Goal: Task Accomplishment & Management: Manage account settings

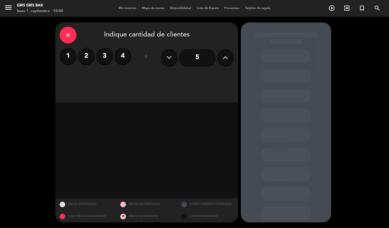
click at [68, 33] on icon "close" at bounding box center [68, 35] width 7 height 7
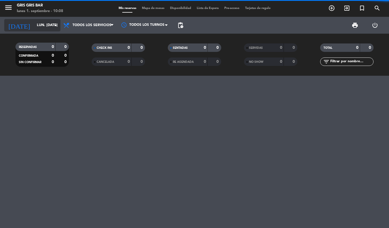
click at [40, 23] on input "lun. 1 sep." at bounding box center [57, 26] width 47 height 10
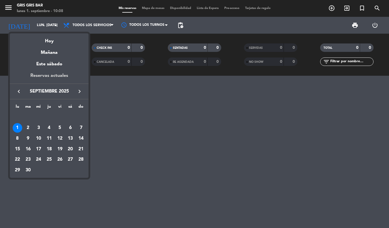
click at [47, 77] on div "Reservas actuales" at bounding box center [49, 78] width 79 height 12
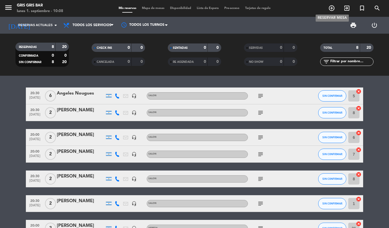
click at [329, 10] on icon "add_circle_outline" at bounding box center [331, 8] width 7 height 7
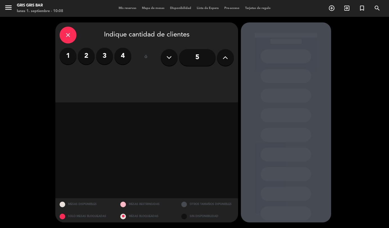
drag, startPoint x: 106, startPoint y: 58, endPoint x: 98, endPoint y: 66, distance: 11.1
click at [97, 72] on div "close Indique cantidad de clientes 1 2 3 4 ó 5" at bounding box center [146, 62] width 183 height 80
click at [87, 58] on label "2" at bounding box center [86, 56] width 17 height 17
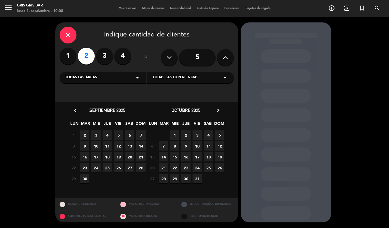
click at [165, 76] on span "Todas las experiencias" at bounding box center [176, 78] width 46 height 6
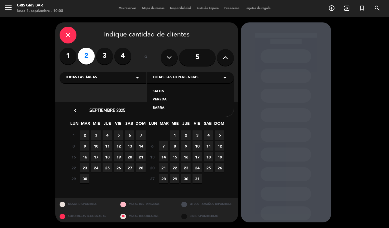
click at [160, 90] on div "SALON" at bounding box center [191, 92] width 76 height 6
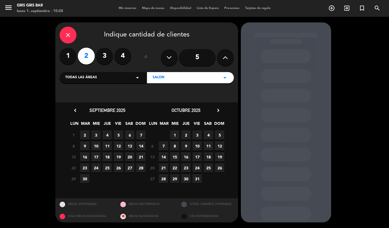
click at [95, 136] on span "3" at bounding box center [95, 135] width 9 height 9
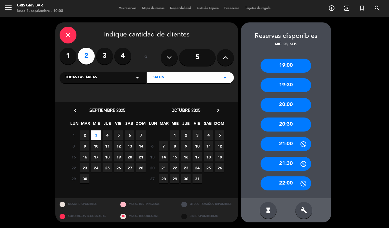
click at [280, 122] on div "20:30" at bounding box center [285, 125] width 51 height 14
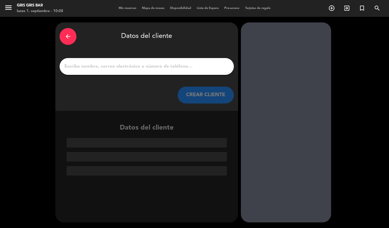
click at [148, 66] on input "1" at bounding box center [147, 67] width 166 height 8
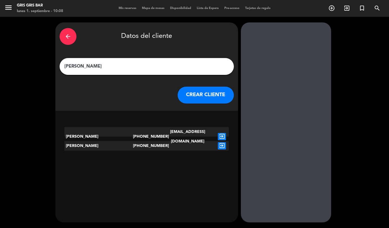
type input "Nicolas Rodri"
click at [223, 144] on icon "exit_to_app" at bounding box center [222, 145] width 8 height 7
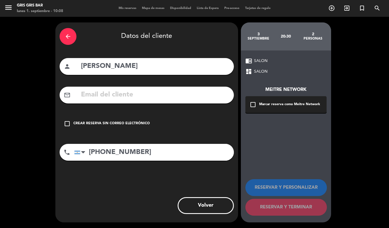
click at [98, 124] on div "Crear reserva sin correo electrónico" at bounding box center [111, 124] width 76 height 6
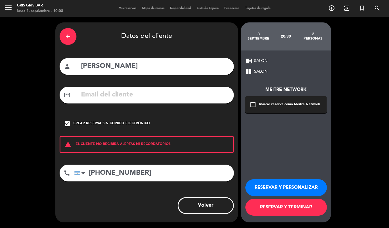
click at [279, 190] on button "RESERVAR Y PERSONALIZAR" at bounding box center [285, 188] width 81 height 17
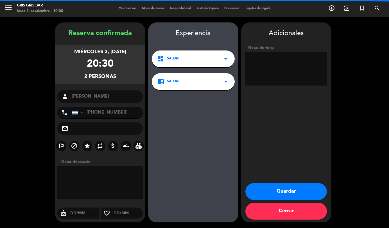
click at [259, 70] on textarea at bounding box center [286, 69] width 82 height 34
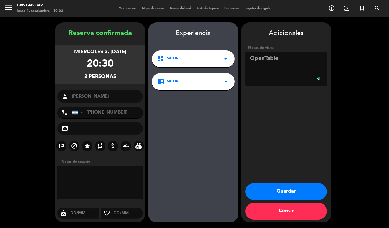
type textarea "OpenTable"
click at [289, 187] on button "Guardar" at bounding box center [285, 191] width 81 height 17
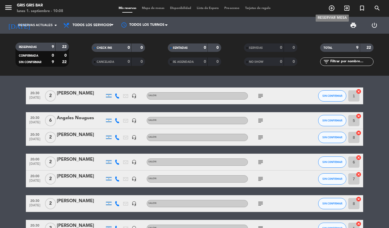
click at [331, 8] on icon "add_circle_outline" at bounding box center [331, 8] width 7 height 7
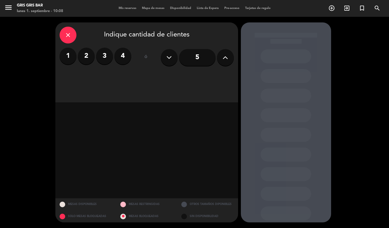
click at [89, 56] on label "2" at bounding box center [86, 56] width 17 height 17
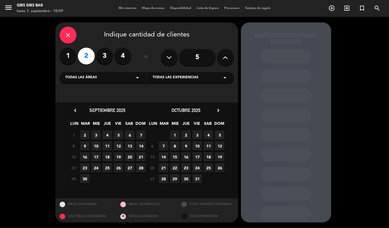
drag, startPoint x: 98, startPoint y: 134, endPoint x: 166, endPoint y: 124, distance: 69.0
click at [98, 134] on span "3" at bounding box center [95, 135] width 9 height 9
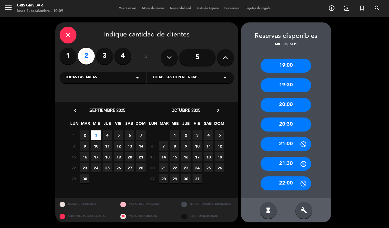
click at [283, 122] on div "20:30" at bounding box center [285, 125] width 51 height 14
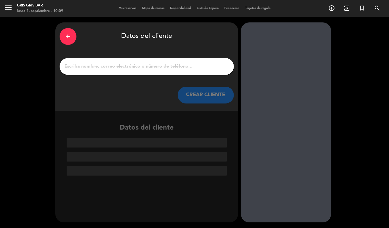
click at [75, 39] on div "arrow_back" at bounding box center [68, 36] width 17 height 17
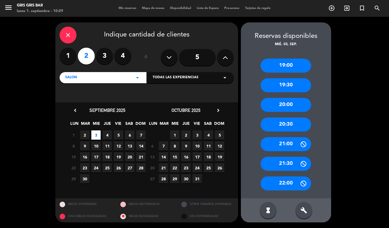
click at [194, 78] on span "Todas las experiencias" at bounding box center [176, 78] width 46 height 6
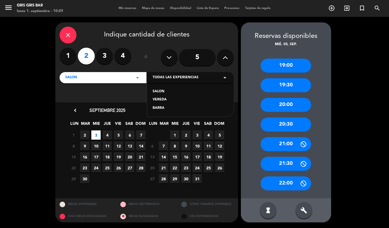
click at [160, 92] on div "SALON" at bounding box center [191, 92] width 76 height 6
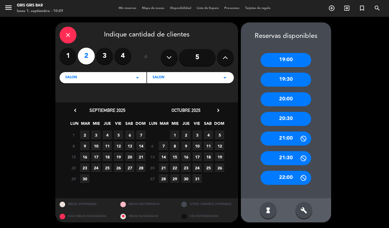
click at [94, 135] on span "3" at bounding box center [95, 135] width 9 height 9
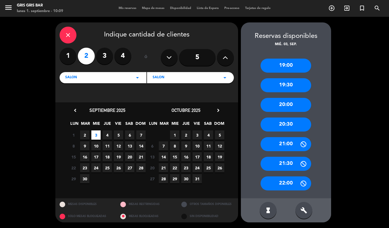
click at [281, 120] on div "20:30" at bounding box center [285, 125] width 51 height 14
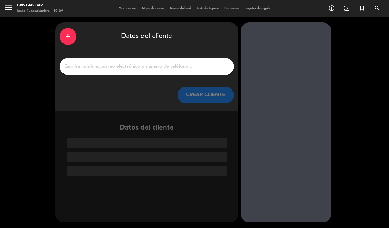
click at [141, 63] on input "1" at bounding box center [147, 67] width 166 height 8
paste input "Sofia Aquila Sar"
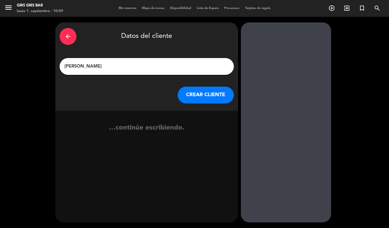
type input "Sofia Aquila Sar"
click at [203, 90] on button "CREAR CLIENTE" at bounding box center [206, 95] width 56 height 17
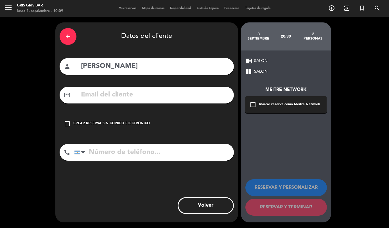
click at [104, 153] on input "tel" at bounding box center [154, 152] width 160 height 17
paste input "5491154982980"
type input "+5491154982980"
click at [89, 123] on div "Crear reserva sin correo electrónico" at bounding box center [111, 124] width 76 height 6
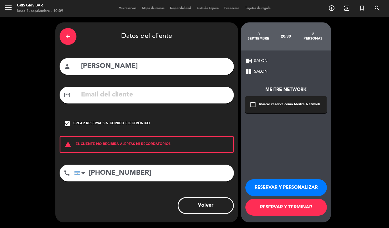
click at [276, 188] on button "RESERVAR Y PERSONALIZAR" at bounding box center [285, 188] width 81 height 17
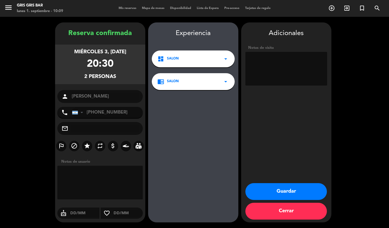
click at [292, 70] on textarea at bounding box center [286, 69] width 82 height 34
type textarea "OpenTable"
click at [260, 190] on button "Guardar" at bounding box center [285, 191] width 81 height 17
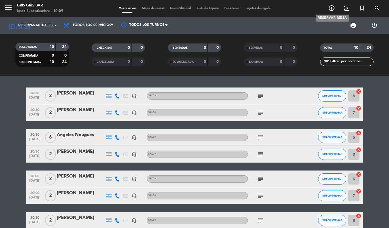
click at [329, 9] on icon "add_circle_outline" at bounding box center [331, 8] width 7 height 7
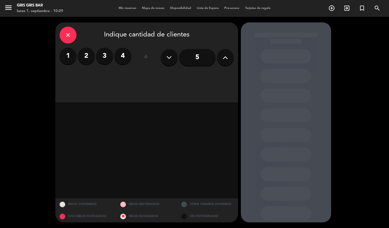
click at [85, 56] on label "2" at bounding box center [86, 56] width 17 height 17
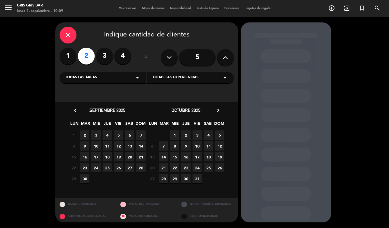
click at [192, 76] on span "Todas las experiencias" at bounding box center [176, 78] width 46 height 6
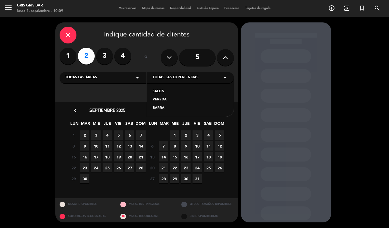
click at [157, 93] on div "SALON" at bounding box center [191, 92] width 76 height 6
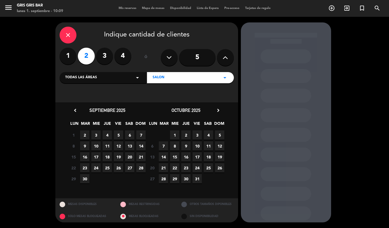
click at [94, 133] on span "3" at bounding box center [95, 135] width 9 height 9
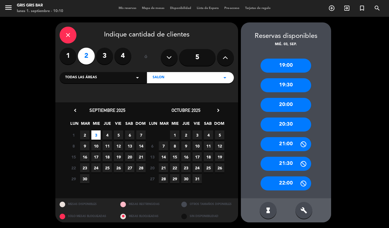
click at [298, 71] on div "19:00" at bounding box center [285, 66] width 51 height 14
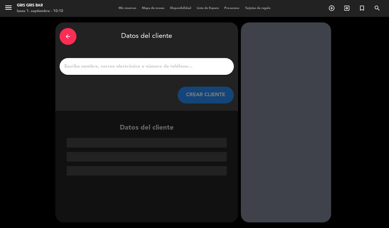
click at [101, 74] on div at bounding box center [147, 66] width 174 height 17
click at [107, 68] on input "1" at bounding box center [147, 67] width 166 height 8
paste input "Matías Stefanazzi"
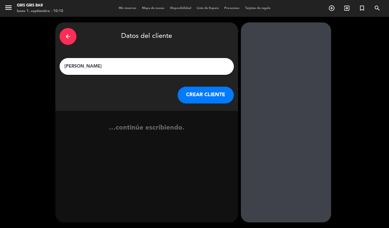
type input "Matías Stefanazzi"
click at [194, 98] on button "CREAR CLIENTE" at bounding box center [206, 95] width 56 height 17
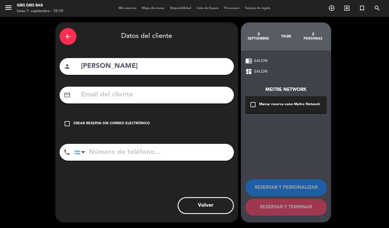
click at [94, 156] on input "tel" at bounding box center [154, 152] width 160 height 17
paste input "5493454964318"
type input "+5493454964318"
click at [122, 122] on div "Crear reserva sin correo electrónico" at bounding box center [111, 124] width 76 height 6
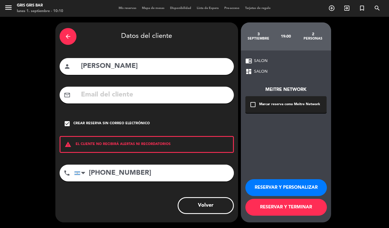
click at [270, 186] on button "RESERVAR Y PERSONALIZAR" at bounding box center [285, 188] width 81 height 17
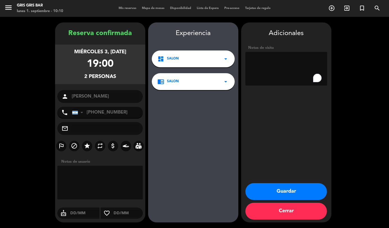
click at [284, 57] on textarea "To enrich screen reader interactions, please activate Accessibility in Grammarl…" at bounding box center [286, 69] width 82 height 34
type textarea "OpenTable"
click at [282, 186] on button "Guardar" at bounding box center [285, 191] width 81 height 17
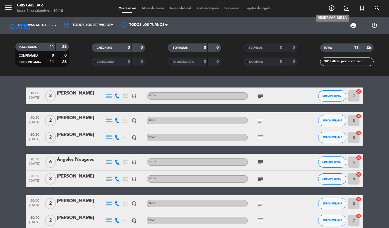
click at [334, 10] on icon "add_circle_outline" at bounding box center [331, 8] width 7 height 7
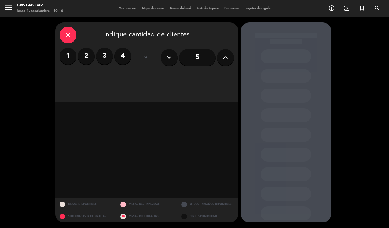
click at [81, 56] on label "2" at bounding box center [86, 56] width 17 height 17
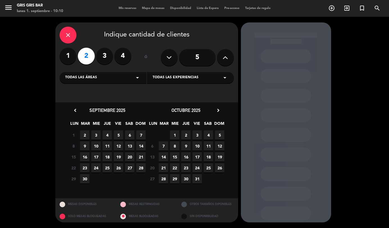
click at [177, 75] on div "Todas las experiencias arrow_drop_down" at bounding box center [190, 77] width 87 height 11
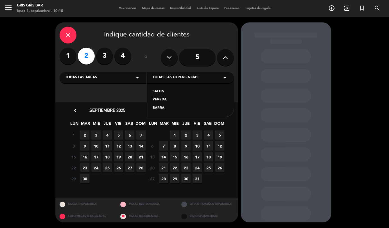
click at [158, 88] on div "SALON VEREDA BARRA" at bounding box center [190, 96] width 87 height 40
click at [160, 90] on div "SALON" at bounding box center [191, 92] width 76 height 6
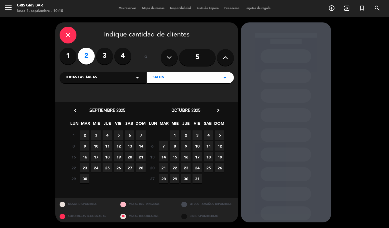
click at [85, 136] on span "2" at bounding box center [84, 135] width 9 height 9
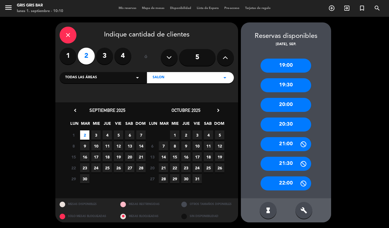
click at [282, 127] on div "20:30" at bounding box center [285, 125] width 51 height 14
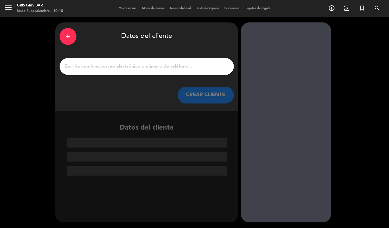
click at [93, 67] on input "1" at bounding box center [147, 67] width 166 height 8
paste input "valeria cisneros"
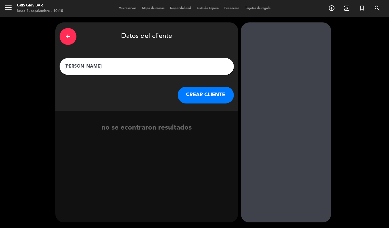
type input "valeria cisneros"
click at [205, 95] on button "CREAR CLIENTE" at bounding box center [206, 95] width 56 height 17
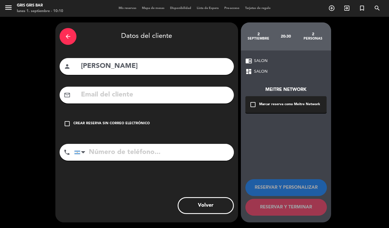
click at [141, 153] on input "tel" at bounding box center [154, 152] width 160 height 17
paste input "541164638274"
type input "+541164638274"
drag, startPoint x: 79, startPoint y: 128, endPoint x: 86, endPoint y: 127, distance: 6.8
click at [79, 128] on div "check_box_outline_blank Crear reserva sin correo electrónico" at bounding box center [147, 123] width 174 height 17
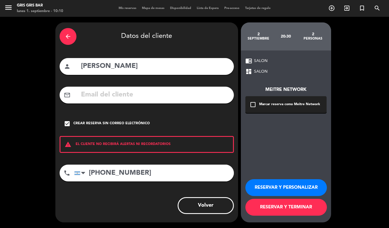
drag, startPoint x: 267, startPoint y: 187, endPoint x: 262, endPoint y: 183, distance: 6.8
click at [267, 187] on button "RESERVAR Y PERSONALIZAR" at bounding box center [285, 188] width 81 height 17
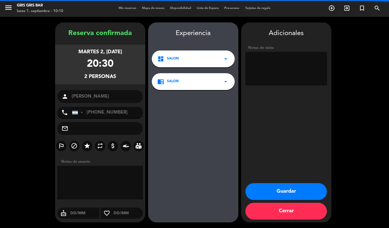
click at [283, 80] on textarea at bounding box center [286, 69] width 82 height 34
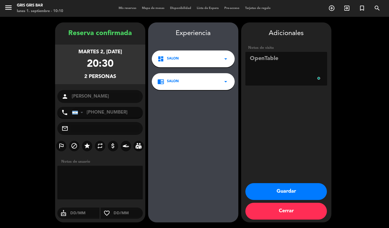
type textarea "OpenTable"
click at [297, 187] on button "Guardar" at bounding box center [285, 191] width 81 height 17
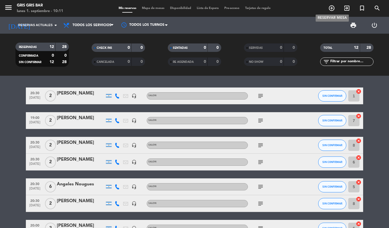
click at [331, 7] on icon "add_circle_outline" at bounding box center [331, 8] width 7 height 7
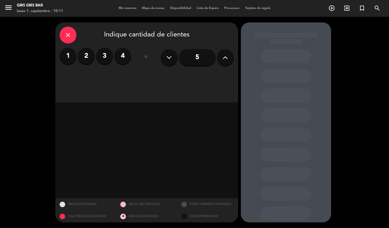
click at [83, 57] on label "2" at bounding box center [86, 56] width 17 height 17
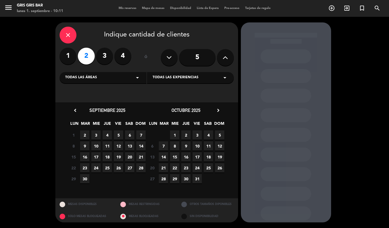
click at [82, 135] on span "2" at bounding box center [84, 135] width 9 height 9
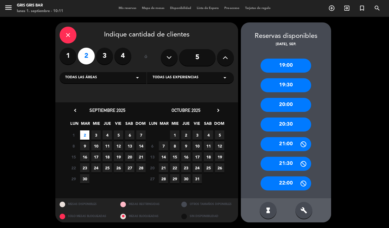
click at [175, 79] on span "Todas las experiencias" at bounding box center [176, 78] width 46 height 6
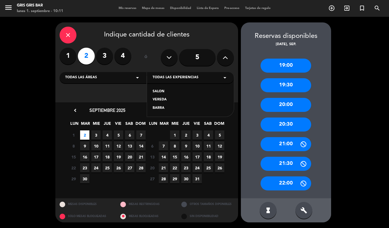
click at [163, 90] on div "SALON" at bounding box center [191, 92] width 76 height 6
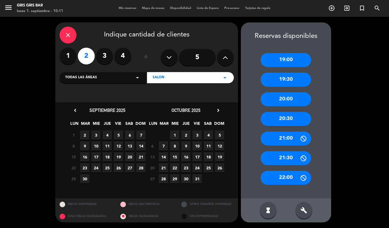
click at [281, 119] on div "20:30" at bounding box center [285, 119] width 51 height 14
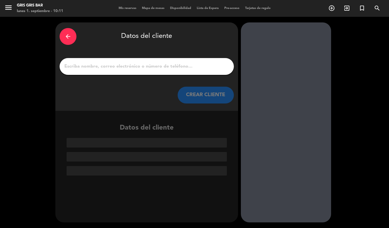
drag, startPoint x: 101, startPoint y: 70, endPoint x: 14, endPoint y: 66, distance: 87.2
click at [101, 70] on input "1" at bounding box center [147, 67] width 166 height 8
click at [87, 66] on input "1" at bounding box center [147, 67] width 166 height 8
paste input "Olivia Spanier"
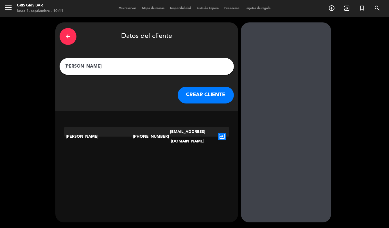
type input "Olivia Spanier"
click at [222, 133] on icon "exit_to_app" at bounding box center [222, 136] width 8 height 7
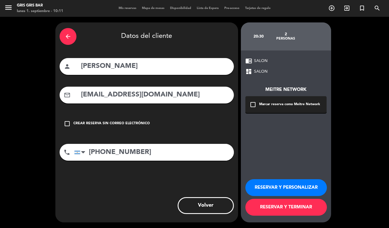
click at [260, 187] on button "RESERVAR Y PERSONALIZAR" at bounding box center [285, 188] width 81 height 17
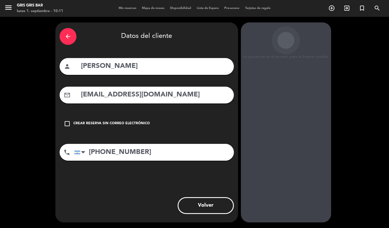
click at [140, 172] on div "arrow_back Datos del cliente person Olivia Spanier mail_outline olispanier@hotm…" at bounding box center [146, 122] width 183 height 200
click at [154, 129] on div "check_box_outline_blank Crear reserva sin correo electrónico" at bounding box center [147, 123] width 174 height 17
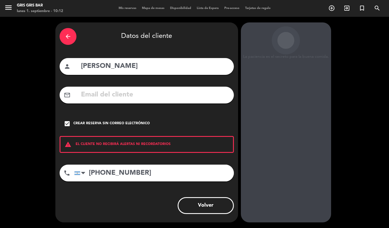
click at [205, 208] on button "Volver" at bounding box center [206, 205] width 56 height 17
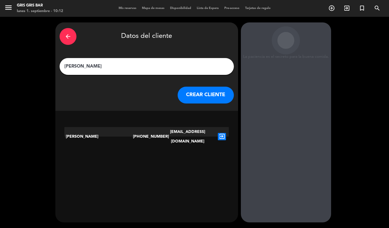
click at [219, 133] on icon "exit_to_app" at bounding box center [222, 136] width 8 height 7
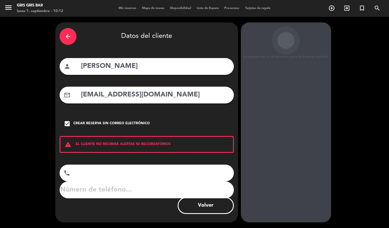
type input "+5491144491430"
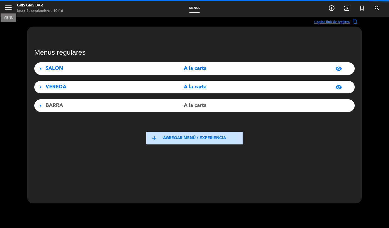
click at [7, 11] on icon "menu" at bounding box center [8, 7] width 8 height 8
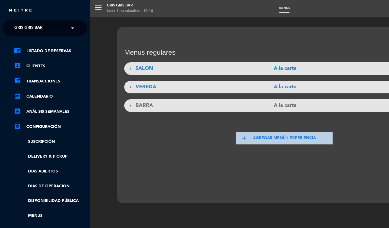
click at [37, 30] on span "Gris Gris Bar" at bounding box center [28, 28] width 28 height 12
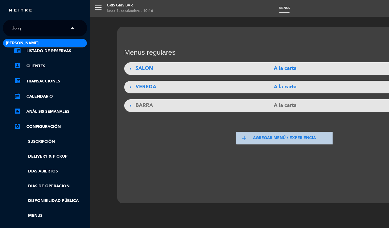
type input "[PERSON_NAME]"
click at [36, 45] on div "[PERSON_NAME]" at bounding box center [45, 43] width 84 height 8
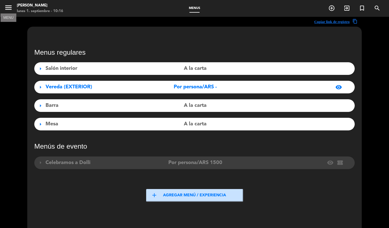
click at [10, 11] on icon "menu" at bounding box center [8, 7] width 8 height 8
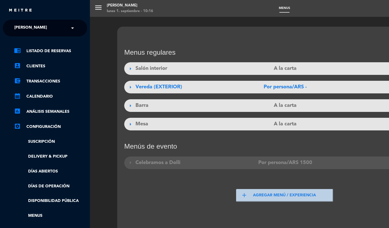
drag, startPoint x: 54, startPoint y: 50, endPoint x: 1, endPoint y: 62, distance: 53.8
click at [54, 50] on link "chrome_reader_mode Listado de Reservas" at bounding box center [50, 51] width 73 height 7
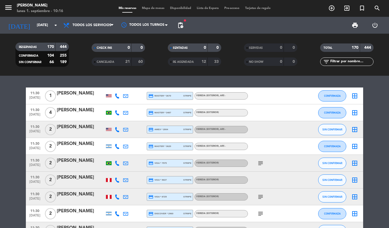
click at [46, 31] on div "[DATE] lun. [DATE] arrow_drop_down" at bounding box center [32, 25] width 56 height 17
click at [44, 29] on input "[DATE]" at bounding box center [57, 26] width 47 height 10
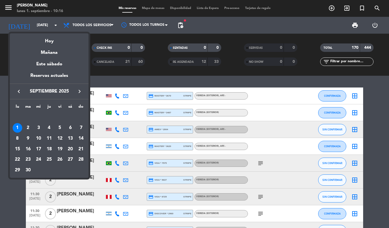
click at [22, 90] on icon "keyboard_arrow_left" at bounding box center [18, 91] width 7 height 7
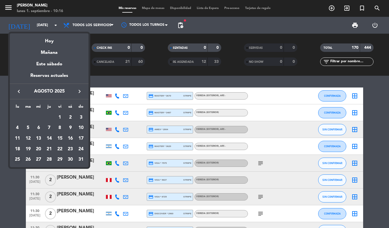
click at [18, 160] on div "25" at bounding box center [18, 160] width 10 height 10
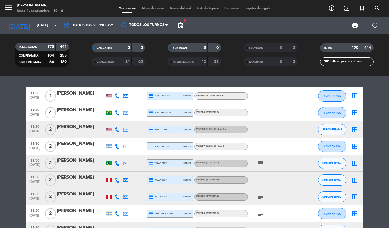
type input "lun. 25 ago."
click at [262, 63] on span "NO SHOW" at bounding box center [256, 62] width 14 height 3
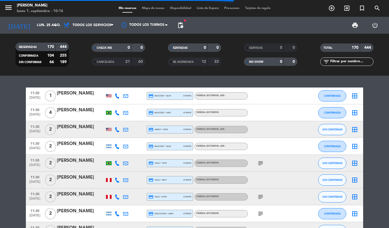
click at [191, 64] on div "RE AGENDADA" at bounding box center [182, 62] width 26 height 6
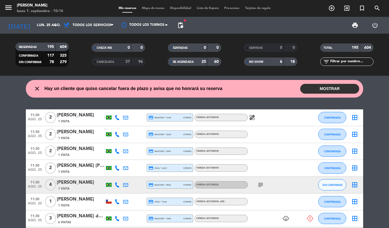
drag, startPoint x: 124, startPoint y: 62, endPoint x: 337, endPoint y: 68, distance: 212.5
click at [127, 61] on div "37" at bounding box center [124, 62] width 11 height 6
click at [362, 63] on input "text" at bounding box center [352, 62] width 44 height 6
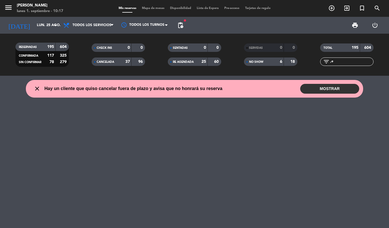
type input ","
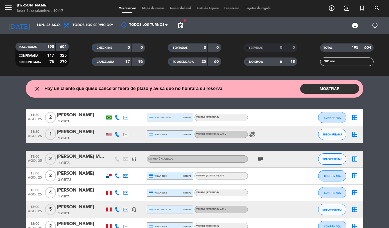
type input "m"
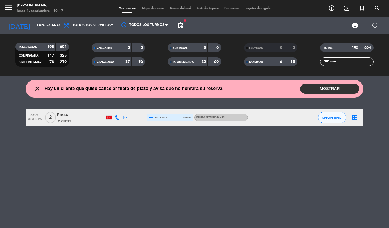
type input "emr"
click at [329, 116] on button "SIN CONFIRMAR" at bounding box center [332, 117] width 28 height 11
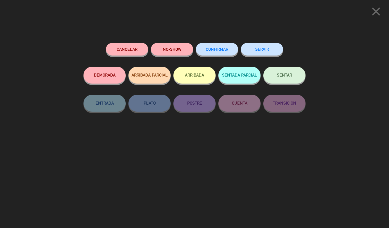
click at [182, 56] on div "NO-SHOW" at bounding box center [172, 55] width 42 height 24
click at [175, 52] on button "NO-SHOW" at bounding box center [172, 49] width 42 height 13
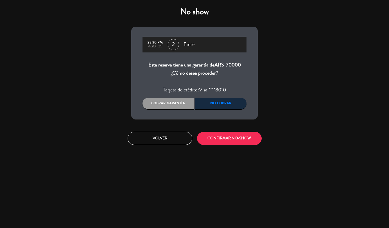
click at [160, 112] on div "23:30 PM ago., 25 2 Emre Esta reserva tiene una garantía de ARS 70000 ¿Cómo des…" at bounding box center [194, 73] width 126 height 93
click at [160, 104] on div "Cobrar garantía" at bounding box center [167, 103] width 51 height 11
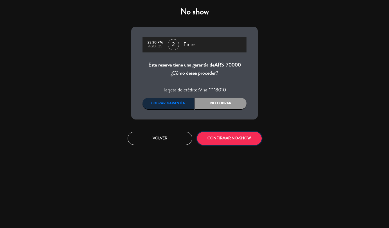
drag, startPoint x: 227, startPoint y: 141, endPoint x: 197, endPoint y: 141, distance: 29.8
click at [223, 141] on button "CONFIRMAR NO-SHOW" at bounding box center [229, 138] width 65 height 13
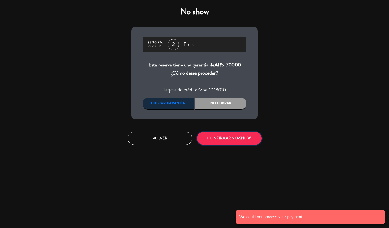
click at [221, 140] on button "CONFIRMAR NO-SHOW" at bounding box center [229, 138] width 65 height 13
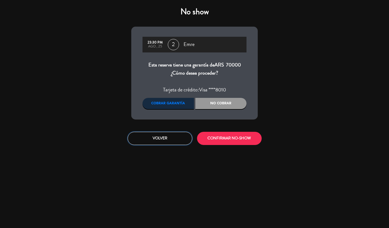
click at [167, 139] on button "Volver" at bounding box center [160, 138] width 65 height 13
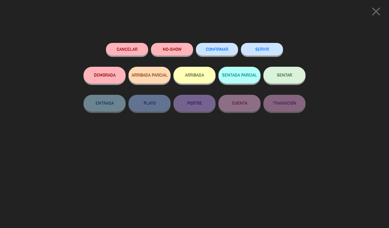
click at [377, 10] on icon "close" at bounding box center [376, 11] width 14 height 14
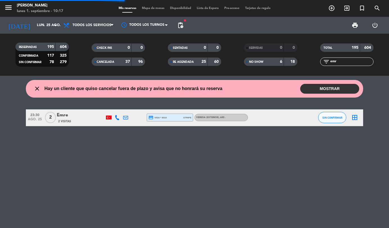
click at [123, 119] on icon at bounding box center [125, 117] width 5 height 5
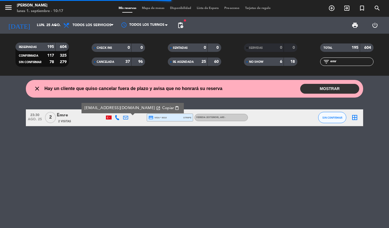
click at [162, 106] on span "Copiar" at bounding box center [168, 108] width 12 height 6
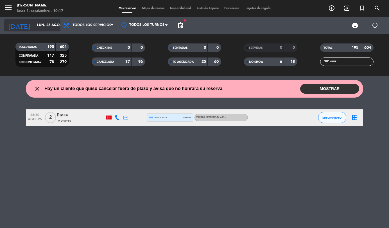
click at [38, 27] on input "lun. 25 ago." at bounding box center [57, 26] width 47 height 10
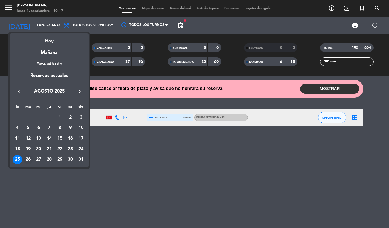
click at [27, 160] on div "26" at bounding box center [28, 160] width 10 height 10
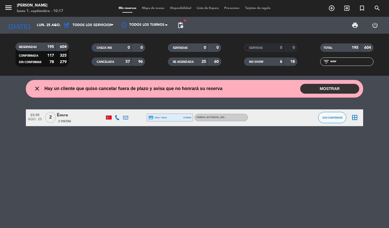
type input "[DATE] ago."
click at [343, 61] on input "emr" at bounding box center [352, 62] width 44 height 6
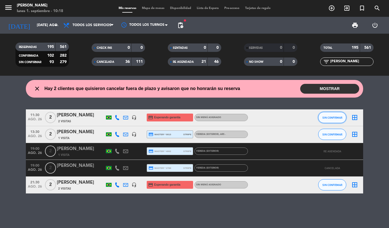
click at [334, 118] on span "SIN CONFIRMAR" at bounding box center [332, 117] width 20 height 3
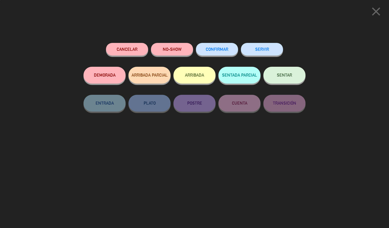
click at [174, 52] on button "NO-SHOW" at bounding box center [172, 49] width 42 height 13
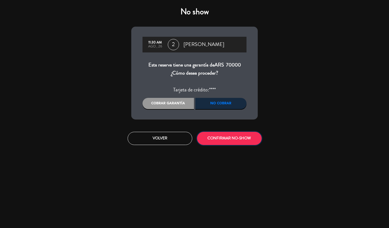
click at [220, 139] on button "CONFIRMAR NO-SHOW" at bounding box center [229, 138] width 65 height 13
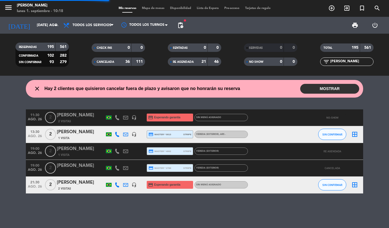
click at [346, 60] on input "[PERSON_NAME]" at bounding box center [352, 62] width 44 height 6
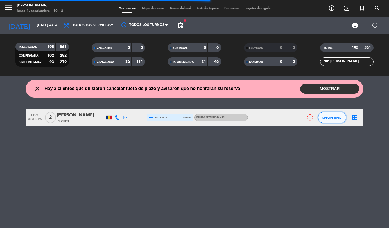
click at [330, 113] on button "SIN CONFIRMAR" at bounding box center [332, 117] width 28 height 11
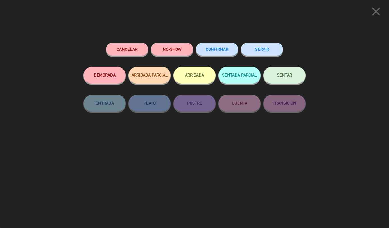
click at [163, 50] on button "NO-SHOW" at bounding box center [172, 49] width 42 height 13
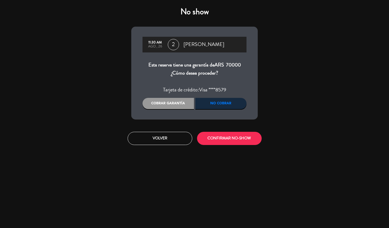
click at [166, 107] on div "Cobrar garantía" at bounding box center [167, 103] width 51 height 11
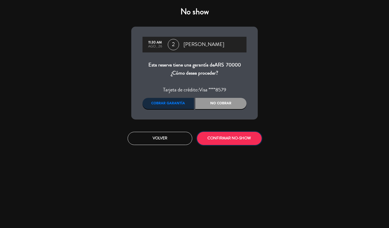
drag, startPoint x: 224, startPoint y: 139, endPoint x: 83, endPoint y: 114, distance: 142.9
click at [220, 138] on button "CONFIRMAR NO-SHOW" at bounding box center [229, 138] width 65 height 13
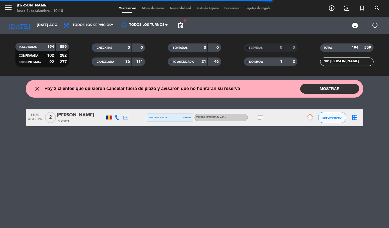
click at [337, 62] on input "[PERSON_NAME]" at bounding box center [352, 62] width 44 height 6
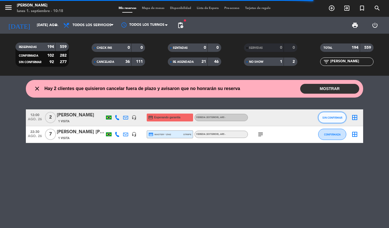
click at [336, 119] on span "SIN CONFIRMAR" at bounding box center [332, 117] width 20 height 3
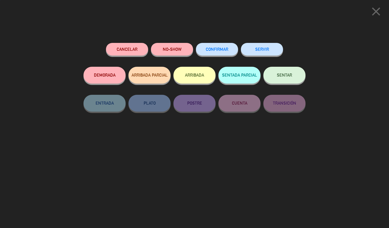
click at [176, 54] on button "NO-SHOW" at bounding box center [172, 49] width 42 height 13
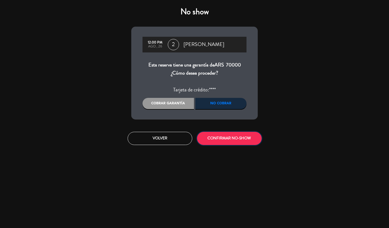
click at [216, 140] on button "CONFIRMAR NO-SHOW" at bounding box center [229, 138] width 65 height 13
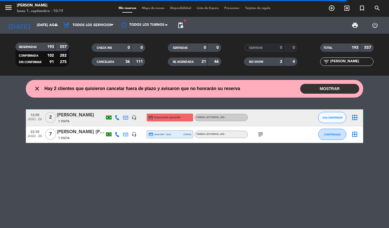
click at [335, 62] on input "[PERSON_NAME]" at bounding box center [352, 62] width 44 height 6
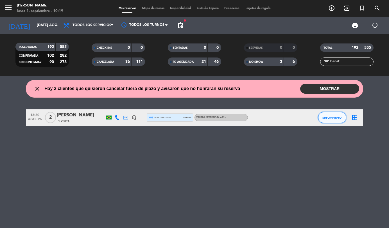
click at [331, 120] on button "SIN CONFIRMAR" at bounding box center [332, 117] width 28 height 11
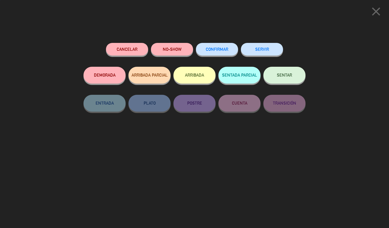
click at [165, 49] on button "NO-SHOW" at bounding box center [172, 49] width 42 height 13
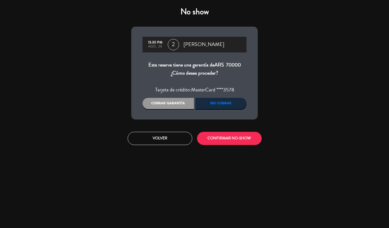
click at [147, 106] on div "Cobrar garantía" at bounding box center [167, 103] width 51 height 11
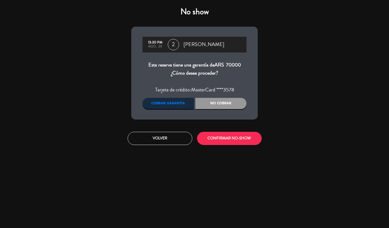
drag, startPoint x: 252, startPoint y: 148, endPoint x: 239, endPoint y: 142, distance: 14.0
click at [248, 146] on div "Volver CONFIRMAR NO-SHOW" at bounding box center [194, 138] width 135 height 21
click at [239, 142] on button "CONFIRMAR NO-SHOW" at bounding box center [229, 138] width 65 height 13
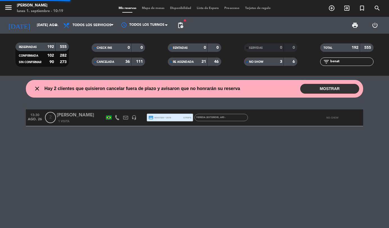
click at [339, 60] on input "benat" at bounding box center [352, 62] width 44 height 6
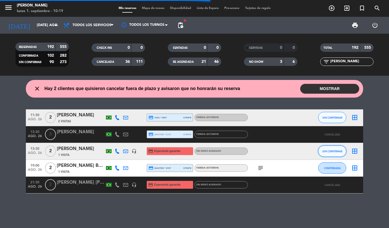
click at [331, 149] on button "SIN CONFIRMAR" at bounding box center [332, 151] width 28 height 11
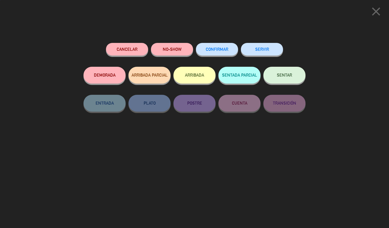
click at [175, 46] on button "NO-SHOW" at bounding box center [172, 49] width 42 height 13
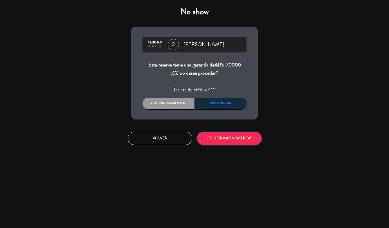
drag, startPoint x: 217, startPoint y: 144, endPoint x: 213, endPoint y: 142, distance: 4.3
click at [217, 144] on button "CONFIRMAR NO-SHOW" at bounding box center [229, 138] width 65 height 13
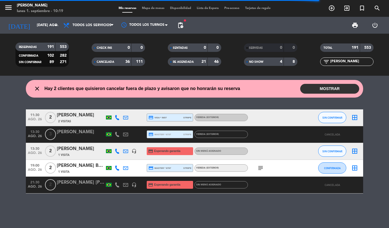
click at [360, 63] on input "[PERSON_NAME]" at bounding box center [352, 62] width 44 height 6
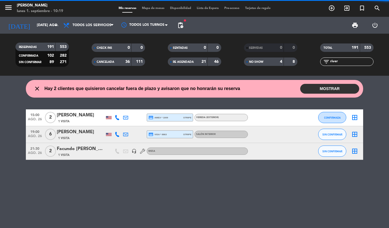
type input "river"
click at [338, 112] on div "CONFIRMADA" at bounding box center [332, 118] width 28 height 17
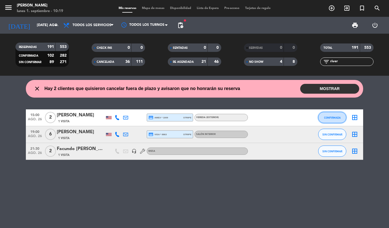
drag, startPoint x: 333, startPoint y: 117, endPoint x: 167, endPoint y: 86, distance: 168.9
click at [296, 109] on div "close Hay 2 clientes que quisieron cancelar fuera de plazo y avisaron que no ho…" at bounding box center [194, 152] width 389 height 153
click at [330, 119] on span "CONFIRMADA" at bounding box center [332, 117] width 17 height 3
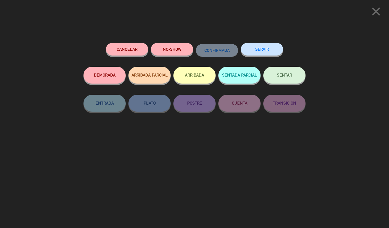
click at [158, 50] on button "NO-SHOW" at bounding box center [172, 49] width 42 height 13
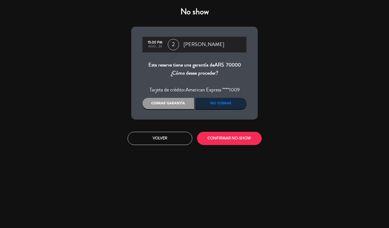
drag, startPoint x: 152, startPoint y: 103, endPoint x: 208, endPoint y: 138, distance: 66.0
click at [152, 103] on div "Cobrar garantía" at bounding box center [167, 103] width 51 height 11
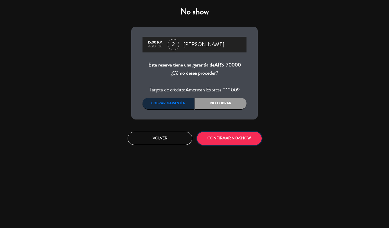
click at [216, 139] on button "CONFIRMAR NO-SHOW" at bounding box center [229, 138] width 65 height 13
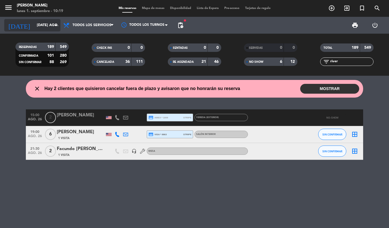
click at [43, 29] on input "[DATE] ago." at bounding box center [57, 26] width 47 height 10
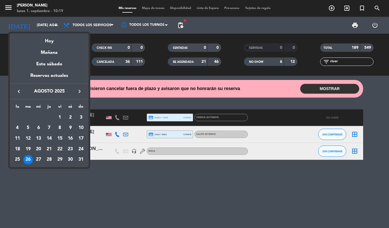
click at [15, 161] on div "25" at bounding box center [18, 160] width 10 height 10
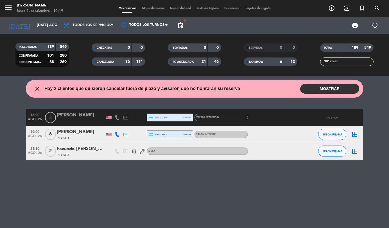
type input "lun. 25 ago."
click at [344, 60] on input "river" at bounding box center [352, 62] width 44 height 6
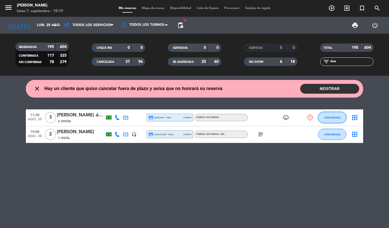
click at [330, 120] on button "CONFIRMADA" at bounding box center [332, 117] width 28 height 11
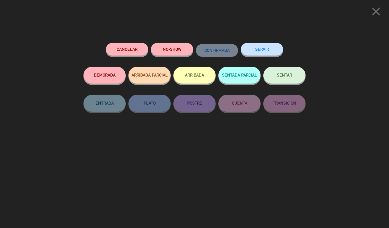
click at [178, 50] on button "NO-SHOW" at bounding box center [172, 49] width 42 height 13
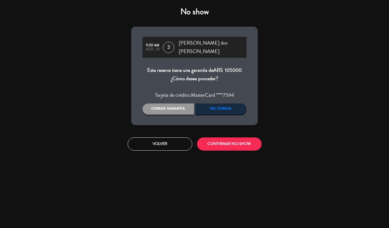
click at [171, 108] on div "Cobrar garantía" at bounding box center [167, 109] width 51 height 11
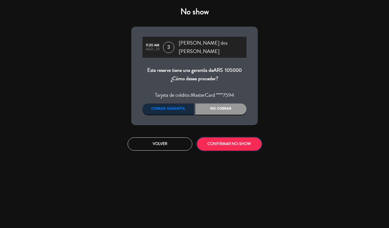
click at [234, 138] on button "CONFIRMAR NO-SHOW" at bounding box center [229, 144] width 65 height 13
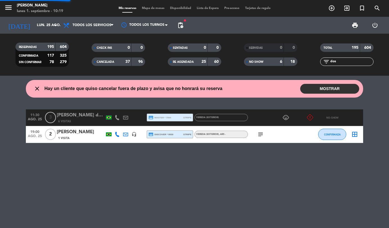
click at [342, 58] on div "filter_list dos" at bounding box center [346, 62] width 53 height 8
click at [342, 60] on input "dos" at bounding box center [352, 62] width 44 height 6
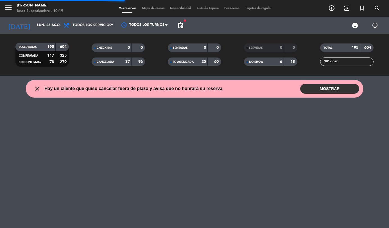
click at [342, 60] on input "dosz" at bounding box center [352, 62] width 44 height 6
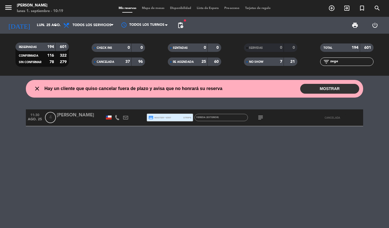
click at [354, 63] on input "zege" at bounding box center [352, 62] width 44 height 6
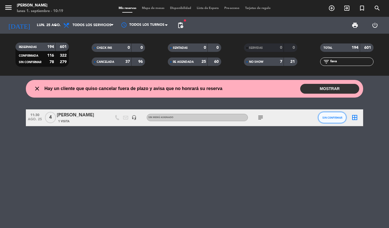
click at [324, 118] on span "SIN CONFIRMAR" at bounding box center [332, 117] width 20 height 3
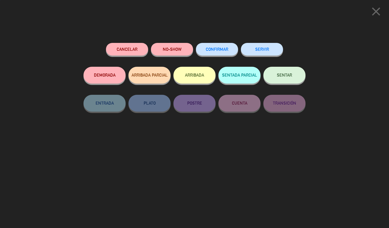
click at [177, 53] on button "NO-SHOW" at bounding box center [172, 49] width 42 height 13
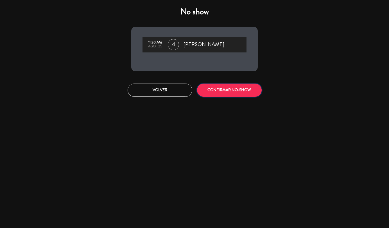
click at [217, 91] on button "CONFIRMAR NO-SHOW" at bounding box center [229, 90] width 65 height 13
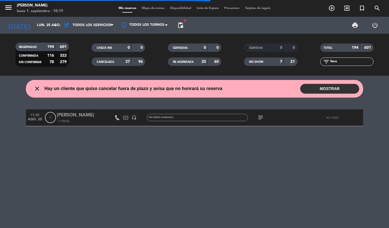
click at [334, 60] on input "fava" at bounding box center [352, 62] width 44 height 6
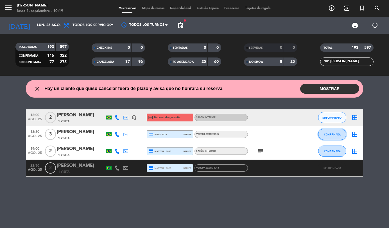
click at [324, 134] on span "CONFIRMADA" at bounding box center [332, 134] width 17 height 3
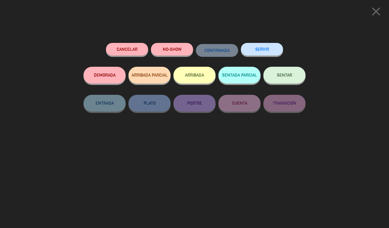
click at [169, 50] on button "NO-SHOW" at bounding box center [172, 49] width 42 height 13
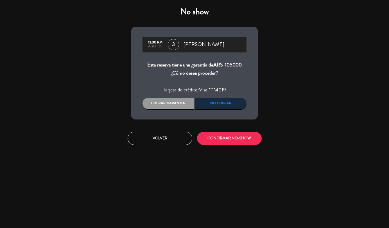
drag, startPoint x: 158, startPoint y: 114, endPoint x: 156, endPoint y: 107, distance: 7.5
click at [157, 113] on div "13:30 PM ago., 25 3 [PERSON_NAME] Esta reserva tiene una garantía de ARS 105000…" at bounding box center [194, 73] width 126 height 93
click at [172, 107] on div "Cobrar garantía" at bounding box center [167, 103] width 51 height 11
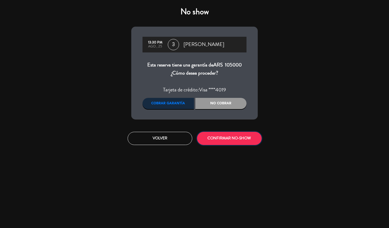
click at [228, 137] on button "CONFIRMAR NO-SHOW" at bounding box center [229, 138] width 65 height 13
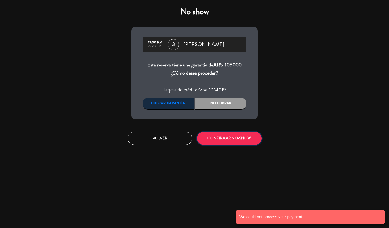
click at [218, 134] on button "CONFIRMAR NO-SHOW" at bounding box center [229, 138] width 65 height 13
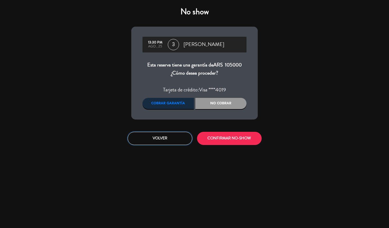
drag, startPoint x: 174, startPoint y: 136, endPoint x: 169, endPoint y: 134, distance: 4.7
click at [174, 136] on button "Volver" at bounding box center [160, 138] width 65 height 13
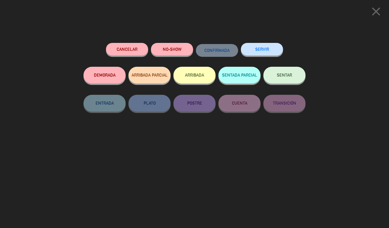
drag, startPoint x: 378, startPoint y: 7, endPoint x: 196, endPoint y: 91, distance: 200.4
click at [378, 7] on icon "close" at bounding box center [376, 11] width 14 height 14
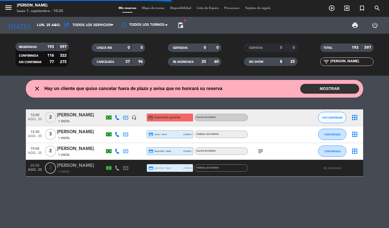
click at [124, 134] on icon at bounding box center [125, 134] width 5 height 5
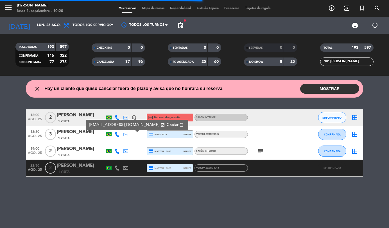
click at [167, 126] on span "Copiar" at bounding box center [173, 125] width 12 height 6
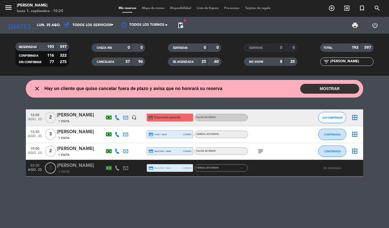
click at [162, 137] on span "credit_card visa * 4019" at bounding box center [157, 134] width 18 height 5
click at [341, 63] on input "[PERSON_NAME]" at bounding box center [352, 62] width 44 height 6
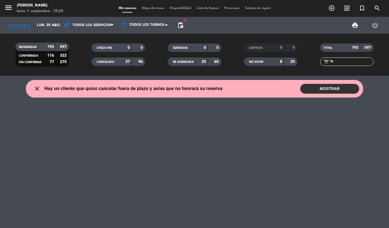
type input "f"
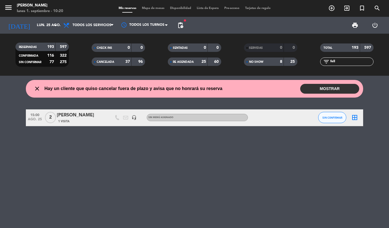
click at [319, 123] on div "SIN CONFIRMAR" at bounding box center [332, 118] width 28 height 17
click at [324, 119] on button "SIN CONFIRMAR" at bounding box center [332, 117] width 28 height 11
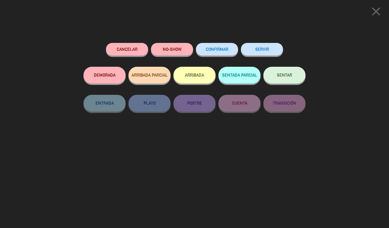
click at [174, 52] on button "NO-SHOW" at bounding box center [172, 49] width 42 height 13
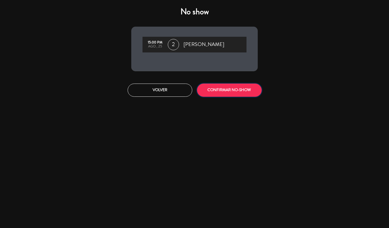
click at [220, 92] on button "CONFIRMAR NO-SHOW" at bounding box center [229, 90] width 65 height 13
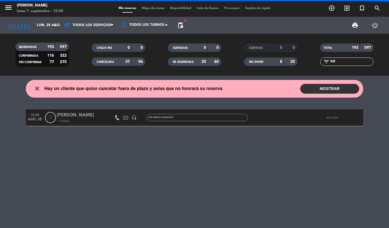
click at [330, 62] on input "fell" at bounding box center [352, 62] width 44 height 6
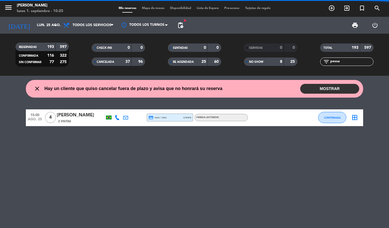
type input "pessa"
click at [335, 115] on button "CONFIRMADA" at bounding box center [332, 117] width 28 height 11
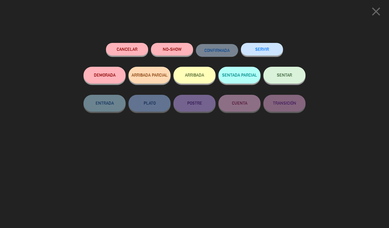
click at [161, 52] on button "NO-SHOW" at bounding box center [172, 49] width 42 height 13
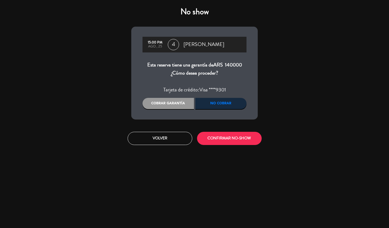
drag, startPoint x: 164, startPoint y: 95, endPoint x: 164, endPoint y: 98, distance: 3.7
click at [164, 96] on div "15:00 PM ago., 25 4 [PERSON_NAME] Esta reserva tiene una garantía de ARS 140000…" at bounding box center [194, 73] width 126 height 93
drag, startPoint x: 164, startPoint y: 99, endPoint x: 170, endPoint y: 105, distance: 8.0
click at [164, 99] on div "Cobrar garantía" at bounding box center [167, 103] width 51 height 11
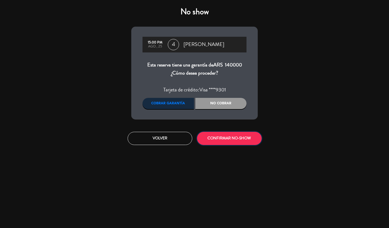
click at [218, 144] on button "CONFIRMAR NO-SHOW" at bounding box center [229, 138] width 65 height 13
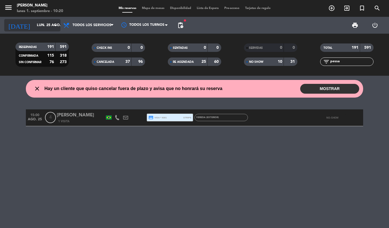
click at [46, 26] on input "lun. 25 ago." at bounding box center [57, 26] width 47 height 10
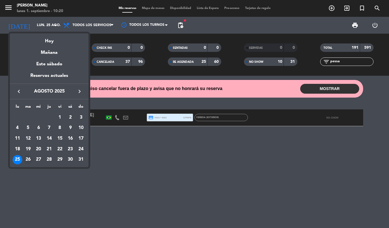
click at [29, 159] on div "26" at bounding box center [28, 160] width 10 height 10
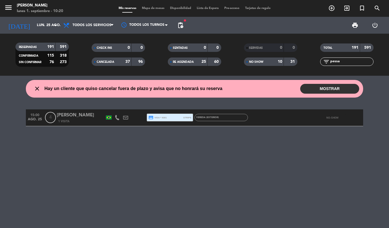
type input "[DATE] ago."
click at [342, 63] on input "pessa" at bounding box center [352, 62] width 44 height 6
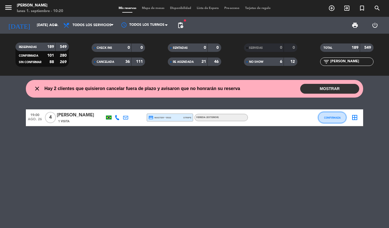
click at [326, 113] on button "CONFIRMADA" at bounding box center [332, 117] width 28 height 11
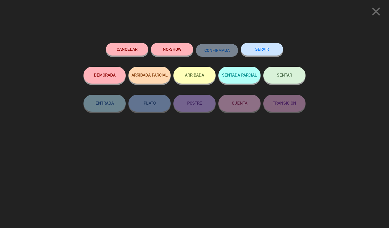
click at [178, 49] on button "NO-SHOW" at bounding box center [172, 49] width 42 height 13
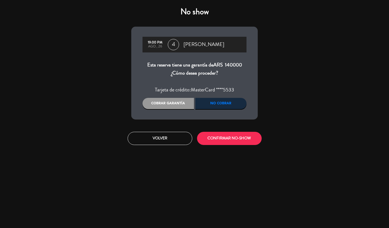
click at [174, 105] on div "Cobrar garantía" at bounding box center [167, 103] width 51 height 11
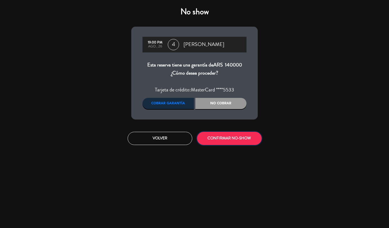
click at [224, 135] on button "CONFIRMAR NO-SHOW" at bounding box center [229, 138] width 65 height 13
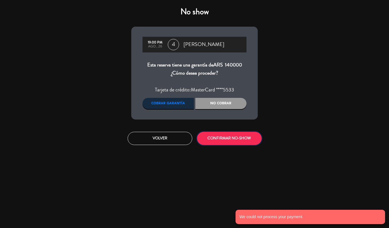
click at [233, 136] on button "CONFIRMAR NO-SHOW" at bounding box center [229, 138] width 65 height 13
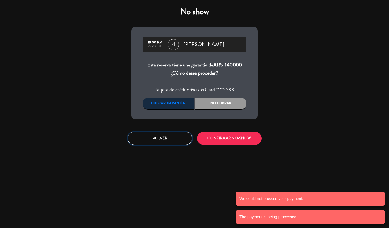
drag, startPoint x: 146, startPoint y: 137, endPoint x: 210, endPoint y: 106, distance: 70.9
click at [146, 137] on button "Volver" at bounding box center [160, 138] width 65 height 13
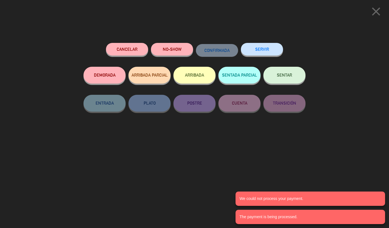
click at [377, 10] on icon "close" at bounding box center [376, 11] width 14 height 14
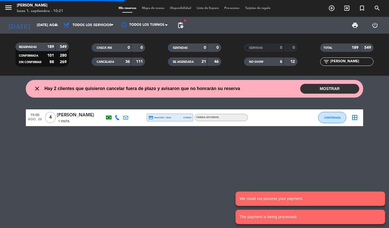
drag, startPoint x: 124, startPoint y: 117, endPoint x: 129, endPoint y: 115, distance: 4.7
click at [124, 117] on icon at bounding box center [125, 117] width 5 height 5
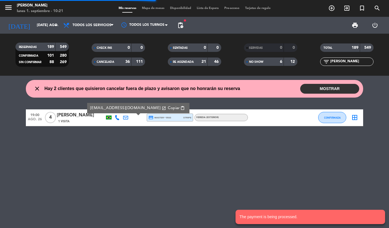
click at [168, 105] on span "Copiar" at bounding box center [174, 108] width 12 height 6
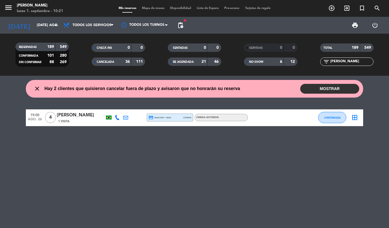
click at [333, 60] on input "[PERSON_NAME]" at bounding box center [352, 62] width 44 height 6
type input "[PERSON_NAME]"
click at [332, 121] on button "CONFIRMADA" at bounding box center [332, 117] width 28 height 11
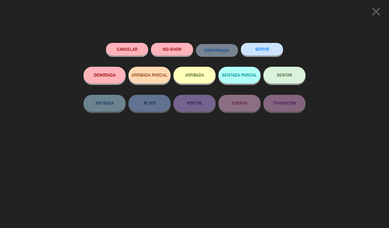
click at [181, 50] on button "NO-SHOW" at bounding box center [172, 49] width 42 height 13
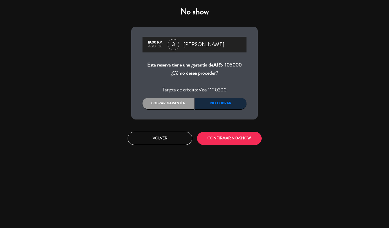
click at [173, 103] on div "Cobrar garantía" at bounding box center [167, 103] width 51 height 11
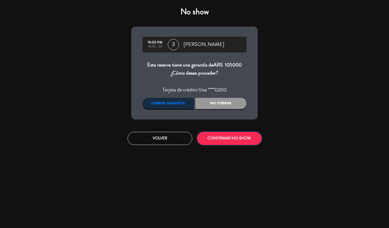
click at [229, 140] on button "CONFIRMAR NO-SHOW" at bounding box center [229, 138] width 65 height 13
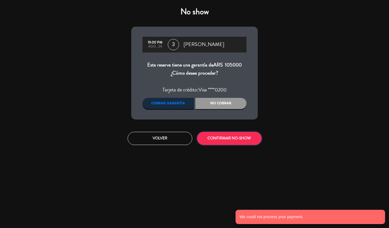
drag, startPoint x: 229, startPoint y: 140, endPoint x: 171, endPoint y: 138, distance: 57.6
click at [229, 140] on button "CONFIRMAR NO-SHOW" at bounding box center [229, 138] width 65 height 13
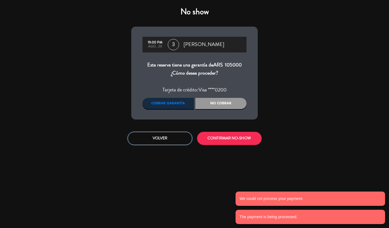
drag, startPoint x: 153, startPoint y: 139, endPoint x: 337, endPoint y: 54, distance: 202.5
click at [158, 138] on button "Volver" at bounding box center [160, 138] width 65 height 13
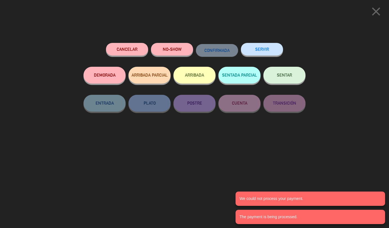
drag, startPoint x: 367, startPoint y: 13, endPoint x: 373, endPoint y: 14, distance: 6.1
click at [367, 13] on button "close" at bounding box center [375, 12] width 17 height 17
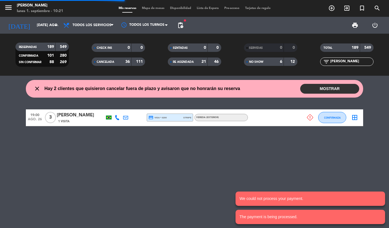
click at [127, 117] on icon at bounding box center [125, 117] width 5 height 5
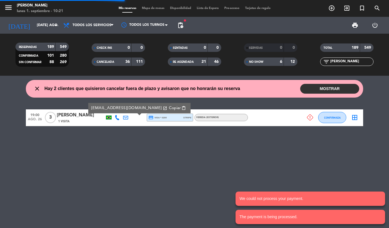
click at [169, 107] on span "Copiar" at bounding box center [175, 108] width 12 height 6
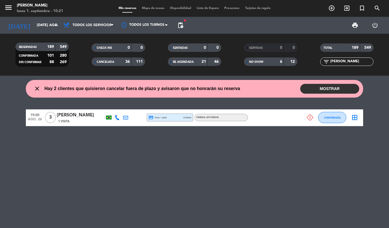
click at [168, 124] on div "19:00 ago. 26 3 [PERSON_NAME] 1 Visita credit_card visa * 0200 stripe Vereda (E…" at bounding box center [194, 118] width 337 height 17
click at [167, 120] on div "credit_card visa * 0200 stripe" at bounding box center [169, 117] width 43 height 7
click at [39, 26] on input "[DATE] ago." at bounding box center [57, 26] width 47 height 10
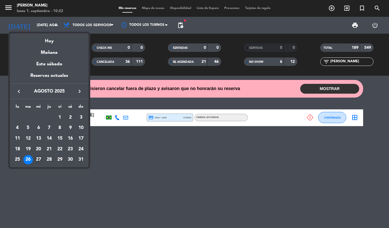
click at [38, 159] on div "27" at bounding box center [39, 160] width 10 height 10
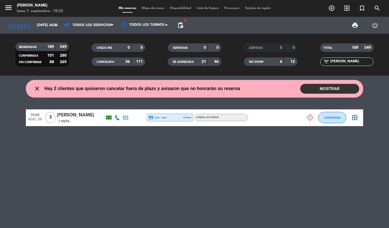
type input "mié. 27 ago."
click at [361, 61] on input "[PERSON_NAME]" at bounding box center [352, 62] width 44 height 6
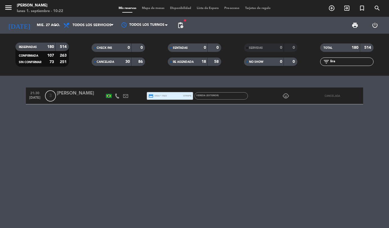
click at [361, 61] on input "lira" at bounding box center [352, 62] width 44 height 6
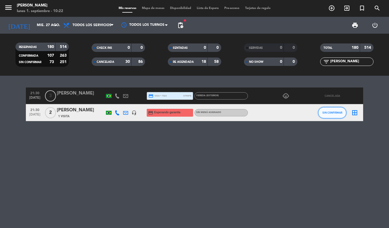
click at [333, 113] on span "SIN CONFIRMAR" at bounding box center [332, 112] width 20 height 3
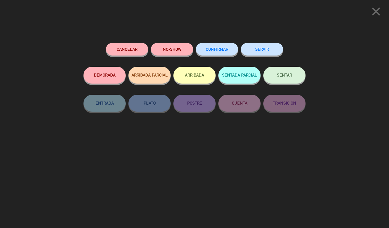
click at [182, 49] on button "NO-SHOW" at bounding box center [172, 49] width 42 height 13
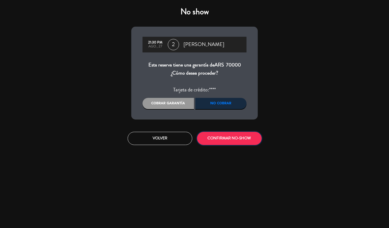
click at [215, 139] on button "CONFIRMAR NO-SHOW" at bounding box center [229, 138] width 65 height 13
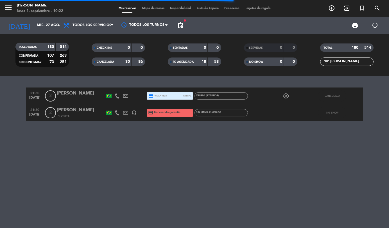
click at [339, 64] on input "[PERSON_NAME]" at bounding box center [352, 62] width 44 height 6
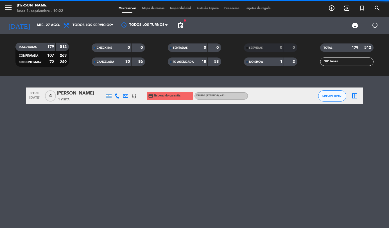
click at [324, 97] on button "SIN CONFIRMAR" at bounding box center [332, 95] width 28 height 11
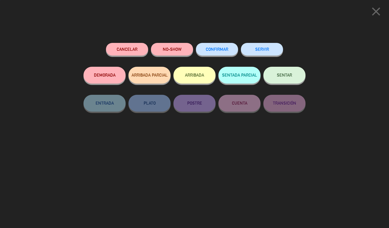
click at [172, 51] on button "NO-SHOW" at bounding box center [172, 49] width 42 height 13
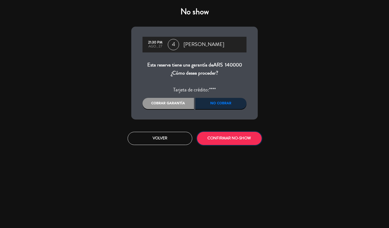
click at [224, 138] on button "CONFIRMAR NO-SHOW" at bounding box center [229, 138] width 65 height 13
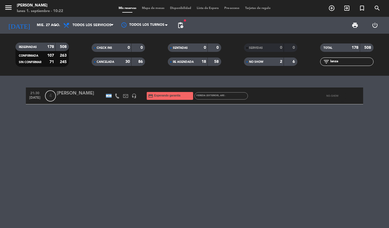
click at [349, 60] on input "lanza" at bounding box center [352, 62] width 44 height 6
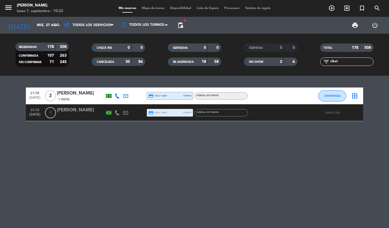
type input "ribei"
click at [56, 28] on icon "arrow_drop_down" at bounding box center [55, 25] width 7 height 7
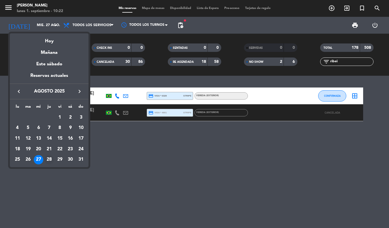
click at [49, 160] on div "28" at bounding box center [49, 160] width 10 height 10
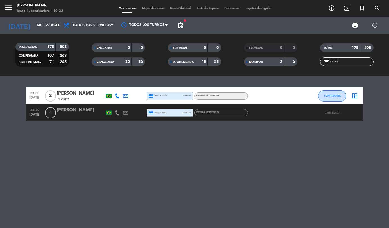
type input "jue. 28 ago."
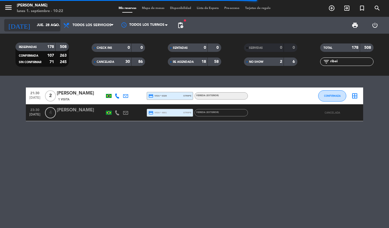
click at [44, 30] on div "[DATE] [DATE] arrow_drop_down" at bounding box center [32, 25] width 56 height 12
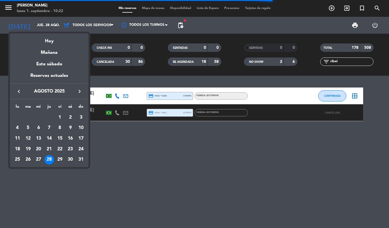
drag, startPoint x: 238, startPoint y: 94, endPoint x: 342, endPoint y: 109, distance: 105.0
click at [239, 95] on div at bounding box center [194, 114] width 389 height 228
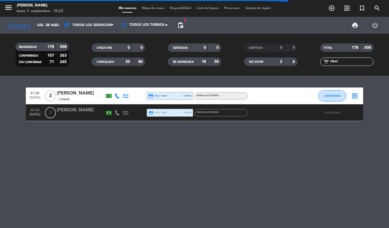
click at [342, 59] on input "ribei" at bounding box center [352, 62] width 44 height 6
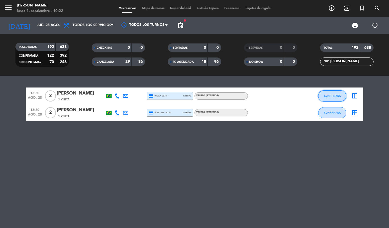
click at [326, 97] on span "CONFIRMADA" at bounding box center [332, 95] width 17 height 3
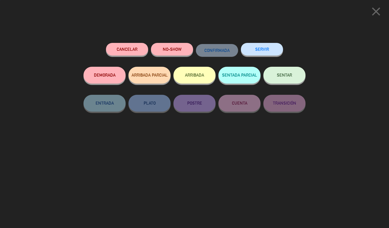
click at [171, 51] on button "NO-SHOW" at bounding box center [172, 49] width 42 height 13
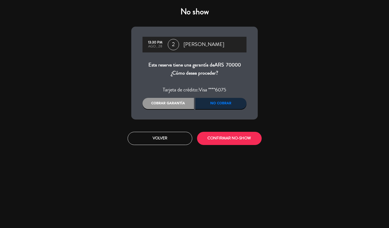
drag, startPoint x: 163, startPoint y: 102, endPoint x: 211, endPoint y: 134, distance: 57.9
click at [164, 102] on div "Cobrar garantía" at bounding box center [167, 103] width 51 height 11
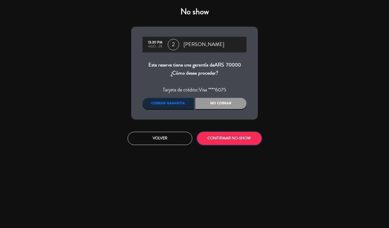
drag, startPoint x: 215, startPoint y: 137, endPoint x: 181, endPoint y: 130, distance: 35.3
click at [215, 137] on button "CONFIRMAR NO-SHOW" at bounding box center [229, 138] width 65 height 13
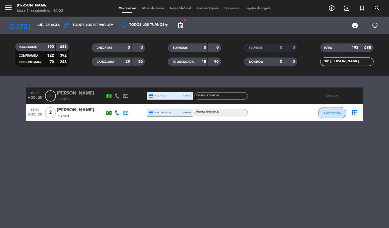
click at [334, 59] on input "[PERSON_NAME]" at bounding box center [352, 62] width 44 height 6
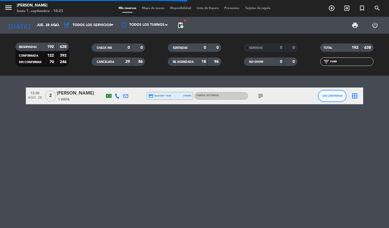
click at [329, 96] on span "SIN CONFIRMAR" at bounding box center [332, 95] width 20 height 3
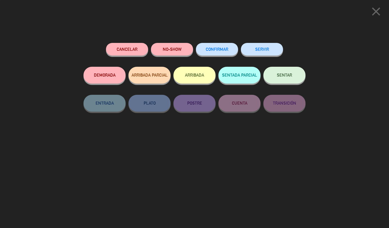
click at [167, 53] on button "NO-SHOW" at bounding box center [172, 49] width 42 height 13
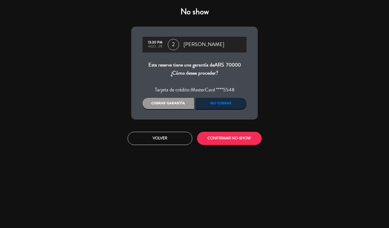
drag, startPoint x: 165, startPoint y: 101, endPoint x: 205, endPoint y: 123, distance: 45.7
click at [165, 101] on div "Cobrar garantía" at bounding box center [167, 103] width 51 height 11
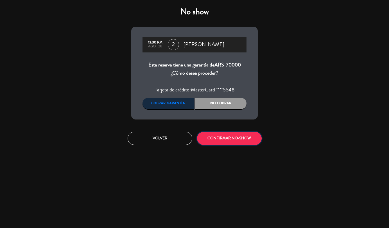
click at [223, 133] on button "CONFIRMAR NO-SHOW" at bounding box center [229, 138] width 65 height 13
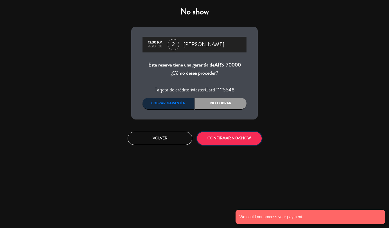
click at [213, 135] on button "CONFIRMAR NO-SHOW" at bounding box center [229, 138] width 65 height 13
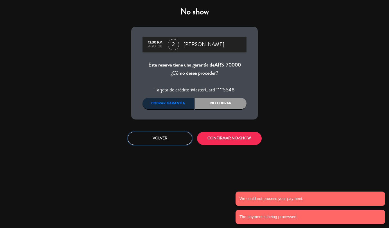
click at [166, 140] on button "Volver" at bounding box center [160, 138] width 65 height 13
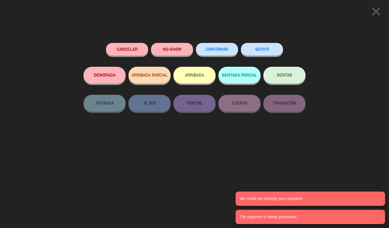
click at [381, 12] on icon "close" at bounding box center [376, 11] width 14 height 14
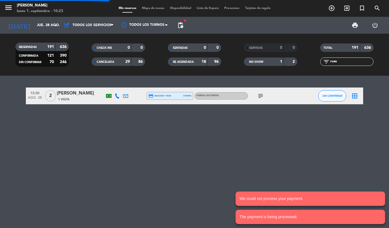
click at [128, 96] on icon at bounding box center [125, 96] width 5 height 5
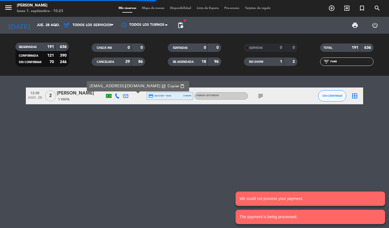
click at [180, 85] on span "content_paste" at bounding box center [182, 86] width 4 height 4
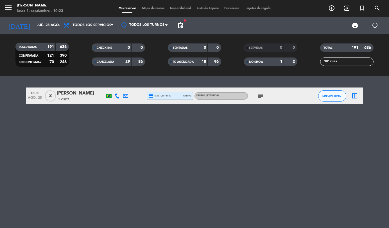
click at [156, 97] on span "credit_card master * 5548" at bounding box center [159, 96] width 23 height 5
click at [347, 60] on input "ruas" at bounding box center [352, 62] width 44 height 6
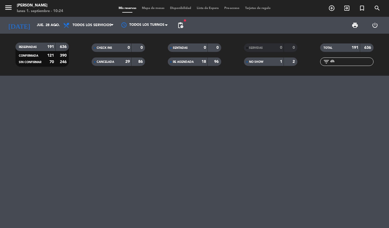
type input "d"
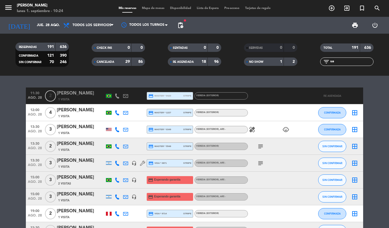
type input "u"
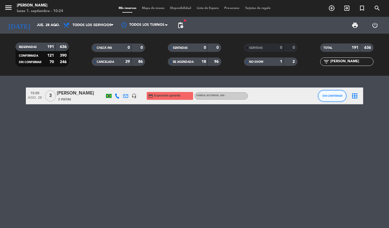
click at [327, 95] on span "SIN CONFIRMAR" at bounding box center [332, 95] width 20 height 3
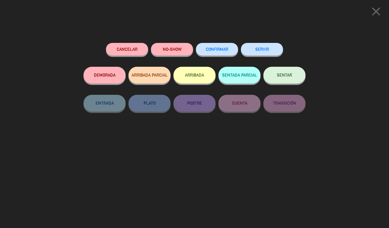
click at [160, 52] on button "NO-SHOW" at bounding box center [172, 49] width 42 height 13
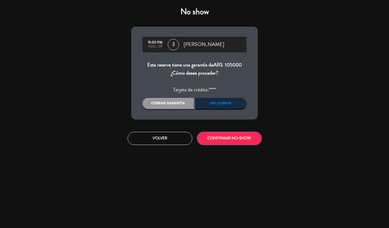
click at [230, 142] on button "CONFIRMAR NO-SHOW" at bounding box center [229, 138] width 65 height 13
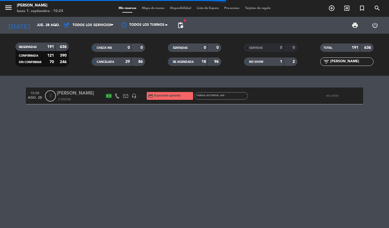
click at [345, 61] on input "[PERSON_NAME]" at bounding box center [352, 62] width 44 height 6
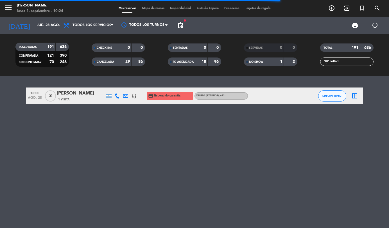
click at [335, 89] on div "SIN CONFIRMAR" at bounding box center [332, 96] width 28 height 17
click at [330, 96] on span "SIN CONFIRMAR" at bounding box center [332, 95] width 20 height 3
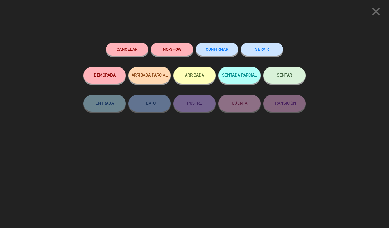
click at [165, 50] on button "NO-SHOW" at bounding box center [172, 49] width 42 height 13
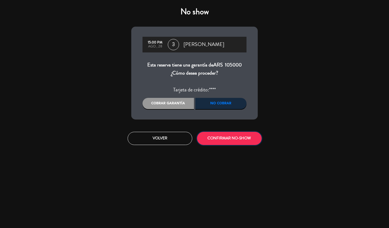
drag, startPoint x: 228, startPoint y: 139, endPoint x: 44, endPoint y: 130, distance: 184.5
click at [228, 139] on button "CONFIRMAR NO-SHOW" at bounding box center [229, 138] width 65 height 13
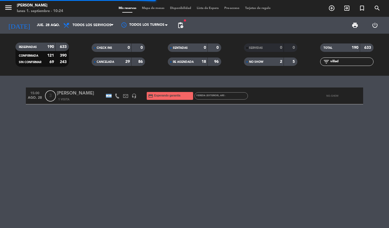
click at [350, 61] on input "villad" at bounding box center [352, 62] width 44 height 6
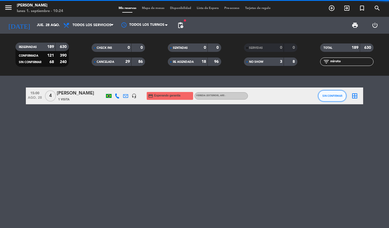
click at [326, 97] on span "SIN CONFIRMAR" at bounding box center [332, 95] width 20 height 3
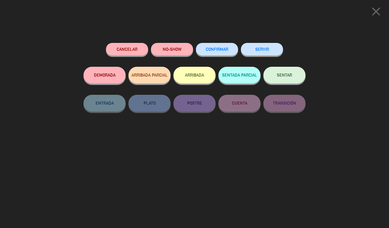
click at [182, 50] on button "NO-SHOW" at bounding box center [172, 49] width 42 height 13
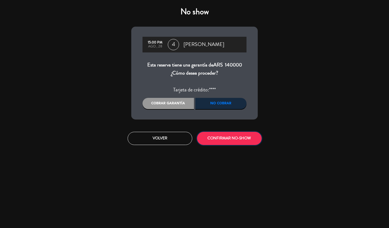
click at [215, 141] on button "CONFIRMAR NO-SHOW" at bounding box center [229, 138] width 65 height 13
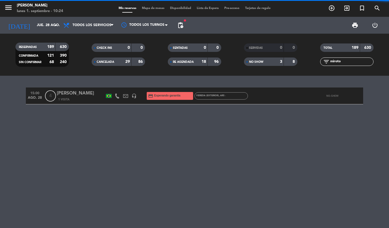
click at [342, 62] on input "miroto" at bounding box center [352, 62] width 44 height 6
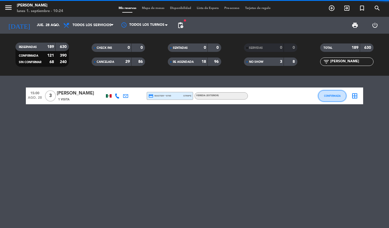
click at [332, 93] on button "CONFIRMADA" at bounding box center [332, 95] width 28 height 11
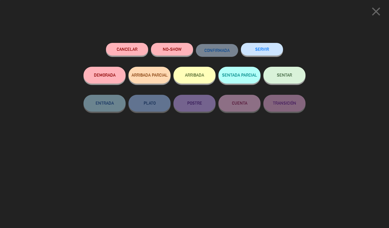
click at [166, 48] on button "NO-SHOW" at bounding box center [172, 49] width 42 height 13
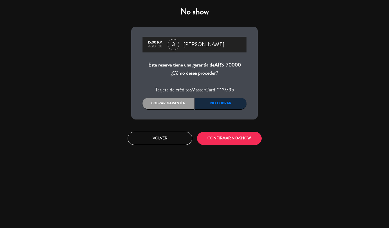
drag, startPoint x: 156, startPoint y: 100, endPoint x: 177, endPoint y: 113, distance: 24.6
click at [156, 100] on div "Cobrar garantía" at bounding box center [167, 103] width 51 height 11
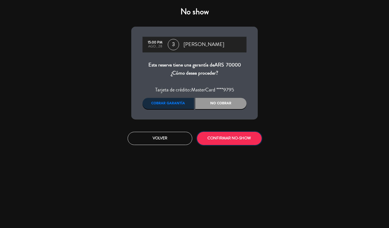
click at [224, 138] on button "CONFIRMAR NO-SHOW" at bounding box center [229, 138] width 65 height 13
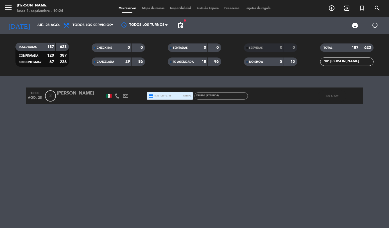
click at [343, 61] on input "[PERSON_NAME]" at bounding box center [352, 62] width 44 height 6
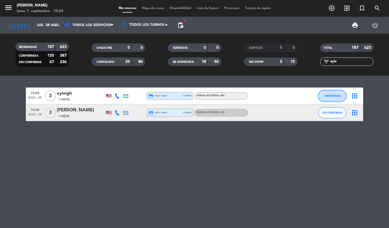
click at [325, 96] on span "CONFIRMADA" at bounding box center [332, 95] width 17 height 3
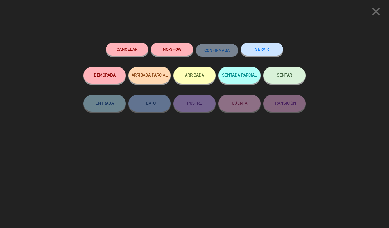
click at [183, 50] on button "NO-SHOW" at bounding box center [172, 49] width 42 height 13
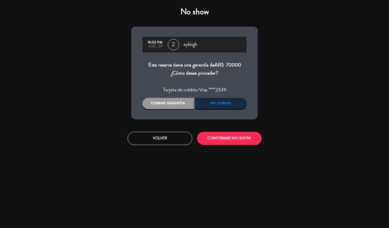
click at [155, 108] on div "Cobrar garantía" at bounding box center [167, 103] width 51 height 11
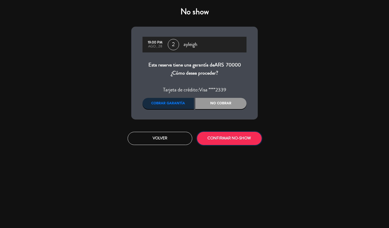
click at [232, 139] on button "CONFIRMAR NO-SHOW" at bounding box center [229, 138] width 65 height 13
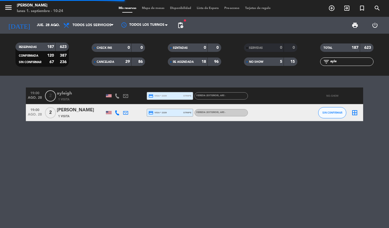
click at [339, 63] on input "ayle" at bounding box center [352, 62] width 44 height 6
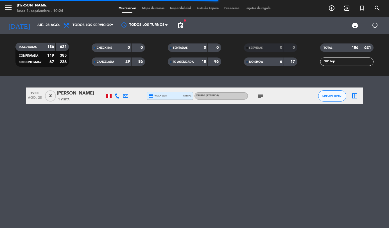
drag, startPoint x: 327, startPoint y: 97, endPoint x: 115, endPoint y: 40, distance: 219.5
click at [348, 96] on div "border_all" at bounding box center [354, 96] width 17 height 17
drag, startPoint x: 335, startPoint y: 96, endPoint x: 326, endPoint y: 94, distance: 9.2
click at [326, 94] on button "SIN CONFIRMAR" at bounding box center [332, 95] width 28 height 11
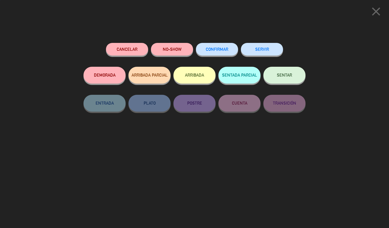
click at [181, 55] on div "NO-SHOW" at bounding box center [172, 55] width 42 height 24
click at [169, 51] on button "NO-SHOW" at bounding box center [172, 49] width 42 height 13
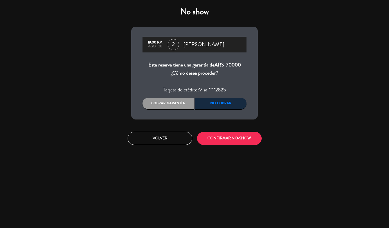
drag, startPoint x: 167, startPoint y: 105, endPoint x: 232, endPoint y: 142, distance: 75.1
click at [167, 105] on div "Cobrar garantía" at bounding box center [167, 103] width 51 height 11
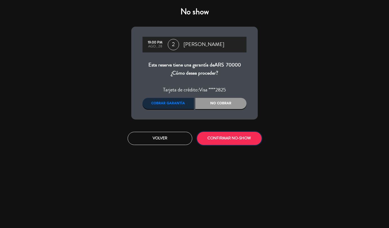
click at [232, 142] on button "CONFIRMAR NO-SHOW" at bounding box center [229, 138] width 65 height 13
drag, startPoint x: 171, startPoint y: 134, endPoint x: 172, endPoint y: 138, distance: 4.0
click at [171, 134] on button "Volver" at bounding box center [160, 138] width 65 height 13
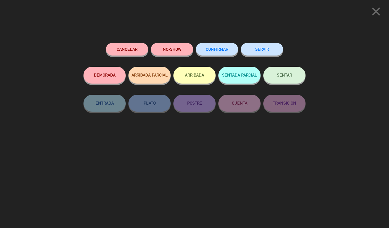
click at [376, 8] on icon "close" at bounding box center [376, 11] width 14 height 14
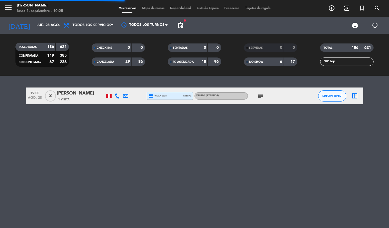
drag, startPoint x: 125, startPoint y: 95, endPoint x: 135, endPoint y: 92, distance: 11.1
click at [125, 95] on icon at bounding box center [125, 96] width 5 height 5
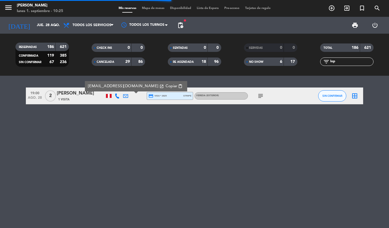
click at [165, 88] on span "Copiar" at bounding box center [171, 86] width 12 height 6
click at [156, 97] on span "credit_card visa * 2825" at bounding box center [157, 96] width 18 height 5
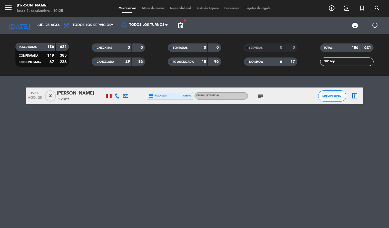
click at [340, 63] on input "lop" at bounding box center [352, 62] width 44 height 6
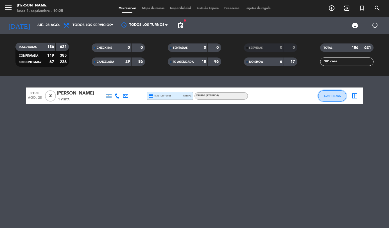
click at [330, 96] on span "CONFIRMADA" at bounding box center [332, 95] width 17 height 3
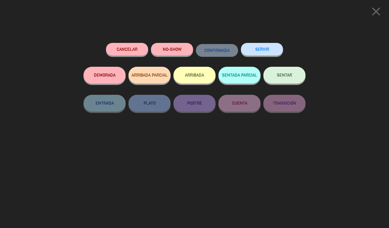
click at [157, 46] on button "NO-SHOW" at bounding box center [172, 49] width 42 height 13
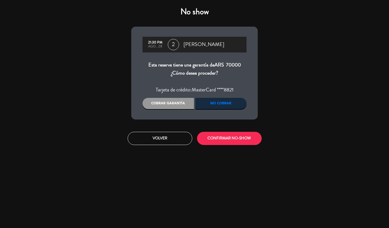
drag, startPoint x: 165, startPoint y: 102, endPoint x: 248, endPoint y: 144, distance: 92.5
click at [169, 103] on div "Cobrar garantía" at bounding box center [167, 103] width 51 height 11
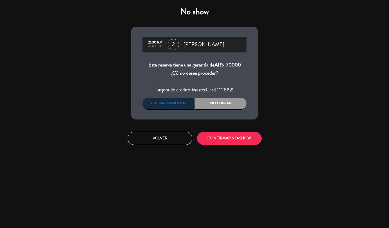
drag, startPoint x: 251, startPoint y: 146, endPoint x: 237, endPoint y: 140, distance: 14.7
click at [251, 146] on div "Volver CONFIRMAR NO-SHOW" at bounding box center [194, 138] width 135 height 21
click at [237, 140] on button "CONFIRMAR NO-SHOW" at bounding box center [229, 138] width 65 height 13
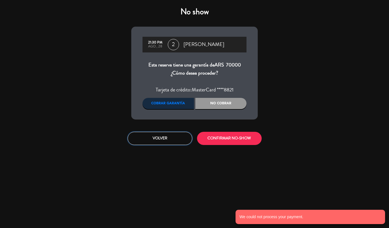
drag, startPoint x: 152, startPoint y: 139, endPoint x: 332, endPoint y: 69, distance: 193.5
click at [153, 139] on button "Volver" at bounding box center [160, 138] width 65 height 13
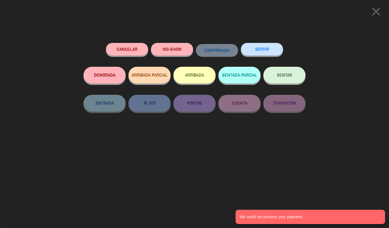
click at [377, 11] on icon "close" at bounding box center [376, 11] width 14 height 14
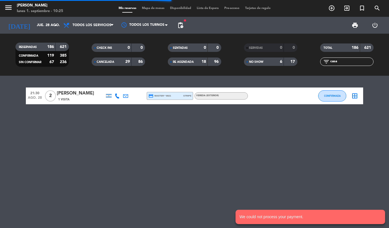
click at [337, 64] on input "casa" at bounding box center [352, 62] width 44 height 6
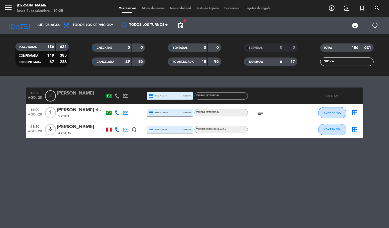
type input "c"
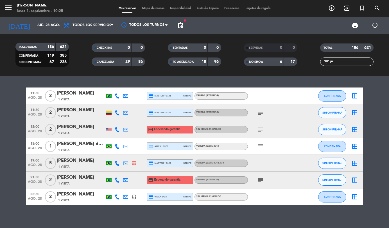
type input "j"
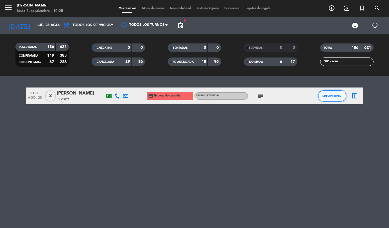
click at [340, 98] on button "SIN CONFIRMAR" at bounding box center [332, 95] width 28 height 11
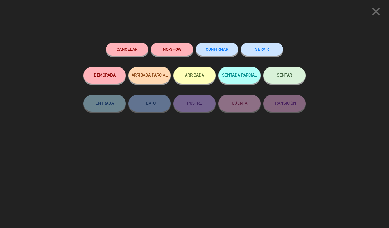
click at [173, 53] on button "NO-SHOW" at bounding box center [172, 49] width 42 height 13
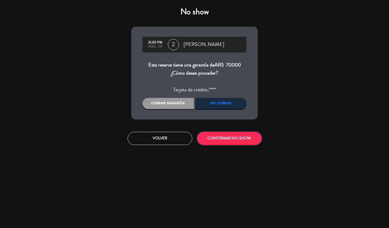
click at [217, 135] on button "CONFIRMAR NO-SHOW" at bounding box center [229, 138] width 65 height 13
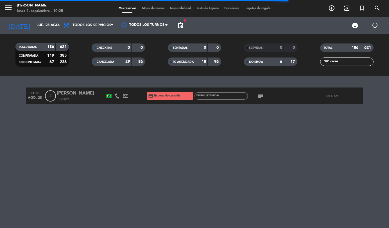
click at [347, 59] on input "carm" at bounding box center [352, 62] width 44 height 6
click at [347, 60] on input "carm" at bounding box center [352, 62] width 44 height 6
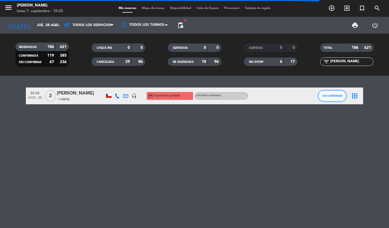
click at [338, 96] on span "SIN CONFIRMAR" at bounding box center [332, 95] width 20 height 3
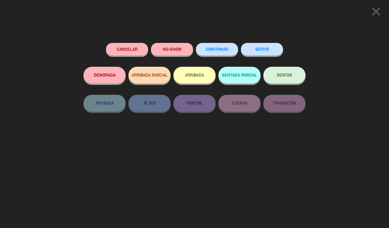
click at [162, 53] on button "NO-SHOW" at bounding box center [172, 49] width 42 height 13
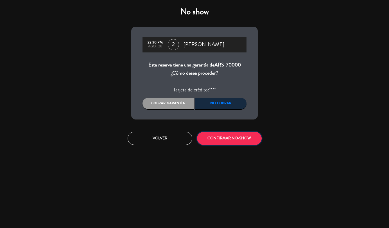
click at [216, 135] on button "CONFIRMAR NO-SHOW" at bounding box center [229, 138] width 65 height 13
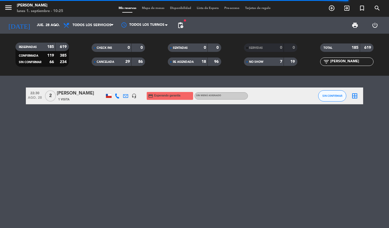
click at [354, 58] on div "filter_list [PERSON_NAME]" at bounding box center [346, 62] width 53 height 8
click at [353, 60] on input "[PERSON_NAME]" at bounding box center [352, 62] width 44 height 6
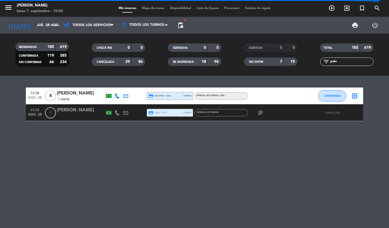
type input "paiv"
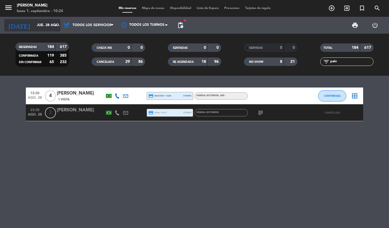
click at [44, 27] on input "jue. 28 ago." at bounding box center [57, 26] width 47 height 10
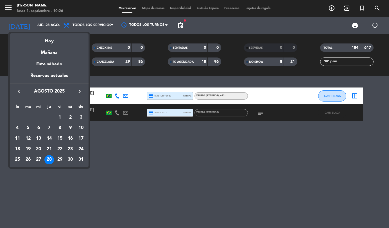
click at [58, 162] on div "29" at bounding box center [60, 160] width 10 height 10
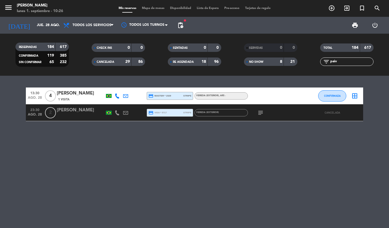
type input "vie. 29 ago."
click at [342, 61] on input "paiv" at bounding box center [352, 62] width 44 height 6
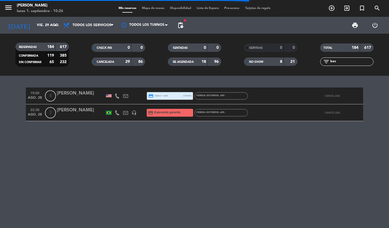
type input "bec"
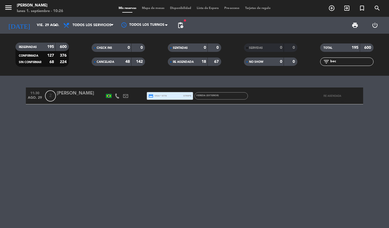
click at [339, 62] on input "bec" at bounding box center [352, 62] width 44 height 6
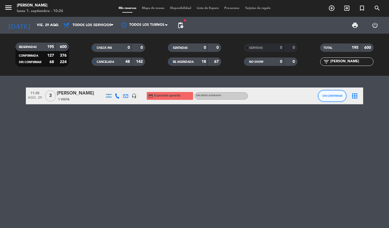
click at [330, 99] on button "SIN CONFIRMAR" at bounding box center [332, 95] width 28 height 11
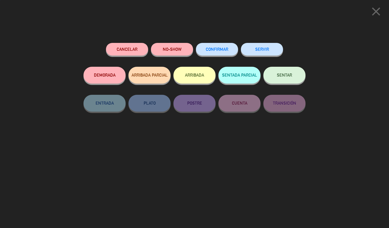
click at [172, 46] on button "NO-SHOW" at bounding box center [172, 49] width 42 height 13
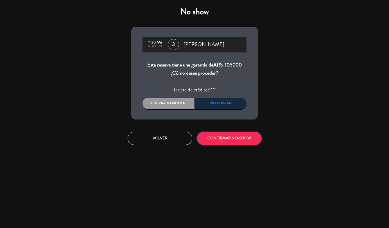
click at [223, 134] on button "CONFIRMAR NO-SHOW" at bounding box center [229, 138] width 65 height 13
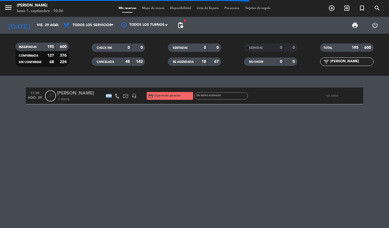
click at [332, 60] on input "[PERSON_NAME]" at bounding box center [352, 62] width 44 height 6
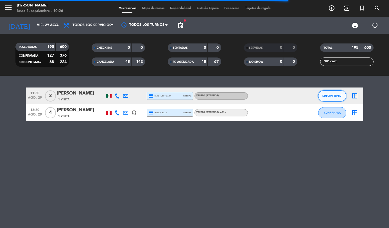
click at [326, 98] on button "SIN CONFIRMAR" at bounding box center [332, 95] width 28 height 11
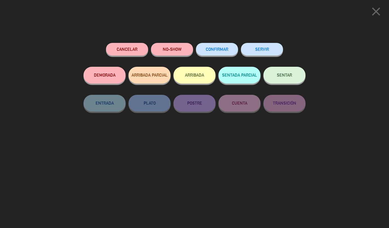
click at [163, 51] on button "NO-SHOW" at bounding box center [172, 49] width 42 height 13
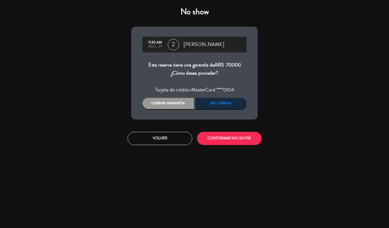
click at [164, 105] on div "Cobrar garantía" at bounding box center [167, 103] width 51 height 11
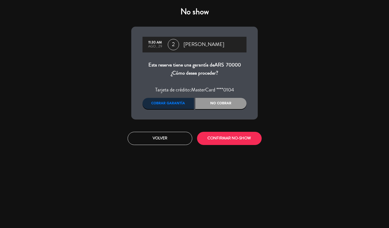
click at [219, 131] on div "Volver CONFIRMAR NO-SHOW" at bounding box center [194, 138] width 135 height 21
click at [220, 141] on button "CONFIRMAR NO-SHOW" at bounding box center [229, 138] width 65 height 13
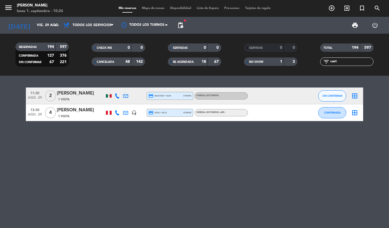
click at [353, 62] on input "cast" at bounding box center [352, 62] width 44 height 6
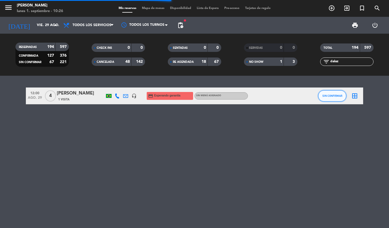
click at [329, 95] on span "SIN CONFIRMAR" at bounding box center [332, 95] width 20 height 3
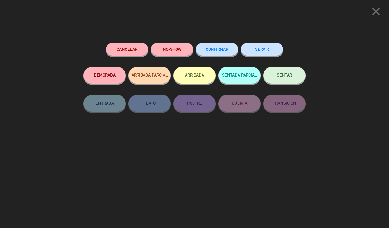
click at [168, 46] on button "NO-SHOW" at bounding box center [172, 49] width 42 height 13
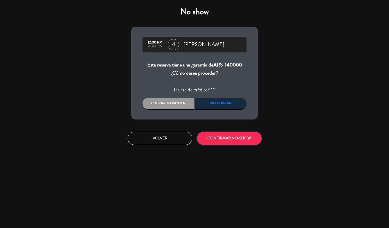
click at [215, 143] on button "CONFIRMAR NO-SHOW" at bounding box center [229, 138] width 65 height 13
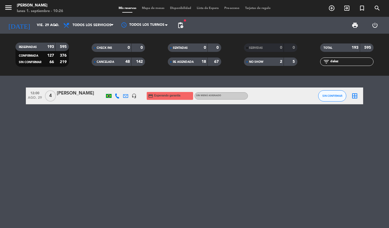
click at [353, 63] on input "dalaz" at bounding box center [352, 62] width 44 height 6
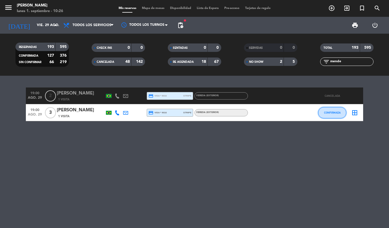
click at [330, 116] on button "CONFIRMADA" at bounding box center [332, 112] width 28 height 11
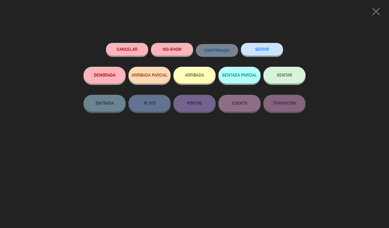
click at [169, 51] on button "NO-SHOW" at bounding box center [172, 49] width 42 height 13
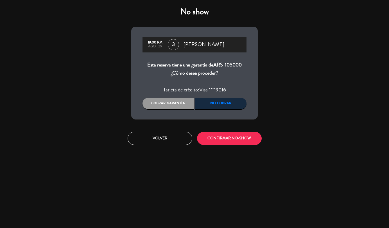
drag, startPoint x: 161, startPoint y: 110, endPoint x: 157, endPoint y: 106, distance: 5.6
click at [160, 108] on div "19:00 PM ago., 29 3 [PERSON_NAME] Esta reserva tiene una garantía de ARS 105000…" at bounding box center [194, 73] width 126 height 93
drag, startPoint x: 157, startPoint y: 106, endPoint x: 206, endPoint y: 131, distance: 55.2
click at [157, 106] on div "Cobrar garantía" at bounding box center [167, 103] width 51 height 11
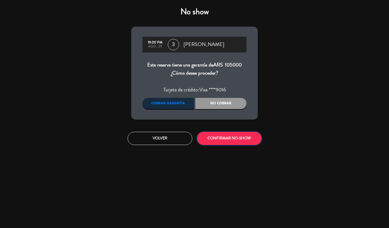
click at [220, 138] on button "CONFIRMAR NO-SHOW" at bounding box center [229, 138] width 65 height 13
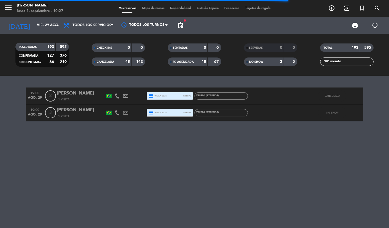
click at [340, 63] on input "mende" at bounding box center [352, 62] width 44 height 6
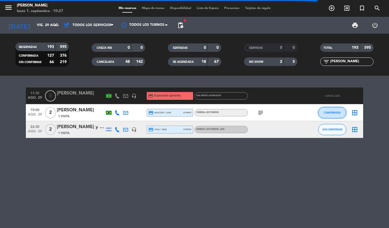
click at [328, 115] on button "CONFIRMADA" at bounding box center [332, 112] width 28 height 11
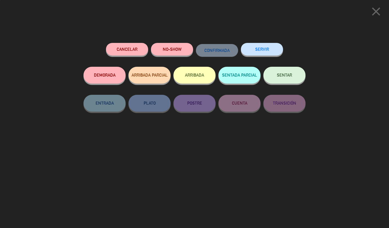
click at [167, 52] on button "NO-SHOW" at bounding box center [172, 49] width 42 height 13
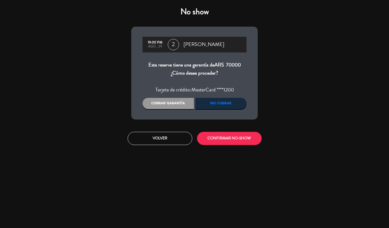
drag, startPoint x: 167, startPoint y: 102, endPoint x: 212, endPoint y: 128, distance: 52.4
click at [167, 102] on div "Cobrar garantía" at bounding box center [167, 103] width 51 height 11
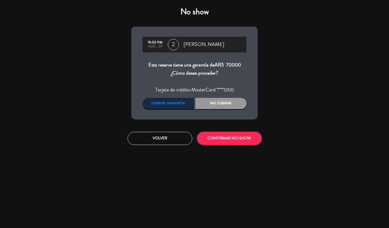
drag, startPoint x: 225, startPoint y: 137, endPoint x: 221, endPoint y: 135, distance: 4.4
click at [224, 137] on button "CONFIRMAR NO-SHOW" at bounding box center [229, 138] width 65 height 13
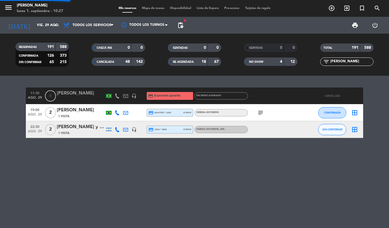
click at [337, 62] on input "[PERSON_NAME]" at bounding box center [352, 62] width 44 height 6
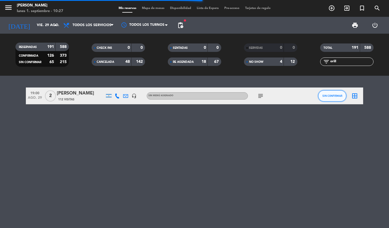
drag, startPoint x: 329, startPoint y: 96, endPoint x: 326, endPoint y: 95, distance: 3.3
click at [326, 95] on span "SIN CONFIRMAR" at bounding box center [332, 95] width 20 height 3
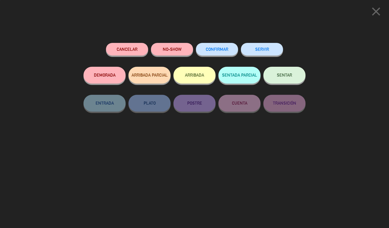
click at [173, 51] on button "NO-SHOW" at bounding box center [172, 49] width 42 height 13
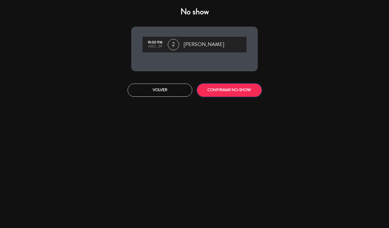
drag, startPoint x: 221, startPoint y: 94, endPoint x: 213, endPoint y: 90, distance: 9.0
click at [221, 94] on button "CONFIRMAR NO-SHOW" at bounding box center [229, 90] width 65 height 13
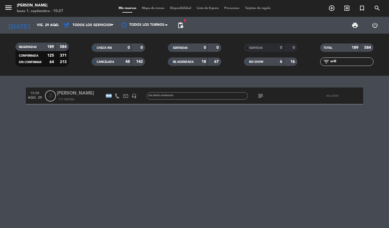
click at [342, 63] on input "orill" at bounding box center [352, 62] width 44 height 6
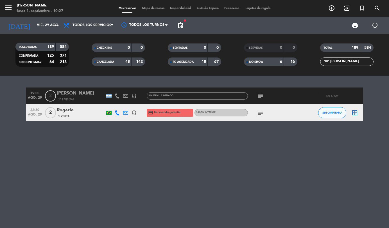
type input "[PERSON_NAME]"
click at [328, 114] on span "SIN CONFIRMAR" at bounding box center [332, 112] width 20 height 3
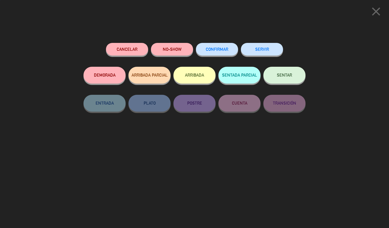
click at [171, 51] on button "NO-SHOW" at bounding box center [172, 49] width 42 height 13
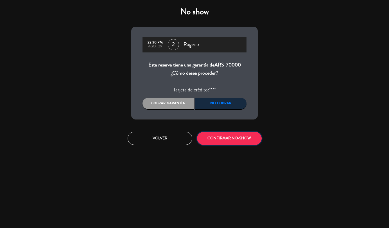
click at [230, 132] on button "CONFIRMAR NO-SHOW" at bounding box center [229, 138] width 65 height 13
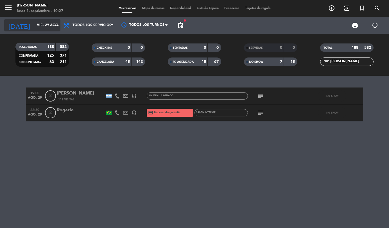
click at [36, 26] on input "vie. 29 ago." at bounding box center [57, 26] width 47 height 10
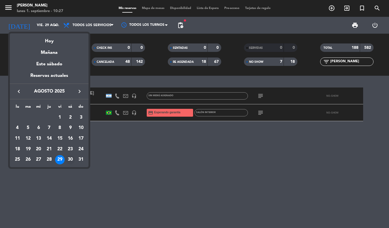
click at [73, 159] on div "30" at bounding box center [70, 160] width 10 height 10
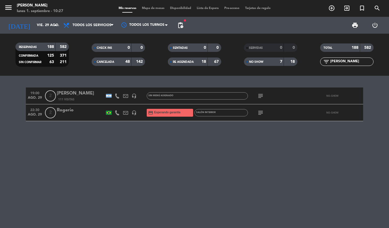
type input "sáb. 30 ago."
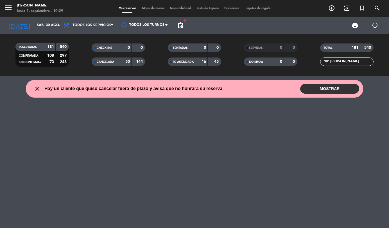
click at [335, 63] on input "[PERSON_NAME]" at bounding box center [352, 62] width 44 height 6
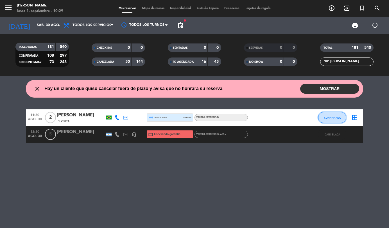
click at [322, 113] on button "CONFIRMADA" at bounding box center [332, 117] width 28 height 11
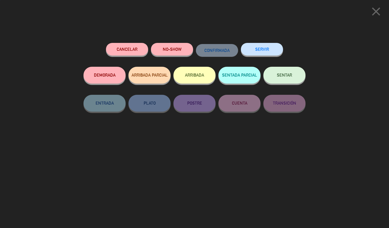
click at [174, 52] on button "NO-SHOW" at bounding box center [172, 49] width 42 height 13
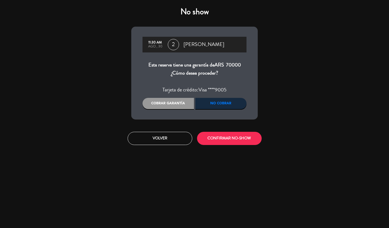
click at [171, 105] on div "Cobrar garantía" at bounding box center [167, 103] width 51 height 11
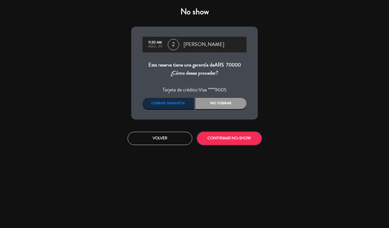
drag, startPoint x: 226, startPoint y: 140, endPoint x: 221, endPoint y: 135, distance: 7.4
click at [226, 140] on button "CONFIRMAR NO-SHOW" at bounding box center [229, 138] width 65 height 13
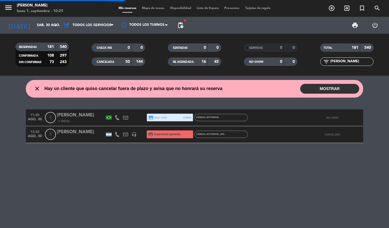
click at [334, 64] on input "[PERSON_NAME]" at bounding box center [352, 62] width 44 height 6
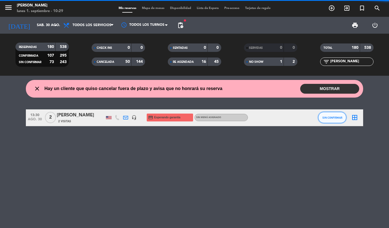
click at [333, 118] on span "SIN CONFIRMAR" at bounding box center [332, 117] width 20 height 3
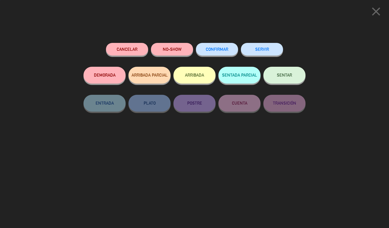
click at [165, 49] on button "NO-SHOW" at bounding box center [172, 49] width 42 height 13
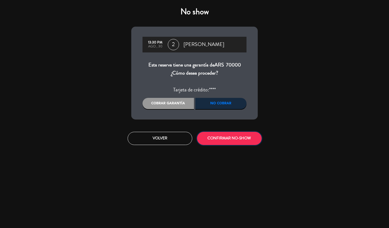
click at [212, 140] on button "CONFIRMAR NO-SHOW" at bounding box center [229, 138] width 65 height 13
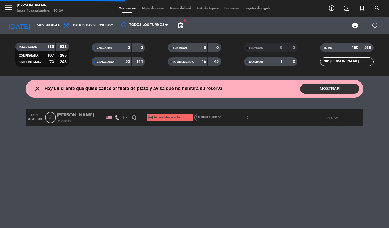
click at [335, 63] on input "[PERSON_NAME]" at bounding box center [352, 62] width 44 height 6
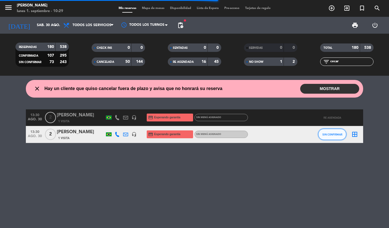
drag, startPoint x: 330, startPoint y: 133, endPoint x: 326, endPoint y: 133, distance: 3.4
click at [326, 133] on span "SIN CONFIRMAR" at bounding box center [332, 134] width 20 height 3
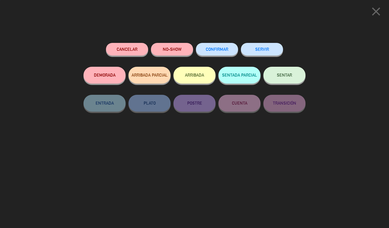
click at [166, 51] on button "NO-SHOW" at bounding box center [172, 49] width 42 height 13
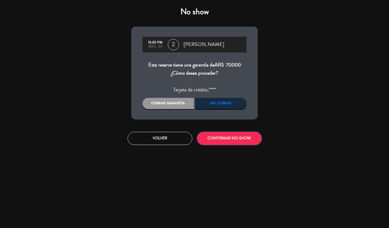
click at [219, 140] on button "CONFIRMAR NO-SHOW" at bounding box center [229, 138] width 65 height 13
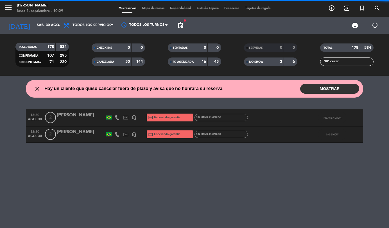
click at [350, 61] on input "cecar" at bounding box center [352, 62] width 44 height 6
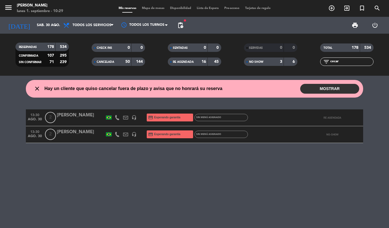
click at [350, 61] on input "cecar" at bounding box center [352, 62] width 44 height 6
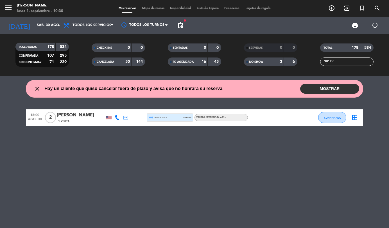
type input "b"
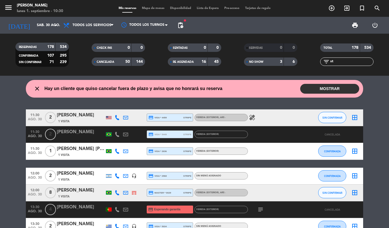
type input "s"
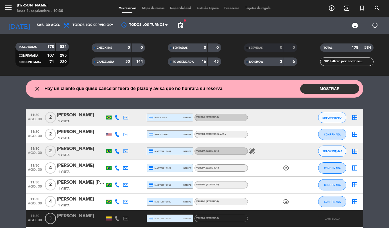
click at [345, 62] on input "text" at bounding box center [352, 62] width 44 height 6
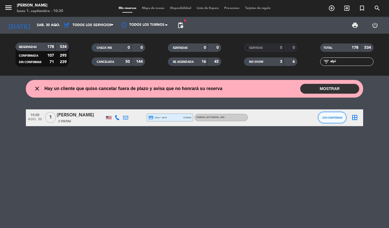
click at [331, 117] on span "SIN CONFIRMAR" at bounding box center [332, 117] width 20 height 3
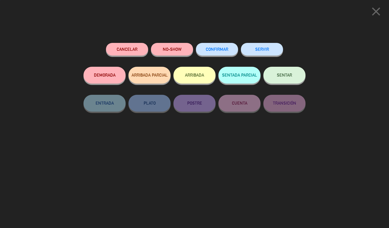
click at [168, 53] on button "NO-SHOW" at bounding box center [172, 49] width 42 height 13
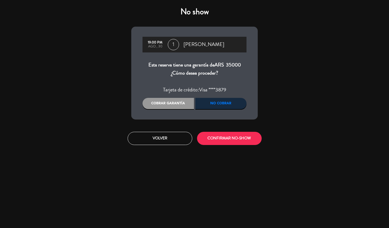
drag, startPoint x: 173, startPoint y: 104, endPoint x: 226, endPoint y: 144, distance: 66.4
click at [173, 104] on div "Cobrar garantía" at bounding box center [167, 103] width 51 height 11
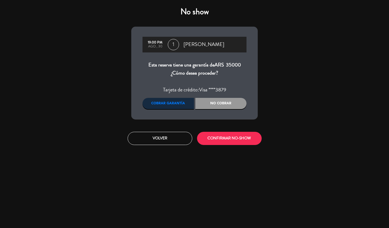
drag, startPoint x: 234, startPoint y: 149, endPoint x: 230, endPoint y: 146, distance: 5.6
click at [233, 148] on div "No show 19:00 PM ago., 30 1 [PERSON_NAME] Esta reserva tiene una garantía de AR…" at bounding box center [194, 114] width 389 height 228
click at [225, 141] on button "CONFIRMAR NO-SHOW" at bounding box center [229, 138] width 65 height 13
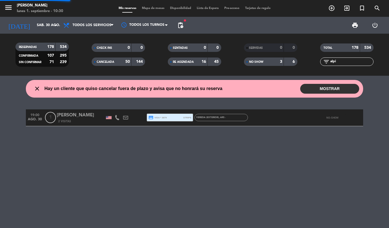
click at [341, 59] on input "alpi" at bounding box center [352, 62] width 44 height 6
click at [342, 59] on input "alpi" at bounding box center [352, 62] width 44 height 6
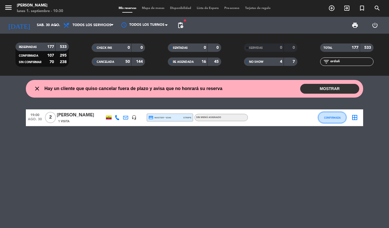
click at [331, 119] on span "CONFIRMADA" at bounding box center [332, 117] width 17 height 3
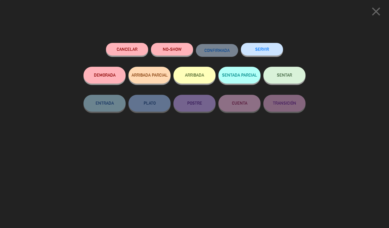
click at [172, 43] on div "NO-SHOW" at bounding box center [172, 55] width 42 height 24
click at [166, 53] on button "NO-SHOW" at bounding box center [172, 49] width 42 height 13
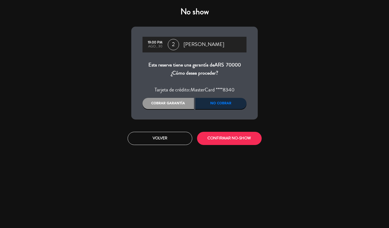
click at [149, 108] on div "Cobrar garantía" at bounding box center [167, 103] width 51 height 11
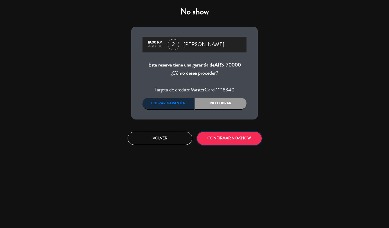
click at [224, 142] on button "CONFIRMAR NO-SHOW" at bounding box center [229, 138] width 65 height 13
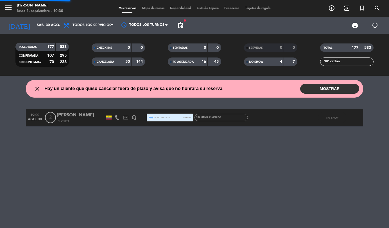
click at [344, 63] on input "ordoñ" at bounding box center [352, 62] width 44 height 6
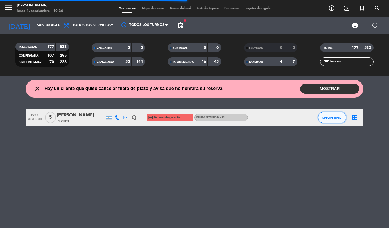
click at [334, 119] on span "SIN CONFIRMAR" at bounding box center [332, 117] width 20 height 3
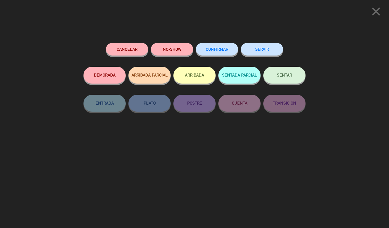
click at [172, 48] on button "NO-SHOW" at bounding box center [172, 49] width 42 height 13
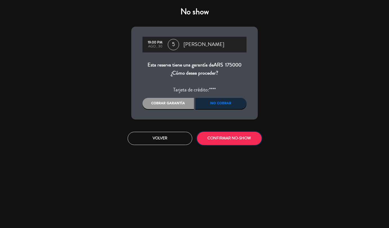
click at [220, 134] on button "CONFIRMAR NO-SHOW" at bounding box center [229, 138] width 65 height 13
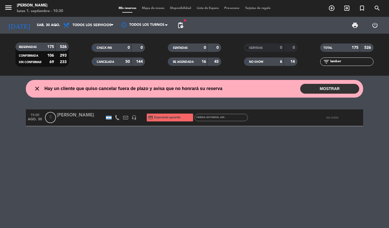
click at [340, 60] on input "lamber" at bounding box center [352, 62] width 44 height 6
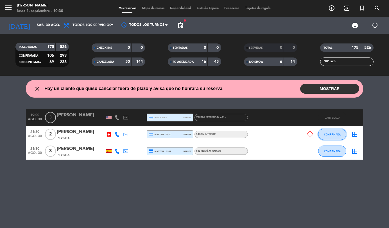
click at [334, 133] on span "CONFIRMADA" at bounding box center [332, 134] width 17 height 3
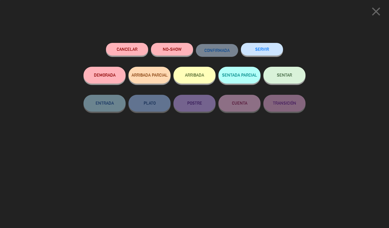
click at [190, 46] on button "NO-SHOW" at bounding box center [172, 49] width 42 height 13
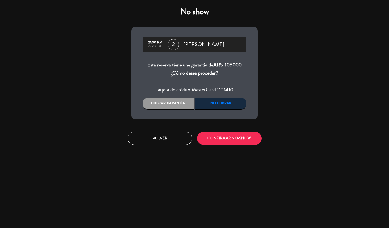
drag, startPoint x: 176, startPoint y: 97, endPoint x: 175, endPoint y: 102, distance: 4.7
click at [176, 97] on div "21:30 PM ago., 30 2 [PERSON_NAME] Esta reserva tiene una garantía de ARS 105000…" at bounding box center [194, 73] width 126 height 93
click at [175, 102] on div "Cobrar garantía" at bounding box center [167, 103] width 51 height 11
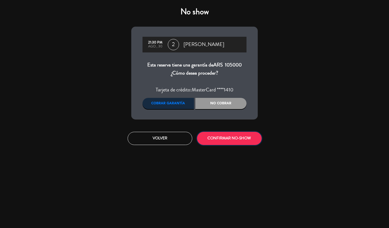
click at [223, 138] on button "CONFIRMAR NO-SHOW" at bounding box center [229, 138] width 65 height 13
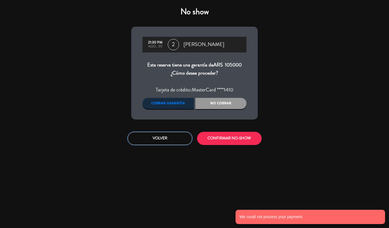
drag, startPoint x: 162, startPoint y: 141, endPoint x: 164, endPoint y: 139, distance: 3.0
click at [162, 141] on button "Volver" at bounding box center [160, 138] width 65 height 13
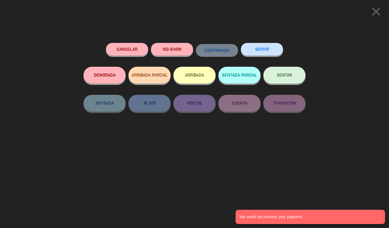
click at [374, 12] on icon "close" at bounding box center [376, 11] width 14 height 14
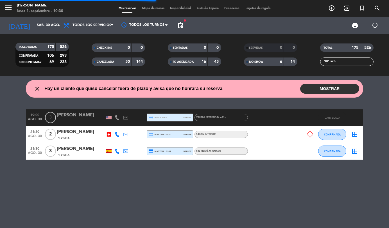
click at [126, 135] on icon at bounding box center [125, 134] width 5 height 5
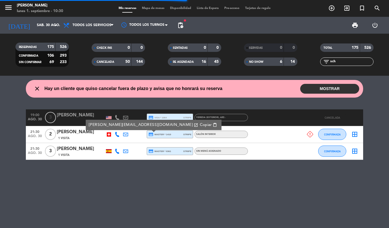
click at [200, 124] on span "Copiar" at bounding box center [206, 125] width 12 height 6
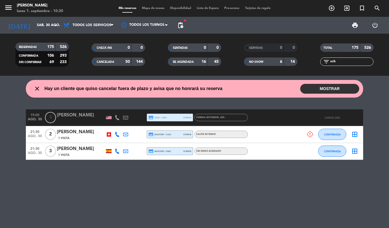
click at [127, 136] on icon at bounding box center [125, 134] width 5 height 5
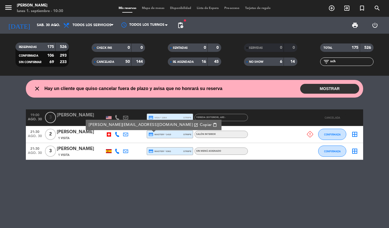
click at [163, 137] on div "credit_card master * 1410 stripe" at bounding box center [169, 134] width 43 height 7
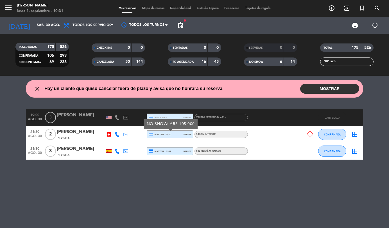
click at [339, 63] on input "sch" at bounding box center [352, 62] width 44 height 6
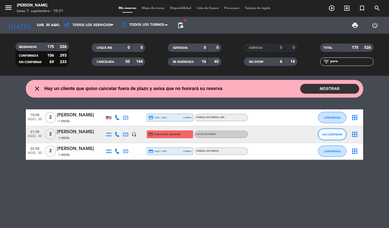
click at [326, 139] on button "SIN CONFIRMAR" at bounding box center [332, 134] width 28 height 11
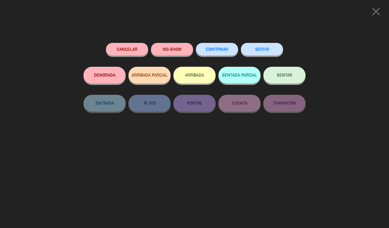
click at [183, 54] on button "NO-SHOW" at bounding box center [172, 49] width 42 height 13
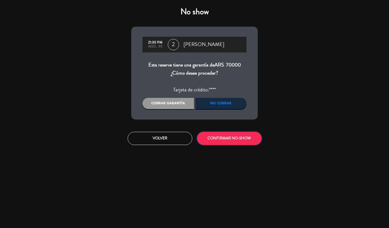
click at [224, 135] on button "CONFIRMAR NO-SHOW" at bounding box center [229, 138] width 65 height 13
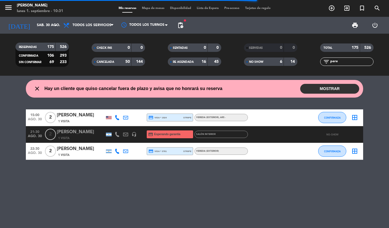
click at [357, 59] on input "pere" at bounding box center [352, 62] width 44 height 6
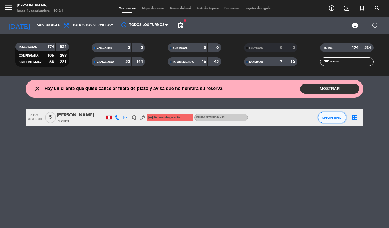
click at [330, 119] on button "SIN CONFIRMAR" at bounding box center [332, 117] width 28 height 11
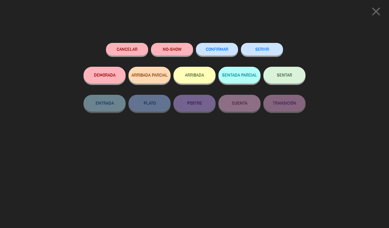
click at [178, 53] on button "NO-SHOW" at bounding box center [172, 49] width 42 height 13
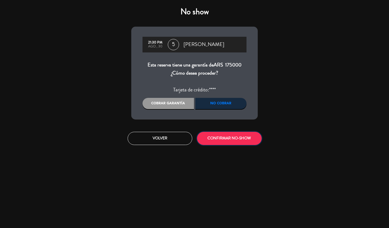
drag, startPoint x: 223, startPoint y: 140, endPoint x: 175, endPoint y: 131, distance: 49.2
click at [216, 140] on button "CONFIRMAR NO-SHOW" at bounding box center [229, 138] width 65 height 13
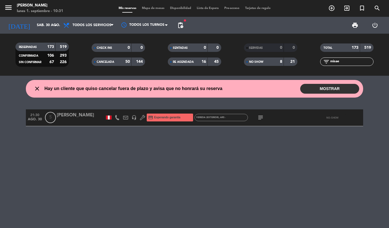
click at [351, 63] on input "misae" at bounding box center [352, 62] width 44 height 6
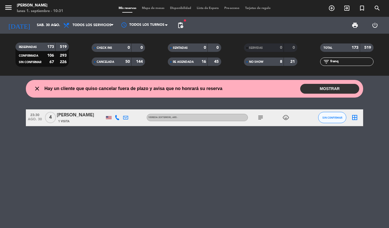
type input "franq"
click at [326, 115] on button "SIN CONFIRMAR" at bounding box center [332, 117] width 28 height 11
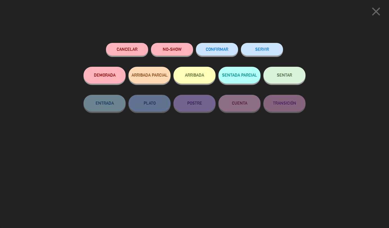
click at [176, 45] on button "NO-SHOW" at bounding box center [172, 49] width 42 height 13
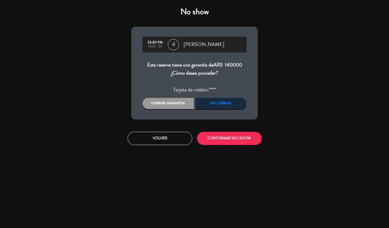
click at [178, 102] on div "Cobrar garantía" at bounding box center [167, 103] width 51 height 11
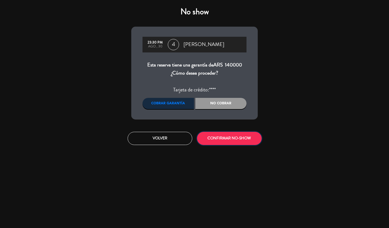
click at [223, 141] on button "CONFIRMAR NO-SHOW" at bounding box center [229, 138] width 65 height 13
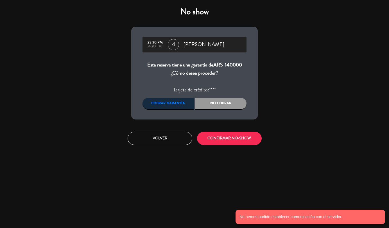
click at [218, 104] on div "No cobrar" at bounding box center [220, 103] width 51 height 11
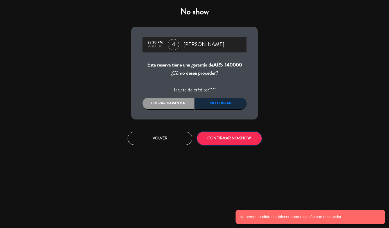
drag, startPoint x: 221, startPoint y: 139, endPoint x: 216, endPoint y: 136, distance: 5.1
click at [221, 139] on button "CONFIRMAR NO-SHOW" at bounding box center [229, 138] width 65 height 13
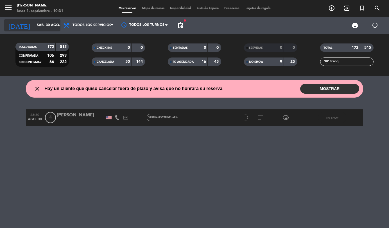
click at [43, 24] on input "sáb. 30 ago." at bounding box center [57, 26] width 47 height 10
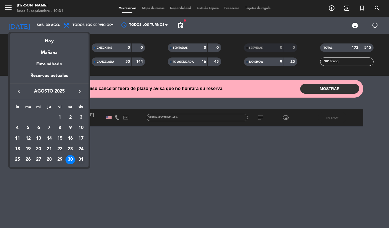
click at [85, 160] on div "31" at bounding box center [81, 160] width 10 height 10
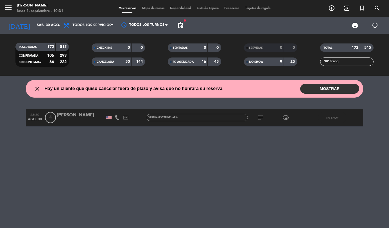
type input "dom. 31 ago."
click at [345, 63] on input "franq" at bounding box center [352, 62] width 44 height 6
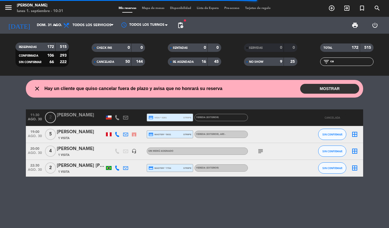
type input "c"
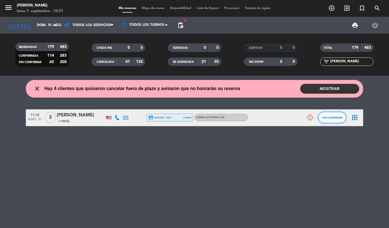
click at [329, 115] on button "SIN CONFIRMAR" at bounding box center [332, 117] width 28 height 11
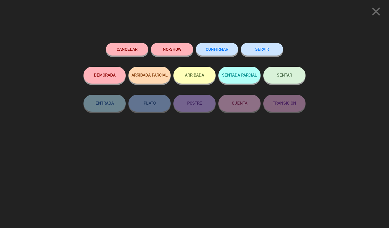
click at [173, 55] on button "NO-SHOW" at bounding box center [172, 49] width 42 height 13
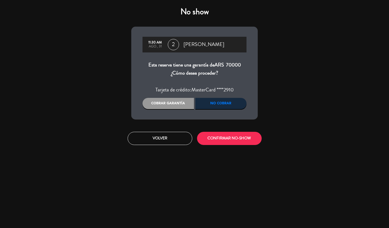
click at [172, 108] on div "Cobrar garantía" at bounding box center [167, 103] width 51 height 11
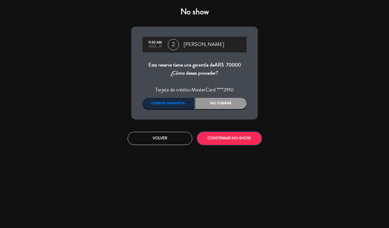
click at [232, 140] on button "CONFIRMAR NO-SHOW" at bounding box center [229, 138] width 65 height 13
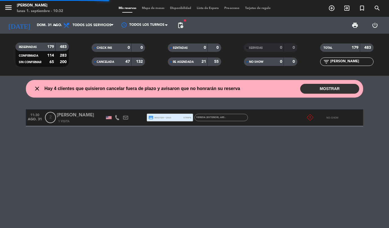
click at [342, 61] on input "[PERSON_NAME]" at bounding box center [352, 62] width 44 height 6
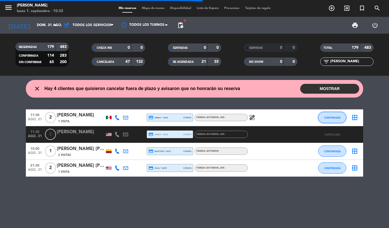
click at [332, 116] on span "CONFIRMADA" at bounding box center [332, 117] width 17 height 3
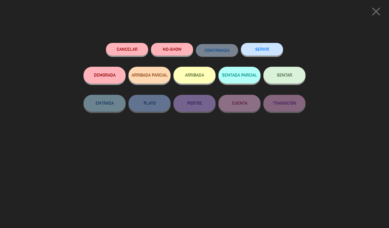
click at [170, 53] on button "NO-SHOW" at bounding box center [172, 49] width 42 height 13
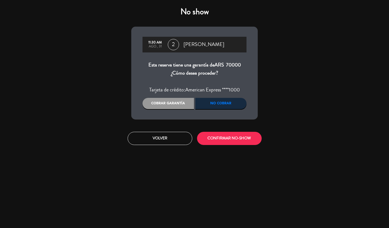
click at [166, 108] on div "Cobrar garantía" at bounding box center [167, 103] width 51 height 11
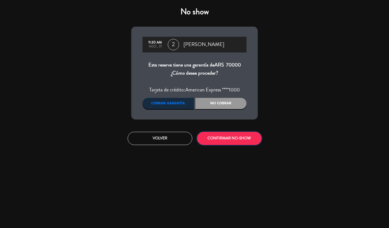
click at [232, 137] on button "CONFIRMAR NO-SHOW" at bounding box center [229, 138] width 65 height 13
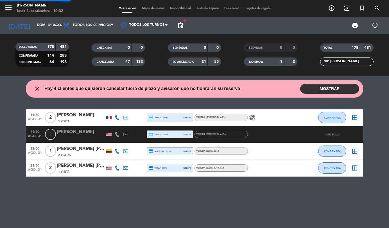
click at [345, 62] on input "[PERSON_NAME]" at bounding box center [352, 62] width 44 height 6
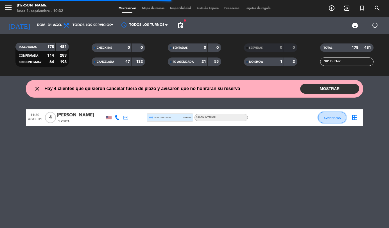
click at [338, 116] on span "CONFIRMADA" at bounding box center [332, 117] width 17 height 3
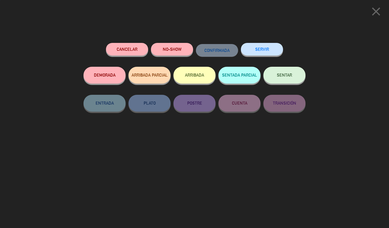
click at [169, 49] on button "NO-SHOW" at bounding box center [172, 49] width 42 height 13
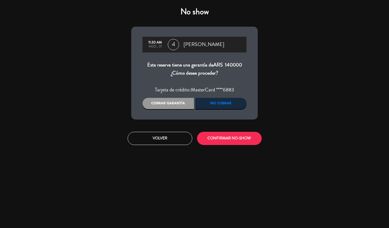
click at [167, 109] on div "Cobrar garantía" at bounding box center [167, 103] width 51 height 11
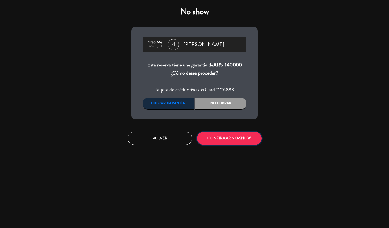
click at [229, 140] on button "CONFIRMAR NO-SHOW" at bounding box center [229, 138] width 65 height 13
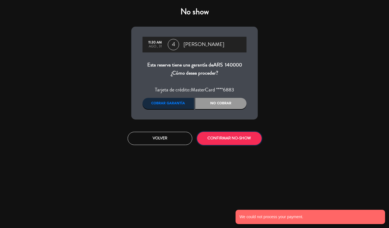
click at [230, 140] on button "CONFIRMAR NO-SHOW" at bounding box center [229, 138] width 65 height 13
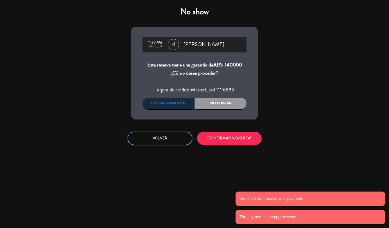
drag, startPoint x: 155, startPoint y: 137, endPoint x: 223, endPoint y: 107, distance: 74.2
click at [155, 137] on button "Volver" at bounding box center [160, 138] width 65 height 13
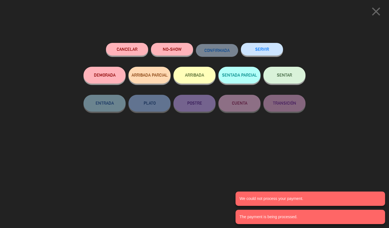
click at [375, 14] on icon "close" at bounding box center [376, 11] width 14 height 14
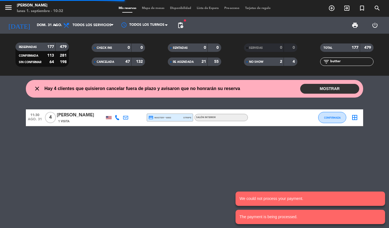
click at [158, 119] on span "credit_card master * 6883" at bounding box center [159, 117] width 23 height 5
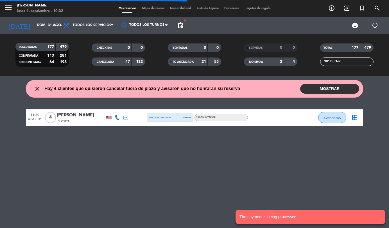
drag, startPoint x: 126, startPoint y: 117, endPoint x: 130, endPoint y: 115, distance: 4.3
click at [126, 117] on icon at bounding box center [125, 117] width 5 height 5
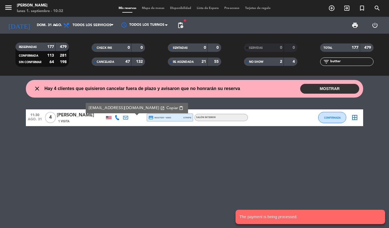
click at [166, 107] on span "Copiar" at bounding box center [172, 108] width 12 height 6
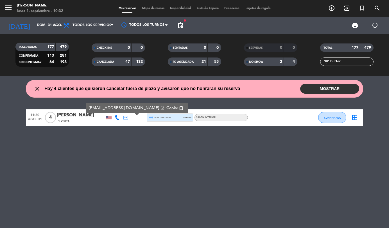
click at [357, 62] on input "butter" at bounding box center [352, 62] width 44 height 6
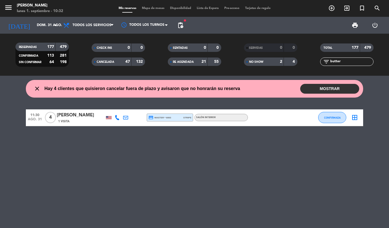
click at [357, 62] on input "butter" at bounding box center [352, 62] width 44 height 6
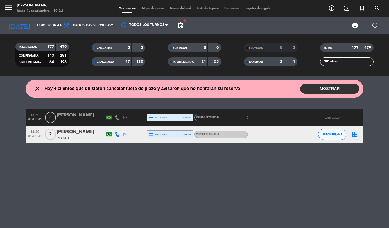
click at [342, 60] on input "almei" at bounding box center [352, 62] width 44 height 6
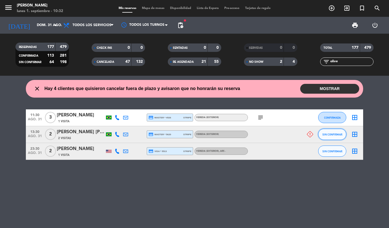
click at [329, 134] on span "SIN CONFIRMAR" at bounding box center [332, 134] width 20 height 3
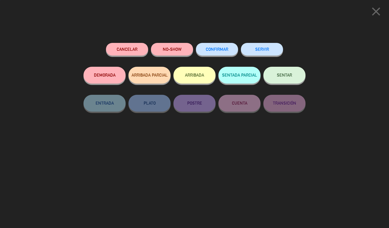
click at [162, 54] on button "NO-SHOW" at bounding box center [172, 49] width 42 height 13
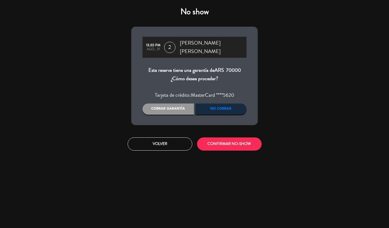
click at [170, 105] on div "Cobrar garantía" at bounding box center [167, 109] width 51 height 11
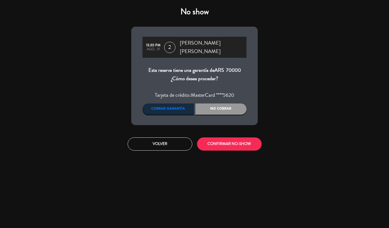
click at [209, 134] on div "Volver CONFIRMAR NO-SHOW" at bounding box center [194, 144] width 135 height 21
drag, startPoint x: 213, startPoint y: 136, endPoint x: 190, endPoint y: 10, distance: 128.1
click at [213, 138] on button "CONFIRMAR NO-SHOW" at bounding box center [229, 144] width 65 height 13
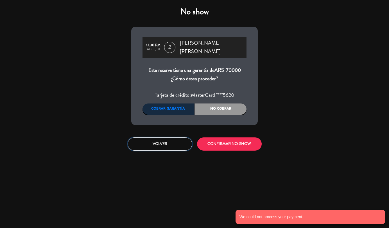
click at [164, 142] on button "Volver" at bounding box center [160, 144] width 65 height 13
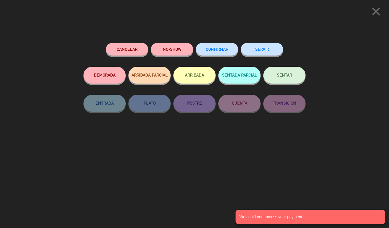
drag, startPoint x: 374, startPoint y: 12, endPoint x: 328, endPoint y: 32, distance: 50.4
click at [374, 12] on icon "close" at bounding box center [376, 11] width 14 height 14
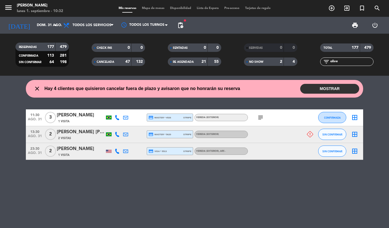
click at [360, 60] on input "olive" at bounding box center [352, 62] width 44 height 6
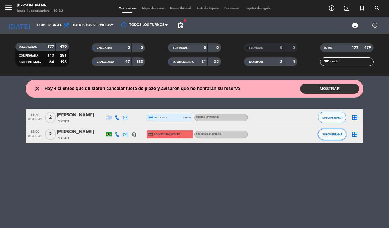
click at [330, 132] on button "SIN CONFIRMAR" at bounding box center [332, 134] width 28 height 11
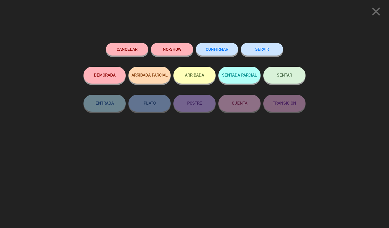
click at [167, 45] on button "NO-SHOW" at bounding box center [172, 49] width 42 height 13
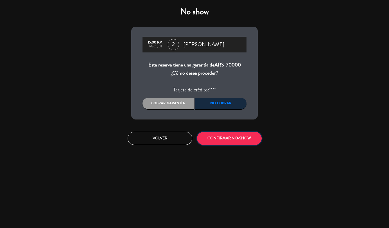
click at [221, 140] on button "CONFIRMAR NO-SHOW" at bounding box center [229, 138] width 65 height 13
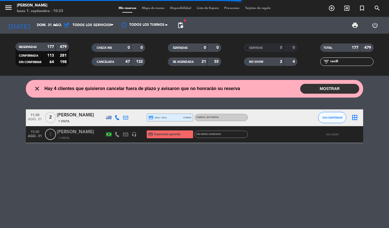
click at [354, 62] on input "cecili" at bounding box center [352, 62] width 44 height 6
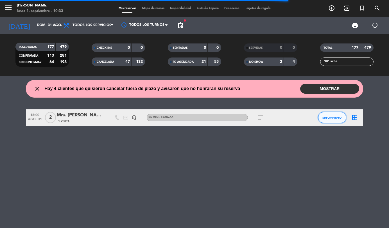
click at [328, 120] on button "SIN CONFIRMAR" at bounding box center [332, 117] width 28 height 11
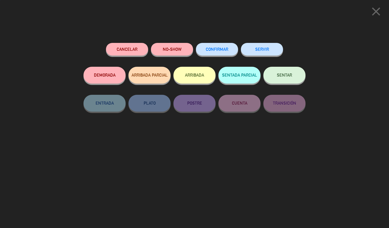
click at [164, 48] on button "NO-SHOW" at bounding box center [172, 49] width 42 height 13
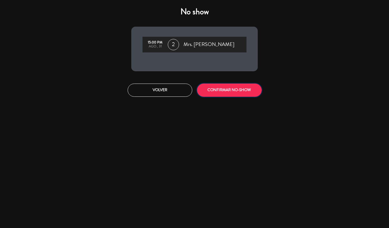
click at [219, 94] on button "CONFIRMAR NO-SHOW" at bounding box center [229, 90] width 65 height 13
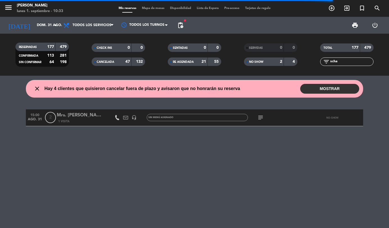
click at [358, 61] on input "scha" at bounding box center [352, 62] width 44 height 6
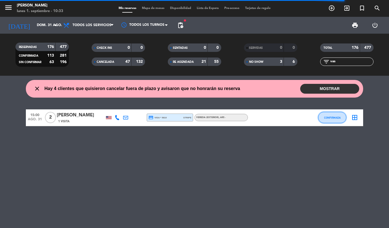
click at [332, 114] on button "CONFIRMADA" at bounding box center [332, 117] width 28 height 11
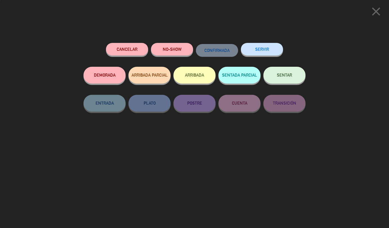
click at [163, 51] on button "NO-SHOW" at bounding box center [172, 49] width 42 height 13
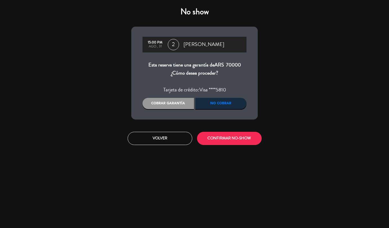
click at [156, 98] on div "15:00 PM ago., 31 2 [PERSON_NAME] Esta reserva tiene una garantía de ARS 70000 …" at bounding box center [194, 73] width 126 height 93
click at [160, 106] on div "Cobrar garantía" at bounding box center [167, 103] width 51 height 11
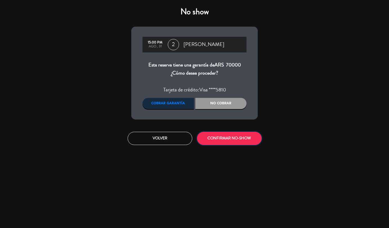
click at [212, 134] on button "CONFIRMAR NO-SHOW" at bounding box center [229, 138] width 65 height 13
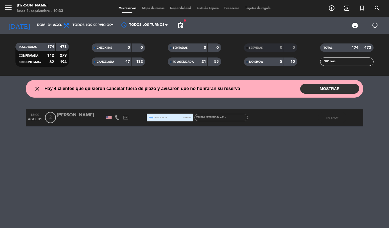
click at [335, 62] on input "vas" at bounding box center [352, 62] width 44 height 6
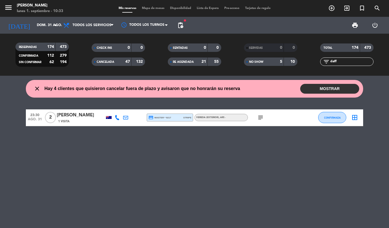
type input "daff"
click at [339, 121] on button "CONFIRMADA" at bounding box center [332, 117] width 28 height 11
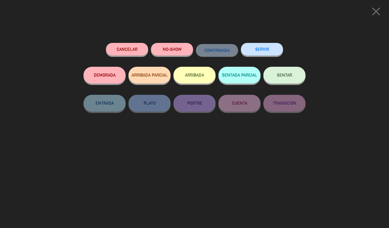
click at [180, 51] on button "NO-SHOW" at bounding box center [172, 49] width 42 height 13
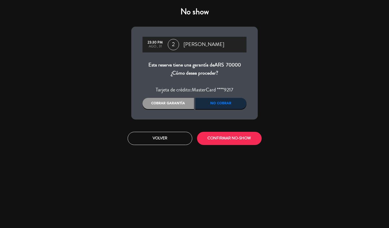
drag, startPoint x: 168, startPoint y: 104, endPoint x: 171, endPoint y: 106, distance: 3.8
click at [169, 104] on div "Cobrar garantía" at bounding box center [167, 103] width 51 height 11
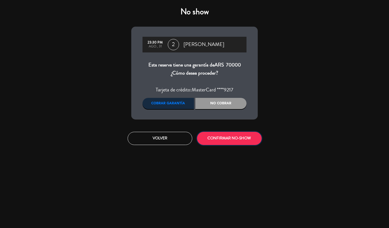
drag, startPoint x: 219, startPoint y: 141, endPoint x: 24, endPoint y: 115, distance: 195.8
click at [215, 140] on button "CONFIRMAR NO-SHOW" at bounding box center [229, 138] width 65 height 13
drag, startPoint x: 171, startPoint y: 151, endPoint x: 165, endPoint y: 144, distance: 9.1
click at [171, 150] on div "No show 23:30 PM ago., 31 2 [PERSON_NAME] Esta reserva tiene una garantía de AR…" at bounding box center [194, 114] width 389 height 228
click at [165, 144] on button "Volver" at bounding box center [160, 138] width 65 height 13
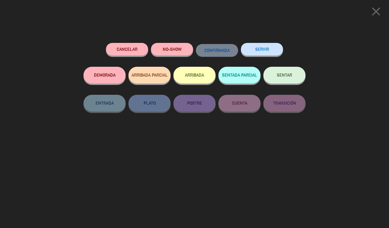
drag, startPoint x: 380, startPoint y: 12, endPoint x: 25, endPoint y: 23, distance: 354.5
click at [380, 12] on icon "close" at bounding box center [376, 11] width 14 height 14
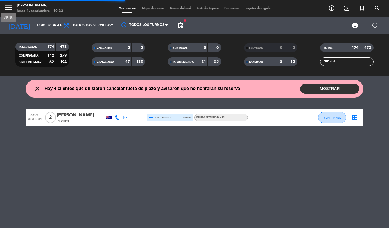
click at [8, 9] on icon "menu" at bounding box center [8, 7] width 8 height 8
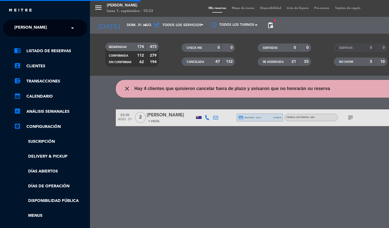
click at [36, 30] on div "× [PERSON_NAME]" at bounding box center [33, 28] width 43 height 12
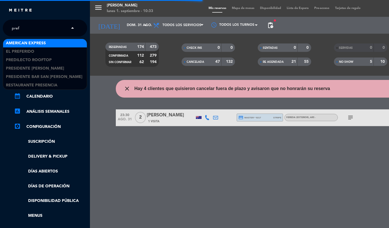
type input "prefe"
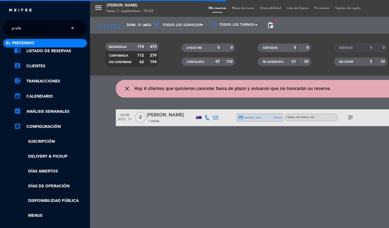
click at [26, 43] on span "El Preferido" at bounding box center [20, 43] width 28 height 6
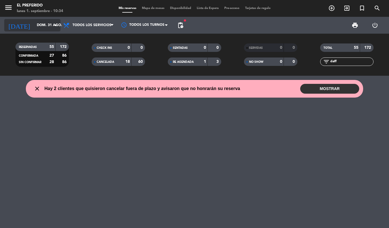
click at [42, 23] on input "dom. 31 ago." at bounding box center [57, 26] width 47 height 10
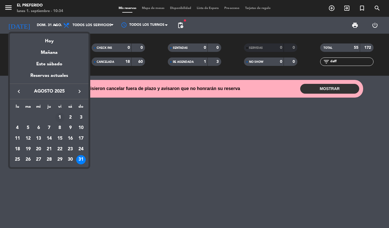
click at [56, 116] on div "1" at bounding box center [60, 118] width 10 height 10
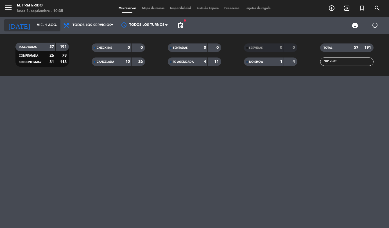
click at [34, 25] on input "vie. 1 ago." at bounding box center [57, 26] width 47 height 10
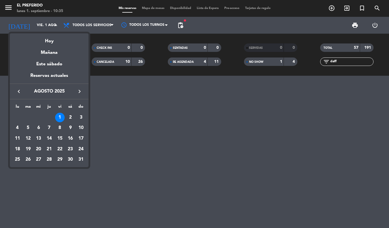
click at [17, 90] on icon "keyboard_arrow_left" at bounding box center [18, 91] width 7 height 7
click at [47, 171] on div "31" at bounding box center [49, 171] width 10 height 10
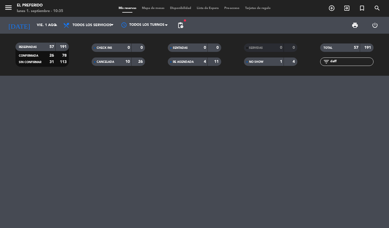
type input "jue. [DATE]"
click at [335, 63] on input "daff" at bounding box center [352, 62] width 44 height 6
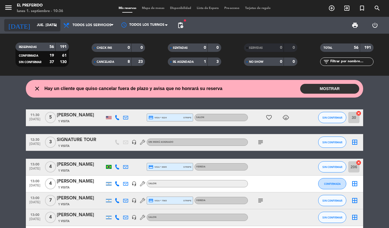
click at [40, 24] on input "jue. [DATE]" at bounding box center [57, 26] width 47 height 10
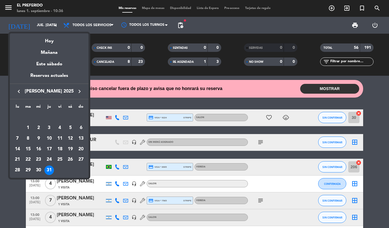
click at [81, 94] on icon "keyboard_arrow_right" at bounding box center [79, 91] width 7 height 7
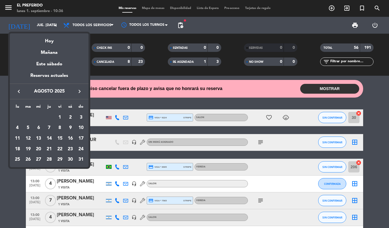
drag, startPoint x: 60, startPoint y: 149, endPoint x: 45, endPoint y: 149, distance: 14.9
click at [60, 149] on div "22" at bounding box center [60, 150] width 10 height 10
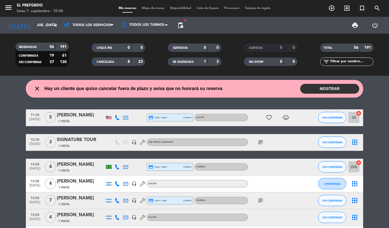
type input "[DATE]"
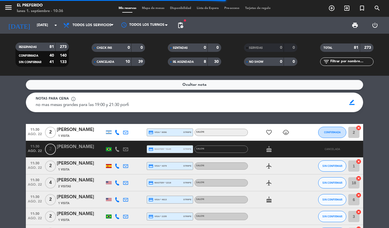
click at [364, 62] on input "text" at bounding box center [352, 62] width 44 height 6
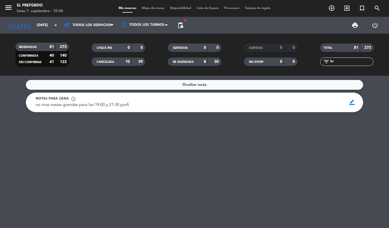
type input "b"
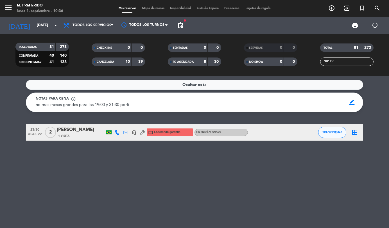
type input "b"
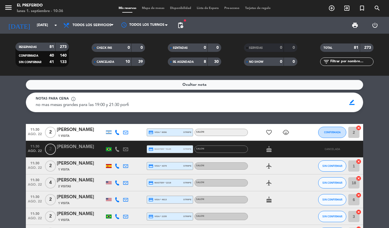
click at [355, 60] on input "text" at bounding box center [352, 62] width 44 height 6
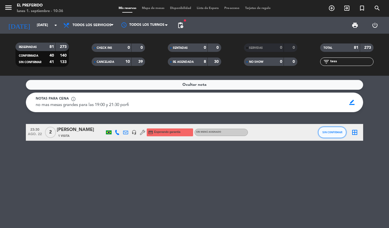
click at [335, 131] on span "SIN CONFIRMAR" at bounding box center [332, 132] width 20 height 3
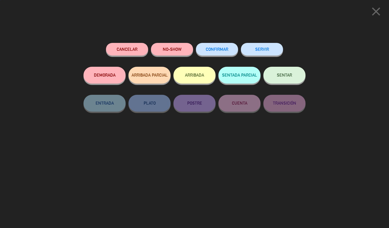
click at [179, 46] on button "NO-SHOW" at bounding box center [172, 49] width 42 height 13
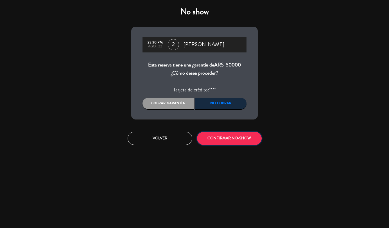
click at [240, 141] on button "CONFIRMAR NO-SHOW" at bounding box center [229, 138] width 65 height 13
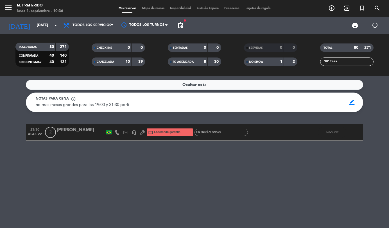
click at [349, 61] on input "tess" at bounding box center [352, 62] width 44 height 6
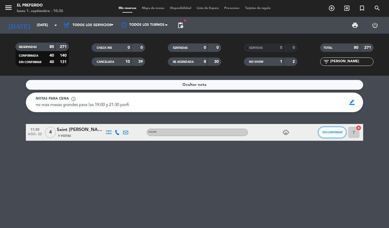
click at [332, 131] on span "SIN CONFIRMAR" at bounding box center [332, 132] width 20 height 3
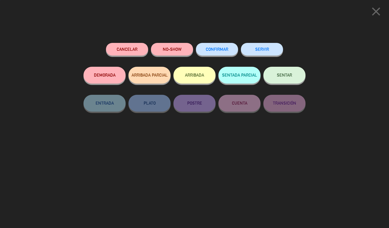
click at [162, 49] on button "NO-SHOW" at bounding box center [172, 49] width 42 height 13
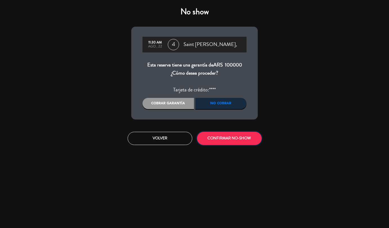
click at [225, 137] on button "CONFIRMAR NO-SHOW" at bounding box center [229, 138] width 65 height 13
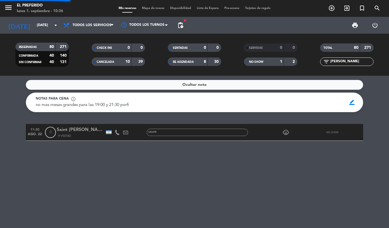
click at [332, 61] on input "[PERSON_NAME]" at bounding box center [352, 62] width 44 height 6
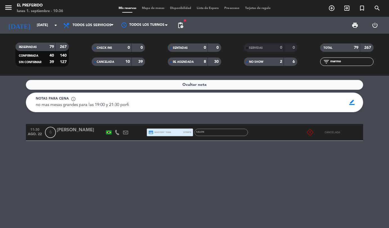
click at [346, 62] on input "marmo" at bounding box center [352, 62] width 44 height 6
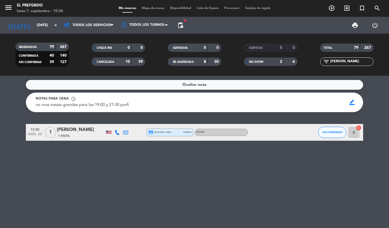
type input "[PERSON_NAME]"
click at [330, 130] on button "SIN CONFIRMAR" at bounding box center [332, 132] width 28 height 11
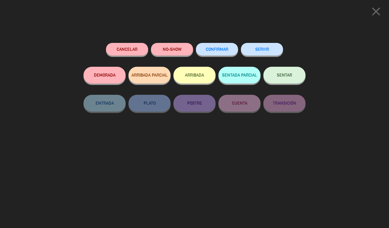
click at [167, 50] on button "NO-SHOW" at bounding box center [172, 49] width 42 height 13
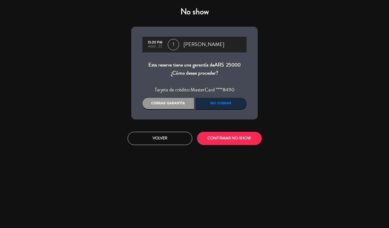
drag, startPoint x: 165, startPoint y: 103, endPoint x: 206, endPoint y: 131, distance: 49.7
click at [165, 103] on div "Cobrar garantía" at bounding box center [167, 103] width 51 height 11
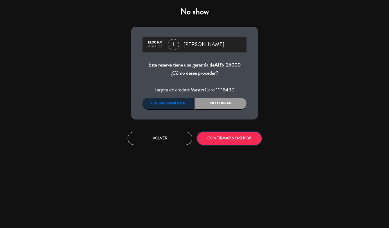
click at [222, 137] on button "CONFIRMAR NO-SHOW" at bounding box center [229, 138] width 65 height 13
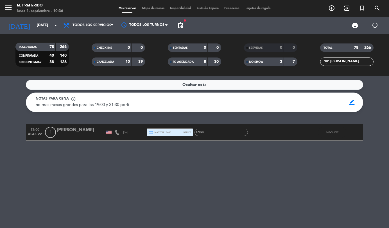
click at [348, 62] on input "[PERSON_NAME]" at bounding box center [352, 62] width 44 height 6
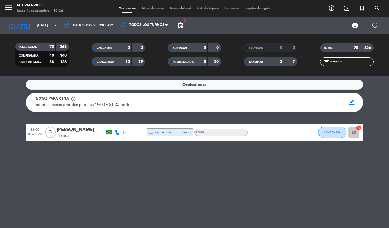
type input "marque"
click at [328, 131] on span "CONFIRMADA" at bounding box center [332, 132] width 17 height 3
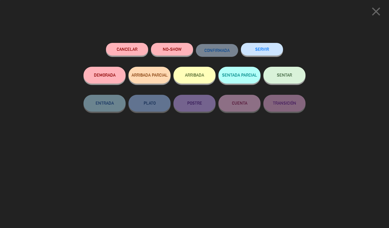
drag, startPoint x: 163, startPoint y: 38, endPoint x: 166, endPoint y: 42, distance: 4.9
click at [164, 38] on div "close Cancelar NO-SHOW CONFIRMADA SERVIR DEMORADA ARRIBADA PARCIAL ARRIBADA SEN…" at bounding box center [194, 114] width 389 height 228
click at [168, 47] on button "NO-SHOW" at bounding box center [172, 49] width 42 height 13
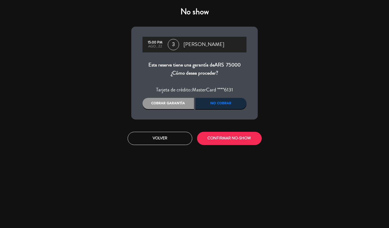
drag, startPoint x: 155, startPoint y: 104, endPoint x: 196, endPoint y: 122, distance: 45.8
click at [155, 104] on div "Cobrar garantía" at bounding box center [167, 103] width 51 height 11
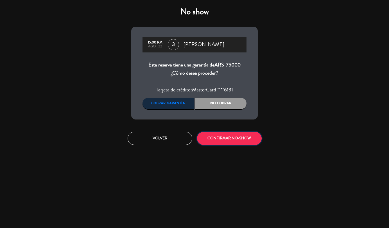
click at [234, 142] on button "CONFIRMAR NO-SHOW" at bounding box center [229, 138] width 65 height 13
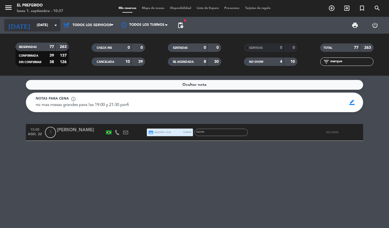
click at [34, 24] on input "[DATE]" at bounding box center [57, 26] width 47 height 10
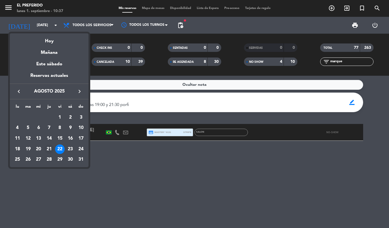
click at [50, 151] on div "21" at bounding box center [49, 150] width 10 height 10
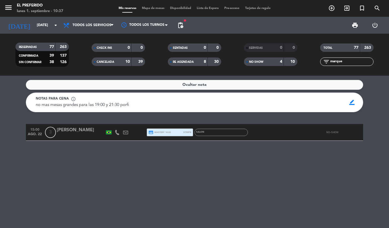
type input "jue. 21 ago."
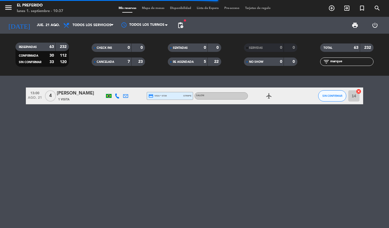
click at [340, 62] on input "marque" at bounding box center [352, 62] width 44 height 6
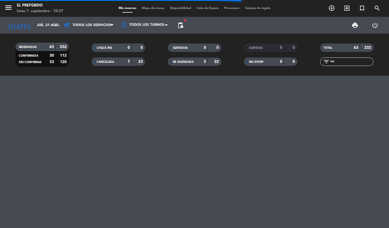
type input "v"
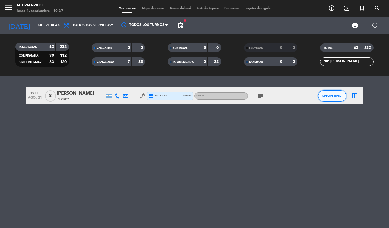
click at [331, 97] on span "SIN CONFIRMAR" at bounding box center [332, 95] width 20 height 3
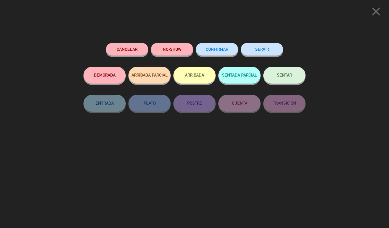
click at [179, 45] on button "NO-SHOW" at bounding box center [172, 49] width 42 height 13
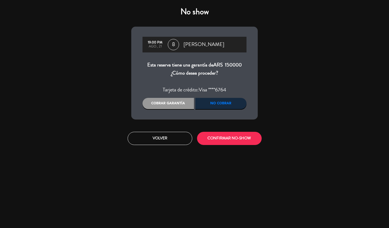
drag, startPoint x: 164, startPoint y: 102, endPoint x: 186, endPoint y: 117, distance: 27.0
click at [165, 103] on div "Cobrar garantía" at bounding box center [167, 103] width 51 height 11
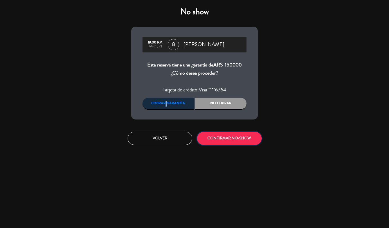
click at [210, 135] on button "CONFIRMAR NO-SHOW" at bounding box center [229, 138] width 65 height 13
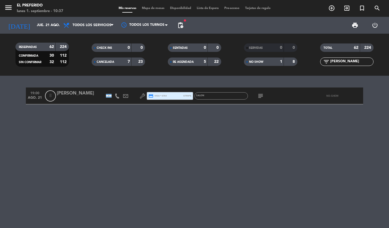
click at [339, 60] on input "[PERSON_NAME]" at bounding box center [352, 62] width 44 height 6
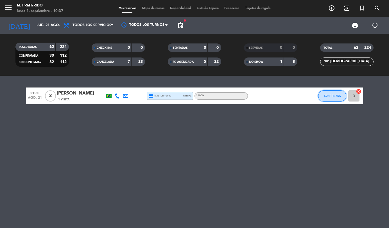
click at [325, 99] on button "CONFIRMADA" at bounding box center [332, 95] width 28 height 11
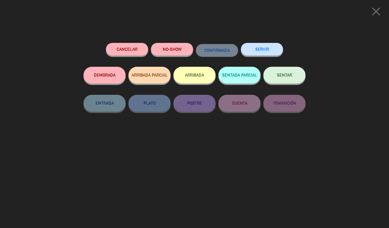
click at [166, 51] on button "NO-SHOW" at bounding box center [172, 49] width 42 height 13
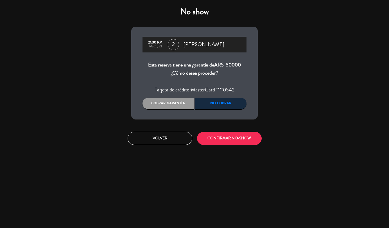
drag, startPoint x: 167, startPoint y: 104, endPoint x: 180, endPoint y: 109, distance: 14.3
click at [167, 104] on div "Cobrar garantía" at bounding box center [167, 103] width 51 height 11
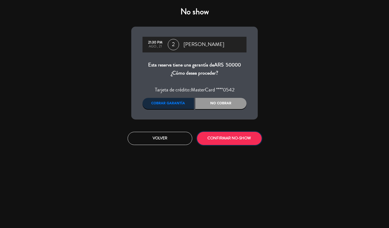
click at [229, 137] on button "CONFIRMAR NO-SHOW" at bounding box center [229, 138] width 65 height 13
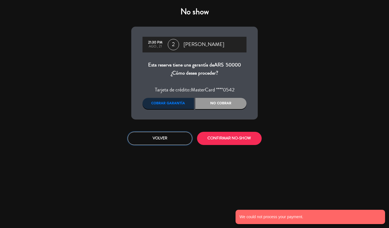
click at [166, 139] on button "Volver" at bounding box center [160, 138] width 65 height 13
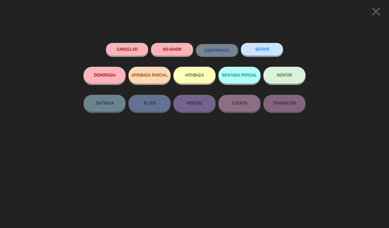
click at [374, 11] on icon "close" at bounding box center [376, 11] width 14 height 14
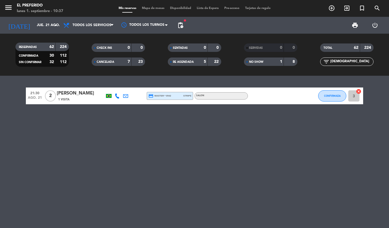
click at [350, 61] on input "[DEMOGRAPHIC_DATA]" at bounding box center [352, 62] width 44 height 6
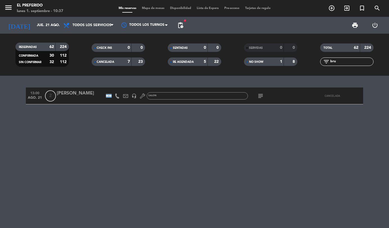
type input "bru"
click at [34, 22] on input "jue. 21 ago." at bounding box center [57, 26] width 47 height 10
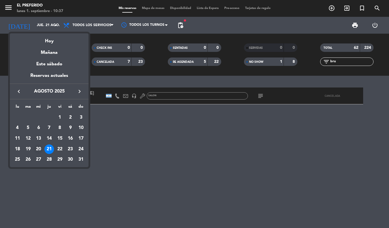
click at [38, 150] on div "20" at bounding box center [39, 150] width 10 height 10
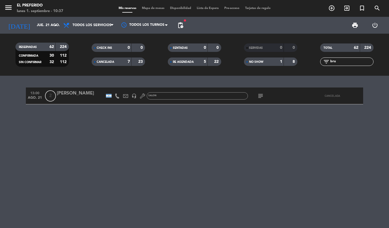
type input "mié. 20 ago."
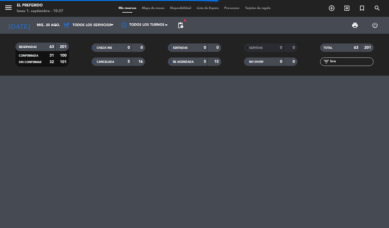
click at [339, 63] on input "bru" at bounding box center [352, 62] width 44 height 6
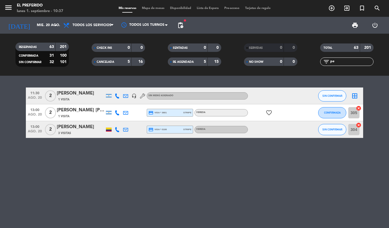
type input "p"
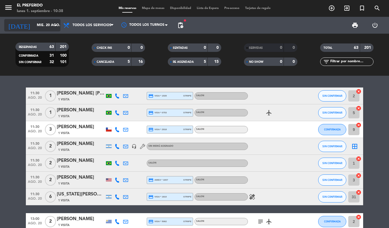
click at [36, 29] on input "mié. 20 ago." at bounding box center [57, 26] width 47 height 10
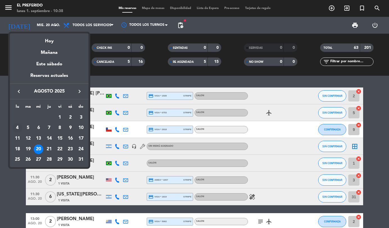
click at [21, 128] on div "4" at bounding box center [18, 128] width 10 height 10
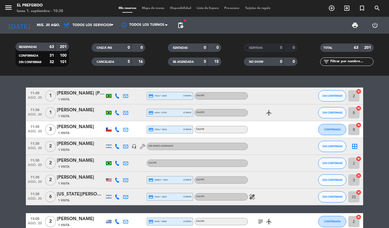
type input "lun. 4 ago."
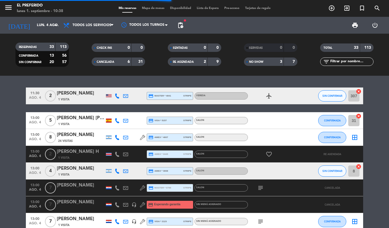
click at [343, 62] on input "text" at bounding box center [352, 62] width 44 height 6
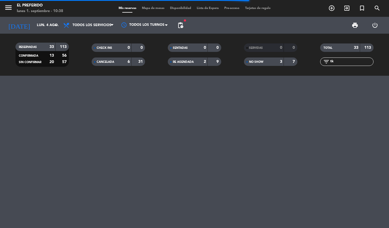
type input "t"
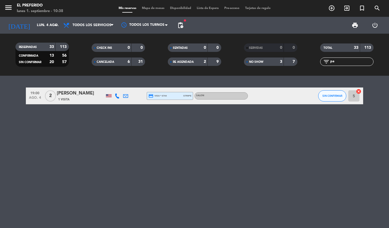
type input "p"
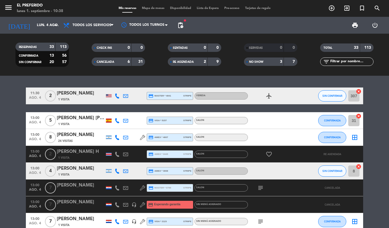
type input "m"
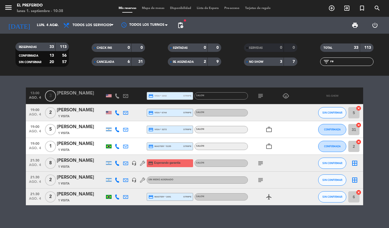
type input "r"
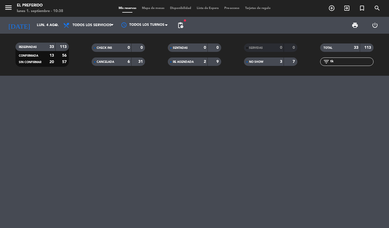
type input "t"
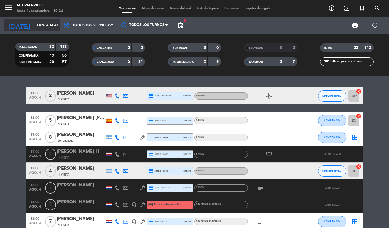
click at [48, 26] on input "lun. 4 ago." at bounding box center [57, 26] width 47 height 10
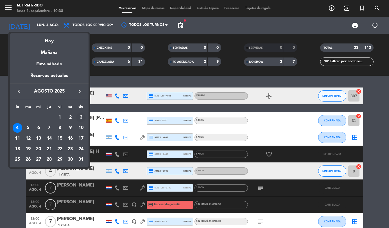
click at [81, 117] on div "3" at bounding box center [81, 118] width 10 height 10
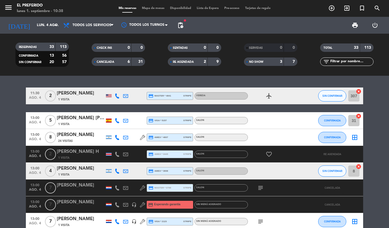
type input "dom. 3 ago."
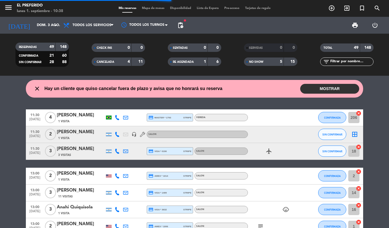
click at [353, 62] on input "text" at bounding box center [352, 62] width 44 height 6
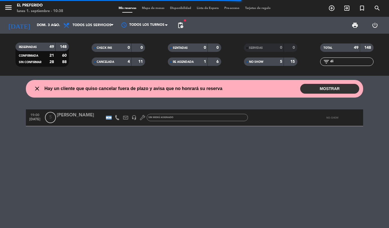
type input "d"
type input "m"
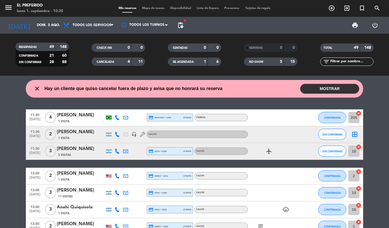
click at [346, 65] on input "text" at bounding box center [352, 62] width 44 height 6
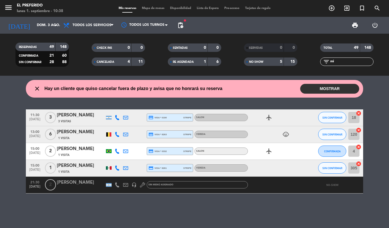
type input "m"
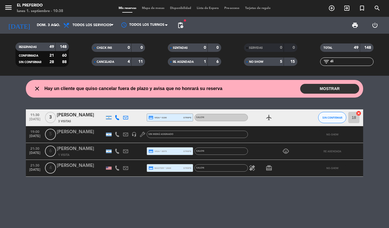
type input "d"
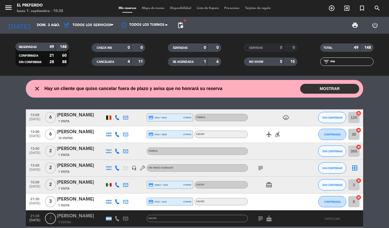
type input "m"
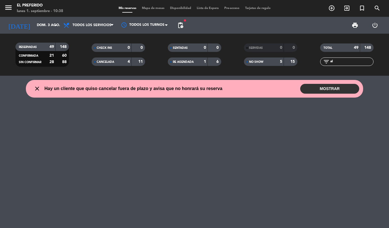
type input "a"
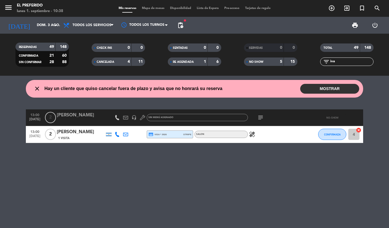
type input "iva"
click at [43, 27] on input "dom. 3 ago." at bounding box center [57, 26] width 47 height 10
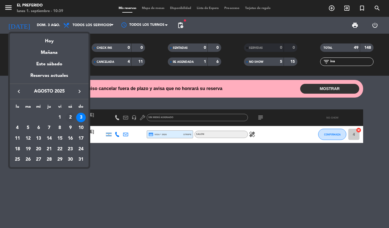
click at [71, 117] on div "2" at bounding box center [70, 118] width 10 height 10
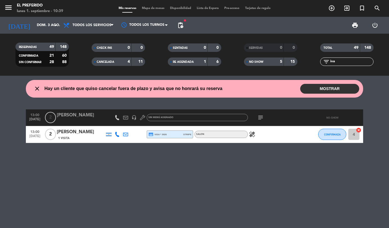
type input "sáb. 2 ago."
click at [346, 63] on input "iva" at bounding box center [352, 62] width 44 height 6
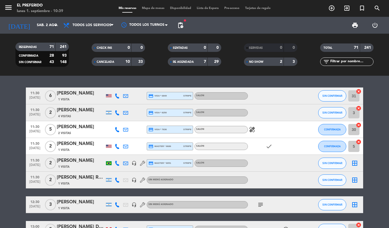
click at [346, 63] on input "text" at bounding box center [352, 62] width 44 height 6
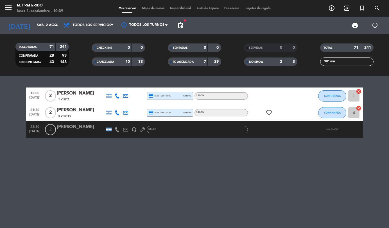
type input "m"
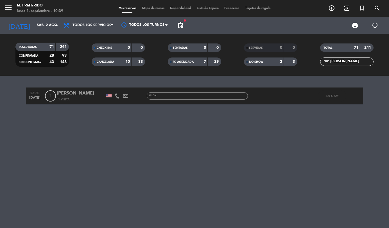
type input "[PERSON_NAME]"
click at [44, 24] on input "sáb. 2 ago." at bounding box center [57, 26] width 47 height 10
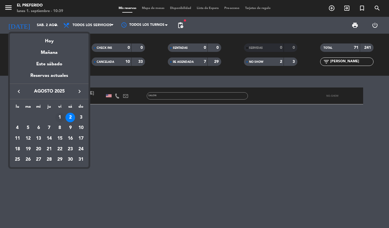
click at [62, 119] on div "1" at bounding box center [60, 118] width 10 height 10
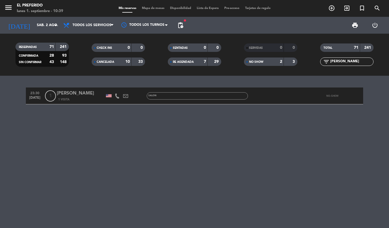
type input "vie. 1 ago."
click at [349, 66] on div "filter_list [PERSON_NAME]" at bounding box center [346, 62] width 53 height 8
click at [346, 63] on input "[PERSON_NAME]" at bounding box center [352, 62] width 44 height 6
type input "a"
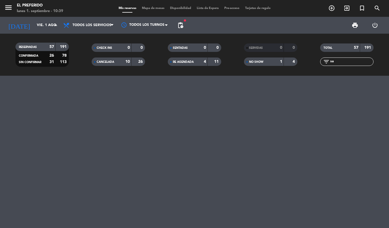
type input "s"
type input "m"
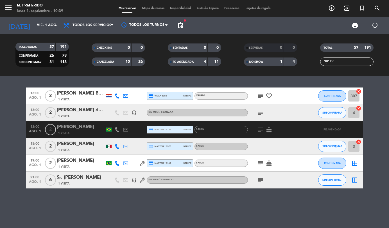
type input "b"
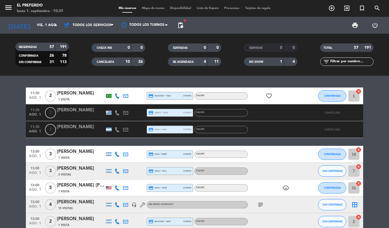
click at [337, 62] on input "text" at bounding box center [352, 62] width 44 height 6
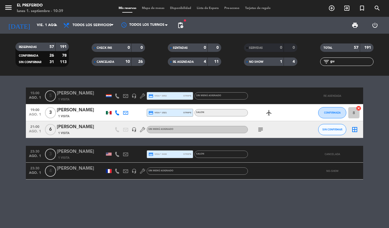
type input "g"
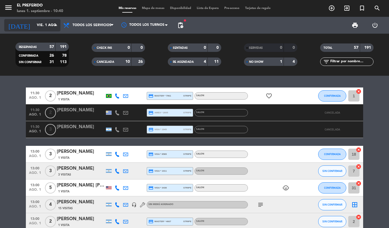
click at [45, 23] on input "vie. 1 ago." at bounding box center [57, 26] width 47 height 10
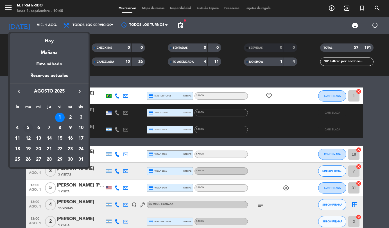
click at [27, 128] on div "5" at bounding box center [28, 128] width 10 height 10
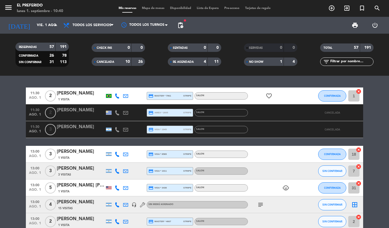
type input "mar. 5 ago."
click at [346, 65] on input "text" at bounding box center [352, 62] width 44 height 6
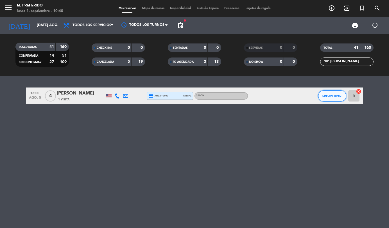
click at [335, 97] on span "SIN CONFIRMAR" at bounding box center [332, 95] width 20 height 3
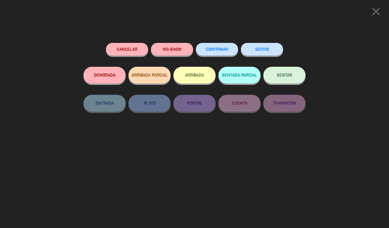
click at [178, 46] on button "NO-SHOW" at bounding box center [172, 49] width 42 height 13
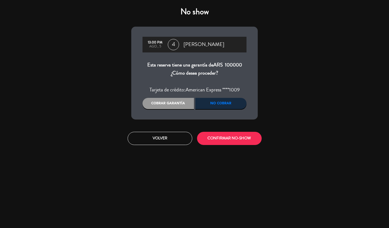
click at [166, 106] on div "Cobrar garantía" at bounding box center [167, 103] width 51 height 11
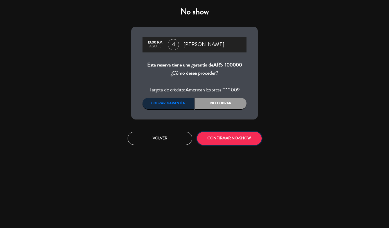
click at [218, 135] on button "CONFIRMAR NO-SHOW" at bounding box center [229, 138] width 65 height 13
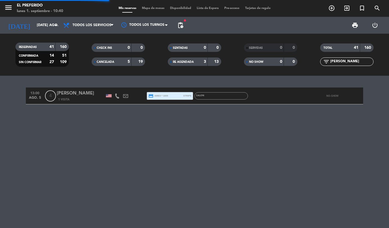
click at [331, 62] on input "nicol" at bounding box center [352, 62] width 44 height 6
type input "s"
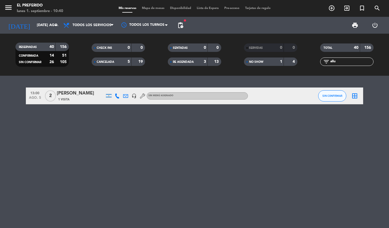
type input "allu"
drag, startPoint x: 324, startPoint y: 96, endPoint x: 321, endPoint y: 96, distance: 2.8
click at [321, 96] on button "SIN CONFIRMAR" at bounding box center [332, 95] width 28 height 11
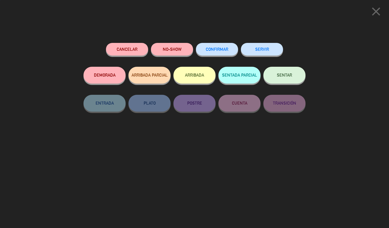
click at [172, 46] on button "NO-SHOW" at bounding box center [172, 49] width 42 height 13
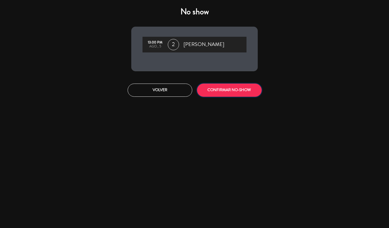
click at [215, 91] on button "CONFIRMAR NO-SHOW" at bounding box center [229, 90] width 65 height 13
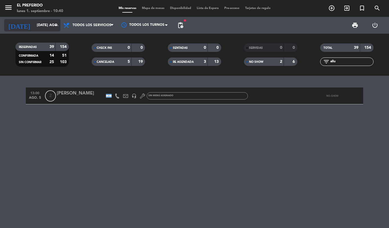
click at [44, 26] on input "mar. 5 ago." at bounding box center [57, 26] width 47 height 10
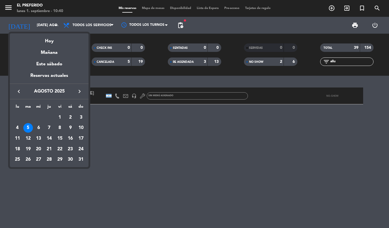
drag, startPoint x: 40, startPoint y: 128, endPoint x: 38, endPoint y: 124, distance: 4.3
click at [39, 127] on div "6" at bounding box center [39, 128] width 10 height 10
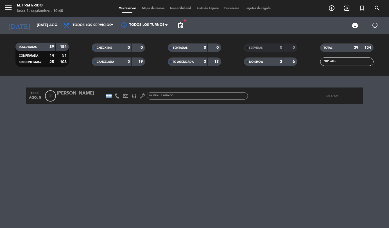
type input "mié. 6 ago."
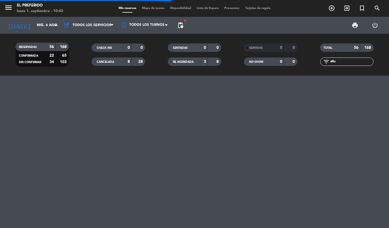
click at [345, 61] on input "allu" at bounding box center [352, 62] width 44 height 6
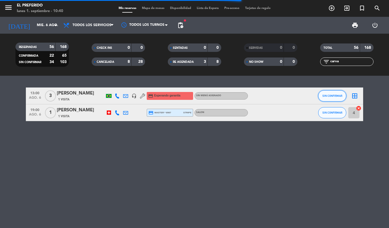
click at [328, 97] on span "SIN CONFIRMAR" at bounding box center [332, 95] width 20 height 3
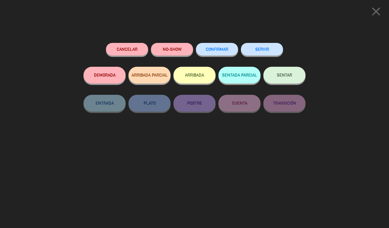
click at [172, 51] on button "NO-SHOW" at bounding box center [172, 49] width 42 height 13
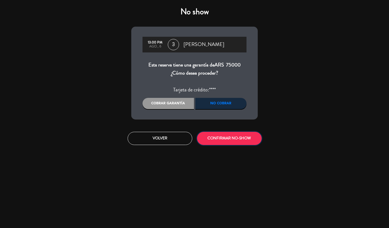
click at [217, 139] on button "CONFIRMAR NO-SHOW" at bounding box center [229, 138] width 65 height 13
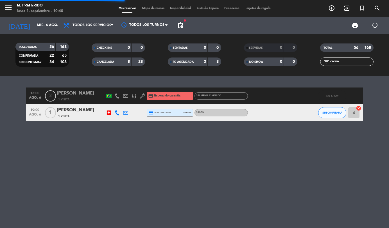
click at [331, 66] on div "TOTAL 56 168 filter_list carva" at bounding box center [346, 54] width 76 height 31
click at [333, 62] on input "carva" at bounding box center [352, 62] width 44 height 6
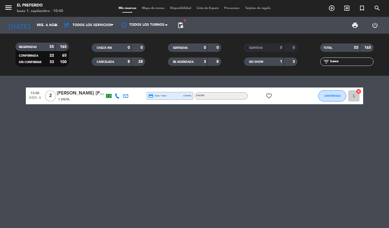
type input "kawa"
click at [328, 97] on span "CONFIRMADA" at bounding box center [332, 95] width 17 height 3
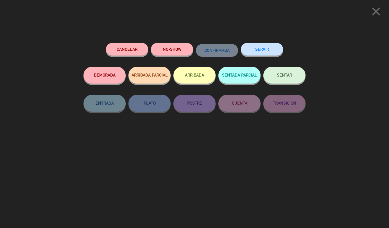
click at [174, 50] on button "NO-SHOW" at bounding box center [172, 49] width 42 height 13
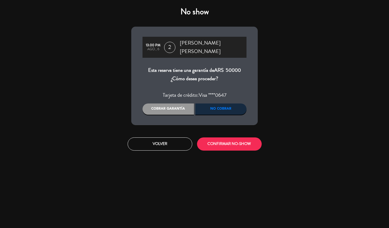
drag, startPoint x: 170, startPoint y: 103, endPoint x: 175, endPoint y: 108, distance: 6.8
click at [170, 104] on div "Cobrar garantía" at bounding box center [167, 109] width 51 height 11
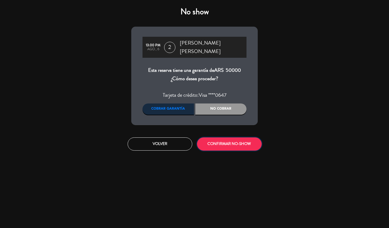
click at [218, 138] on button "CONFIRMAR NO-SHOW" at bounding box center [229, 144] width 65 height 13
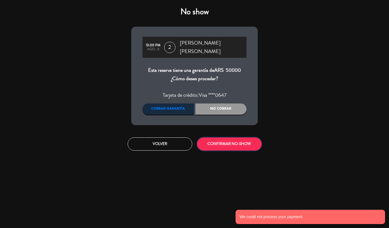
click at [217, 138] on button "CONFIRMAR NO-SHOW" at bounding box center [229, 144] width 65 height 13
click at [158, 138] on button "Volver" at bounding box center [160, 144] width 65 height 13
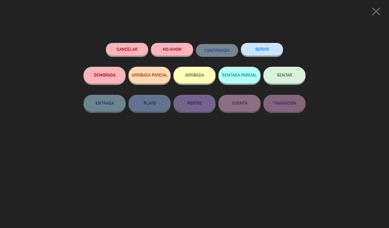
drag, startPoint x: 372, startPoint y: 11, endPoint x: 342, endPoint y: 21, distance: 32.0
click at [370, 12] on icon "close" at bounding box center [376, 11] width 14 height 14
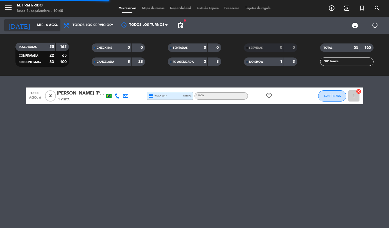
click at [36, 26] on input "mié. 6 ago." at bounding box center [57, 26] width 47 height 10
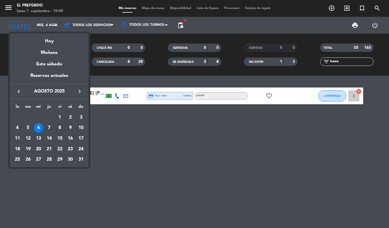
click at [58, 128] on div "8" at bounding box center [60, 128] width 10 height 10
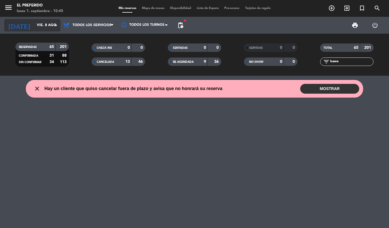
click at [34, 24] on input "vie. 8 ago." at bounding box center [57, 26] width 47 height 10
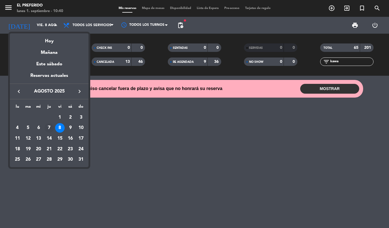
click at [49, 126] on div "7" at bounding box center [49, 128] width 10 height 10
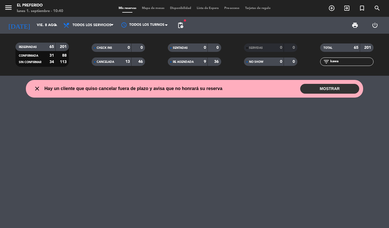
type input "jue. 7 ago."
click at [334, 61] on input "kawa" at bounding box center [352, 62] width 44 height 6
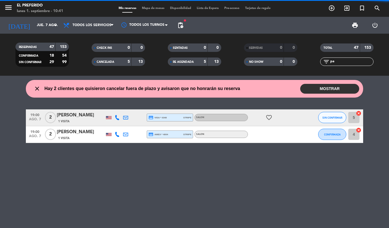
type input "p"
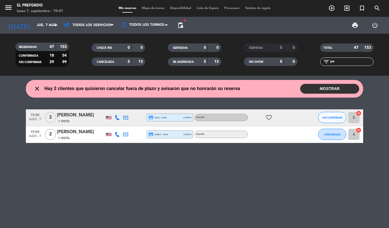
type input "p"
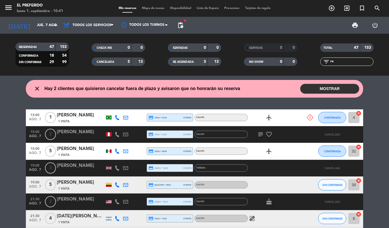
type input "r"
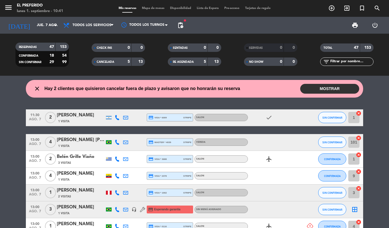
type input "r"
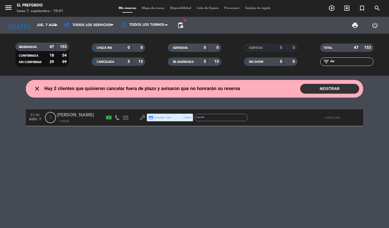
type input "d"
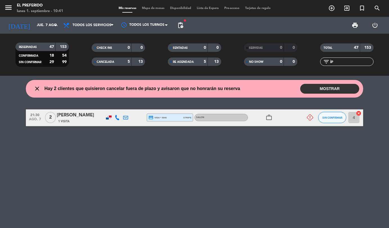
click at [325, 111] on div "SIN CONFIRMAR" at bounding box center [332, 118] width 28 height 17
click at [328, 117] on span "SIN CONFIRMAR" at bounding box center [332, 117] width 20 height 3
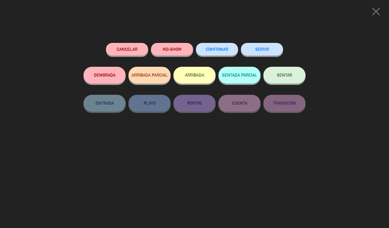
drag, startPoint x: 167, startPoint y: 43, endPoint x: 167, endPoint y: 47, distance: 4.5
click at [167, 43] on div "NO-SHOW" at bounding box center [172, 55] width 42 height 24
click at [168, 50] on button "NO-SHOW" at bounding box center [172, 49] width 42 height 13
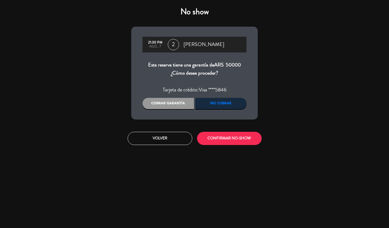
click at [167, 100] on div "Cobrar garantía" at bounding box center [167, 103] width 51 height 11
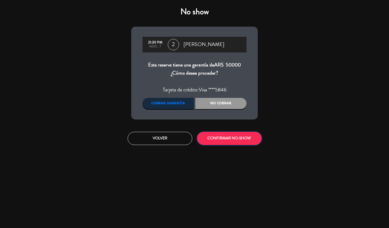
click at [226, 140] on button "CONFIRMAR NO-SHOW" at bounding box center [229, 138] width 65 height 13
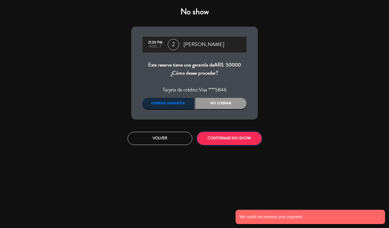
drag, startPoint x: 220, startPoint y: 139, endPoint x: 212, endPoint y: 139, distance: 7.6
click at [220, 139] on button "CONFIRMAR NO-SHOW" at bounding box center [229, 138] width 65 height 13
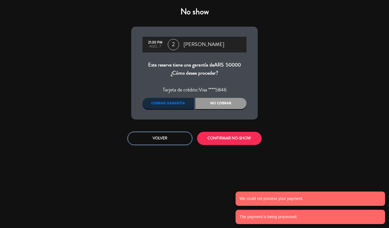
drag, startPoint x: 173, startPoint y: 138, endPoint x: 337, endPoint y: 49, distance: 186.8
click at [174, 138] on button "Volver" at bounding box center [160, 138] width 65 height 13
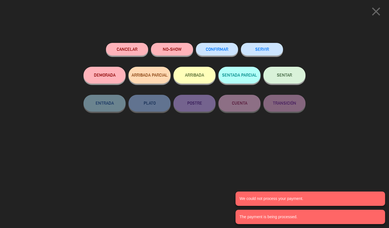
click at [372, 10] on icon "close" at bounding box center [376, 11] width 14 height 14
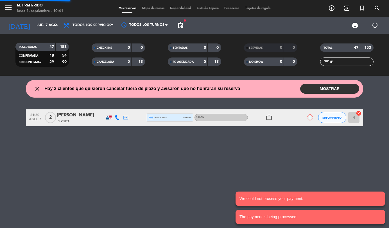
click at [337, 62] on input "jp" at bounding box center [352, 62] width 44 height 6
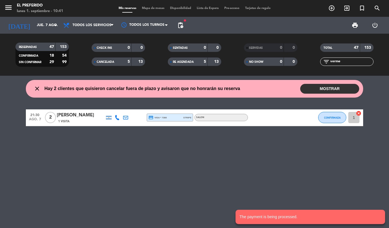
drag, startPoint x: 323, startPoint y: 126, endPoint x: 325, endPoint y: 120, distance: 5.7
click at [323, 126] on div "CONFIRMADA" at bounding box center [332, 118] width 28 height 17
click at [325, 119] on span "CONFIRMADA" at bounding box center [332, 117] width 17 height 3
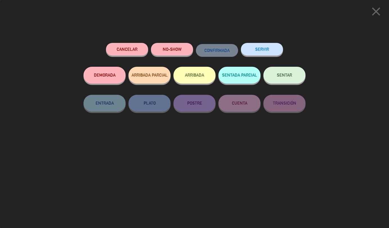
click at [167, 51] on button "NO-SHOW" at bounding box center [172, 49] width 42 height 13
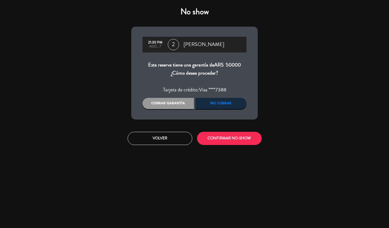
click at [159, 107] on div "Cobrar garantía" at bounding box center [167, 103] width 51 height 11
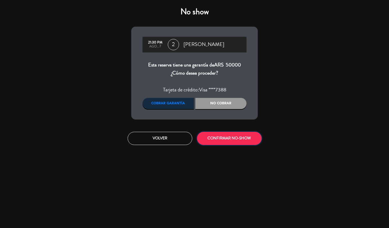
click at [225, 133] on button "CONFIRMAR NO-SHOW" at bounding box center [229, 138] width 65 height 13
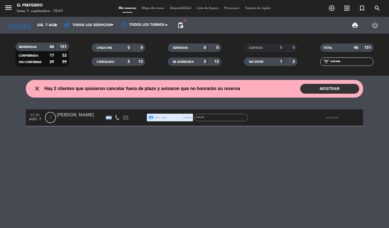
click at [356, 60] on input "verme" at bounding box center [352, 62] width 44 height 6
click at [355, 61] on input "verme" at bounding box center [352, 62] width 44 height 6
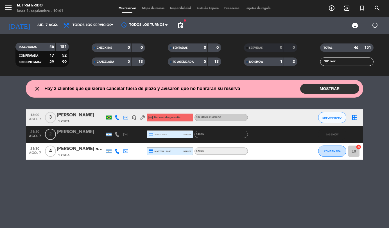
type input "ver"
click at [326, 121] on button "SIN CONFIRMAR" at bounding box center [332, 117] width 28 height 11
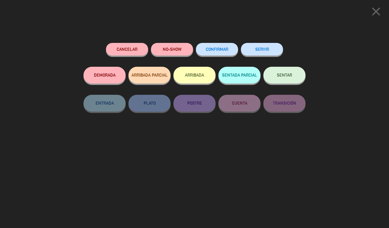
click at [158, 49] on button "NO-SHOW" at bounding box center [172, 49] width 42 height 13
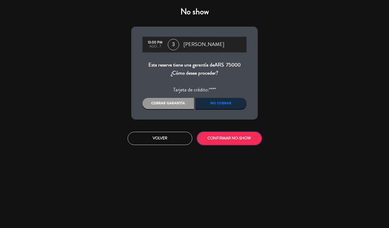
click at [224, 136] on button "CONFIRMAR NO-SHOW" at bounding box center [229, 138] width 65 height 13
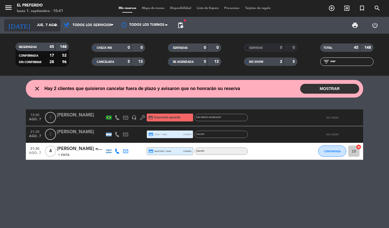
click at [44, 24] on input "jue. 7 ago." at bounding box center [57, 26] width 47 height 10
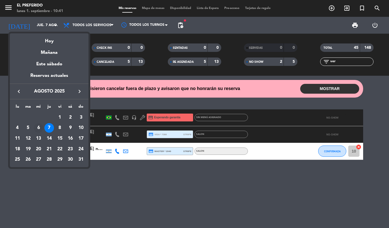
click at [39, 128] on div "6" at bounding box center [39, 128] width 10 height 10
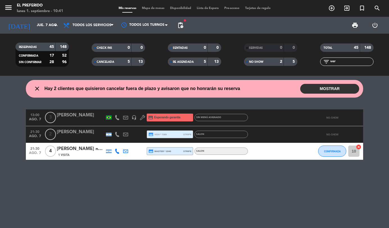
type input "mié. 6 ago."
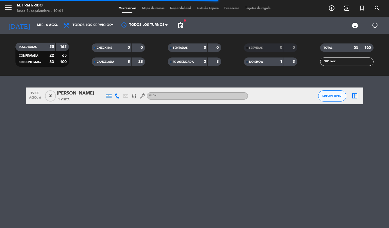
click at [340, 59] on input "ver" at bounding box center [352, 62] width 44 height 6
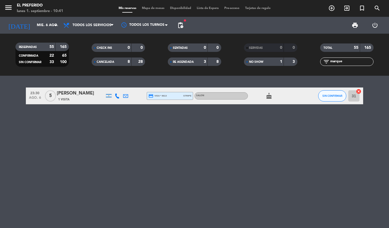
type input "marque"
click at [332, 104] on div "SIN CONFIRMAR" at bounding box center [332, 96] width 28 height 17
click at [328, 97] on span "SIN CONFIRMAR" at bounding box center [332, 95] width 20 height 3
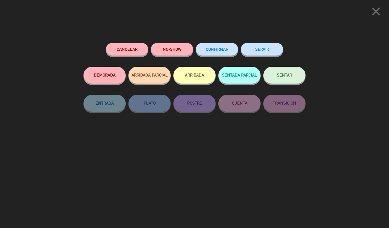
click at [161, 49] on button "NO-SHOW" at bounding box center [172, 49] width 42 height 13
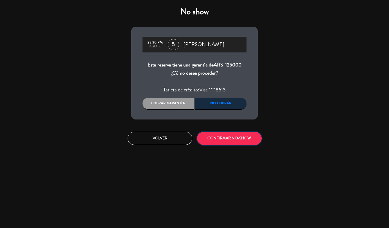
click at [226, 136] on button "CONFIRMAR NO-SHOW" at bounding box center [229, 138] width 65 height 13
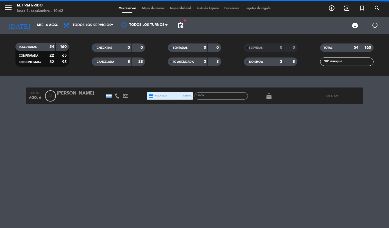
click at [83, 97] on div "Marcos Marquetti" at bounding box center [81, 93] width 48 height 7
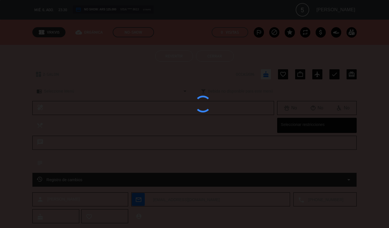
click at [180, 58] on div at bounding box center [194, 114] width 389 height 228
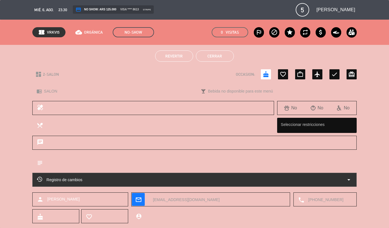
click at [176, 56] on span "Revertir" at bounding box center [173, 56] width 17 height 4
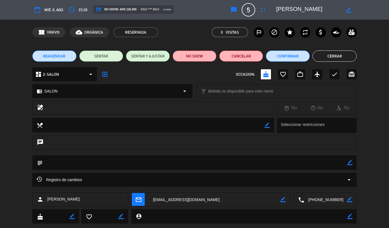
click at [188, 56] on button "NO SHOW" at bounding box center [194, 56] width 44 height 11
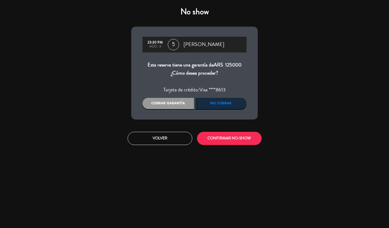
click at [168, 107] on div "Cobrar garantía" at bounding box center [167, 103] width 51 height 11
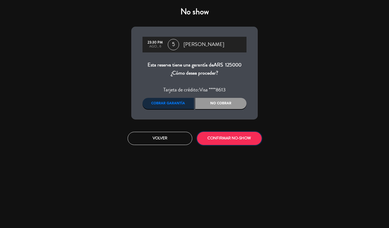
click at [230, 140] on button "CONFIRMAR NO-SHOW" at bounding box center [229, 138] width 65 height 13
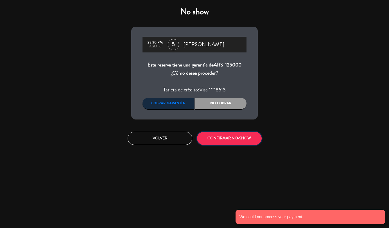
click at [248, 142] on button "CONFIRMAR NO-SHOW" at bounding box center [229, 138] width 65 height 13
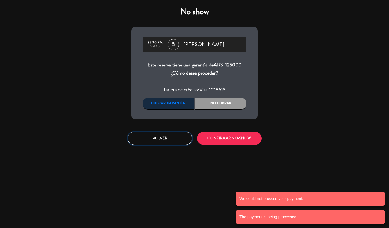
click at [133, 138] on button "Volver" at bounding box center [160, 138] width 65 height 13
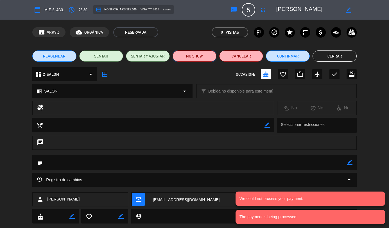
click at [202, 56] on button "NO SHOW" at bounding box center [194, 56] width 44 height 11
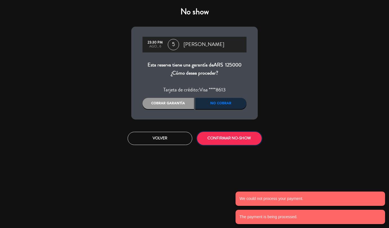
click at [227, 140] on button "CONFIRMAR NO-SHOW" at bounding box center [229, 138] width 65 height 13
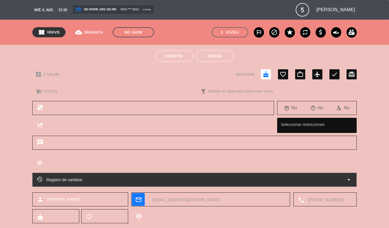
drag, startPoint x: 215, startPoint y: 56, endPoint x: 127, endPoint y: 48, distance: 88.5
click at [215, 56] on button "Cerrar" at bounding box center [215, 56] width 38 height 11
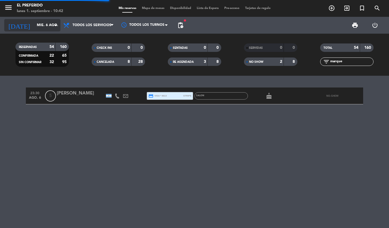
click at [40, 24] on input "mié. 6 ago." at bounding box center [57, 26] width 47 height 10
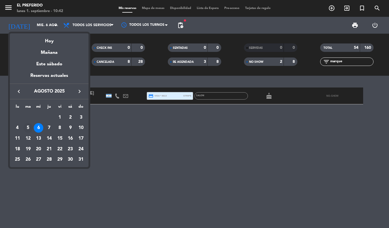
click at [28, 128] on div "5" at bounding box center [28, 128] width 10 height 10
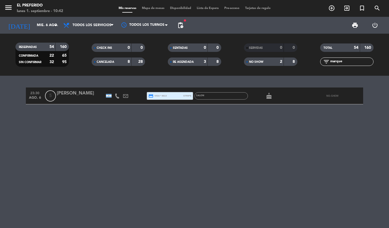
type input "mar. 5 ago."
click at [345, 63] on input "marque" at bounding box center [352, 62] width 44 height 6
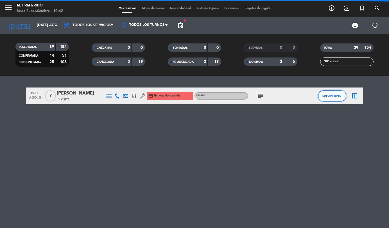
click at [327, 100] on button "SIN CONFIRMAR" at bounding box center [332, 95] width 28 height 11
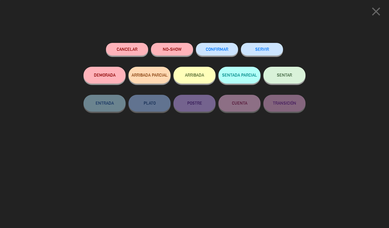
click at [183, 53] on button "NO-SHOW" at bounding box center [172, 49] width 42 height 13
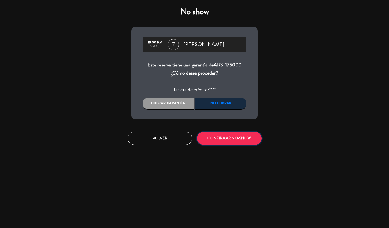
click at [228, 144] on button "CONFIRMAR NO-SHOW" at bounding box center [229, 138] width 65 height 13
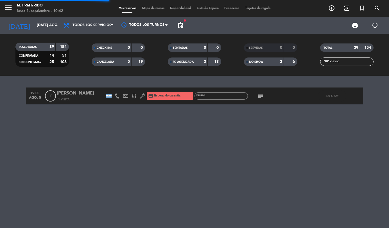
drag, startPoint x: 358, startPoint y: 67, endPoint x: 353, endPoint y: 65, distance: 5.8
click at [353, 65] on div "TOTAL 39 154 filter_list devic" at bounding box center [346, 54] width 76 height 31
click at [347, 62] on input "devic" at bounding box center [352, 62] width 44 height 6
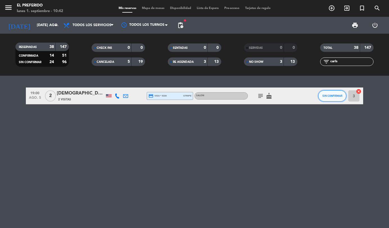
drag, startPoint x: 336, startPoint y: 99, endPoint x: 331, endPoint y: 97, distance: 5.5
click at [331, 97] on button "SIN CONFIRMAR" at bounding box center [332, 95] width 28 height 11
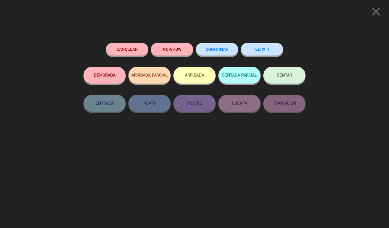
click at [175, 54] on button "NO-SHOW" at bounding box center [172, 49] width 42 height 13
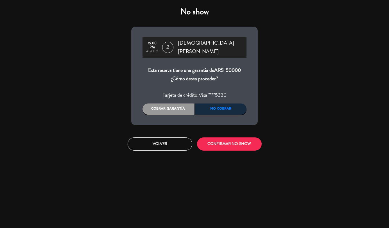
click at [169, 104] on div "Cobrar garantía" at bounding box center [167, 109] width 51 height 11
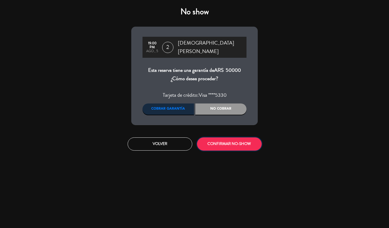
click at [216, 138] on button "CONFIRMAR NO-SHOW" at bounding box center [229, 144] width 65 height 13
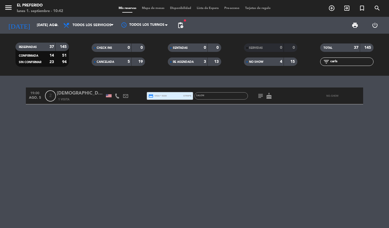
click at [328, 62] on icon "filter_list" at bounding box center [326, 61] width 7 height 7
click at [337, 62] on input "carls" at bounding box center [352, 62] width 44 height 6
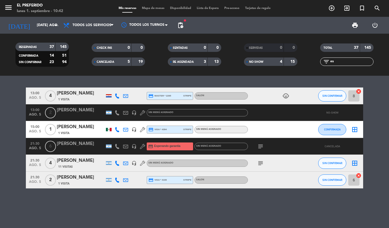
type input "e"
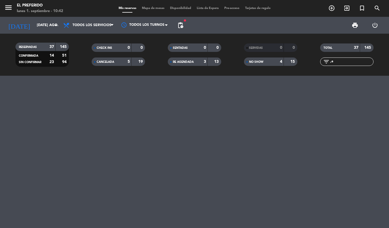
type input ","
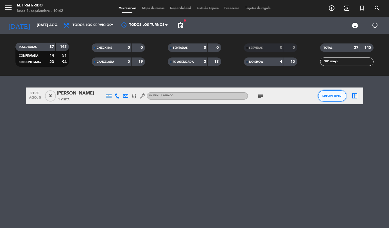
click at [324, 92] on button "SIN CONFIRMAR" at bounding box center [332, 95] width 28 height 11
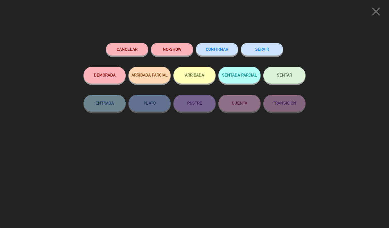
click at [169, 46] on button "NO-SHOW" at bounding box center [172, 49] width 42 height 13
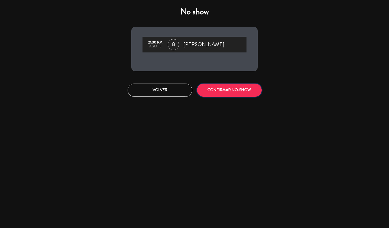
click at [233, 96] on button "CONFIRMAR NO-SHOW" at bounding box center [229, 90] width 65 height 13
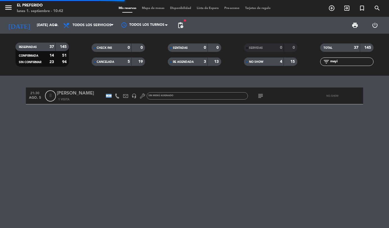
click at [342, 63] on input "mayi" at bounding box center [352, 62] width 44 height 6
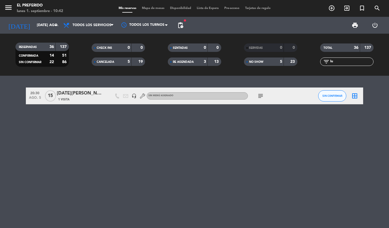
type input "l"
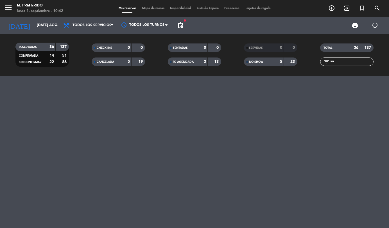
type input "s"
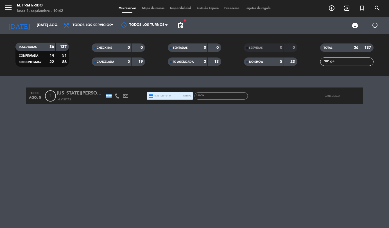
type input "g"
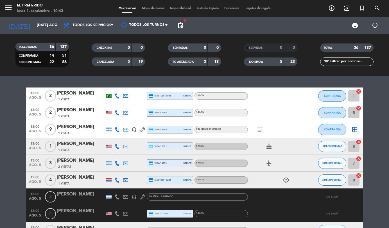
click at [339, 64] on input "text" at bounding box center [352, 62] width 44 height 6
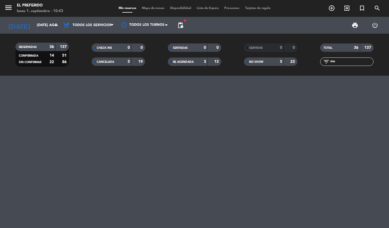
type input "m"
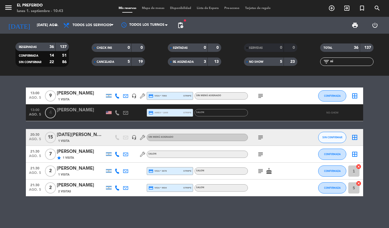
type input "n"
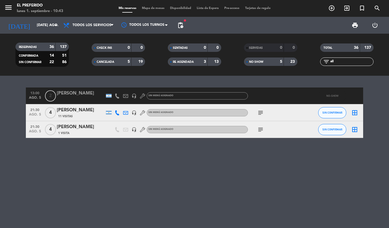
type input "all"
click at [44, 23] on input "mar. 5 ago." at bounding box center [57, 26] width 47 height 10
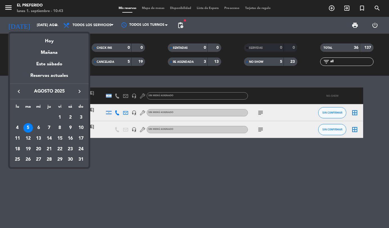
click at [39, 150] on div "20" at bounding box center [39, 150] width 10 height 10
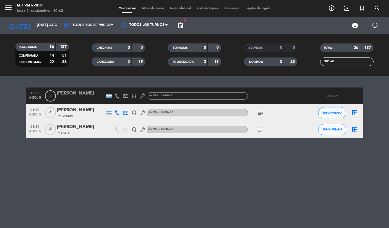
type input "mié. 20 ago."
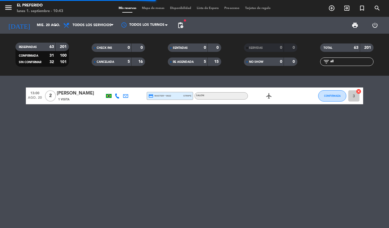
click at [352, 64] on input "all" at bounding box center [352, 62] width 44 height 6
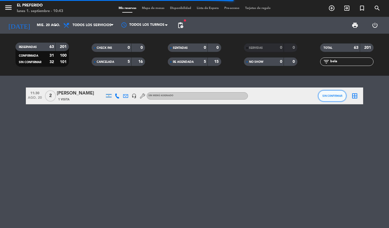
click at [329, 93] on button "SIN CONFIRMAR" at bounding box center [332, 95] width 28 height 11
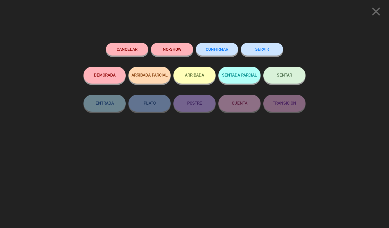
click at [177, 50] on button "NO-SHOW" at bounding box center [172, 49] width 42 height 13
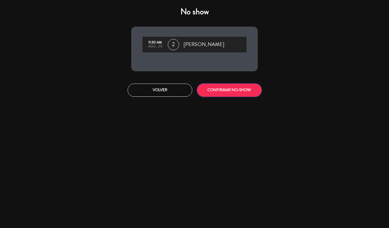
drag, startPoint x: 212, startPoint y: 92, endPoint x: 198, endPoint y: 90, distance: 14.5
click at [206, 91] on button "CONFIRMAR NO-SHOW" at bounding box center [229, 90] width 65 height 13
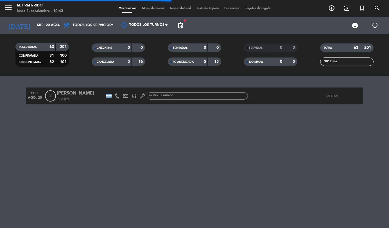
click at [339, 59] on input "bela" at bounding box center [352, 62] width 44 height 6
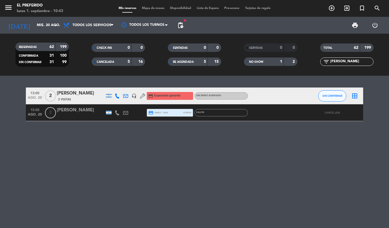
type input "ellen"
click at [322, 99] on button "SIN CONFIRMAR" at bounding box center [332, 95] width 28 height 11
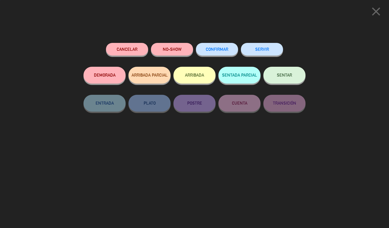
click at [160, 46] on button "NO-SHOW" at bounding box center [172, 49] width 42 height 13
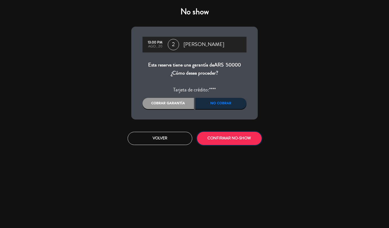
click at [222, 136] on button "CONFIRMAR NO-SHOW" at bounding box center [229, 138] width 65 height 13
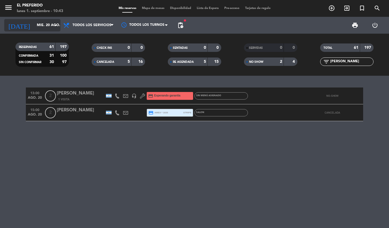
click at [34, 28] on input "mié. 20 ago." at bounding box center [57, 26] width 47 height 10
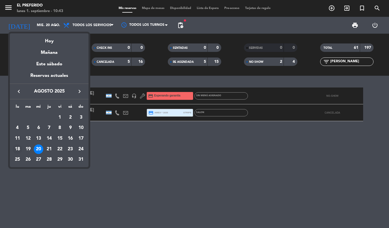
click at [20, 149] on div "18" at bounding box center [18, 150] width 10 height 10
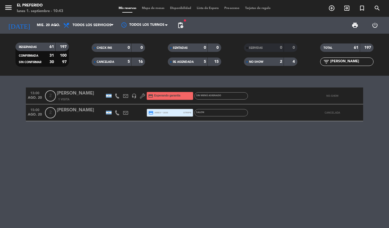
type input "lun. 18 ago."
click at [344, 62] on input "ellen" at bounding box center [352, 62] width 44 height 6
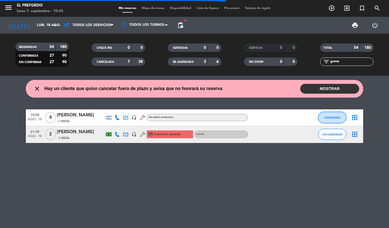
click at [331, 115] on button "CONFIRMADA" at bounding box center [332, 117] width 28 height 11
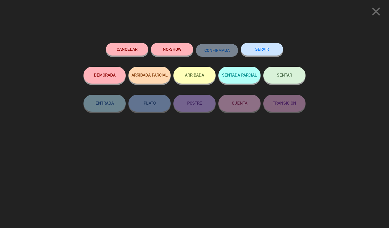
click at [169, 50] on button "NO-SHOW" at bounding box center [172, 49] width 42 height 13
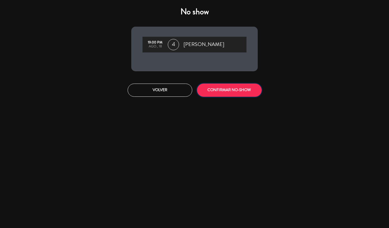
click at [215, 89] on button "CONFIRMAR NO-SHOW" at bounding box center [229, 90] width 65 height 13
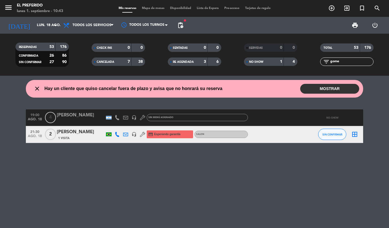
click at [349, 63] on input "gome" at bounding box center [352, 62] width 44 height 6
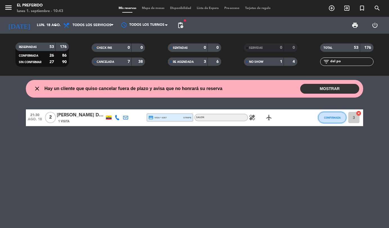
click at [334, 116] on span "CONFIRMADA" at bounding box center [332, 117] width 17 height 3
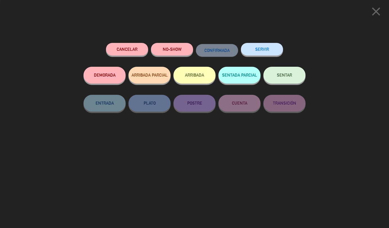
click at [175, 54] on button "NO-SHOW" at bounding box center [172, 49] width 42 height 13
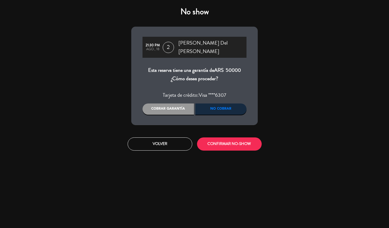
click at [167, 104] on div "Cobrar garantía" at bounding box center [167, 109] width 51 height 11
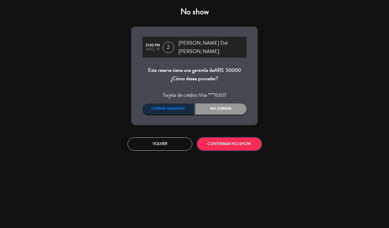
click at [230, 138] on button "CONFIRMAR NO-SHOW" at bounding box center [229, 144] width 65 height 13
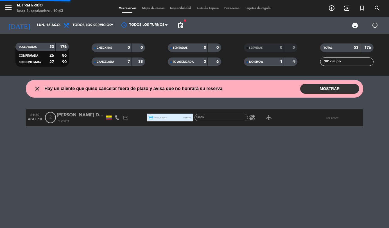
click at [348, 63] on input "del po" at bounding box center [352, 62] width 44 height 6
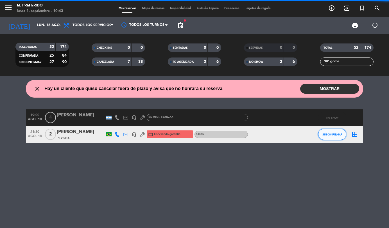
click at [322, 137] on button "SIN CONFIRMAR" at bounding box center [332, 134] width 28 height 11
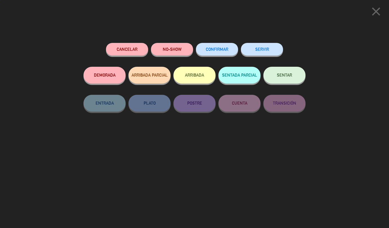
click at [179, 48] on button "NO-SHOW" at bounding box center [172, 49] width 42 height 13
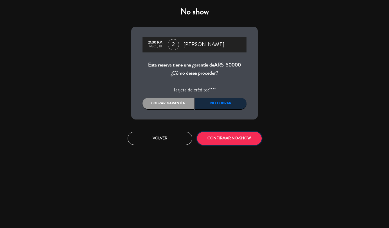
click at [218, 140] on button "CONFIRMAR NO-SHOW" at bounding box center [229, 138] width 65 height 13
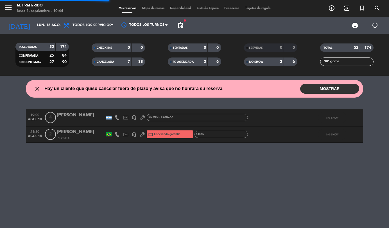
click at [341, 63] on input "gome" at bounding box center [352, 62] width 44 height 6
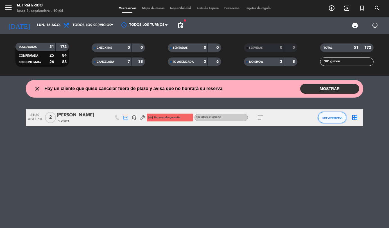
click at [329, 118] on span "SIN CONFIRMAR" at bounding box center [332, 117] width 20 height 3
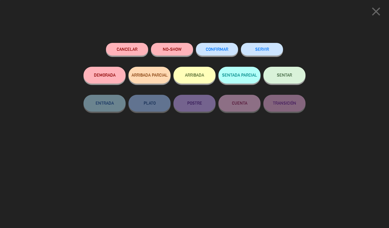
click at [160, 45] on button "NO-SHOW" at bounding box center [172, 49] width 42 height 13
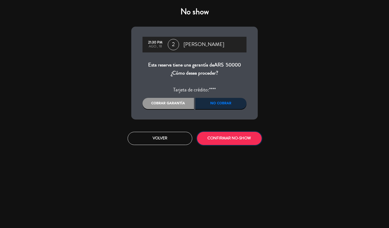
drag, startPoint x: 214, startPoint y: 139, endPoint x: 69, endPoint y: 133, distance: 145.1
click at [176, 135] on div "Volver CONFIRMAR NO-SHOW" at bounding box center [194, 138] width 139 height 13
click at [218, 137] on button "CONFIRMAR NO-SHOW" at bounding box center [229, 138] width 65 height 13
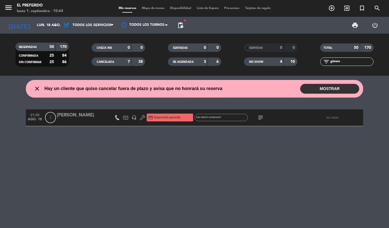
click at [345, 63] on input "gimen" at bounding box center [352, 62] width 44 height 6
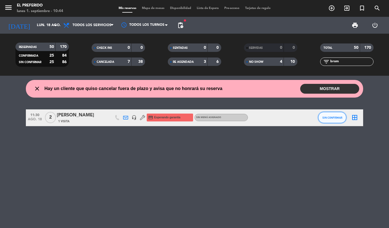
click at [324, 118] on span "SIN CONFIRMAR" at bounding box center [332, 117] width 20 height 3
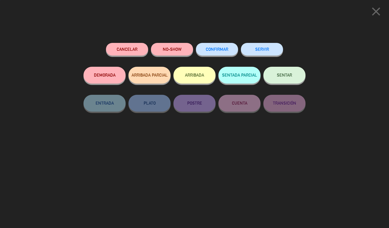
click at [165, 51] on button "NO-SHOW" at bounding box center [172, 49] width 42 height 13
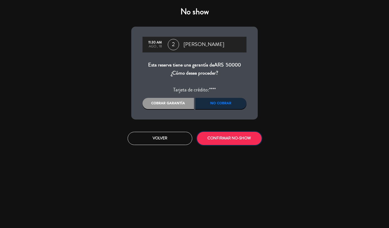
click at [217, 137] on button "CONFIRMAR NO-SHOW" at bounding box center [229, 138] width 65 height 13
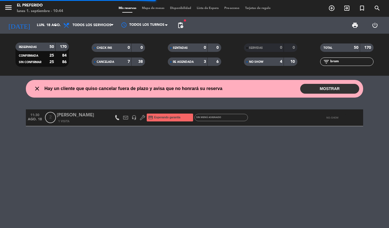
click at [340, 60] on input "brom" at bounding box center [352, 62] width 44 height 6
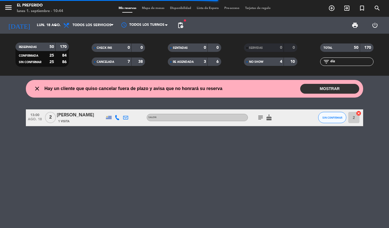
type input "diz"
click at [339, 117] on span "SIN CONFIRMAR" at bounding box center [332, 117] width 20 height 3
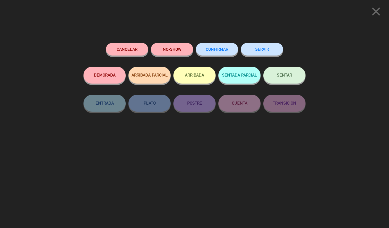
click at [166, 48] on button "NO-SHOW" at bounding box center [172, 49] width 42 height 13
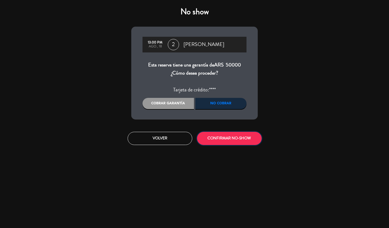
click at [224, 140] on button "CONFIRMAR NO-SHOW" at bounding box center [229, 138] width 65 height 13
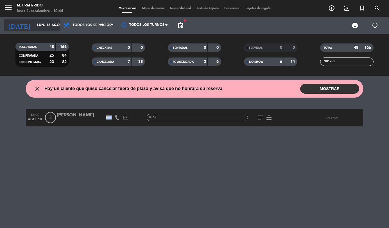
click at [35, 25] on input "lun. 18 ago." at bounding box center [57, 26] width 47 height 10
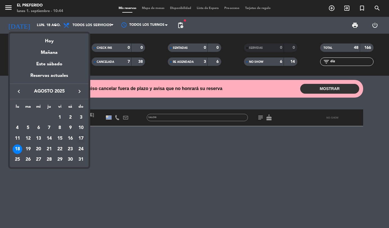
click at [81, 139] on div "17" at bounding box center [81, 139] width 10 height 10
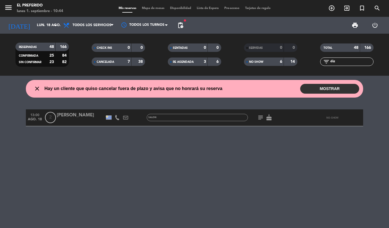
type input "dom. 17 ago."
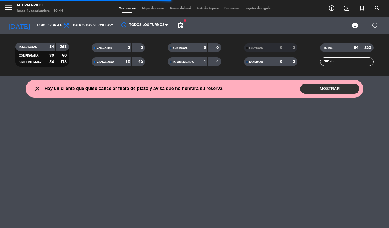
click at [340, 62] on input "diz" at bounding box center [352, 62] width 44 height 6
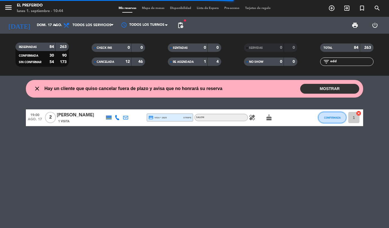
click at [330, 117] on span "CONFIRMADA" at bounding box center [332, 117] width 17 height 3
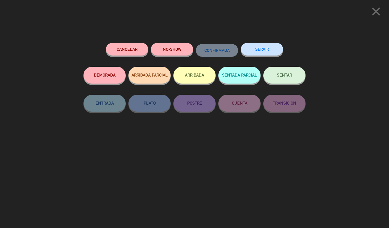
click at [176, 51] on button "NO-SHOW" at bounding box center [172, 49] width 42 height 13
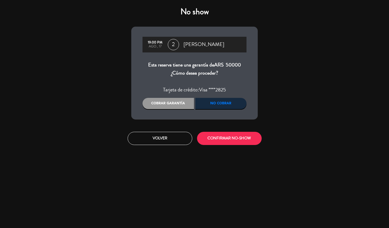
drag, startPoint x: 165, startPoint y: 101, endPoint x: 197, endPoint y: 124, distance: 38.9
click at [166, 102] on div "Cobrar garantía" at bounding box center [167, 103] width 51 height 11
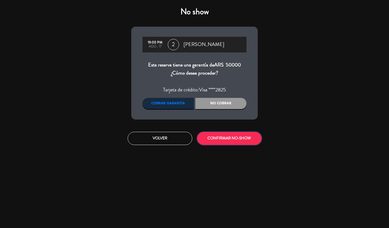
click at [226, 137] on button "CONFIRMAR NO-SHOW" at bounding box center [229, 138] width 65 height 13
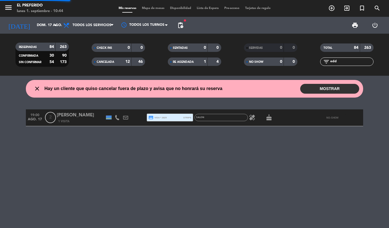
click at [335, 62] on input "edd" at bounding box center [352, 62] width 44 height 6
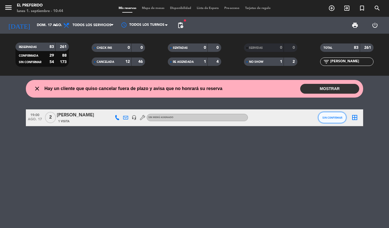
click at [331, 118] on span "SIN CONFIRMAR" at bounding box center [332, 117] width 20 height 3
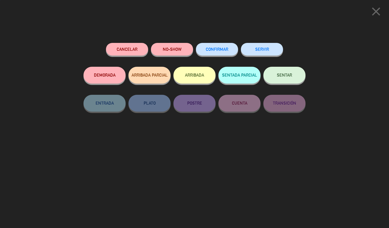
click at [176, 52] on button "NO-SHOW" at bounding box center [172, 49] width 42 height 13
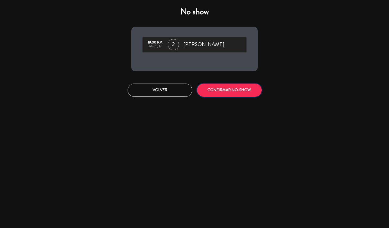
click at [233, 86] on button "CONFIRMAR NO-SHOW" at bounding box center [229, 90] width 65 height 13
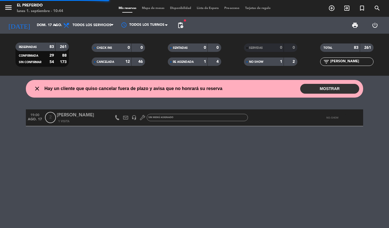
click at [343, 60] on input "ana san" at bounding box center [352, 62] width 44 height 6
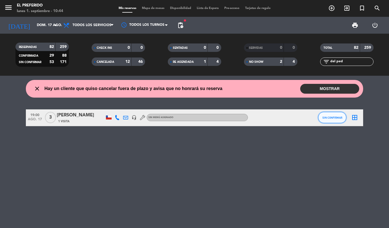
click at [331, 120] on button "SIN CONFIRMAR" at bounding box center [332, 117] width 28 height 11
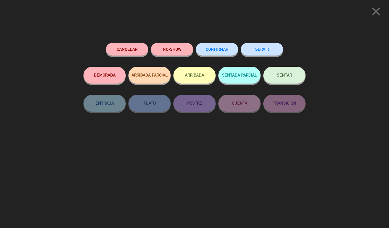
click at [176, 50] on button "NO-SHOW" at bounding box center [172, 49] width 42 height 13
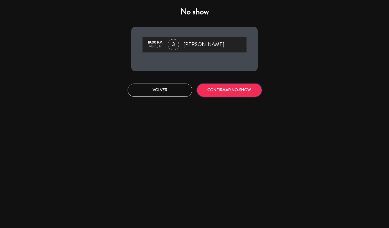
click at [208, 92] on button "CONFIRMAR NO-SHOW" at bounding box center [229, 90] width 65 height 13
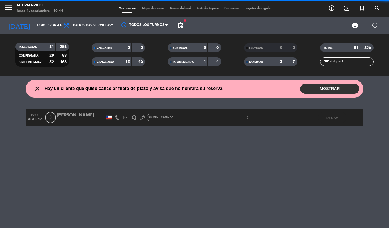
click at [336, 60] on input "del ped" at bounding box center [352, 62] width 44 height 6
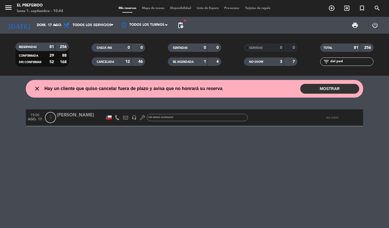
click at [336, 60] on input "del ped" at bounding box center [352, 62] width 44 height 6
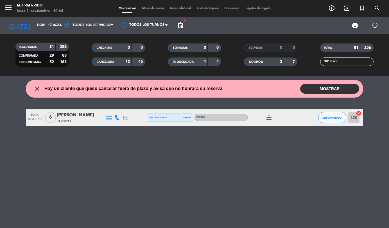
click at [326, 124] on div "SIN CONFIRMAR" at bounding box center [332, 118] width 28 height 17
click at [325, 119] on span "SIN CONFIRMAR" at bounding box center [332, 117] width 20 height 3
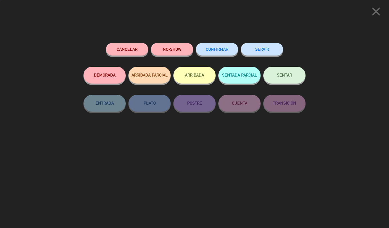
click at [171, 48] on button "NO-SHOW" at bounding box center [172, 49] width 42 height 13
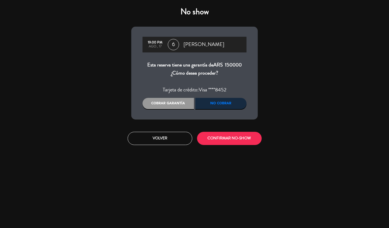
drag, startPoint x: 175, startPoint y: 92, endPoint x: 174, endPoint y: 101, distance: 8.8
click at [175, 96] on div "19:00 PM ago., 17 6 Francesca Molinari Esta reserva tiene una garantía de ARS 1…" at bounding box center [194, 73] width 126 height 93
click at [174, 101] on div "Cobrar garantía" at bounding box center [167, 103] width 51 height 11
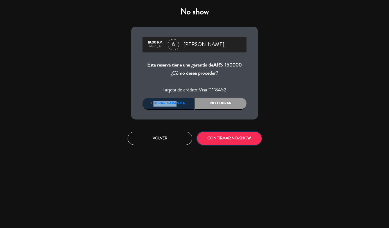
drag, startPoint x: 223, startPoint y: 140, endPoint x: 132, endPoint y: 125, distance: 91.6
click at [223, 139] on button "CONFIRMAR NO-SHOW" at bounding box center [229, 138] width 65 height 13
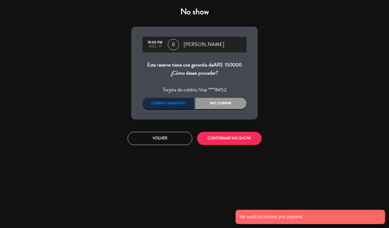
click at [165, 146] on div "Volver CONFIRMAR NO-SHOW" at bounding box center [194, 138] width 135 height 21
drag, startPoint x: 164, startPoint y: 143, endPoint x: 376, endPoint y: 74, distance: 223.3
click at [164, 143] on button "Volver" at bounding box center [160, 138] width 65 height 13
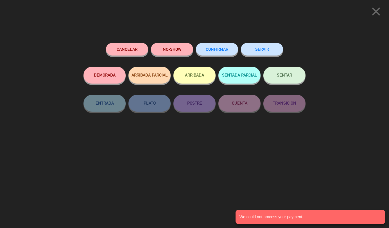
drag, startPoint x: 376, startPoint y: 14, endPoint x: 355, endPoint y: 45, distance: 37.4
click at [376, 14] on icon "close" at bounding box center [376, 11] width 14 height 14
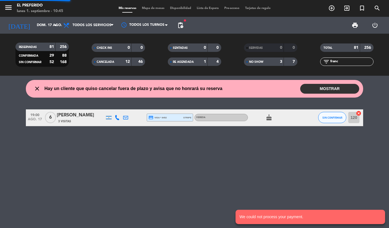
click at [335, 62] on input "franc" at bounding box center [352, 62] width 44 height 6
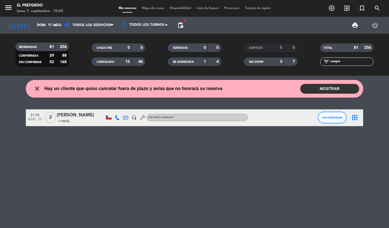
drag, startPoint x: 331, startPoint y: 117, endPoint x: 325, endPoint y: 117, distance: 6.5
click at [325, 117] on span "SIN CONFIRMAR" at bounding box center [332, 117] width 20 height 3
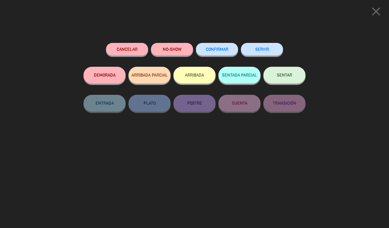
click at [161, 50] on button "NO-SHOW" at bounding box center [172, 49] width 42 height 13
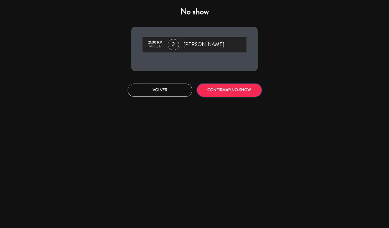
drag, startPoint x: 216, startPoint y: 90, endPoint x: 38, endPoint y: 106, distance: 179.4
click at [215, 90] on button "CONFIRMAR NO-SHOW" at bounding box center [229, 90] width 65 height 13
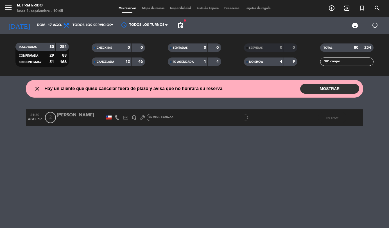
click at [348, 65] on input "coope" at bounding box center [352, 62] width 44 height 6
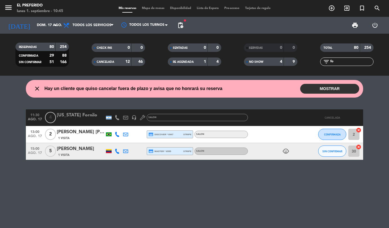
type input "f"
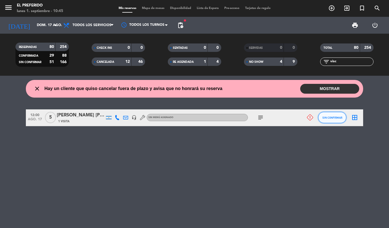
click at [332, 115] on button "SIN CONFIRMAR" at bounding box center [332, 117] width 28 height 11
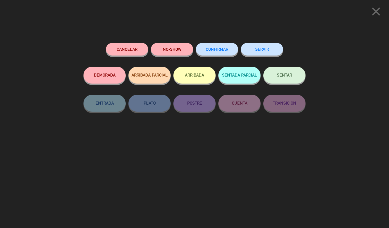
drag, startPoint x: 150, startPoint y: 39, endPoint x: 161, endPoint y: 46, distance: 12.9
click at [150, 39] on div "Cancelar NO-SHOW CONFIRMAR SERVIR DEMORADA ARRIBADA PARCIAL ARRIBADA SENTADA PA…" at bounding box center [195, 133] width 230 height 189
click at [163, 47] on button "NO-SHOW" at bounding box center [172, 49] width 42 height 13
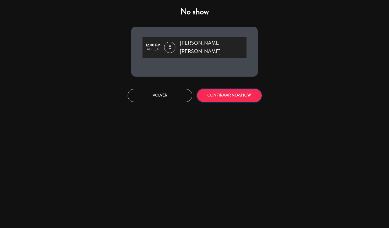
drag, startPoint x: 224, startPoint y: 92, endPoint x: 25, endPoint y: 78, distance: 200.0
click at [224, 92] on button "CONFIRMAR NO-SHOW" at bounding box center [229, 95] width 65 height 13
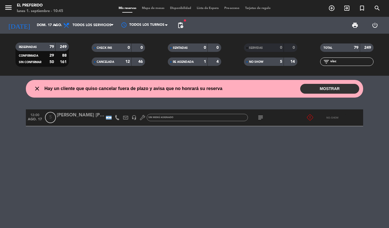
click at [342, 63] on input "visc" at bounding box center [352, 62] width 44 height 6
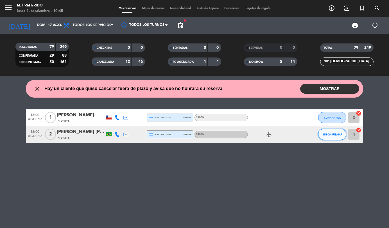
click at [336, 139] on button "SIN CONFIRMAR" at bounding box center [332, 134] width 28 height 11
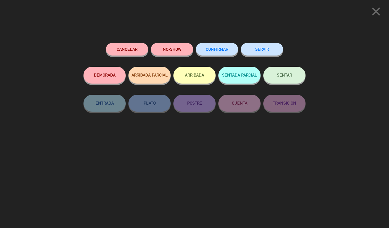
click at [168, 47] on button "NO-SHOW" at bounding box center [172, 49] width 42 height 13
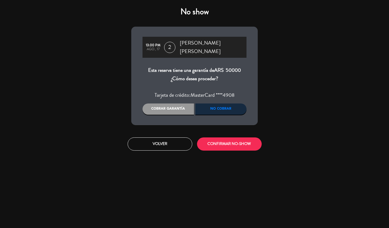
drag, startPoint x: 165, startPoint y: 106, endPoint x: 213, endPoint y: 134, distance: 55.2
click at [165, 107] on div "Cobrar garantía" at bounding box center [167, 109] width 51 height 11
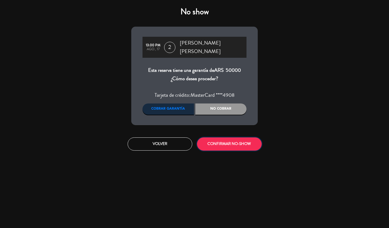
click at [232, 143] on button "CONFIRMAR NO-SHOW" at bounding box center [229, 144] width 65 height 13
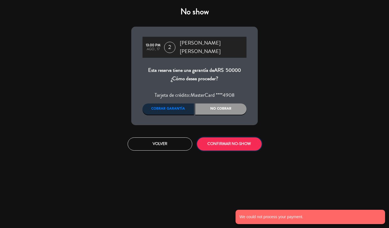
click at [224, 143] on button "CONFIRMAR NO-SHOW" at bounding box center [229, 144] width 65 height 13
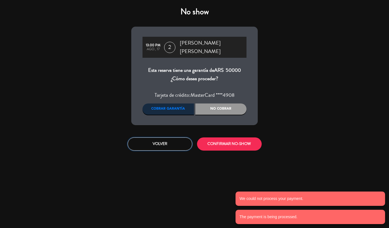
drag, startPoint x: 163, startPoint y: 139, endPoint x: 163, endPoint y: 143, distance: 4.5
click at [163, 139] on button "Volver" at bounding box center [160, 144] width 65 height 13
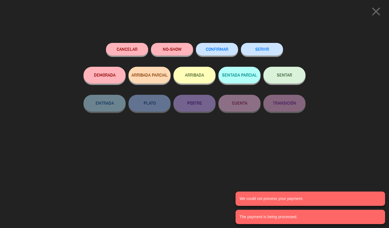
click at [378, 14] on icon "close" at bounding box center [376, 11] width 14 height 14
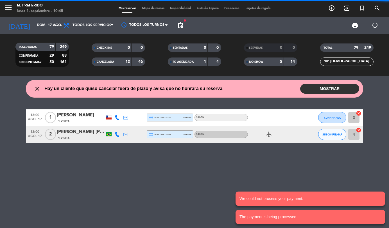
click at [337, 63] on input "crist" at bounding box center [352, 62] width 44 height 6
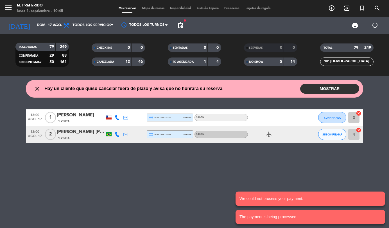
click at [337, 63] on input "crist" at bounding box center [352, 62] width 44 height 6
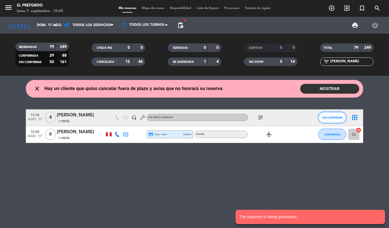
click at [326, 120] on button "SIN CONFIRMAR" at bounding box center [332, 117] width 28 height 11
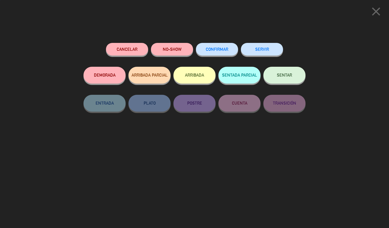
click at [156, 47] on button "NO-SHOW" at bounding box center [172, 49] width 42 height 13
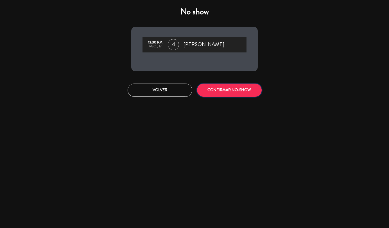
click at [211, 90] on button "CONFIRMAR NO-SHOW" at bounding box center [229, 90] width 65 height 13
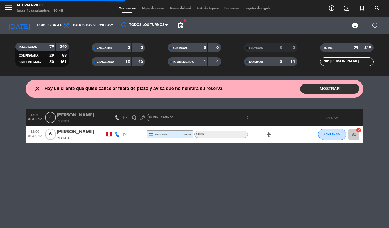
click at [333, 62] on input "hernan" at bounding box center [352, 62] width 44 height 6
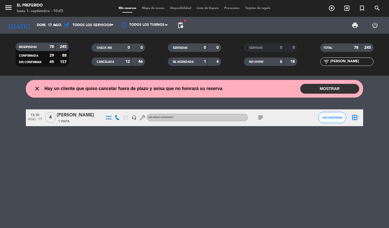
type input "mariano"
click at [333, 115] on button "SIN CONFIRMAR" at bounding box center [332, 117] width 28 height 11
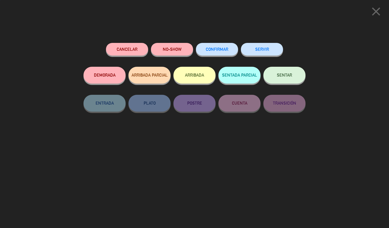
click at [170, 46] on button "NO-SHOW" at bounding box center [172, 49] width 42 height 13
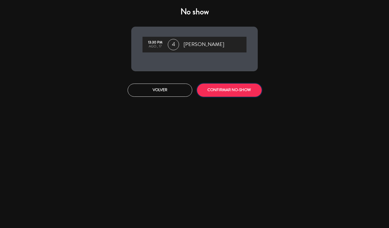
drag, startPoint x: 214, startPoint y: 95, endPoint x: 53, endPoint y: 137, distance: 166.1
click at [213, 95] on button "CONFIRMAR NO-SHOW" at bounding box center [229, 90] width 65 height 13
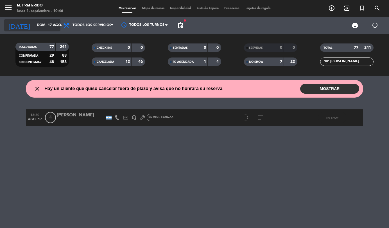
click at [51, 26] on input "dom. 17 ago." at bounding box center [57, 26] width 47 height 10
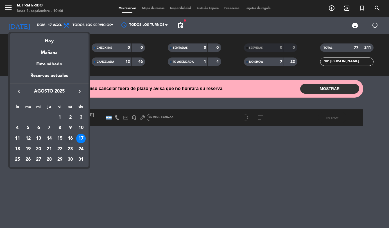
click at [72, 141] on div "16" at bounding box center [70, 139] width 10 height 10
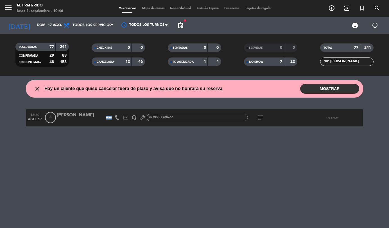
type input "sáb. 16 ago."
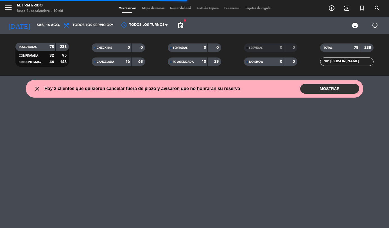
click at [340, 62] on input "mariano" at bounding box center [352, 62] width 44 height 6
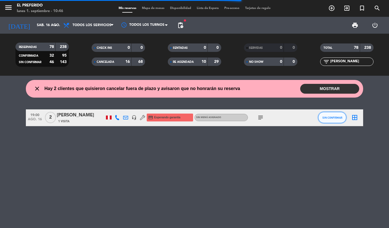
drag, startPoint x: 333, startPoint y: 123, endPoint x: 330, endPoint y: 123, distance: 3.1
click at [330, 123] on button "SIN CONFIRMAR" at bounding box center [332, 117] width 28 height 11
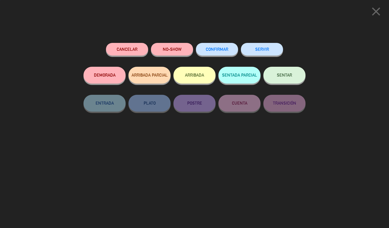
click at [164, 51] on button "NO-SHOW" at bounding box center [172, 49] width 42 height 13
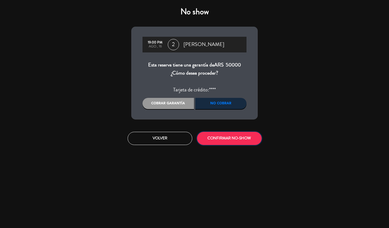
drag, startPoint x: 213, startPoint y: 138, endPoint x: 215, endPoint y: 135, distance: 3.4
click at [213, 138] on button "CONFIRMAR NO-SHOW" at bounding box center [229, 138] width 65 height 13
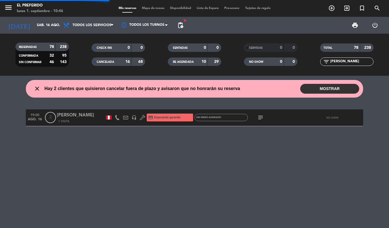
click at [347, 61] on input "emil" at bounding box center [352, 62] width 44 height 6
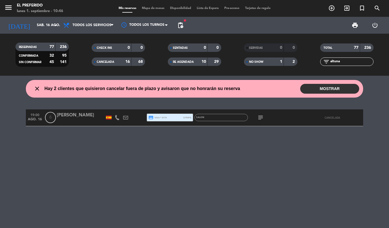
click at [349, 60] on input "altuna" at bounding box center [352, 62] width 44 height 6
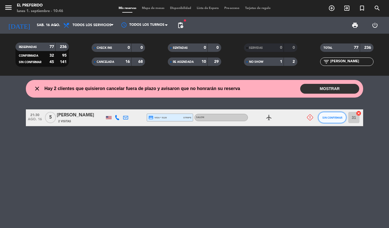
click at [333, 117] on span "SIN CONFIRMAR" at bounding box center [332, 117] width 20 height 3
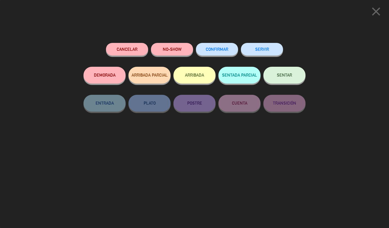
click at [176, 45] on button "NO-SHOW" at bounding box center [172, 49] width 42 height 13
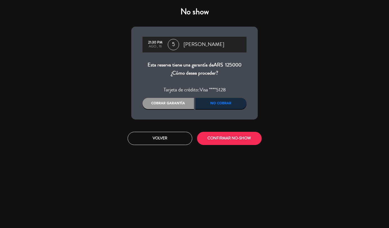
click at [161, 103] on div "Cobrar garantía" at bounding box center [167, 103] width 51 height 11
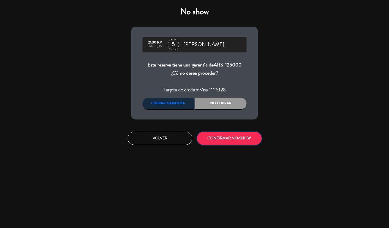
click at [228, 141] on button "CONFIRMAR NO-SHOW" at bounding box center [229, 138] width 65 height 13
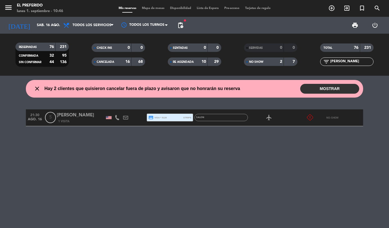
click at [342, 63] on input "zahn" at bounding box center [352, 62] width 44 height 6
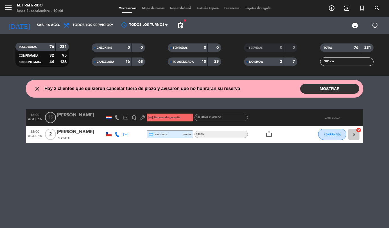
type input "c"
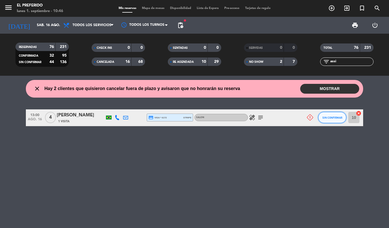
click at [325, 118] on span "SIN CONFIRMAR" at bounding box center [332, 117] width 20 height 3
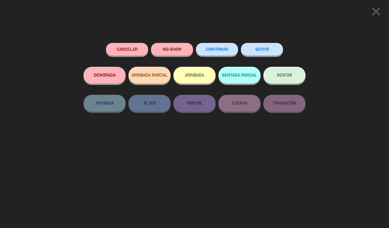
click at [178, 49] on button "NO-SHOW" at bounding box center [172, 49] width 42 height 13
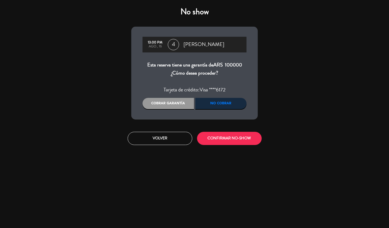
click at [172, 106] on div "Cobrar garantía" at bounding box center [167, 103] width 51 height 11
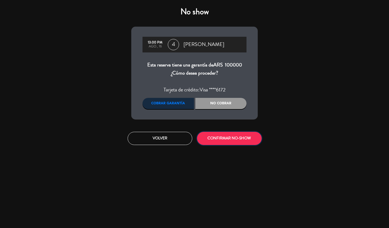
click at [213, 138] on button "CONFIRMAR NO-SHOW" at bounding box center [229, 138] width 65 height 13
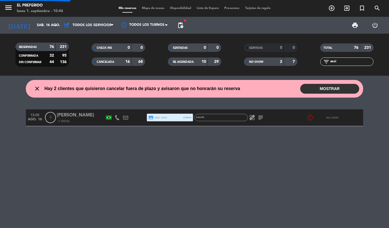
click at [348, 62] on input "assi" at bounding box center [352, 62] width 44 height 6
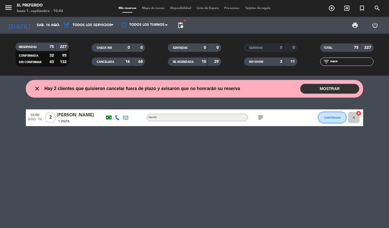
drag, startPoint x: 323, startPoint y: 120, endPoint x: 144, endPoint y: 69, distance: 186.3
click at [313, 118] on div "15:00 ago. 16 2 Nadia Naso 1 Visita SALON subject CONFIRMADA 4 cancel" at bounding box center [194, 118] width 337 height 17
click at [326, 120] on button "CONFIRMADA" at bounding box center [332, 117] width 28 height 11
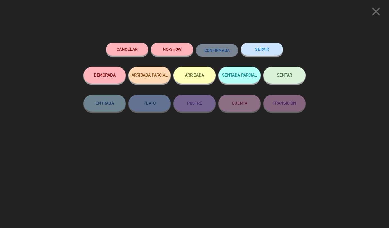
click at [182, 54] on button "NO-SHOW" at bounding box center [172, 49] width 42 height 13
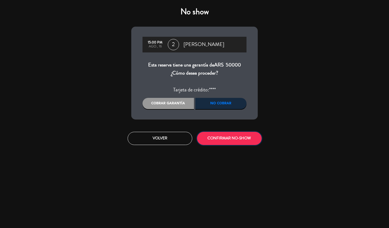
click at [221, 142] on button "CONFIRMAR NO-SHOW" at bounding box center [229, 138] width 65 height 13
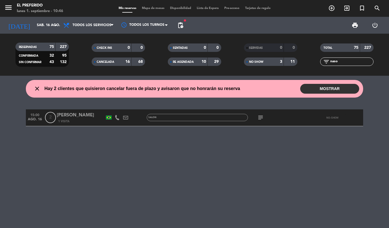
click at [344, 62] on input "naso" at bounding box center [352, 62] width 44 height 6
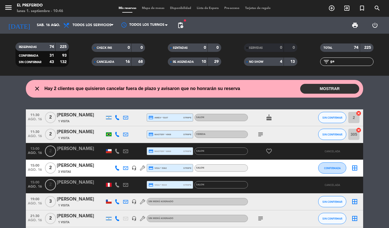
type input "g"
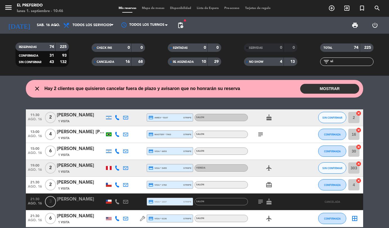
type input "v"
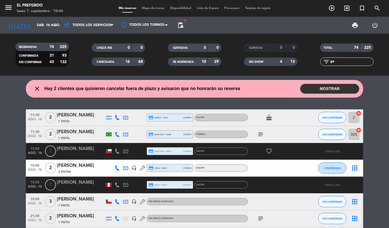
type input "g"
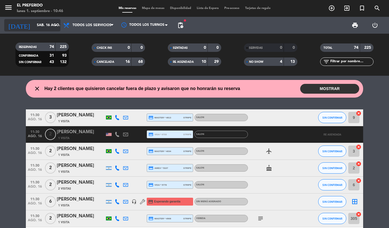
click at [45, 25] on input "sáb. 16 ago." at bounding box center [57, 26] width 47 height 10
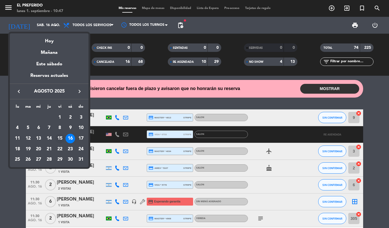
click at [60, 139] on div "15" at bounding box center [60, 139] width 10 height 10
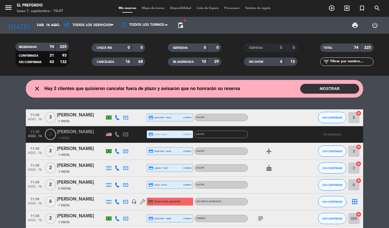
type input "vie. 15 ago."
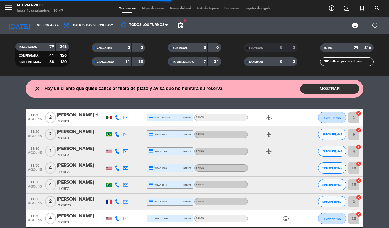
click at [340, 62] on input "text" at bounding box center [352, 62] width 44 height 6
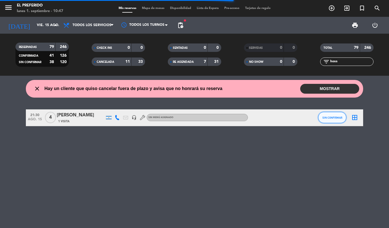
click at [328, 122] on button "SIN CONFIRMAR" at bounding box center [332, 117] width 28 height 11
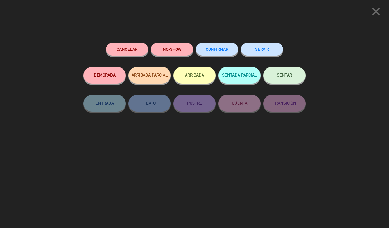
click at [172, 47] on button "NO-SHOW" at bounding box center [172, 49] width 42 height 13
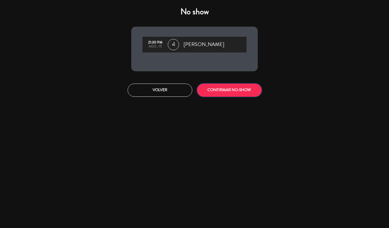
drag, startPoint x: 217, startPoint y: 91, endPoint x: 213, endPoint y: 93, distance: 4.5
click at [216, 92] on button "CONFIRMAR NO-SHOW" at bounding box center [229, 90] width 65 height 13
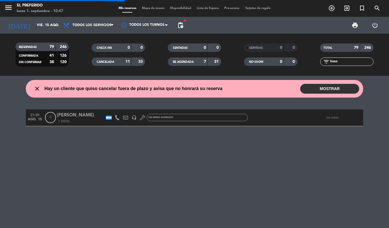
click at [338, 59] on input "hoss" at bounding box center [352, 62] width 44 height 6
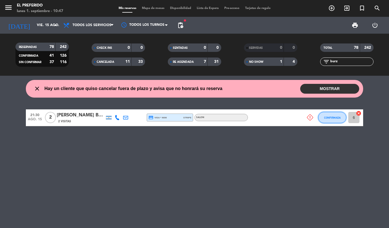
click at [335, 117] on span "CONFIRMADA" at bounding box center [332, 117] width 17 height 3
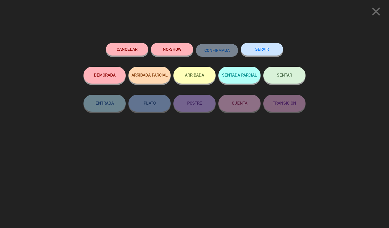
click at [172, 53] on button "NO-SHOW" at bounding box center [172, 49] width 42 height 13
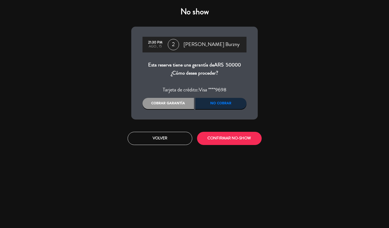
click at [160, 97] on div "21:30 PM ago., 15 2 Ana Belen Burzny Esta reserva tiene una garantía de ARS 500…" at bounding box center [194, 73] width 126 height 93
drag, startPoint x: 163, startPoint y: 101, endPoint x: 169, endPoint y: 105, distance: 7.0
click at [164, 102] on div "Cobrar garantía" at bounding box center [167, 103] width 51 height 11
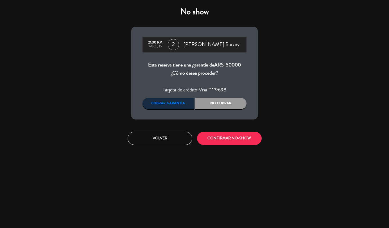
click at [220, 132] on div "Volver CONFIRMAR NO-SHOW" at bounding box center [194, 138] width 135 height 21
click at [223, 137] on button "CONFIRMAR NO-SHOW" at bounding box center [229, 138] width 65 height 13
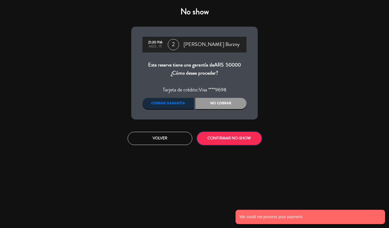
drag, startPoint x: 232, startPoint y: 138, endPoint x: 160, endPoint y: 133, distance: 71.8
click at [232, 137] on button "CONFIRMAR NO-SHOW" at bounding box center [229, 138] width 65 height 13
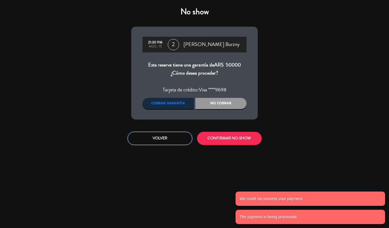
click at [156, 138] on button "Volver" at bounding box center [160, 138] width 65 height 13
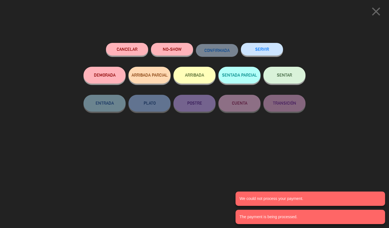
click at [377, 11] on icon "close" at bounding box center [376, 11] width 14 height 14
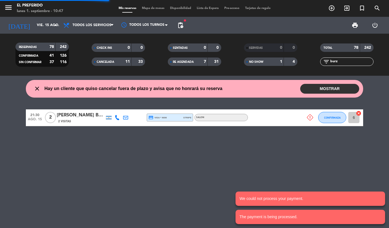
click at [333, 63] on input "burz" at bounding box center [352, 62] width 44 height 6
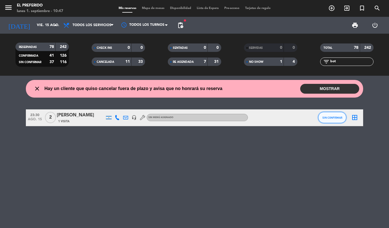
click at [324, 121] on button "SIN CONFIRMAR" at bounding box center [332, 117] width 28 height 11
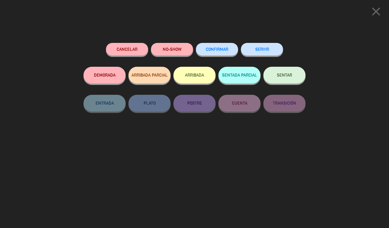
click at [166, 50] on button "NO-SHOW" at bounding box center [172, 49] width 42 height 13
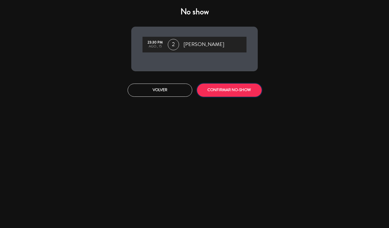
click at [218, 91] on button "CONFIRMAR NO-SHOW" at bounding box center [229, 90] width 65 height 13
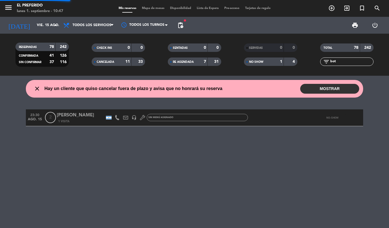
click at [349, 64] on input "bot" at bounding box center [352, 62] width 44 height 6
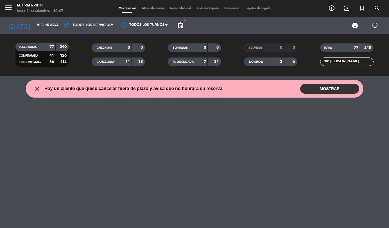
click at [356, 60] on input "luciano" at bounding box center [352, 62] width 44 height 6
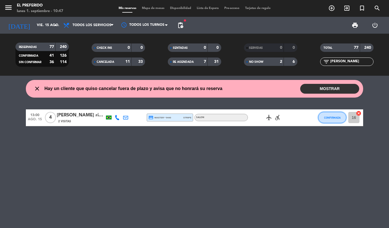
click at [335, 119] on span "CONFIRMADA" at bounding box center [332, 117] width 17 height 3
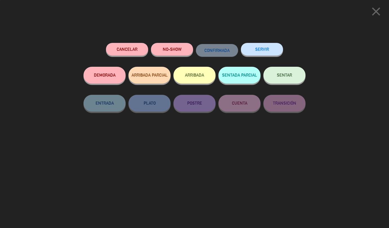
click at [165, 48] on button "NO-SHOW" at bounding box center [172, 49] width 42 height 13
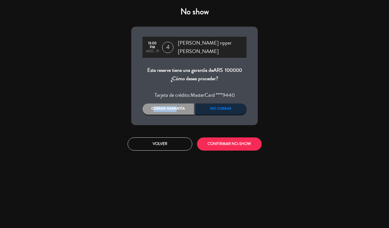
click at [175, 104] on div "Cobrar garantía" at bounding box center [167, 109] width 51 height 11
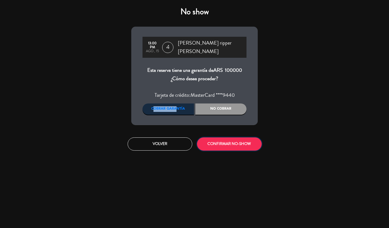
click at [226, 144] on button "CONFIRMAR NO-SHOW" at bounding box center [229, 144] width 65 height 13
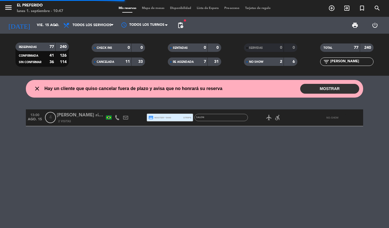
click at [348, 65] on div "filter_list ripp" at bounding box center [346, 62] width 53 height 8
click at [347, 65] on input "ripp" at bounding box center [352, 62] width 44 height 6
click at [344, 63] on input "ripp" at bounding box center [352, 62] width 44 height 6
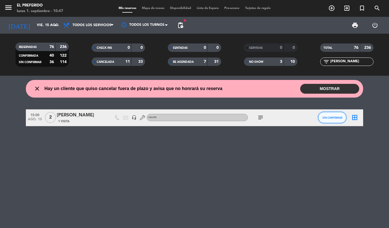
click at [327, 117] on span "SIN CONFIRMAR" at bounding box center [332, 117] width 20 height 3
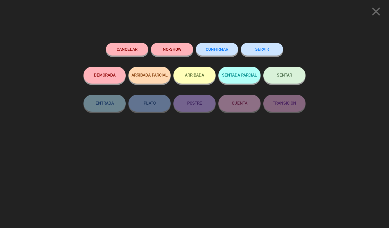
click at [186, 55] on button "NO-SHOW" at bounding box center [172, 49] width 42 height 13
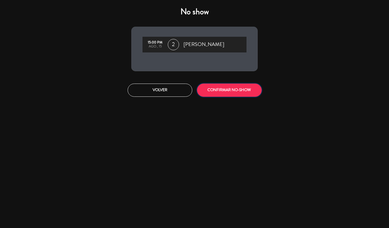
click at [218, 97] on button "CONFIRMAR NO-SHOW" at bounding box center [229, 90] width 65 height 13
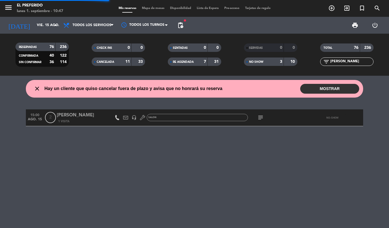
click at [351, 63] on input "eder" at bounding box center [352, 62] width 44 height 6
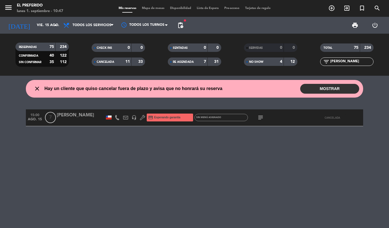
type input "camus"
click at [34, 24] on input "vie. 15 ago." at bounding box center [57, 26] width 47 height 10
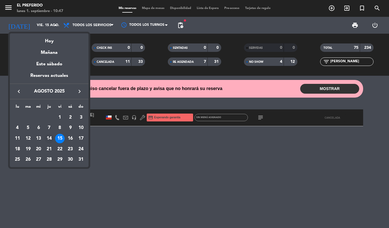
click at [48, 140] on div "14" at bounding box center [49, 139] width 10 height 10
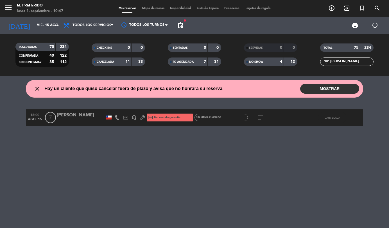
type input "jue. 14 ago."
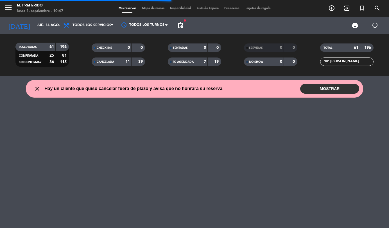
click at [342, 62] on input "camus" at bounding box center [352, 62] width 44 height 6
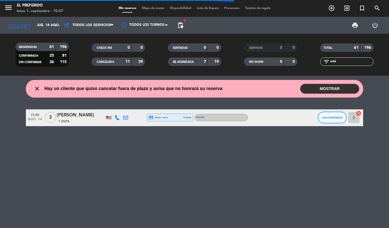
click at [328, 119] on span "SIN CONFIRMAR" at bounding box center [332, 117] width 20 height 3
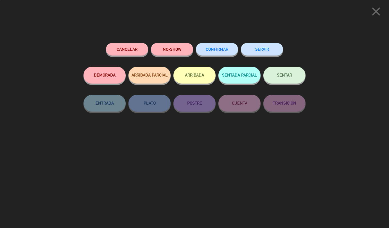
click at [153, 46] on button "NO-SHOW" at bounding box center [172, 49] width 42 height 13
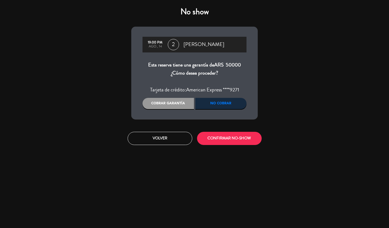
click at [169, 104] on div "Cobrar garantía" at bounding box center [167, 103] width 51 height 11
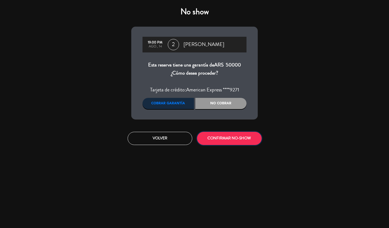
click at [236, 140] on button "CONFIRMAR NO-SHOW" at bounding box center [229, 138] width 65 height 13
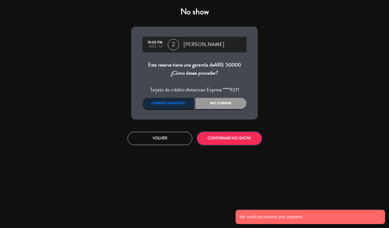
click at [234, 136] on button "CONFIRMAR NO-SHOW" at bounding box center [229, 138] width 65 height 13
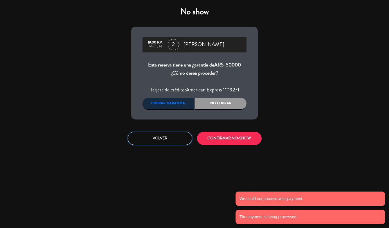
click at [168, 140] on button "Volver" at bounding box center [160, 138] width 65 height 13
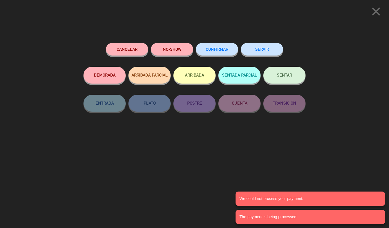
click at [381, 14] on icon "close" at bounding box center [376, 11] width 14 height 14
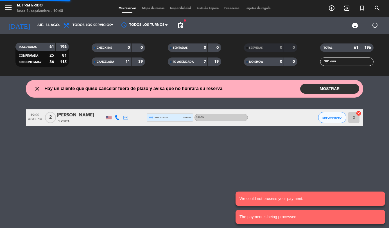
click at [345, 63] on input "emi" at bounding box center [352, 62] width 44 height 6
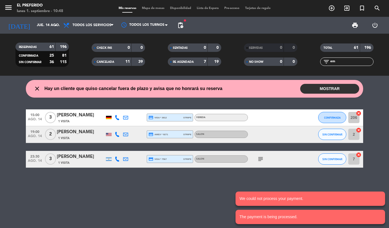
type input "e"
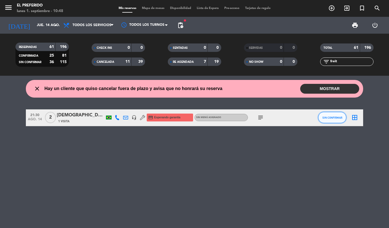
click at [322, 119] on button "SIN CONFIRMAR" at bounding box center [332, 117] width 28 height 11
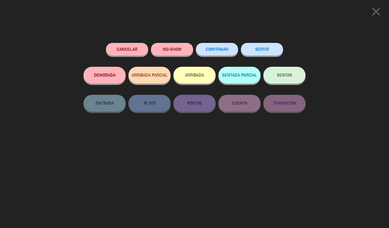
click at [164, 49] on button "NO-SHOW" at bounding box center [172, 49] width 42 height 13
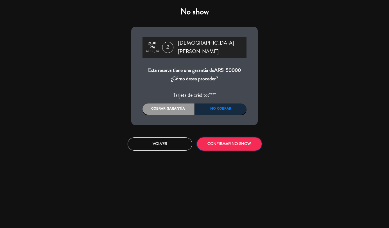
click at [219, 138] on button "CONFIRMAR NO-SHOW" at bounding box center [229, 144] width 65 height 13
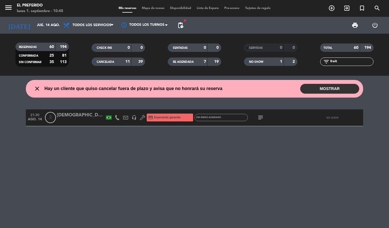
click at [334, 64] on input "freit" at bounding box center [352, 62] width 44 height 6
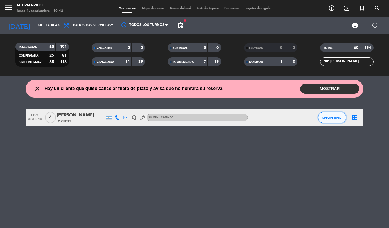
click at [326, 120] on button "SIN CONFIRMAR" at bounding box center [332, 117] width 28 height 11
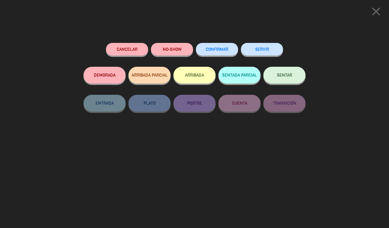
click at [162, 50] on button "NO-SHOW" at bounding box center [172, 49] width 42 height 13
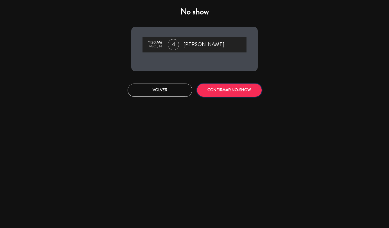
drag, startPoint x: 235, startPoint y: 92, endPoint x: 239, endPoint y: 71, distance: 20.8
click at [235, 90] on button "CONFIRMAR NO-SHOW" at bounding box center [229, 90] width 65 height 13
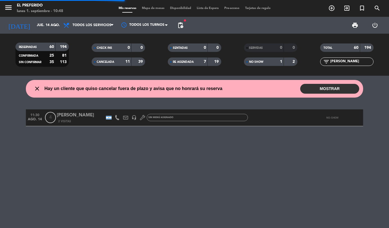
click at [335, 60] on input "jon" at bounding box center [352, 62] width 44 height 6
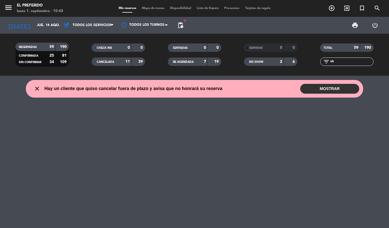
type input "s"
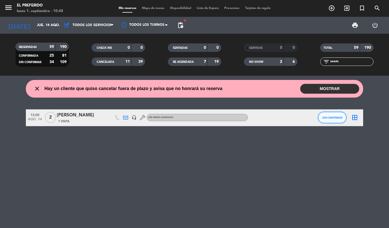
click at [330, 117] on span "SIN CONFIRMAR" at bounding box center [332, 117] width 20 height 3
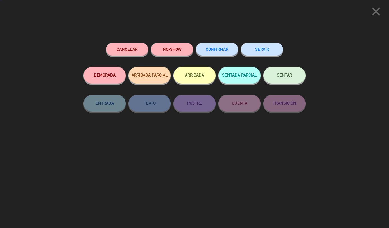
click at [176, 54] on button "NO-SHOW" at bounding box center [172, 49] width 42 height 13
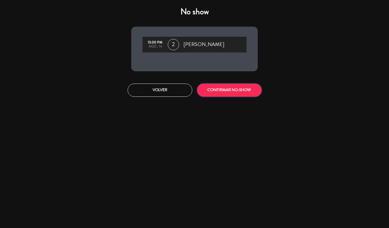
click at [223, 90] on button "CONFIRMAR NO-SHOW" at bounding box center [229, 90] width 65 height 13
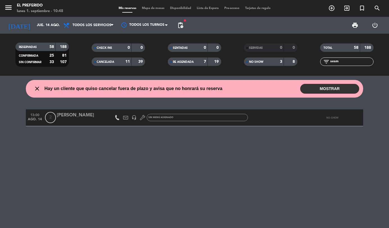
click at [336, 60] on input "sesm" at bounding box center [352, 62] width 44 height 6
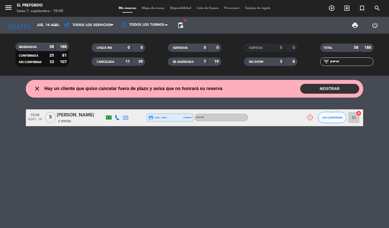
type input "parus"
click at [333, 117] on span "SIN CONFIRMAR" at bounding box center [332, 117] width 20 height 3
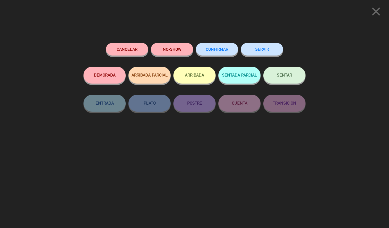
click at [165, 46] on button "NO-SHOW" at bounding box center [172, 49] width 42 height 13
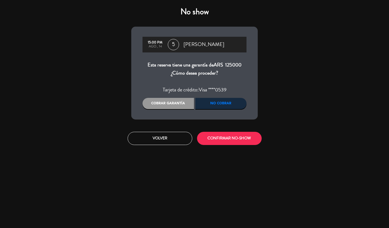
drag, startPoint x: 167, startPoint y: 101, endPoint x: 191, endPoint y: 113, distance: 26.8
click at [168, 101] on div "Cobrar garantía" at bounding box center [167, 103] width 51 height 11
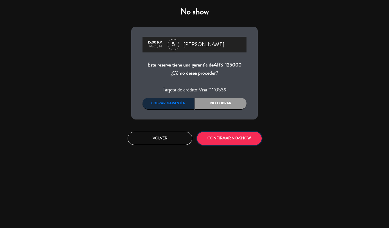
click at [219, 137] on button "CONFIRMAR NO-SHOW" at bounding box center [229, 138] width 65 height 13
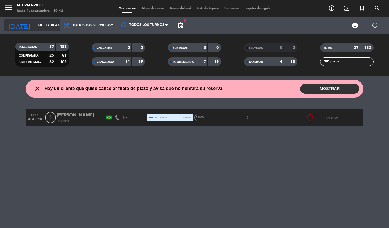
click at [34, 26] on input "jue. 14 ago." at bounding box center [57, 26] width 47 height 10
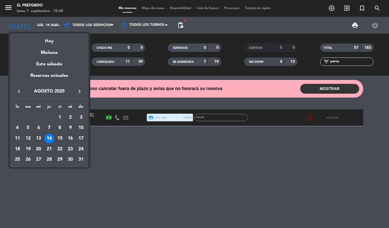
click at [40, 139] on div "13" at bounding box center [39, 139] width 10 height 10
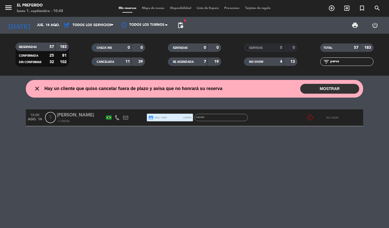
type input "mié. 13 ago."
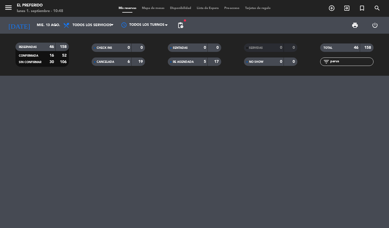
click at [336, 63] on input "parus" at bounding box center [352, 62] width 44 height 6
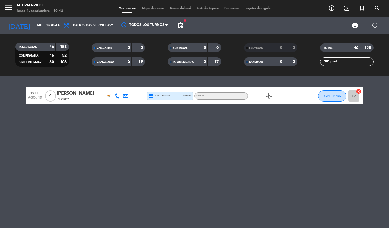
type input "pant"
click at [332, 94] on button "CONFIRMADA" at bounding box center [332, 95] width 28 height 11
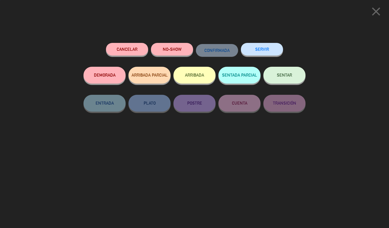
click at [173, 49] on button "NO-SHOW" at bounding box center [172, 49] width 42 height 13
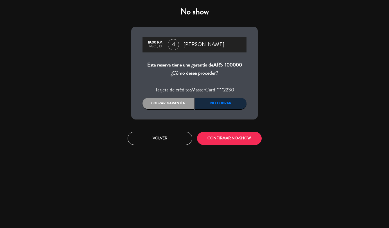
drag, startPoint x: 153, startPoint y: 97, endPoint x: 190, endPoint y: 118, distance: 42.5
click at [153, 97] on div "19:00 PM ago., 13 4 Panteliana Ioannou Esta reserva tiene una garantía de ARS 1…" at bounding box center [194, 73] width 126 height 93
drag, startPoint x: 162, startPoint y: 97, endPoint x: 206, endPoint y: 119, distance: 49.0
click at [163, 97] on div "19:00 PM ago., 13 4 Panteliana Ioannou Esta reserva tiene una garantía de ARS 1…" at bounding box center [194, 73] width 126 height 93
drag, startPoint x: 176, startPoint y: 103, endPoint x: 186, endPoint y: 108, distance: 11.3
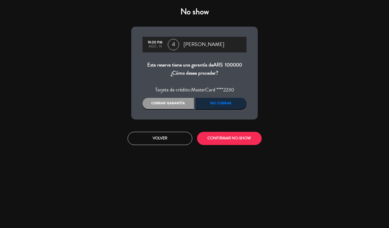
click at [176, 103] on div "Cobrar garantía" at bounding box center [167, 103] width 51 height 11
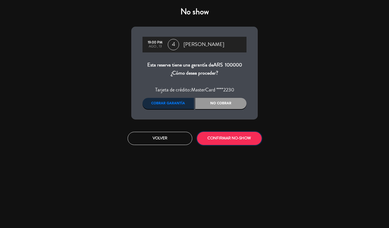
click at [237, 137] on button "CONFIRMAR NO-SHOW" at bounding box center [229, 138] width 65 height 13
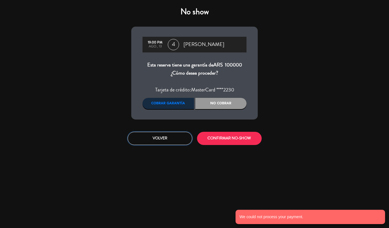
click at [169, 139] on button "Volver" at bounding box center [160, 138] width 65 height 13
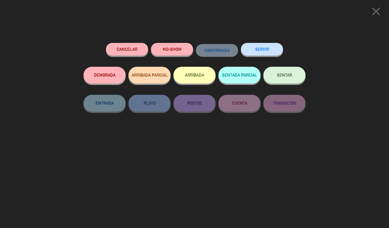
click at [370, 12] on icon "close" at bounding box center [376, 11] width 14 height 14
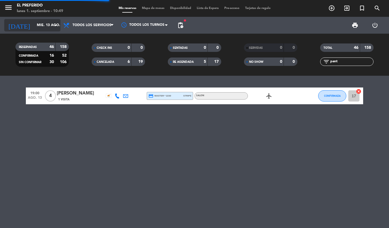
click at [46, 26] on input "mié. 13 ago." at bounding box center [57, 26] width 47 height 10
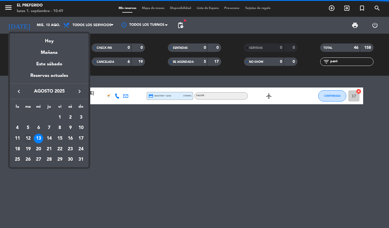
click at [28, 139] on div "12" at bounding box center [28, 139] width 10 height 10
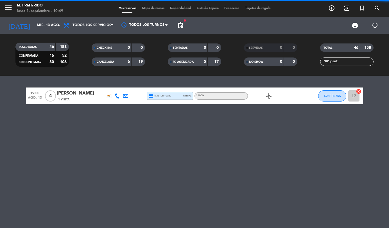
type input "mar. 12 ago."
click at [358, 62] on input "pant" at bounding box center [352, 62] width 44 height 6
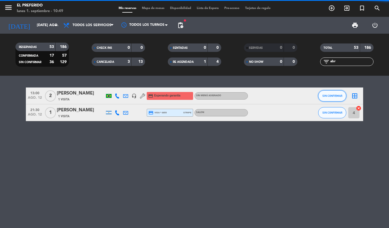
click at [335, 94] on span "SIN CONFIRMAR" at bounding box center [332, 95] width 20 height 3
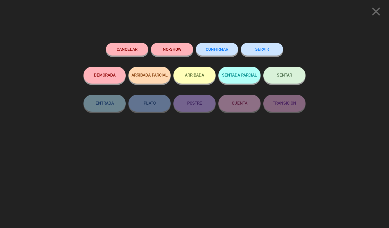
click at [175, 53] on button "NO-SHOW" at bounding box center [172, 49] width 42 height 13
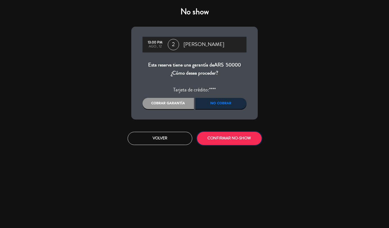
drag, startPoint x: 216, startPoint y: 139, endPoint x: 50, endPoint y: 130, distance: 166.6
click at [215, 139] on button "CONFIRMAR NO-SHOW" at bounding box center [229, 138] width 65 height 13
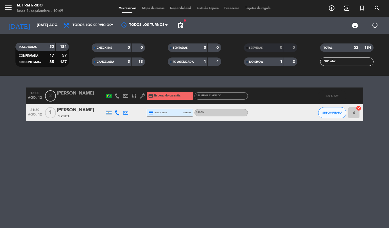
drag, startPoint x: 346, startPoint y: 66, endPoint x: 344, endPoint y: 63, distance: 3.7
click at [346, 66] on div "filter_list abr" at bounding box center [346, 62] width 53 height 8
click at [344, 63] on input "abr" at bounding box center [352, 62] width 44 height 6
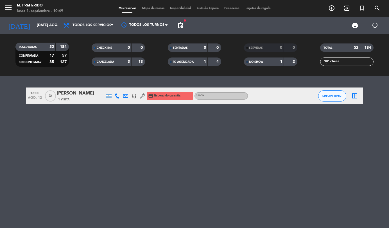
type input "chesa"
click at [333, 97] on span "SIN CONFIRMAR" at bounding box center [332, 95] width 20 height 3
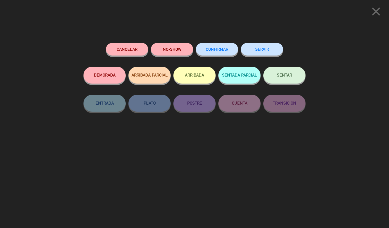
click at [160, 47] on button "NO-SHOW" at bounding box center [172, 49] width 42 height 13
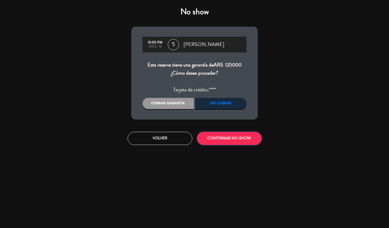
drag, startPoint x: 221, startPoint y: 137, endPoint x: 12, endPoint y: 121, distance: 209.8
click at [214, 136] on button "CONFIRMAR NO-SHOW" at bounding box center [229, 138] width 65 height 13
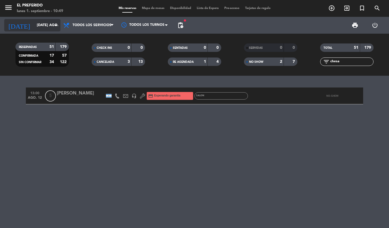
click at [34, 25] on input "mar. 12 ago." at bounding box center [57, 26] width 47 height 10
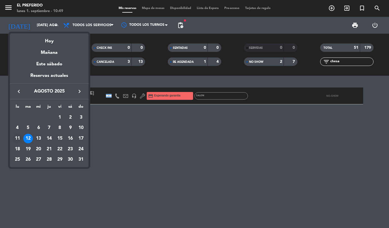
click at [18, 138] on div "11" at bounding box center [18, 139] width 10 height 10
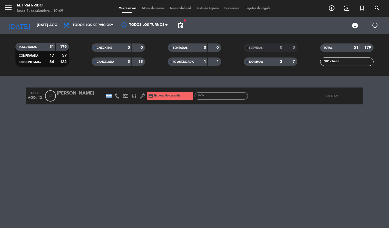
type input "lun. 11 ago."
click at [349, 63] on input "chesa" at bounding box center [352, 62] width 44 height 6
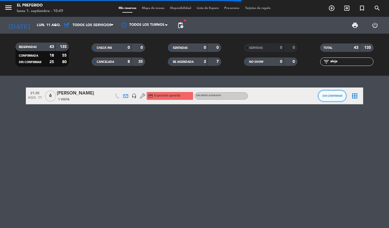
click at [322, 99] on button "SIN CONFIRMAR" at bounding box center [332, 95] width 28 height 11
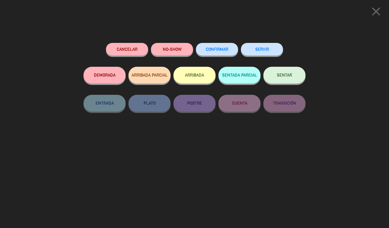
click at [174, 52] on button "NO-SHOW" at bounding box center [172, 49] width 42 height 13
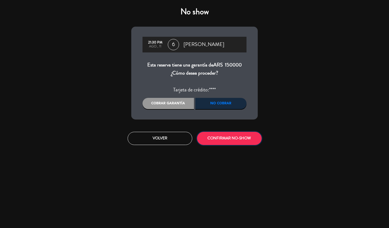
click at [224, 140] on button "CONFIRMAR NO-SHOW" at bounding box center [229, 138] width 65 height 13
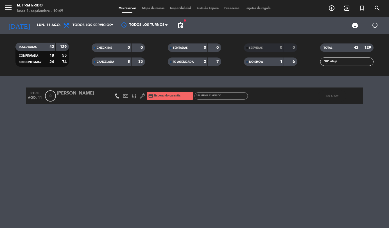
click at [344, 63] on input "aleja" at bounding box center [352, 62] width 44 height 6
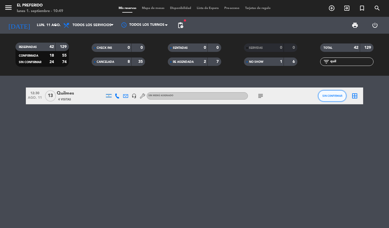
click at [323, 97] on span "SIN CONFIRMAR" at bounding box center [332, 95] width 20 height 3
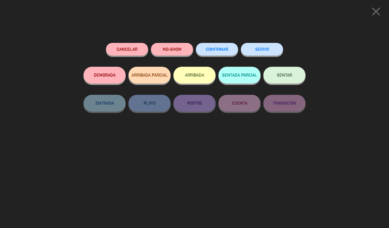
click at [173, 45] on button "NO-SHOW" at bounding box center [172, 49] width 42 height 13
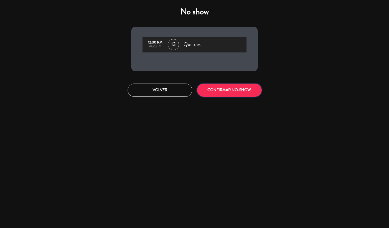
click at [223, 91] on button "CONFIRMAR NO-SHOW" at bounding box center [229, 90] width 65 height 13
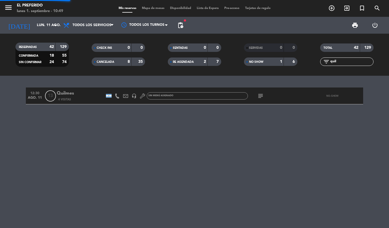
click at [366, 60] on input "quil" at bounding box center [352, 62] width 44 height 6
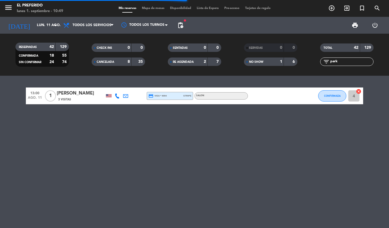
type input "park"
drag, startPoint x: 338, startPoint y: 95, endPoint x: 330, endPoint y: 94, distance: 8.5
click at [330, 94] on button "CONFIRMADA" at bounding box center [332, 95] width 28 height 11
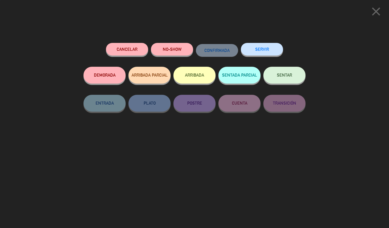
click at [159, 47] on button "NO-SHOW" at bounding box center [172, 49] width 42 height 13
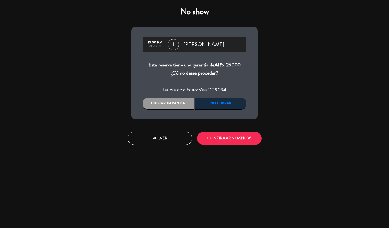
drag, startPoint x: 154, startPoint y: 102, endPoint x: 189, endPoint y: 121, distance: 39.6
click at [162, 106] on div "Cobrar garantía" at bounding box center [167, 103] width 51 height 11
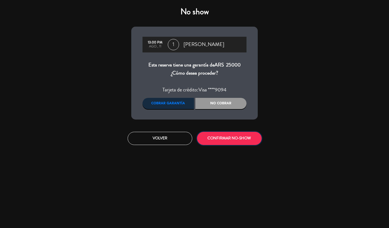
click at [222, 137] on button "CONFIRMAR NO-SHOW" at bounding box center [229, 138] width 65 height 13
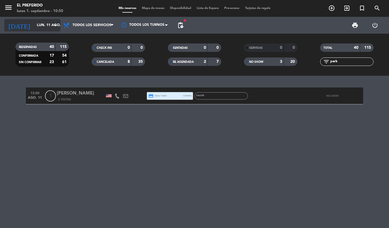
click at [34, 25] on input "lun. 11 ago." at bounding box center [57, 26] width 47 height 10
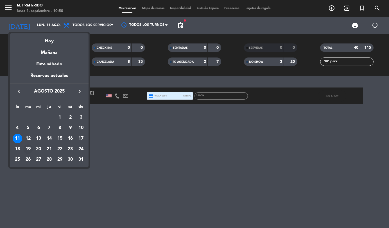
click at [27, 149] on div "19" at bounding box center [28, 150] width 10 height 10
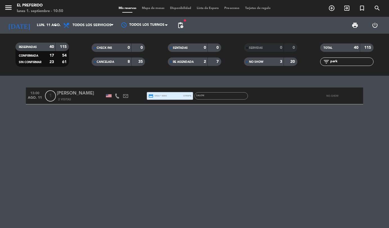
type input "mar. 19 ago."
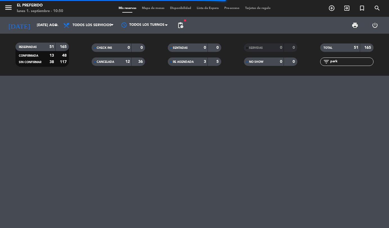
click at [355, 62] on input "park" at bounding box center [352, 62] width 44 height 6
type input "m"
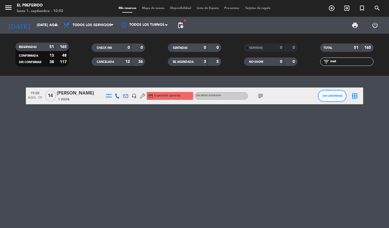
click at [326, 97] on span "SIN CONFIRMAR" at bounding box center [332, 95] width 20 height 3
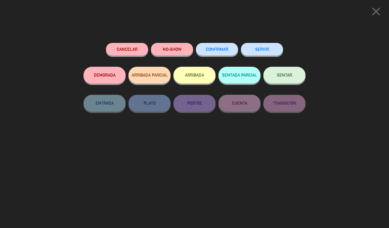
click at [176, 46] on button "NO-SHOW" at bounding box center [172, 49] width 42 height 13
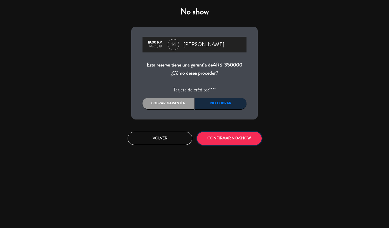
click at [222, 138] on button "CONFIRMAR NO-SHOW" at bounding box center [229, 138] width 65 height 13
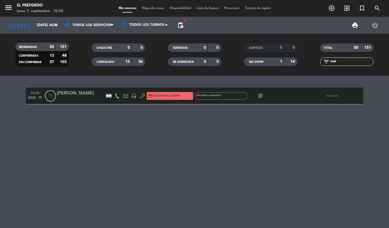
click at [353, 60] on input "mat" at bounding box center [352, 62] width 44 height 6
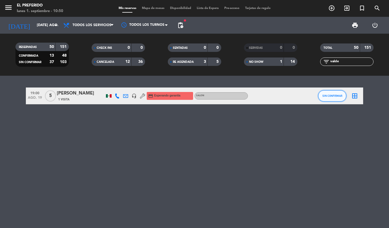
click at [332, 97] on span "SIN CONFIRMAR" at bounding box center [332, 95] width 20 height 3
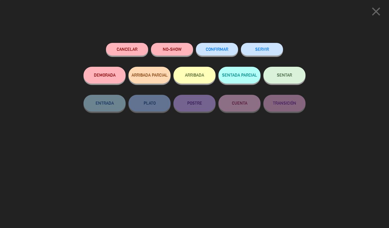
click at [170, 49] on button "NO-SHOW" at bounding box center [172, 49] width 42 height 13
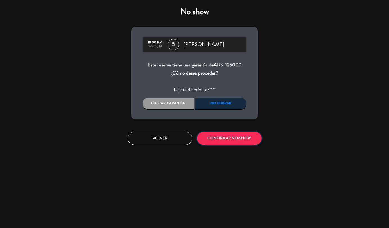
drag, startPoint x: 217, startPoint y: 142, endPoint x: 214, endPoint y: 139, distance: 3.6
click at [217, 142] on button "CONFIRMAR NO-SHOW" at bounding box center [229, 138] width 65 height 13
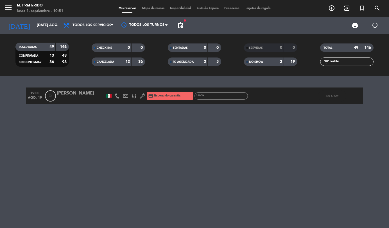
click at [346, 60] on input "valde" at bounding box center [352, 62] width 44 height 6
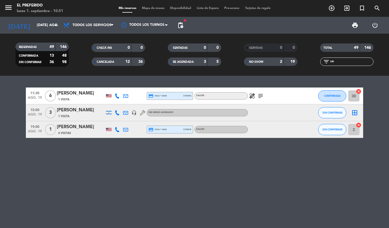
type input "c"
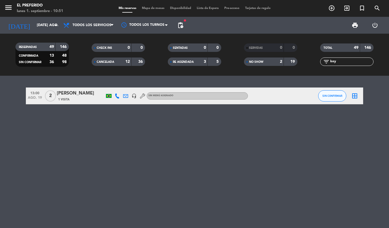
type input "key"
click at [322, 97] on button "SIN CONFIRMAR" at bounding box center [332, 95] width 28 height 11
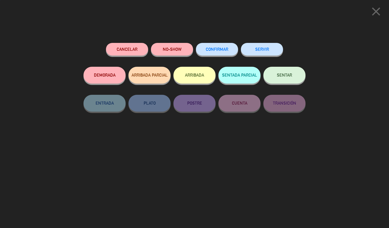
click at [161, 52] on button "NO-SHOW" at bounding box center [172, 49] width 42 height 13
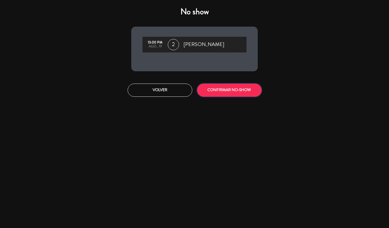
click at [225, 89] on button "CONFIRMAR NO-SHOW" at bounding box center [229, 90] width 65 height 13
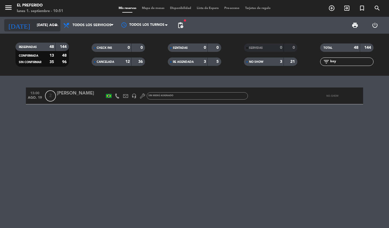
click at [34, 28] on input "mar. 19 ago." at bounding box center [57, 26] width 47 height 10
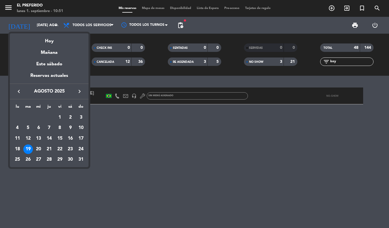
drag, startPoint x: 83, startPoint y: 150, endPoint x: 81, endPoint y: 148, distance: 3.2
click at [83, 150] on div "24" at bounding box center [81, 150] width 10 height 10
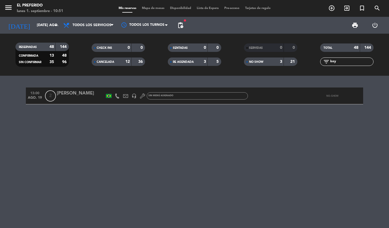
type input "dom. 24 ago."
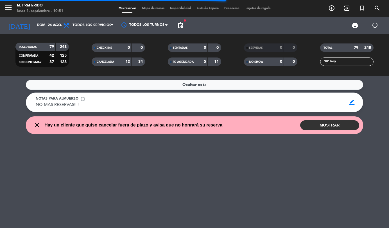
click at [355, 62] on input "key" at bounding box center [352, 62] width 44 height 6
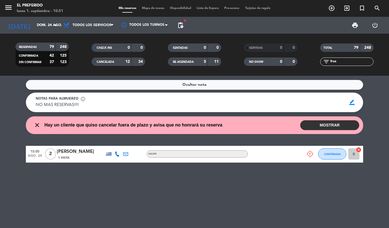
type input "fros"
click at [330, 153] on span "CONFIRMADA" at bounding box center [332, 154] width 17 height 3
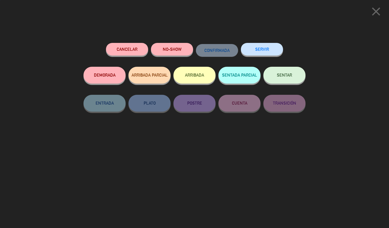
click at [163, 49] on button "NO-SHOW" at bounding box center [172, 49] width 42 height 13
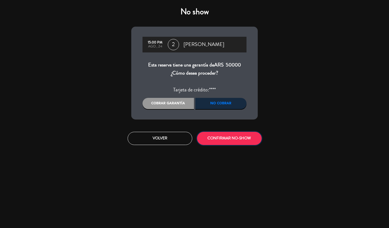
drag, startPoint x: 222, startPoint y: 132, endPoint x: 215, endPoint y: 137, distance: 8.8
click at [222, 132] on button "CONFIRMAR NO-SHOW" at bounding box center [229, 138] width 65 height 13
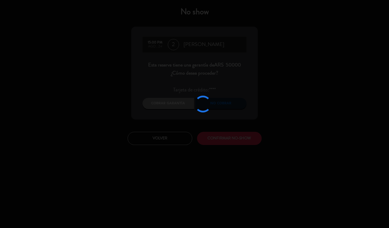
drag, startPoint x: 215, startPoint y: 138, endPoint x: 98, endPoint y: 119, distance: 117.8
click at [214, 138] on div at bounding box center [194, 114] width 389 height 228
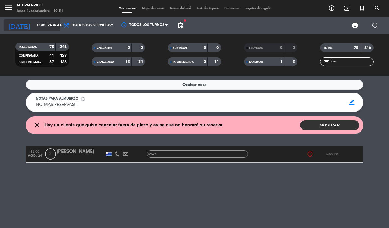
click at [42, 25] on input "dom. 24 ago." at bounding box center [57, 26] width 47 height 10
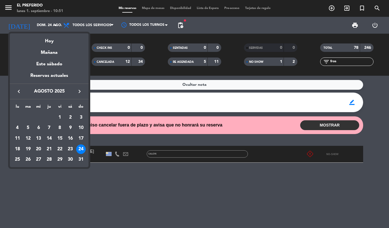
click at [15, 159] on div "25" at bounding box center [18, 160] width 10 height 10
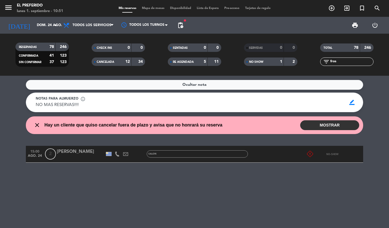
type input "lun. 25 ago."
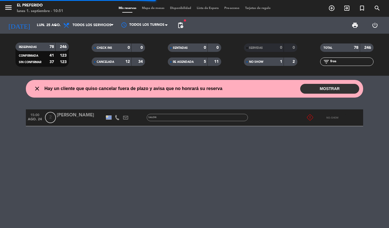
click at [361, 59] on input "fros" at bounding box center [352, 62] width 44 height 6
click at [360, 60] on input "fros" at bounding box center [352, 62] width 44 height 6
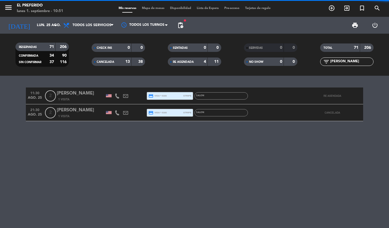
click at [350, 61] on input "kane" at bounding box center [352, 62] width 44 height 6
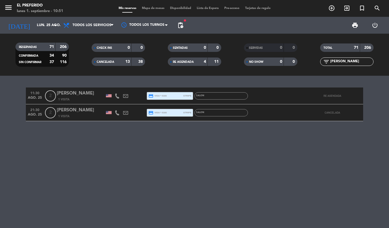
click at [350, 61] on input "kane" at bounding box center [352, 62] width 44 height 6
click at [345, 63] on input "kane" at bounding box center [352, 62] width 44 height 6
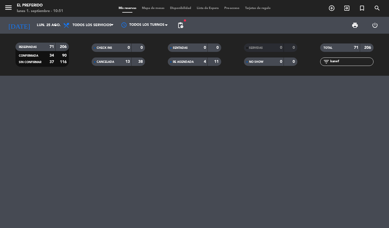
click at [345, 63] on input "kanef" at bounding box center [352, 62] width 44 height 6
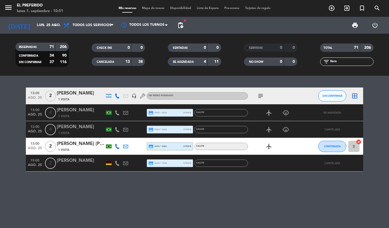
type input "fern"
click at [327, 96] on span "SIN CONFIRMAR" at bounding box center [332, 95] width 20 height 3
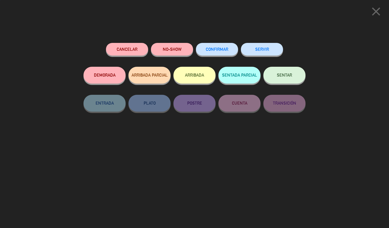
click at [161, 49] on button "NO-SHOW" at bounding box center [172, 49] width 42 height 13
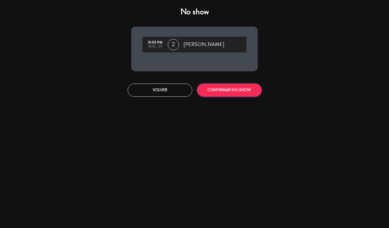
drag, startPoint x: 224, startPoint y: 89, endPoint x: 126, endPoint y: 91, distance: 98.6
click at [211, 90] on button "CONFIRMAR NO-SHOW" at bounding box center [229, 90] width 65 height 13
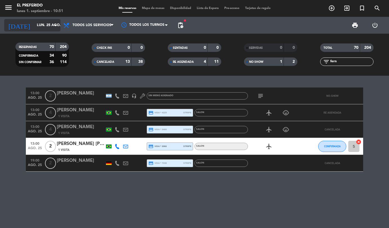
click at [44, 25] on input "lun. 25 ago." at bounding box center [57, 26] width 47 height 10
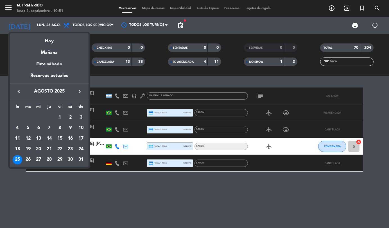
click at [67, 149] on div "23" at bounding box center [70, 150] width 10 height 10
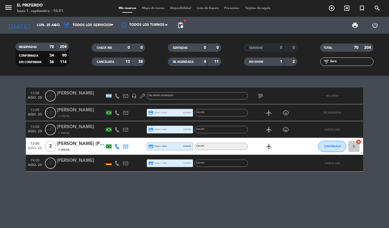
type input "sáb. 23 ago."
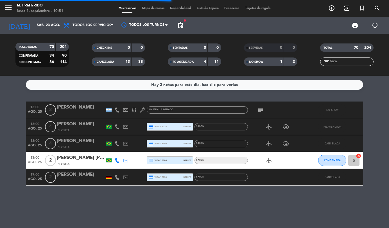
click at [346, 64] on input "fern" at bounding box center [352, 62] width 44 height 6
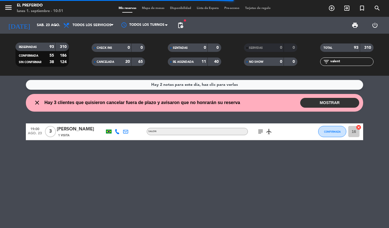
click at [333, 126] on div "CONFIRMADA" at bounding box center [332, 132] width 28 height 17
click at [332, 133] on span "CONFIRMADA" at bounding box center [332, 131] width 17 height 3
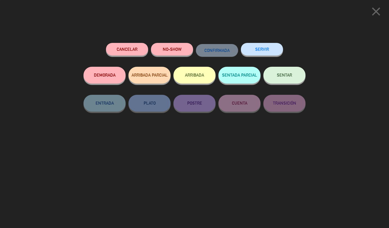
click at [166, 46] on button "NO-SHOW" at bounding box center [172, 49] width 42 height 13
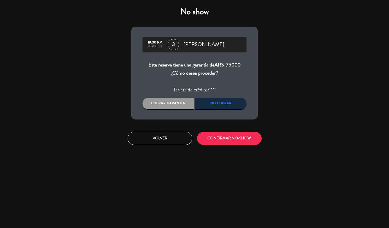
drag, startPoint x: 181, startPoint y: 102, endPoint x: 223, endPoint y: 128, distance: 49.3
click at [181, 102] on div "Cobrar garantía" at bounding box center [167, 103] width 51 height 11
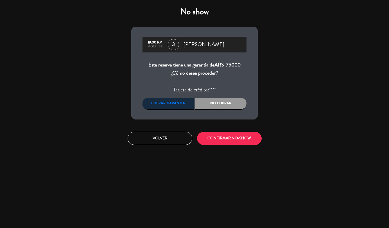
click at [225, 132] on div "Volver CONFIRMAR NO-SHOW" at bounding box center [194, 138] width 135 height 21
drag, startPoint x: 226, startPoint y: 135, endPoint x: 223, endPoint y: 133, distance: 3.4
click at [226, 135] on button "CONFIRMAR NO-SHOW" at bounding box center [229, 138] width 65 height 13
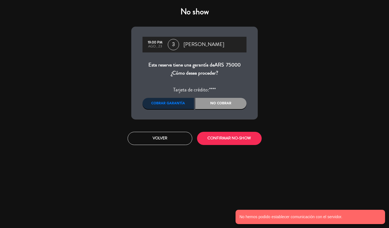
click at [216, 103] on div "No cobrar" at bounding box center [220, 103] width 51 height 11
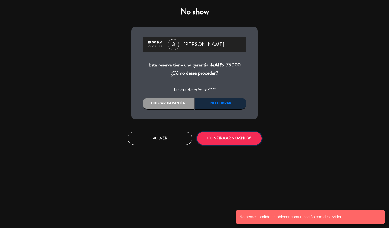
click at [231, 140] on button "CONFIRMAR NO-SHOW" at bounding box center [229, 138] width 65 height 13
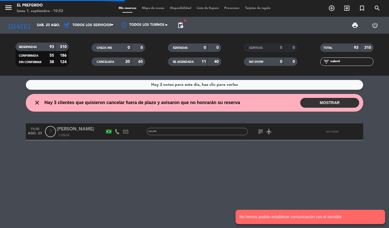
click at [341, 59] on input "valent" at bounding box center [352, 62] width 44 height 6
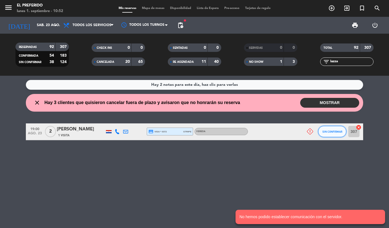
click at [326, 131] on span "SIN CONFIRMAR" at bounding box center [332, 131] width 20 height 3
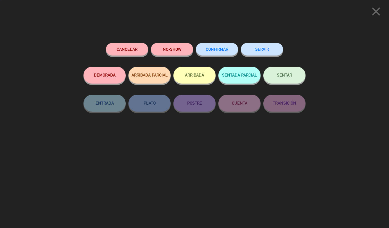
click at [168, 53] on button "NO-SHOW" at bounding box center [172, 49] width 42 height 13
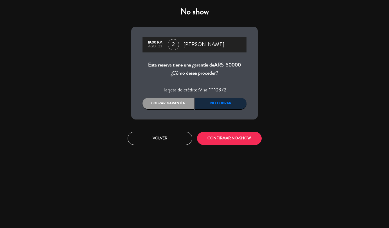
drag, startPoint x: 169, startPoint y: 102, endPoint x: 172, endPoint y: 107, distance: 6.4
click at [169, 104] on div "Cobrar garantía" at bounding box center [167, 103] width 51 height 11
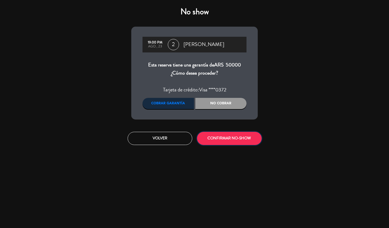
click at [226, 140] on button "CONFIRMAR NO-SHOW" at bounding box center [229, 138] width 65 height 13
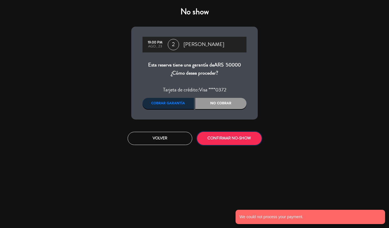
drag, startPoint x: 240, startPoint y: 139, endPoint x: 173, endPoint y: 144, distance: 67.0
click at [234, 139] on button "CONFIRMAR NO-SHOW" at bounding box center [229, 138] width 65 height 13
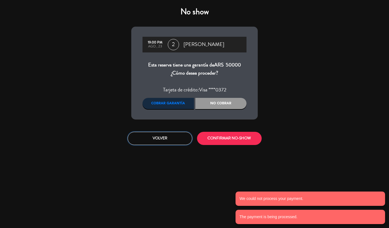
click at [168, 142] on button "Volver" at bounding box center [160, 138] width 65 height 13
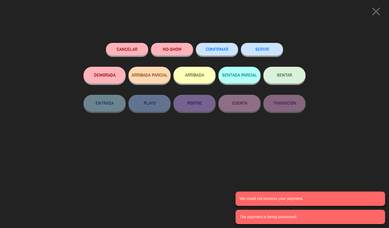
click at [373, 13] on icon "close" at bounding box center [376, 11] width 14 height 14
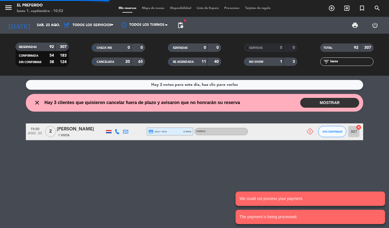
click at [335, 61] on input "lazza" at bounding box center [352, 62] width 44 height 6
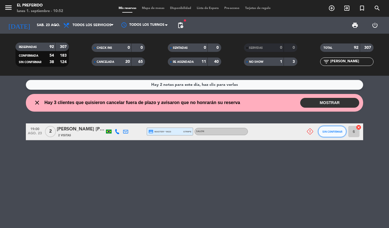
click at [326, 130] on span "SIN CONFIRMAR" at bounding box center [332, 131] width 20 height 3
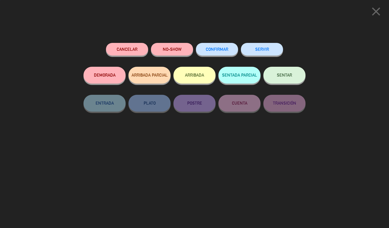
click at [172, 50] on button "NO-SHOW" at bounding box center [172, 49] width 42 height 13
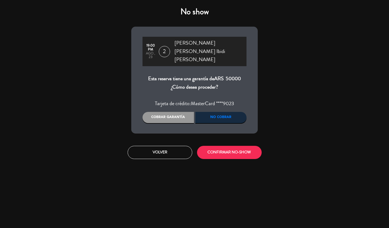
drag, startPoint x: 164, startPoint y: 99, endPoint x: 178, endPoint y: 115, distance: 20.5
click at [165, 112] on div "Cobrar garantía" at bounding box center [167, 117] width 51 height 11
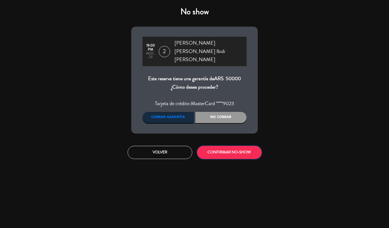
click at [225, 146] on button "CONFIRMAR NO-SHOW" at bounding box center [229, 152] width 65 height 13
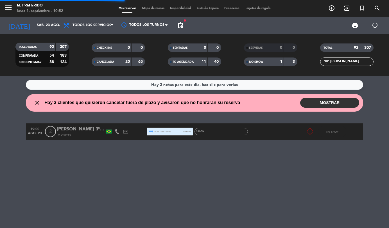
click at [351, 61] on input "limon" at bounding box center [352, 62] width 44 height 6
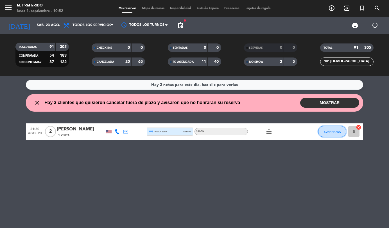
click at [330, 131] on span "CONFIRMADA" at bounding box center [332, 131] width 17 height 3
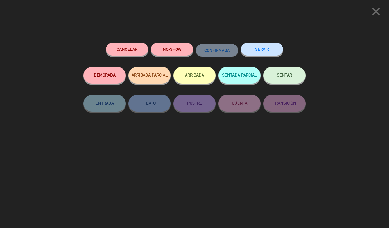
click at [163, 51] on button "NO-SHOW" at bounding box center [172, 49] width 42 height 13
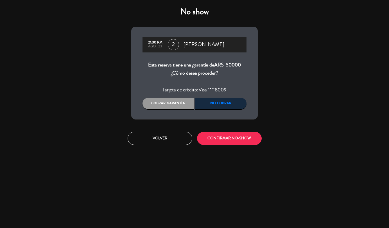
drag, startPoint x: 163, startPoint y: 96, endPoint x: 165, endPoint y: 103, distance: 7.4
click at [165, 103] on div "21:30 PM ago., 23 2 Bari Rabinovich Esta reserva tiene una garantía de ARS 5000…" at bounding box center [194, 73] width 126 height 93
drag, startPoint x: 165, startPoint y: 104, endPoint x: 187, endPoint y: 118, distance: 25.8
click at [165, 104] on div "Cobrar garantía" at bounding box center [167, 103] width 51 height 11
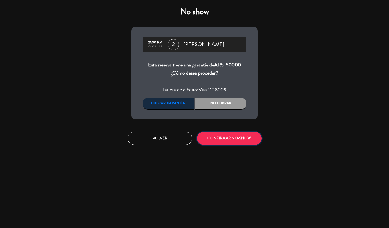
click at [223, 140] on button "CONFIRMAR NO-SHOW" at bounding box center [229, 138] width 65 height 13
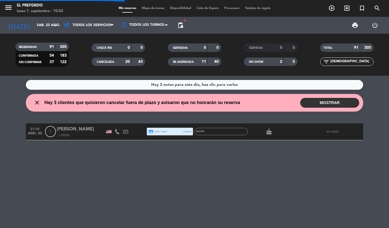
click at [350, 63] on input "rabino" at bounding box center [352, 62] width 44 height 6
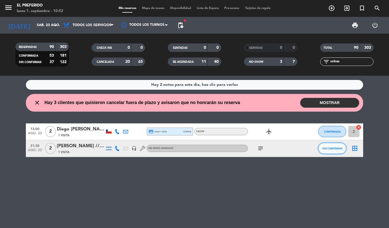
drag, startPoint x: 339, startPoint y: 147, endPoint x: 213, endPoint y: 83, distance: 141.5
click at [314, 141] on div "21:30 ago. 23 2 sebastian //amigo de andy 1 Visita headset_mic Sin menú asignad…" at bounding box center [194, 148] width 337 height 17
click at [324, 148] on span "SIN CONFIRMAR" at bounding box center [332, 148] width 20 height 3
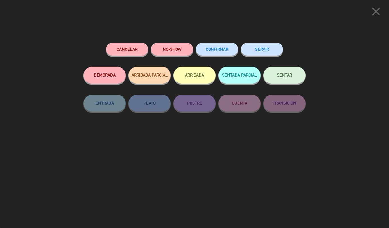
click at [175, 47] on button "NO-SHOW" at bounding box center [172, 49] width 42 height 13
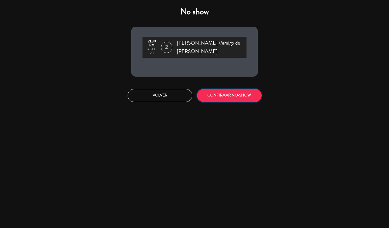
click at [221, 89] on button "CONFIRMAR NO-SHOW" at bounding box center [229, 95] width 65 height 13
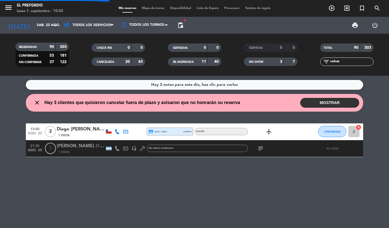
click at [345, 62] on input "sebas" at bounding box center [352, 62] width 44 height 6
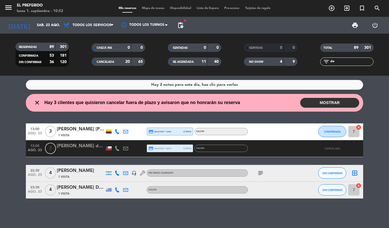
type input "d"
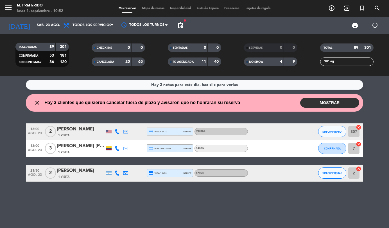
type input "a"
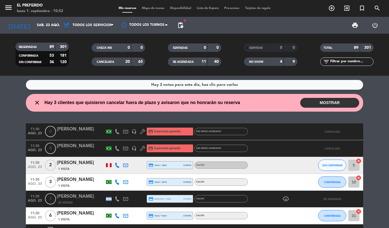
click at [343, 60] on input "text" at bounding box center [352, 62] width 44 height 6
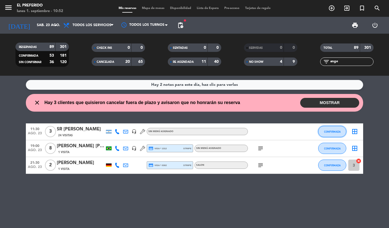
click at [329, 127] on button "CONFIRMADA" at bounding box center [332, 131] width 28 height 11
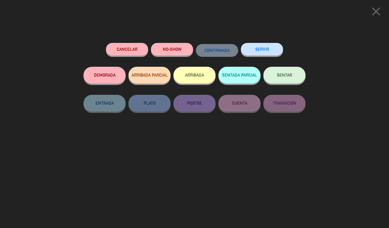
click at [173, 51] on button "NO-SHOW" at bounding box center [172, 49] width 42 height 13
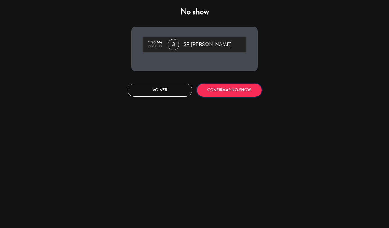
click at [213, 91] on button "CONFIRMAR NO-SHOW" at bounding box center [229, 90] width 65 height 13
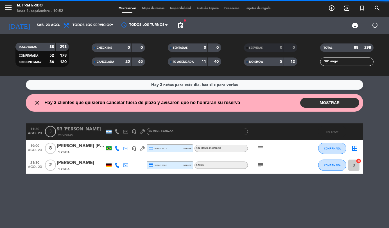
click at [357, 65] on div "filter_list ange" at bounding box center [346, 62] width 53 height 8
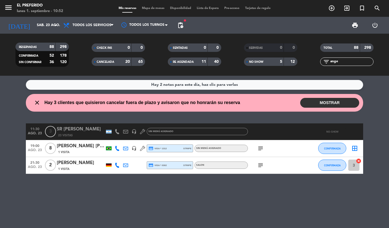
click at [354, 64] on input "ange" at bounding box center [352, 62] width 44 height 6
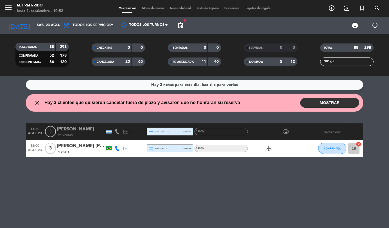
type input "g"
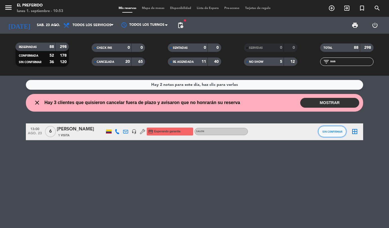
click at [332, 135] on button "SIN CONFIRMAR" at bounding box center [332, 131] width 28 height 11
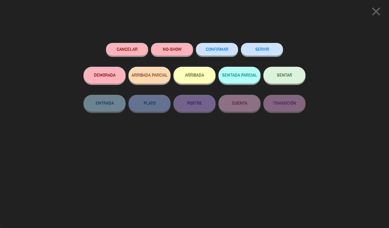
click at [164, 50] on button "NO-SHOW" at bounding box center [172, 49] width 42 height 13
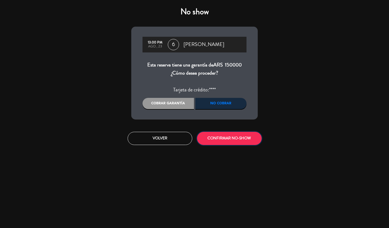
click at [217, 139] on button "CONFIRMAR NO-SHOW" at bounding box center [229, 138] width 65 height 13
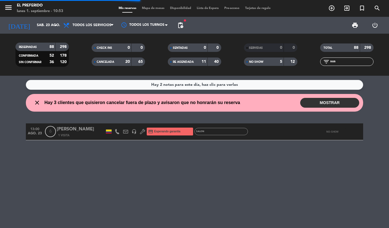
click at [339, 59] on input "sus" at bounding box center [352, 62] width 44 height 6
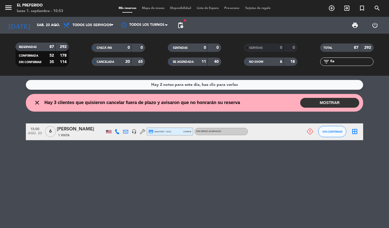
type input "fia"
click at [328, 133] on button "SIN CONFIRMAR" at bounding box center [332, 131] width 28 height 11
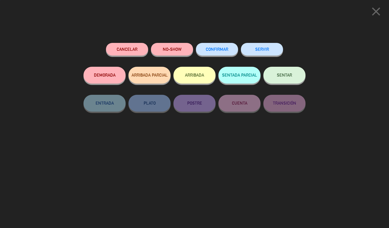
click at [166, 47] on button "NO-SHOW" at bounding box center [172, 49] width 42 height 13
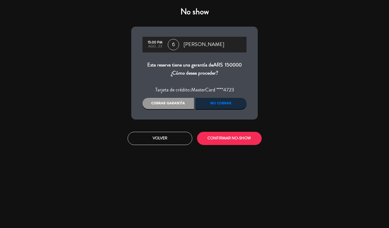
click at [166, 106] on div "Cobrar garantía" at bounding box center [167, 103] width 51 height 11
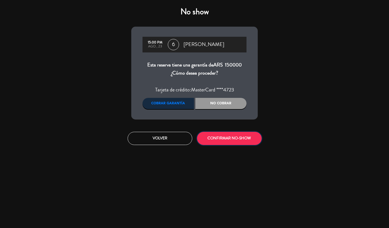
drag, startPoint x: 226, startPoint y: 139, endPoint x: 221, endPoint y: 138, distance: 4.5
click at [225, 139] on button "CONFIRMAR NO-SHOW" at bounding box center [229, 138] width 65 height 13
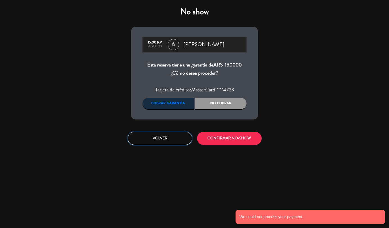
click at [162, 139] on button "Volver" at bounding box center [160, 138] width 65 height 13
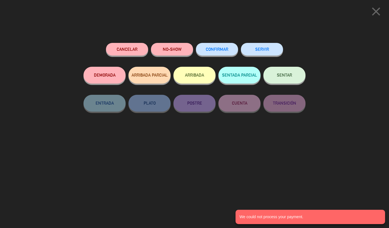
drag, startPoint x: 378, startPoint y: 12, endPoint x: 362, endPoint y: 13, distance: 15.8
click at [376, 12] on icon "close" at bounding box center [376, 11] width 14 height 14
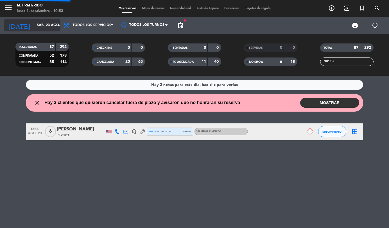
click at [53, 22] on icon "arrow_drop_down" at bounding box center [55, 25] width 7 height 7
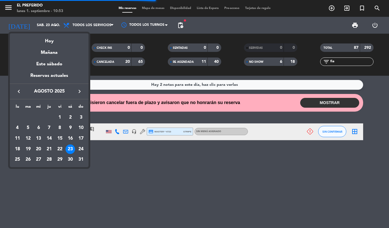
click at [81, 149] on div "24" at bounding box center [81, 150] width 10 height 10
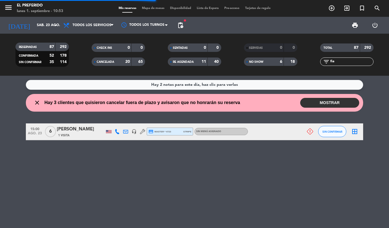
type input "dom. 24 ago."
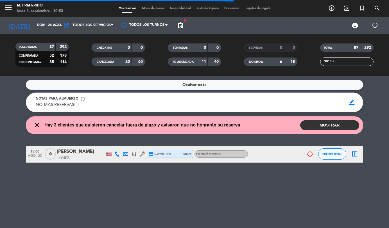
click at [352, 60] on input "fia" at bounding box center [352, 62] width 44 height 6
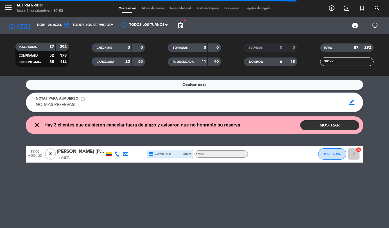
type input "o"
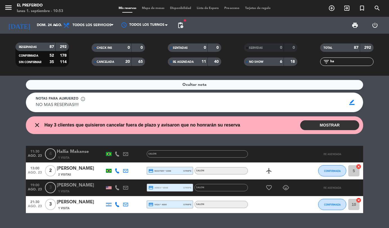
type input "h"
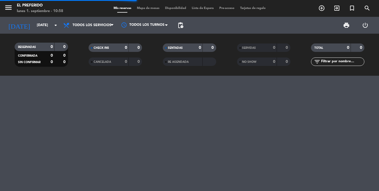
drag, startPoint x: 3, startPoint y: 9, endPoint x: 6, endPoint y: 11, distance: 3.5
click at [3, 9] on div "menu El Preferido [DATE] 1. septiembre - 10:58" at bounding box center [47, 8] width 95 height 13
click at [6, 11] on icon "menu" at bounding box center [8, 7] width 8 height 8
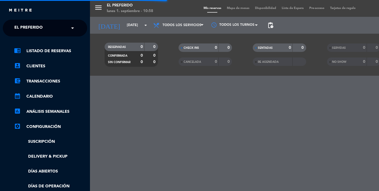
click at [19, 17] on div "close × El Preferido × chrome_reader_mode Listado de Reservas account_box Clien…" at bounding box center [45, 95] width 90 height 191
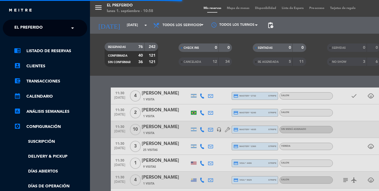
click at [26, 31] on span "El Preferido" at bounding box center [28, 28] width 28 height 12
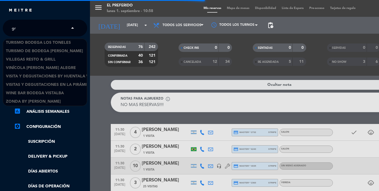
scroll to position [203, 0]
type input "gris"
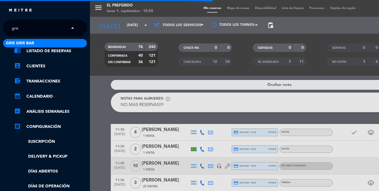
scroll to position [0, 0]
click at [27, 44] on span "Gris Gris Bar" at bounding box center [20, 43] width 28 height 6
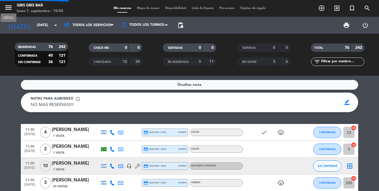
click at [6, 9] on icon "menu" at bounding box center [8, 7] width 8 height 8
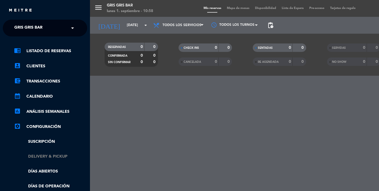
scroll to position [51, 0]
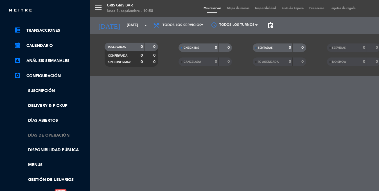
click at [44, 137] on link "Días de Operación" at bounding box center [50, 136] width 73 height 6
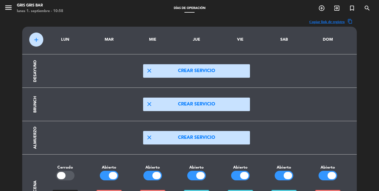
scroll to position [71, 0]
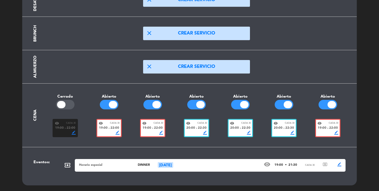
click at [122, 126] on timeslot "visibility Cada 30 19:00 fiber_manual_record 22:00 border_color" at bounding box center [109, 128] width 44 height 18
click at [111, 126] on span "22:00" at bounding box center [114, 128] width 9 height 5
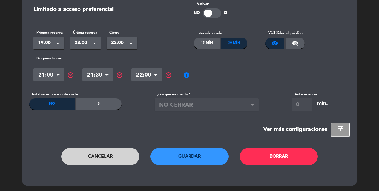
scroll to position [0, 0]
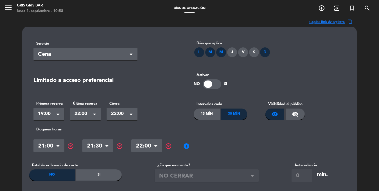
click at [186, 146] on span "add_circle" at bounding box center [186, 146] width 7 height 7
click at [186, 146] on input "text" at bounding box center [195, 147] width 31 height 10
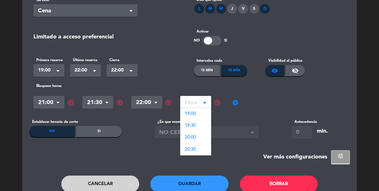
scroll to position [72, 0]
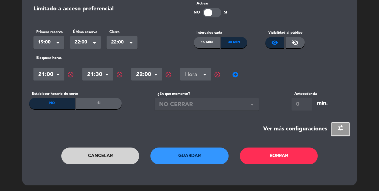
click at [217, 76] on span "highlight_off" at bounding box center [217, 74] width 7 height 7
click at [106, 156] on button "Cancelar" at bounding box center [100, 156] width 78 height 17
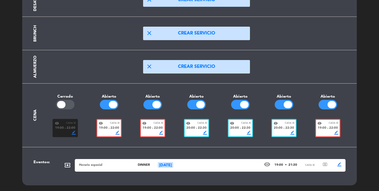
click at [240, 133] on div "border_color" at bounding box center [240, 133] width 21 height 4
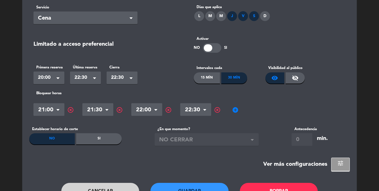
click at [237, 110] on span "add_circle" at bounding box center [235, 110] width 7 height 7
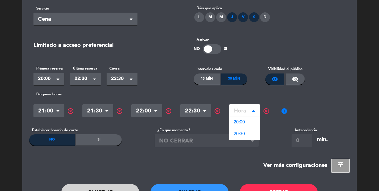
click at [263, 110] on span "highlight_off" at bounding box center [266, 111] width 7 height 7
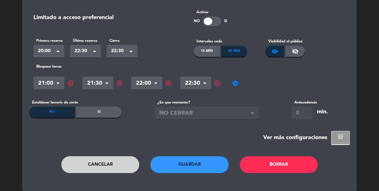
click at [109, 168] on button "Cancelar" at bounding box center [100, 164] width 78 height 17
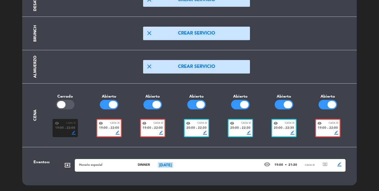
click at [146, 127] on span "19:00" at bounding box center [146, 128] width 9 height 5
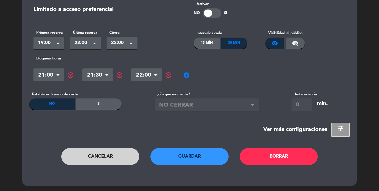
scroll to position [0, 0]
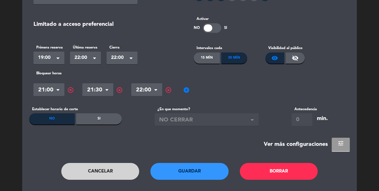
click at [333, 148] on button "tune" at bounding box center [341, 144] width 18 height 13
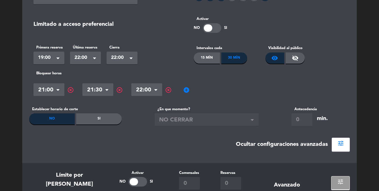
scroll to position [206, 0]
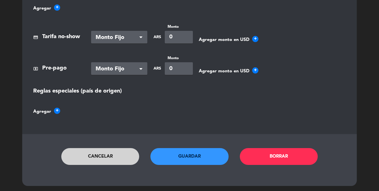
click at [127, 150] on button "Cancelar" at bounding box center [100, 156] width 78 height 17
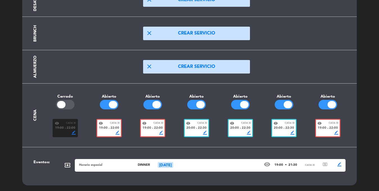
scroll to position [71, 0]
click at [238, 124] on div "visibility Cada 30" at bounding box center [240, 123] width 21 height 4
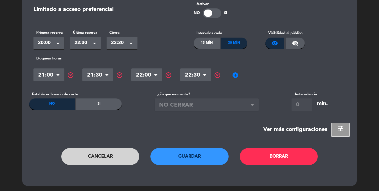
scroll to position [0, 0]
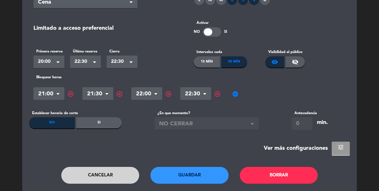
click at [339, 149] on span "tune" at bounding box center [340, 147] width 7 height 7
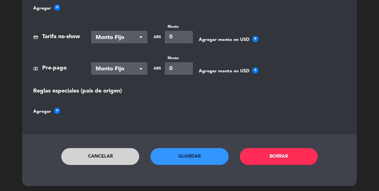
click at [79, 157] on button "Cancelar" at bounding box center [100, 156] width 78 height 17
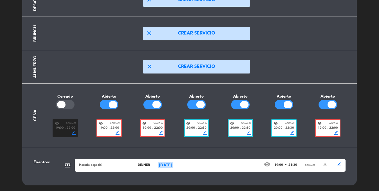
scroll to position [71, 0]
click at [149, 127] on span "19:00" at bounding box center [146, 128] width 9 height 5
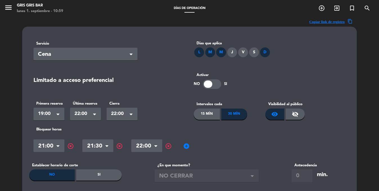
scroll to position [72, 0]
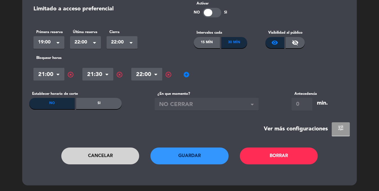
click at [342, 129] on span "tune" at bounding box center [340, 128] width 7 height 7
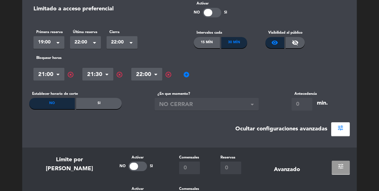
drag, startPoint x: 338, startPoint y: 169, endPoint x: 331, endPoint y: 163, distance: 9.2
click at [338, 169] on span "tune" at bounding box center [340, 166] width 7 height 7
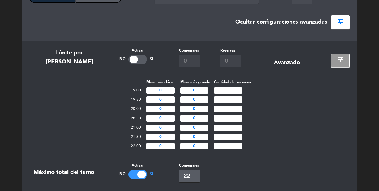
click at [224, 91] on input "number" at bounding box center [228, 90] width 28 height 6
type input "3"
click at [228, 101] on input "number" at bounding box center [228, 100] width 28 height 6
type input "3"
click at [224, 110] on input "number" at bounding box center [228, 109] width 28 height 6
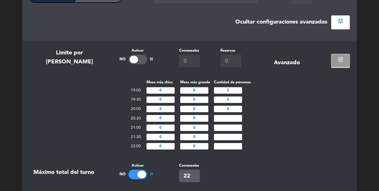
type input "8"
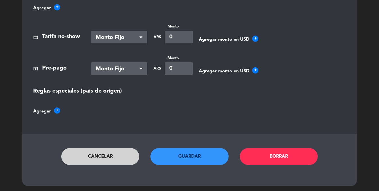
click at [209, 156] on button "Guardar" at bounding box center [189, 156] width 78 height 17
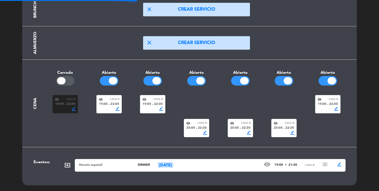
scroll to position [71, 0]
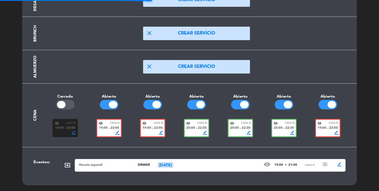
click at [246, 124] on span "Cada 30" at bounding box center [246, 124] width 10 height 4
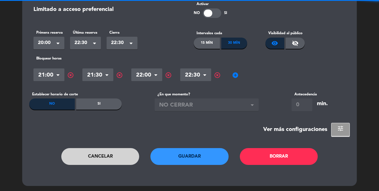
scroll to position [0, 0]
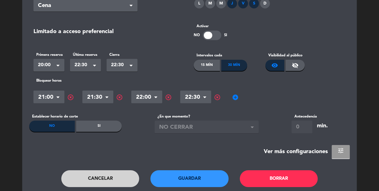
drag, startPoint x: 338, startPoint y: 151, endPoint x: 335, endPoint y: 152, distance: 3.1
click at [338, 151] on span "tune" at bounding box center [340, 150] width 7 height 7
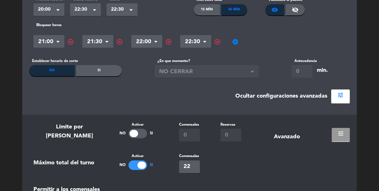
click at [340, 134] on span "tune" at bounding box center [340, 133] width 7 height 7
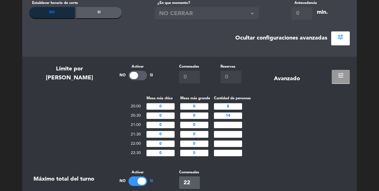
scroll to position [164, 0]
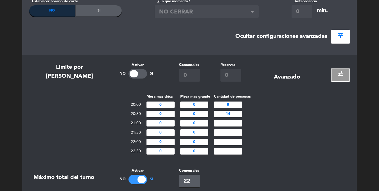
click at [220, 106] on input "8" at bounding box center [228, 105] width 28 height 6
type input "11"
click at [158, 117] on input "11" at bounding box center [160, 114] width 28 height 6
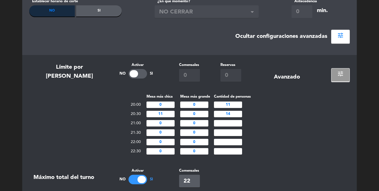
click at [158, 117] on input "11" at bounding box center [160, 114] width 28 height 6
type input "0"
click at [225, 116] on input "14" at bounding box center [228, 114] width 28 height 6
type input "11"
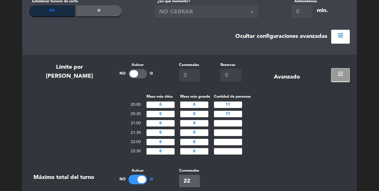
click at [298, 128] on div "Mesa más chica Mesa más grande Cantidad de personas 20:00 0 0 11 20:30 0 0 11 2…" at bounding box center [189, 125] width 320 height 63
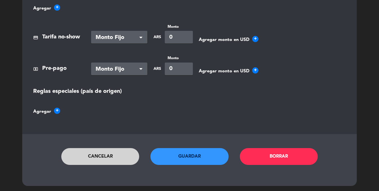
click at [204, 164] on button "Guardar" at bounding box center [189, 156] width 78 height 17
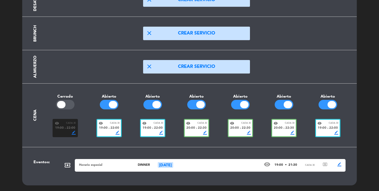
scroll to position [0, 0]
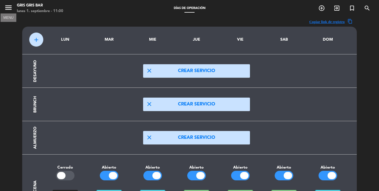
click at [6, 6] on icon "menu" at bounding box center [8, 7] width 8 height 8
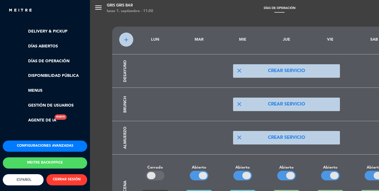
scroll to position [130, 0]
click at [27, 143] on button "Configuraciones avanzadas" at bounding box center [45, 146] width 84 height 11
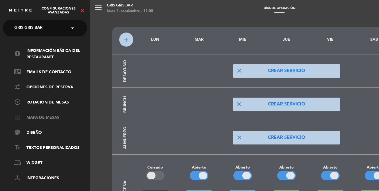
click at [36, 119] on link "border_all Mapa de mesas" at bounding box center [50, 118] width 73 height 7
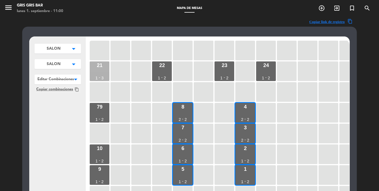
click at [99, 73] on div "21 1 - 3" at bounding box center [100, 72] width 20 height 20
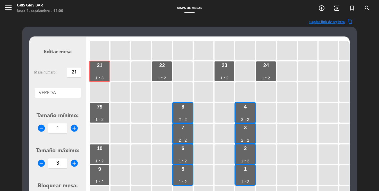
click at [72, 126] on icon "add_circle" at bounding box center [74, 128] width 8 height 8
type input "2"
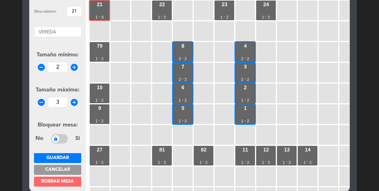
scroll to position [70, 0]
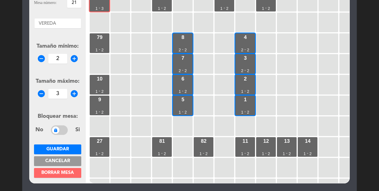
click at [63, 146] on button "Guardar" at bounding box center [57, 150] width 47 height 10
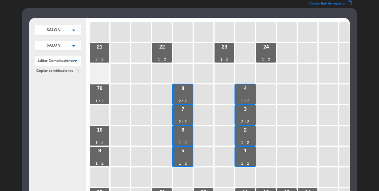
scroll to position [15, 0]
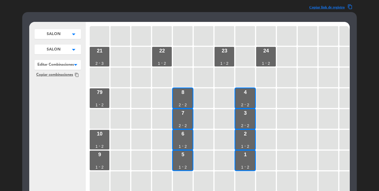
click at [58, 37] on span "SALON" at bounding box center [54, 34] width 14 height 6
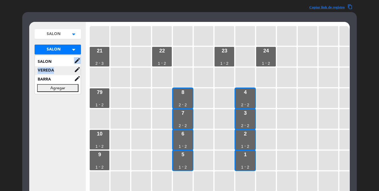
drag, startPoint x: 54, startPoint y: 65, endPoint x: 54, endPoint y: 70, distance: 4.5
click at [54, 70] on div "SALON edit renombrar borrar VEREDA edit renombrar borrar BARRA edit renombrar b…" at bounding box center [58, 74] width 46 height 39
click at [54, 70] on span "VEREDA" at bounding box center [54, 70] width 39 height 6
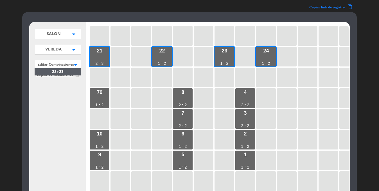
click at [64, 65] on div at bounding box center [58, 63] width 46 height 7
click at [62, 72] on span "22+23" at bounding box center [58, 72] width 12 height 4
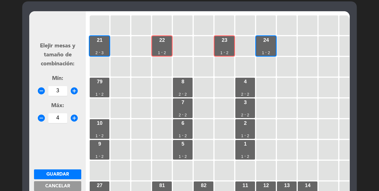
scroll to position [60, 0]
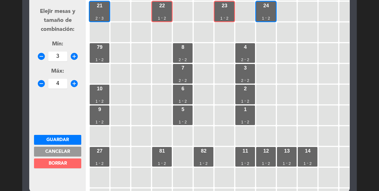
click at [63, 162] on span "BORRAR" at bounding box center [58, 164] width 18 height 4
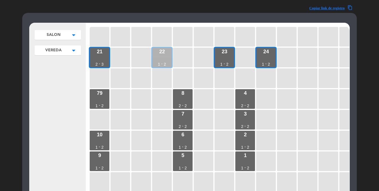
scroll to position [0, 0]
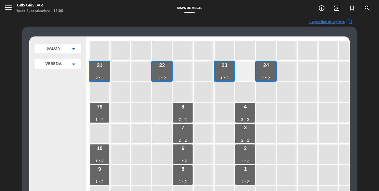
drag, startPoint x: 224, startPoint y: 74, endPoint x: 236, endPoint y: 73, distance: 11.6
click at [224, 74] on div "23 1 - 2" at bounding box center [224, 72] width 20 height 20
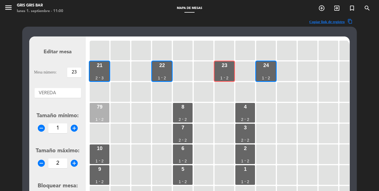
drag, startPoint x: 266, startPoint y: 73, endPoint x: 106, endPoint y: 103, distance: 162.7
click at [266, 73] on div "24 1 - 2" at bounding box center [266, 72] width 20 height 20
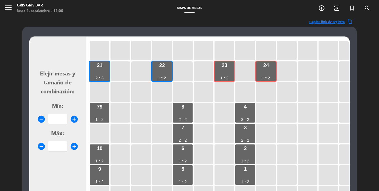
click at [55, 118] on input "number" at bounding box center [57, 119] width 19 height 10
type input "3"
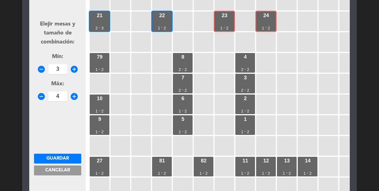
type input "4"
click at [56, 154] on button "Guardar" at bounding box center [57, 159] width 47 height 10
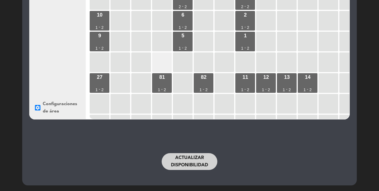
scroll to position [71, 0]
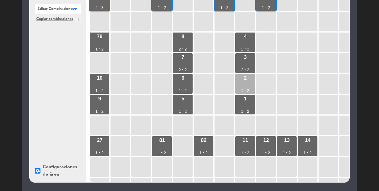
drag, startPoint x: 247, startPoint y: 106, endPoint x: 246, endPoint y: 88, distance: 18.3
click at [247, 106] on div "1 1 - 2" at bounding box center [245, 105] width 20 height 20
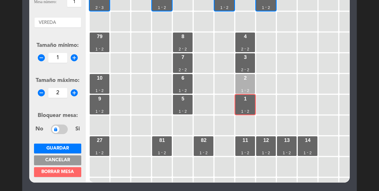
click at [246, 88] on div "2 1 - 2" at bounding box center [245, 84] width 20 height 20
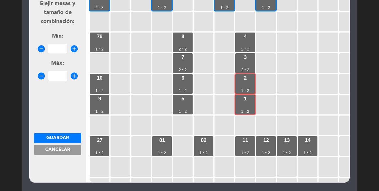
click at [61, 50] on input "number" at bounding box center [57, 49] width 19 height 10
type input "3"
type input "4"
click at [66, 139] on span "Guardar" at bounding box center [57, 138] width 22 height 4
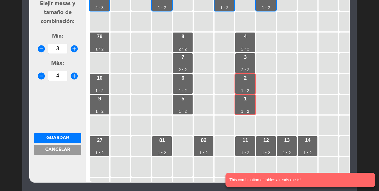
click at [37, 150] on button "Cancelar" at bounding box center [57, 150] width 47 height 10
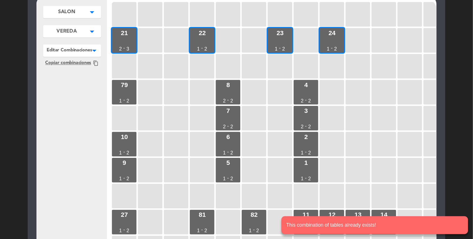
scroll to position [0, 0]
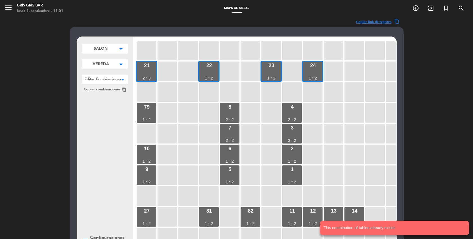
drag, startPoint x: 88, startPoint y: 65, endPoint x: 101, endPoint y: 85, distance: 23.2
click at [87, 54] on button "VEREDA arrow_drop_down" at bounding box center [105, 49] width 46 height 10
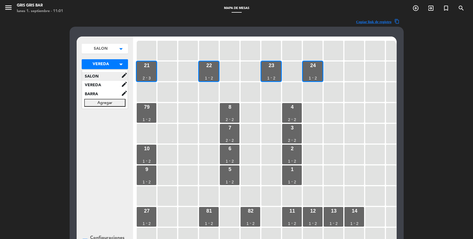
click at [90, 74] on span "SALON" at bounding box center [101, 76] width 39 height 6
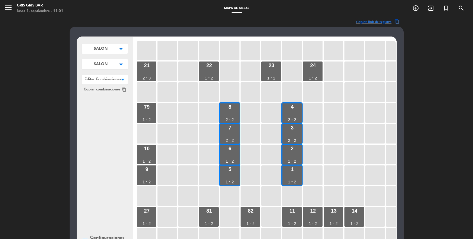
click at [110, 81] on div at bounding box center [105, 78] width 46 height 7
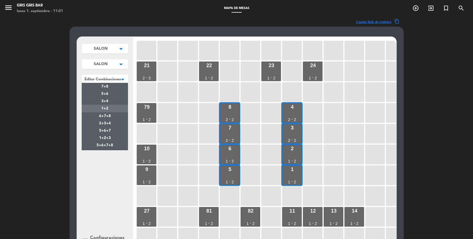
click at [106, 109] on span "1+2" at bounding box center [104, 109] width 7 height 4
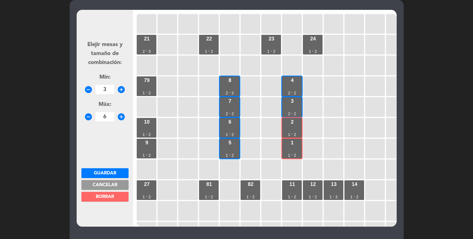
scroll to position [29, 0]
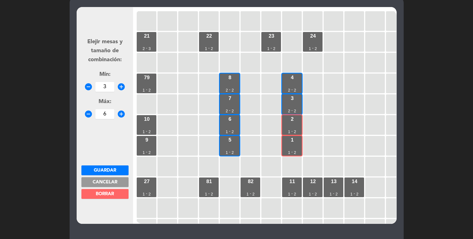
click at [103, 113] on input "6" at bounding box center [105, 114] width 19 height 10
type input "4"
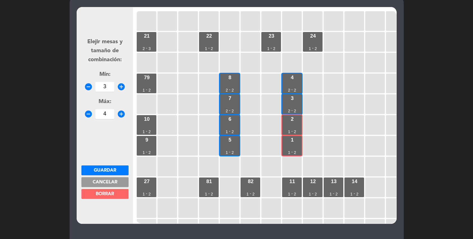
click at [111, 165] on button "Guardar" at bounding box center [104, 170] width 47 height 10
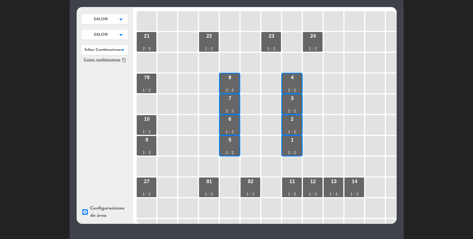
click at [105, 51] on div at bounding box center [105, 48] width 46 height 7
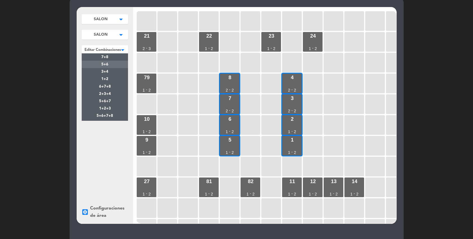
click at [107, 67] on div "5+6" at bounding box center [105, 64] width 46 height 7
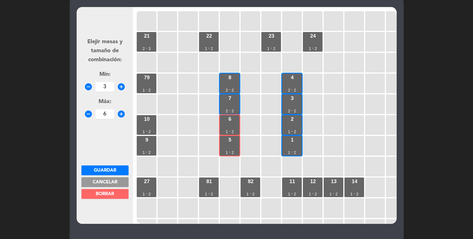
click at [101, 114] on input "6" at bounding box center [105, 114] width 19 height 10
type input "4"
click at [104, 168] on span "Guardar" at bounding box center [105, 170] width 22 height 4
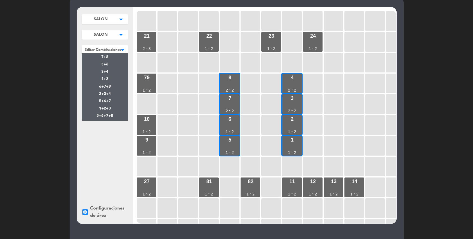
click at [101, 47] on div at bounding box center [105, 48] width 46 height 7
click at [105, 58] on span "7+8" at bounding box center [104, 57] width 7 height 4
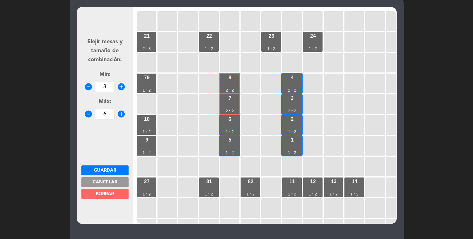
drag, startPoint x: 106, startPoint y: 181, endPoint x: 114, endPoint y: 100, distance: 81.3
click at [106, 181] on span "Cancelar" at bounding box center [105, 182] width 25 height 4
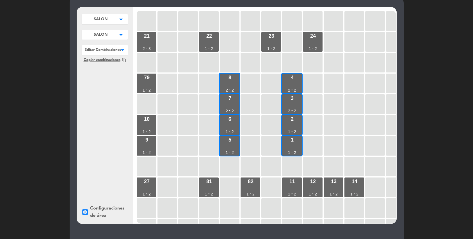
click at [106, 50] on div at bounding box center [105, 48] width 46 height 7
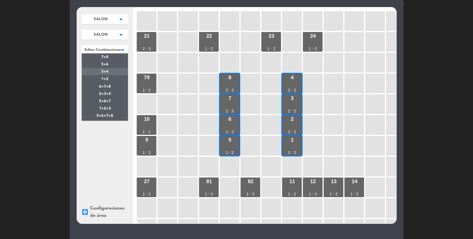
click at [108, 74] on div "3+4" at bounding box center [105, 71] width 46 height 7
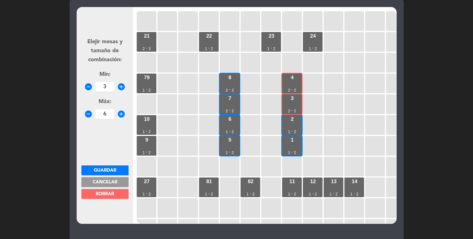
click at [102, 181] on span "Cancelar" at bounding box center [105, 182] width 25 height 4
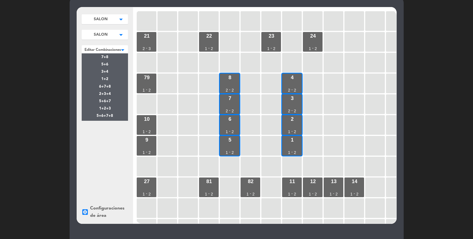
click at [110, 48] on div at bounding box center [105, 48] width 46 height 7
click at [103, 86] on span "6+7+8" at bounding box center [105, 87] width 12 height 4
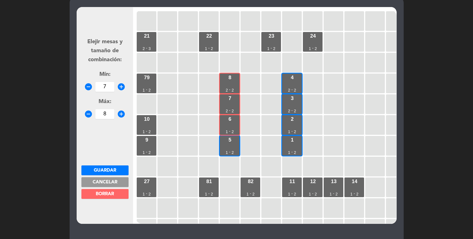
click at [88, 87] on icon "remove_circle" at bounding box center [88, 87] width 8 height 8
type input "5"
click at [88, 113] on icon "remove_circle" at bounding box center [88, 114] width 8 height 8
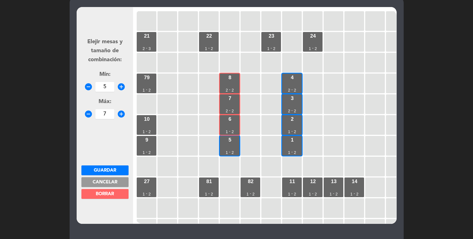
type input "6"
click at [109, 170] on span "Guardar" at bounding box center [105, 170] width 22 height 4
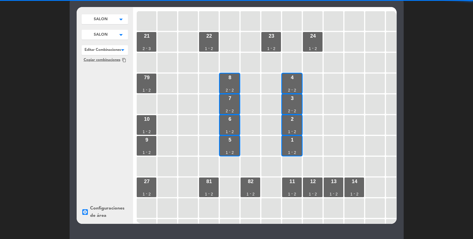
click at [108, 51] on div at bounding box center [105, 48] width 46 height 7
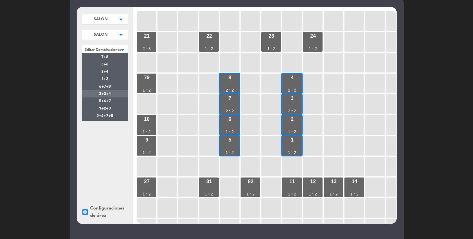
click at [112, 95] on div "2+3+4" at bounding box center [105, 93] width 46 height 7
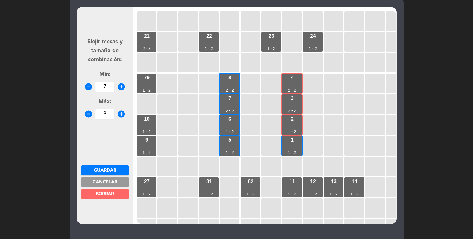
click at [88, 87] on icon "remove_circle" at bounding box center [88, 87] width 8 height 8
type input "5"
click at [86, 115] on icon "remove_circle" at bounding box center [88, 114] width 8 height 8
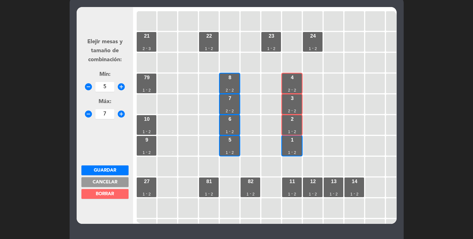
type input "6"
click at [105, 169] on span "Guardar" at bounding box center [105, 170] width 22 height 4
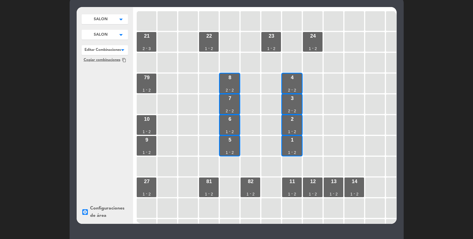
click at [106, 50] on div at bounding box center [105, 48] width 46 height 7
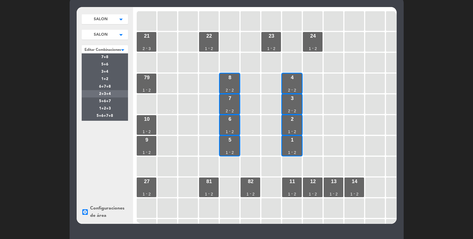
click at [111, 94] on div "2+3+4" at bounding box center [105, 93] width 46 height 7
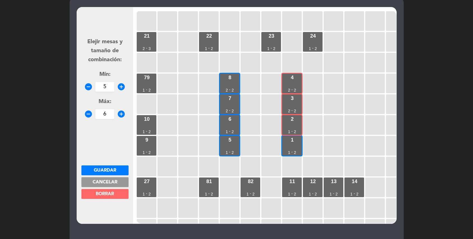
click at [122, 115] on icon "add_circle" at bounding box center [121, 114] width 8 height 8
type input "8"
click at [112, 167] on button "Guardar" at bounding box center [104, 170] width 47 height 10
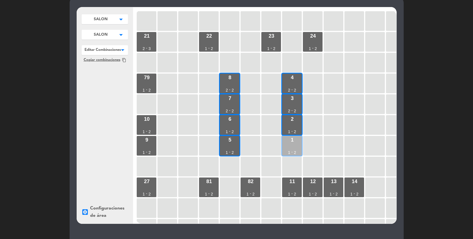
drag, startPoint x: 292, startPoint y: 143, endPoint x: 290, endPoint y: 138, distance: 5.1
click at [292, 143] on div "1 1 - 2" at bounding box center [292, 146] width 20 height 20
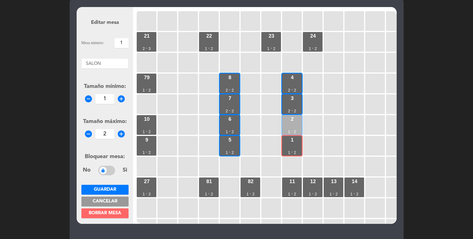
click at [289, 131] on div "1" at bounding box center [289, 132] width 2 height 4
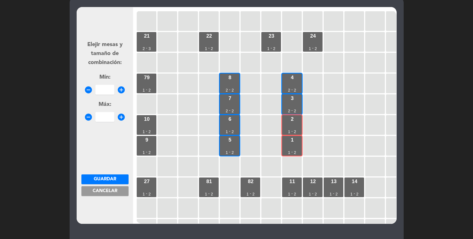
drag, startPoint x: 96, startPoint y: 194, endPoint x: 106, endPoint y: 97, distance: 97.4
click at [97, 191] on span "Cancelar" at bounding box center [105, 191] width 25 height 4
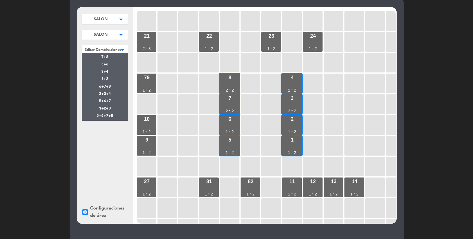
click at [106, 47] on div at bounding box center [105, 48] width 46 height 7
click at [115, 115] on div "1+2+3+4" at bounding box center [105, 116] width 46 height 7
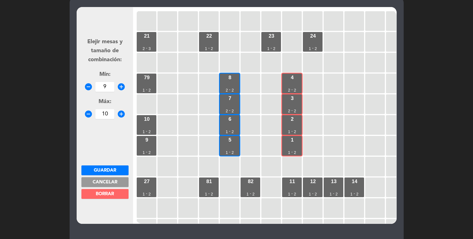
click at [106, 183] on span "Cancelar" at bounding box center [105, 182] width 25 height 4
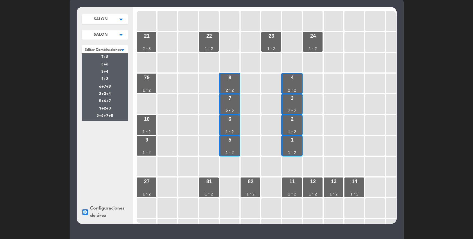
click at [115, 47] on div at bounding box center [105, 48] width 46 height 7
click at [293, 82] on div "4 2 - 2" at bounding box center [292, 84] width 20 height 20
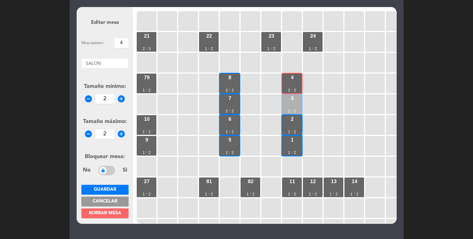
click at [289, 102] on div "3 2 - 2" at bounding box center [292, 104] width 20 height 20
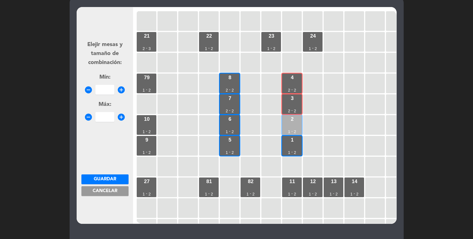
click at [288, 127] on div "2 1 - 2" at bounding box center [292, 125] width 20 height 20
drag, startPoint x: 291, startPoint y: 143, endPoint x: 284, endPoint y: 143, distance: 7.0
click at [290, 143] on div "1 1 - 2" at bounding box center [292, 146] width 20 height 20
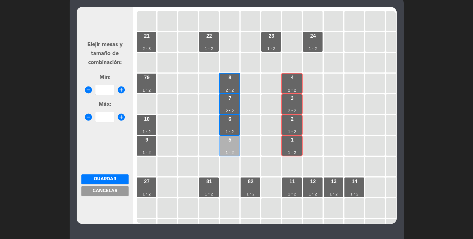
click at [237, 144] on div "5 1 - 2" at bounding box center [230, 146] width 20 height 20
click at [105, 87] on input "number" at bounding box center [105, 90] width 19 height 10
type input "11"
type input "12"
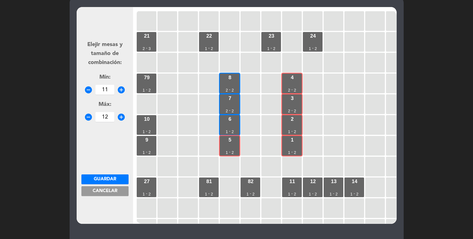
drag, startPoint x: 112, startPoint y: 180, endPoint x: 129, endPoint y: 173, distance: 18.2
click at [112, 180] on span "Guardar" at bounding box center [105, 179] width 22 height 4
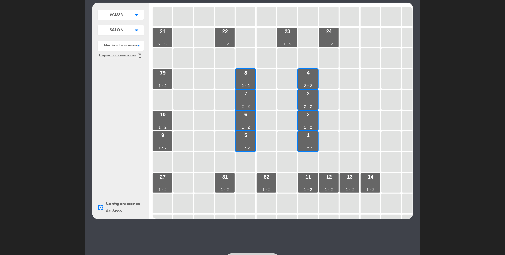
scroll to position [0, 0]
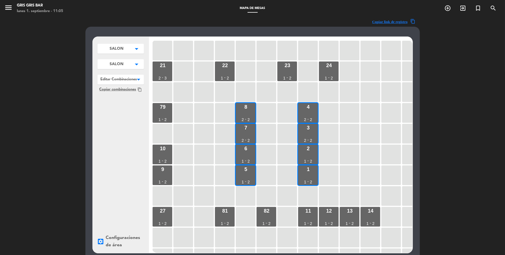
click at [121, 47] on span "SALON" at bounding box center [117, 49] width 14 height 6
click at [121, 52] on span "SALON" at bounding box center [117, 49] width 14 height 6
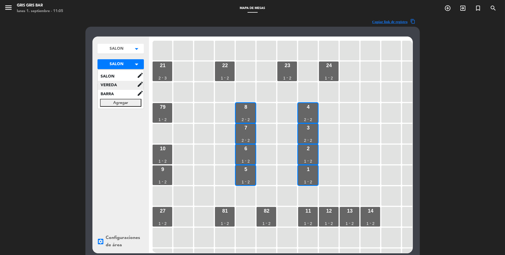
click at [114, 82] on span "VEREDA" at bounding box center [117, 85] width 39 height 6
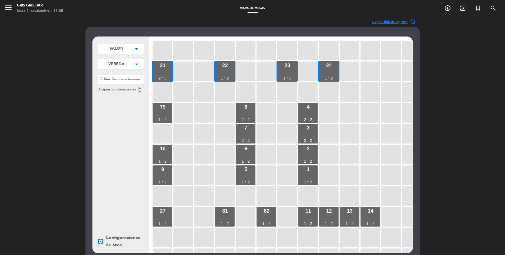
click at [125, 79] on div at bounding box center [120, 78] width 46 height 7
click at [121, 86] on span "23+24" at bounding box center [121, 87] width 12 height 4
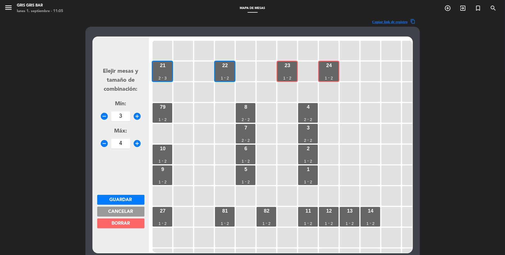
click at [120, 191] on button "Cancelar" at bounding box center [120, 212] width 47 height 10
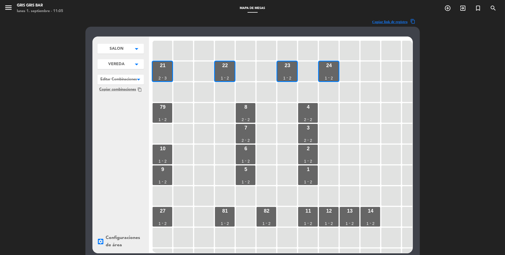
scroll to position [0, 0]
click at [131, 81] on div at bounding box center [120, 77] width 46 height 7
click at [130, 86] on div "23+24" at bounding box center [120, 86] width 46 height 7
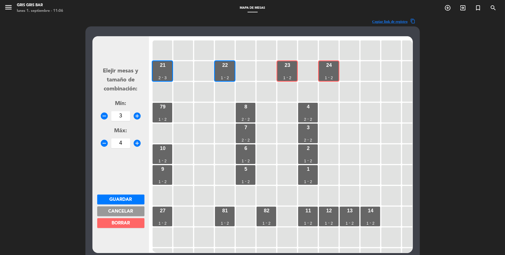
click at [124, 191] on span "Cancelar" at bounding box center [120, 211] width 25 height 4
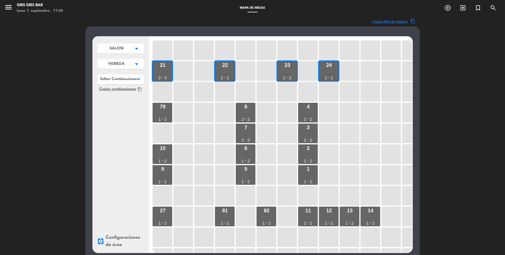
click at [130, 53] on button "VEREDA arrow_drop_down" at bounding box center [120, 49] width 46 height 10
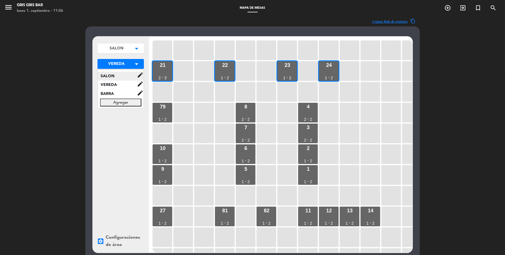
click at [113, 75] on span "SALON" at bounding box center [117, 76] width 39 height 6
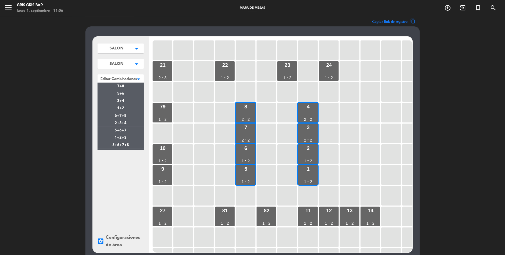
click at [109, 78] on div at bounding box center [120, 77] width 46 height 7
click at [117, 85] on div "7+8" at bounding box center [120, 86] width 46 height 7
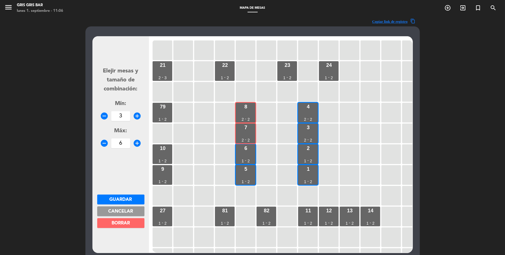
drag, startPoint x: 120, startPoint y: 209, endPoint x: 124, endPoint y: 97, distance: 112.2
click at [120, 191] on span "Cancelar" at bounding box center [120, 211] width 25 height 4
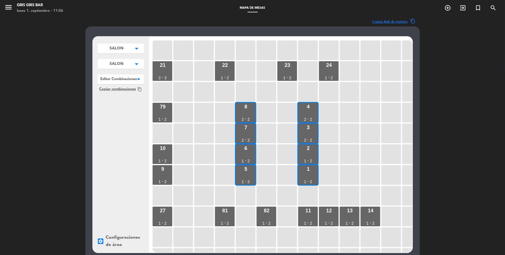
click at [123, 75] on div at bounding box center [120, 77] width 46 height 7
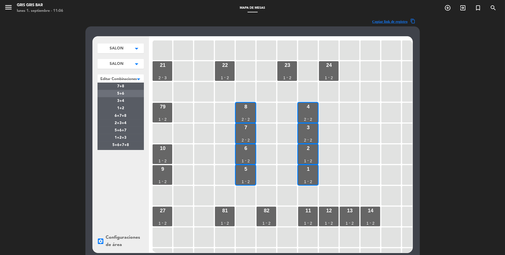
click at [126, 95] on div "5+6" at bounding box center [120, 93] width 46 height 7
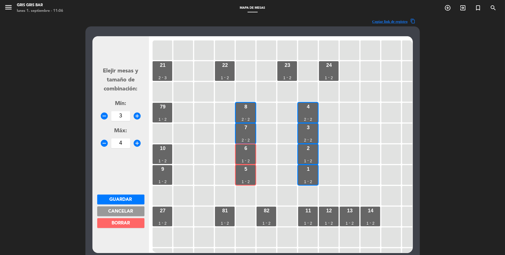
click at [117, 191] on span "Cancelar" at bounding box center [120, 211] width 25 height 4
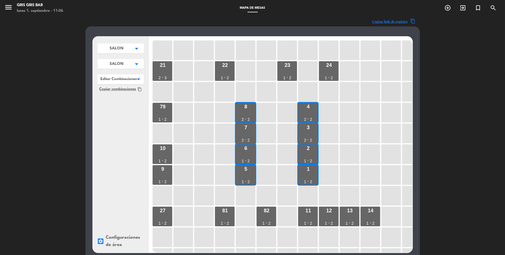
click at [116, 78] on div at bounding box center [120, 77] width 46 height 7
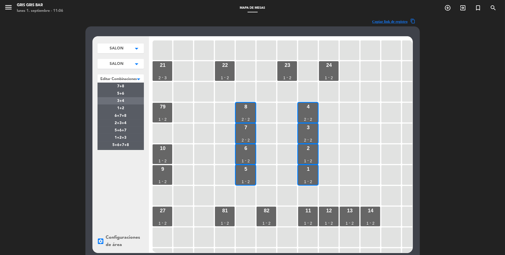
click at [123, 102] on span "3+4" at bounding box center [120, 101] width 7 height 4
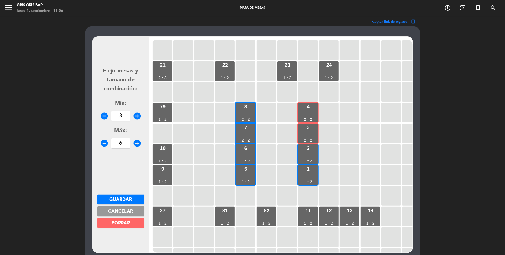
click at [125, 191] on span "Cancelar" at bounding box center [120, 211] width 25 height 4
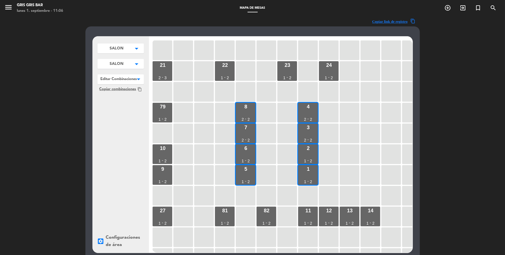
click at [125, 78] on div at bounding box center [120, 77] width 46 height 7
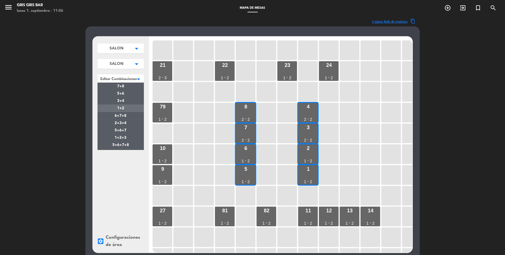
click at [125, 107] on div "1+2" at bounding box center [120, 108] width 46 height 7
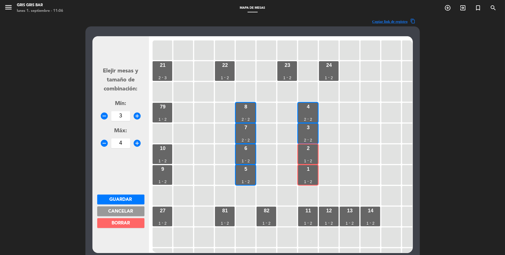
click at [130, 191] on span "Cancelar" at bounding box center [120, 211] width 25 height 4
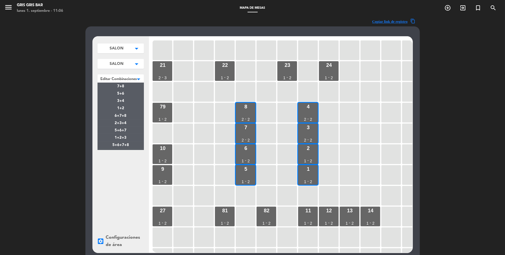
click at [124, 80] on div at bounding box center [120, 77] width 46 height 7
click at [127, 116] on div "6+7+8" at bounding box center [120, 115] width 46 height 7
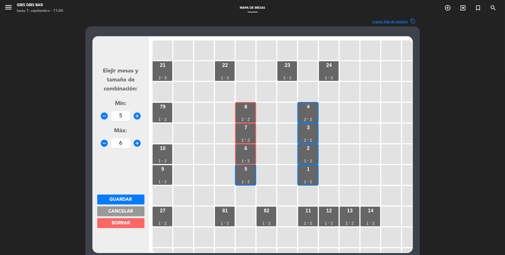
drag, startPoint x: 118, startPoint y: 208, endPoint x: 119, endPoint y: 197, distance: 11.1
click at [118, 191] on span "Cancelar" at bounding box center [120, 211] width 25 height 4
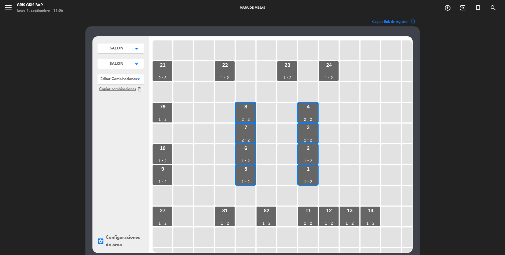
click at [127, 78] on div at bounding box center [120, 77] width 46 height 7
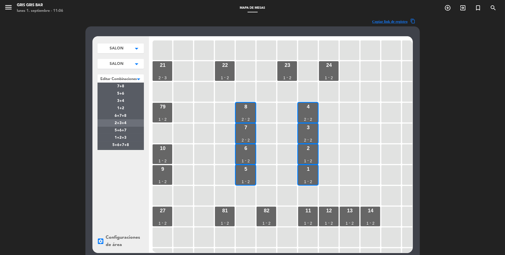
click at [129, 122] on div "2+3+4" at bounding box center [120, 122] width 46 height 7
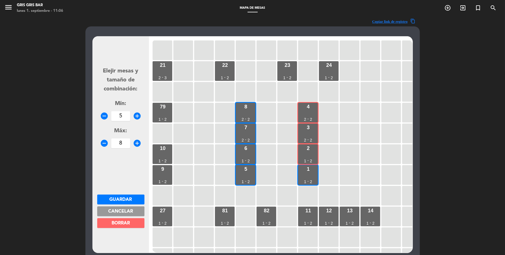
click at [117, 191] on span "Cancelar" at bounding box center [120, 211] width 25 height 4
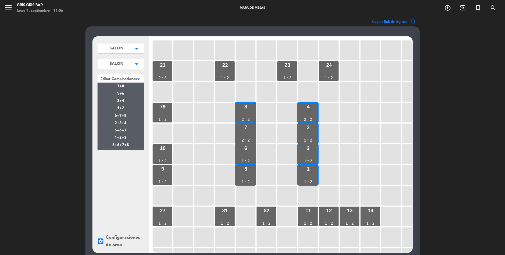
click at [120, 76] on div at bounding box center [120, 77] width 46 height 7
click at [126, 116] on span "6+7+8" at bounding box center [121, 116] width 12 height 4
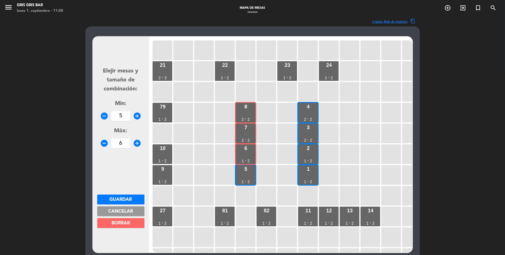
click at [120, 191] on span "BORRAR" at bounding box center [121, 223] width 18 height 4
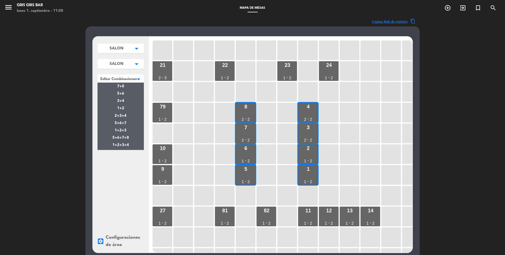
click at [116, 78] on div at bounding box center [120, 77] width 46 height 7
click at [102, 191] on div "SALON arrow_drop_down SALON edit renombrar borrar Agregar SALON arrow_drop_down…" at bounding box center [121, 145] width 56 height 216
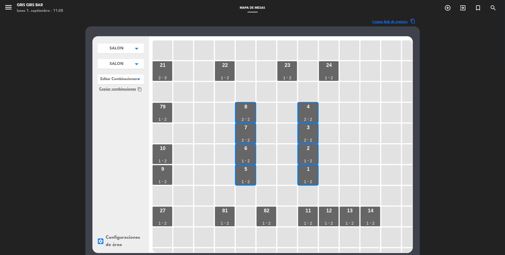
click at [126, 77] on div at bounding box center [120, 77] width 46 height 7
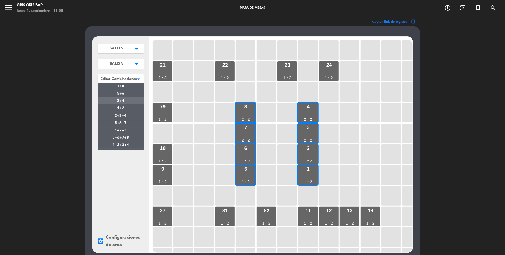
click at [126, 97] on div "3+4" at bounding box center [120, 100] width 46 height 7
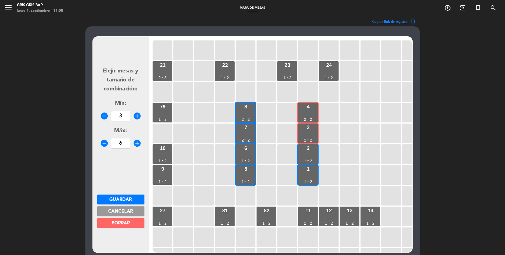
click at [122, 191] on span "Cancelar" at bounding box center [120, 211] width 25 height 4
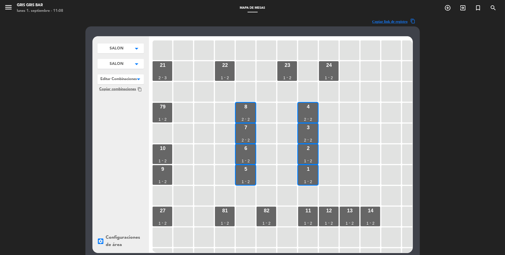
click at [124, 77] on div at bounding box center [120, 77] width 46 height 7
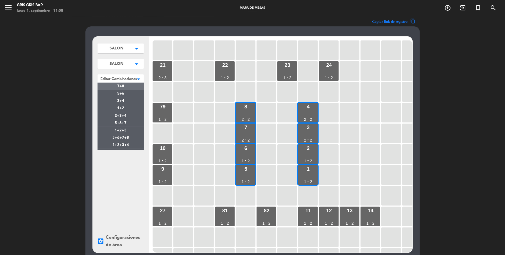
click at [124, 85] on span "7+8" at bounding box center [120, 87] width 7 height 4
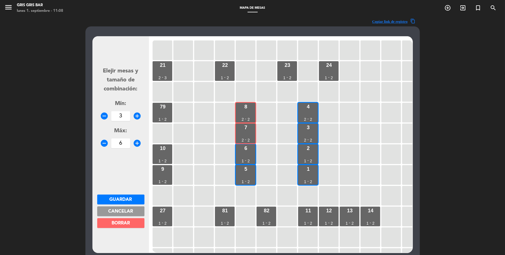
click at [117, 191] on span "Cancelar" at bounding box center [120, 211] width 25 height 4
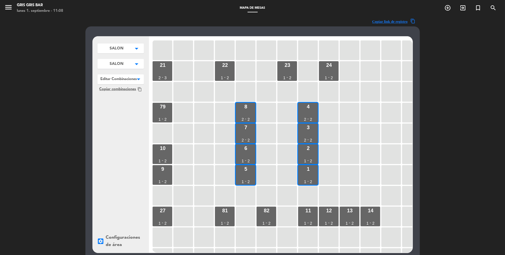
click at [131, 79] on div at bounding box center [120, 77] width 46 height 7
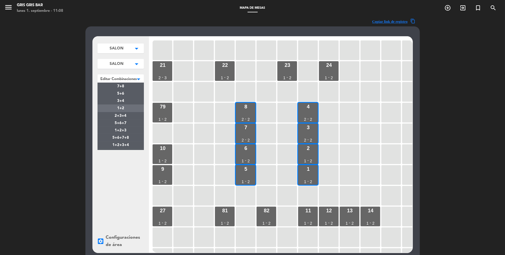
click at [126, 107] on div "1+2" at bounding box center [120, 108] width 46 height 7
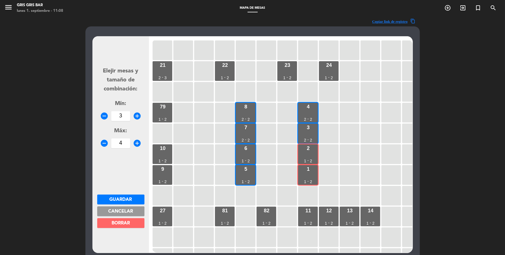
click at [126, 191] on span "Cancelar" at bounding box center [120, 211] width 25 height 4
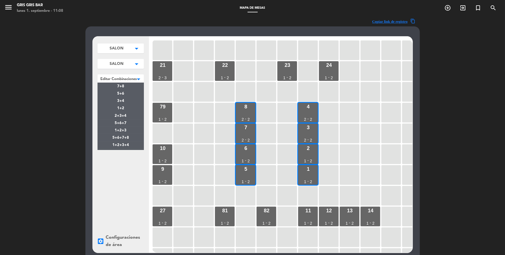
click at [123, 80] on div at bounding box center [120, 77] width 46 height 7
click at [123, 100] on span "3+4" at bounding box center [120, 101] width 7 height 4
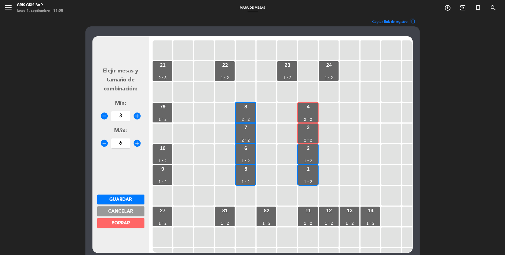
click at [122, 191] on span "Cancelar" at bounding box center [120, 211] width 25 height 4
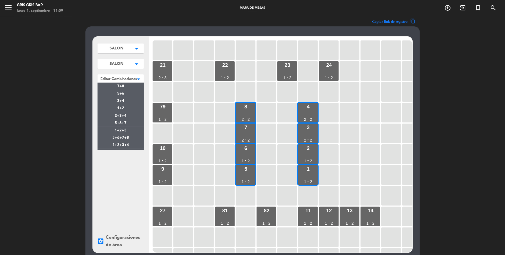
click at [144, 78] on span at bounding box center [144, 78] width 0 height 8
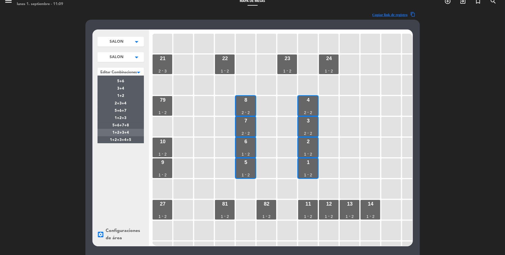
scroll to position [6, 0]
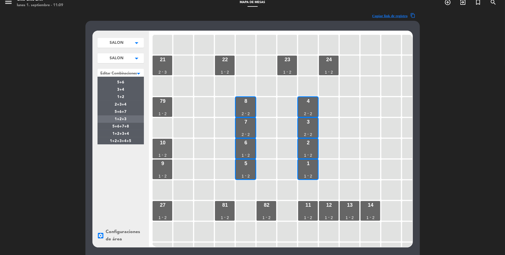
click at [124, 117] on div "7+8 5+6 3+4 1+2 2+3+4 5+6+7 1+2+3 5+6+7+8 1+2+3+4 1+2+3+4+5" at bounding box center [120, 107] width 46 height 73
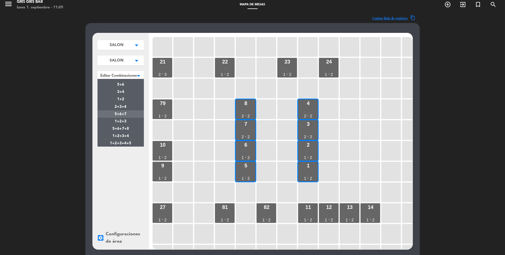
click at [125, 116] on span "5+6+7" at bounding box center [121, 114] width 12 height 4
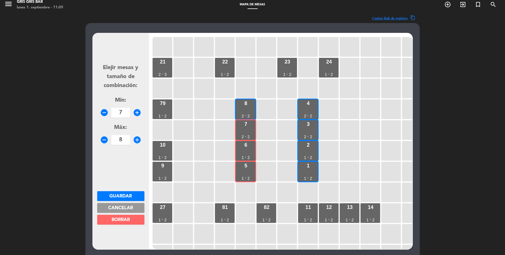
scroll to position [4, 0]
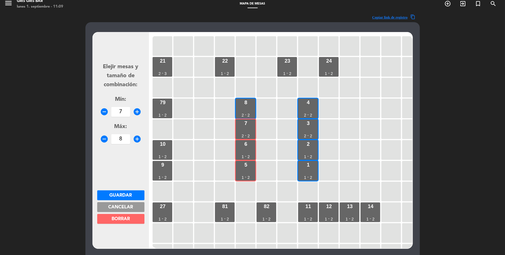
drag, startPoint x: 135, startPoint y: 208, endPoint x: 134, endPoint y: 202, distance: 6.2
click at [135, 191] on button "Cancelar" at bounding box center [120, 207] width 47 height 10
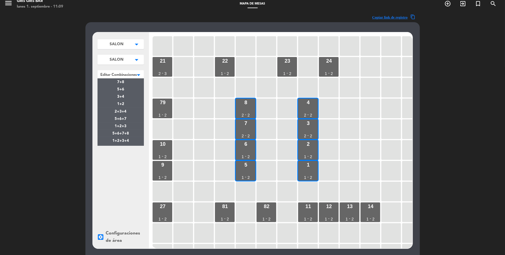
scroll to position [3, 0]
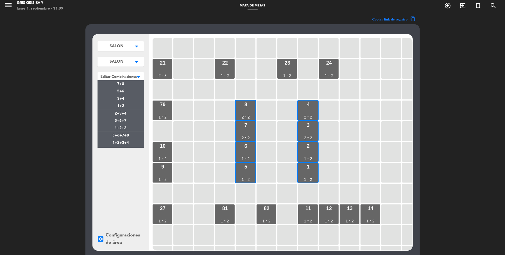
click at [139, 71] on div "SALON arrow_drop_down SALON edit renombrar borrar Agregar SALON arrow_drop_down…" at bounding box center [120, 63] width 46 height 55
click at [128, 126] on div "1+2+3" at bounding box center [120, 127] width 46 height 7
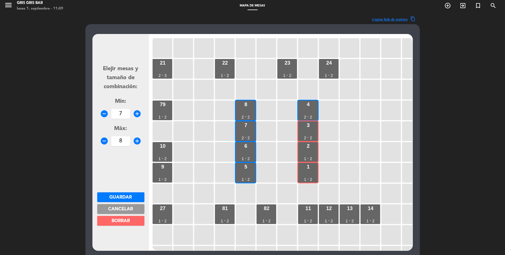
click at [104, 139] on icon "remove_circle" at bounding box center [104, 141] width 8 height 8
type input "7"
click at [132, 191] on span "Guardar" at bounding box center [121, 197] width 22 height 4
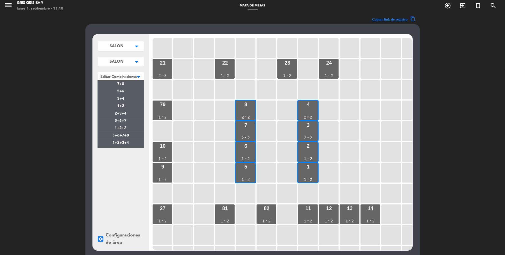
click at [129, 76] on div at bounding box center [120, 75] width 46 height 7
click at [132, 138] on div "1+2+3+4" at bounding box center [120, 136] width 46 height 7
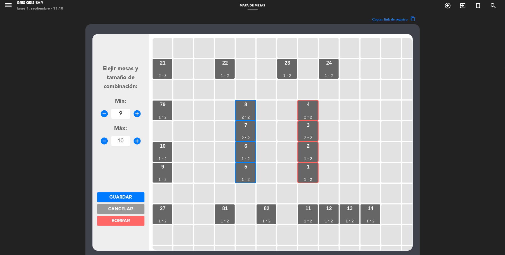
click at [123, 191] on span "Cancelar" at bounding box center [120, 209] width 25 height 4
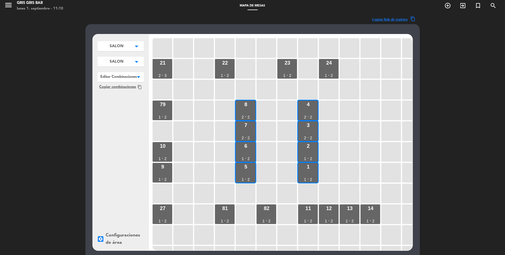
click at [122, 75] on div at bounding box center [120, 75] width 46 height 7
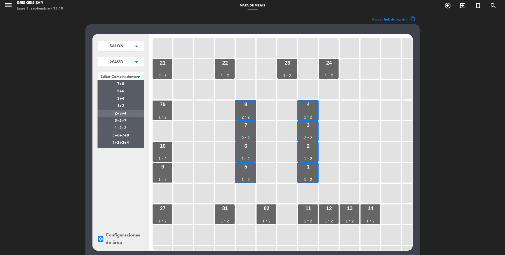
click at [125, 113] on span "2+3+4" at bounding box center [121, 114] width 12 height 4
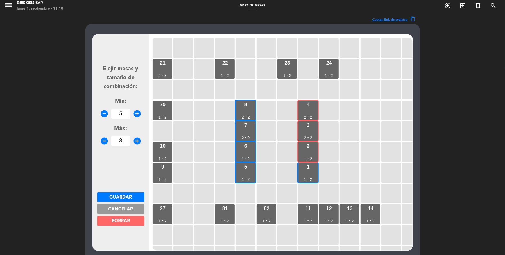
click at [112, 191] on button "Cancelar" at bounding box center [120, 209] width 47 height 10
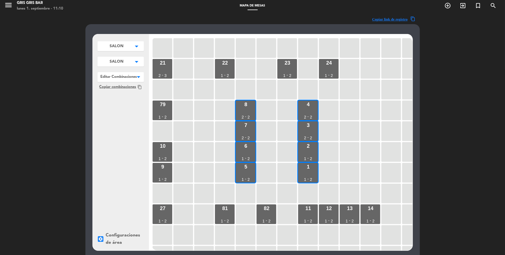
click at [123, 76] on div at bounding box center [120, 75] width 46 height 7
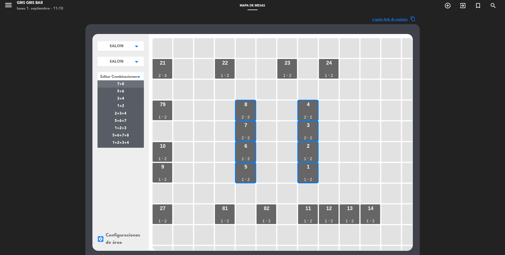
click at [121, 83] on span "7+8" at bounding box center [120, 84] width 7 height 4
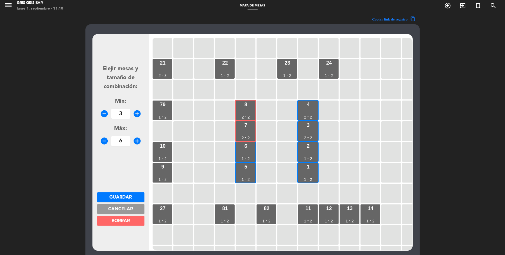
drag, startPoint x: 123, startPoint y: 208, endPoint x: 124, endPoint y: 121, distance: 86.5
click at [123, 191] on span "Cancelar" at bounding box center [120, 209] width 25 height 4
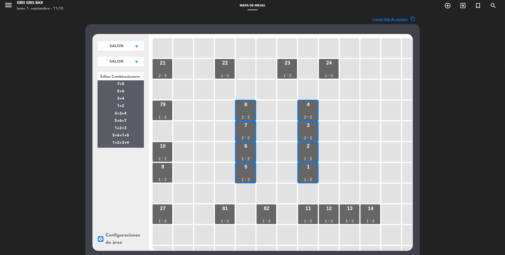
click at [126, 74] on div at bounding box center [120, 75] width 46 height 7
click at [128, 94] on div "5+6" at bounding box center [120, 91] width 46 height 7
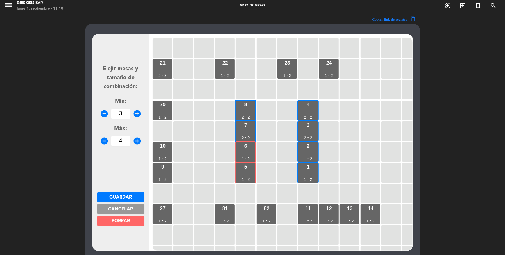
click at [122, 191] on span "Cancelar" at bounding box center [120, 209] width 25 height 4
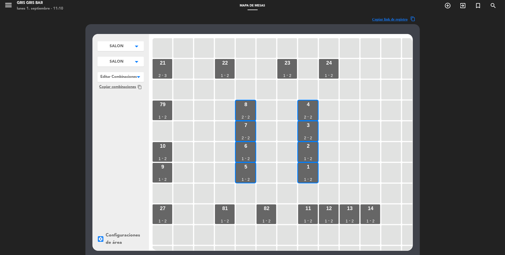
click at [126, 75] on div at bounding box center [120, 75] width 46 height 7
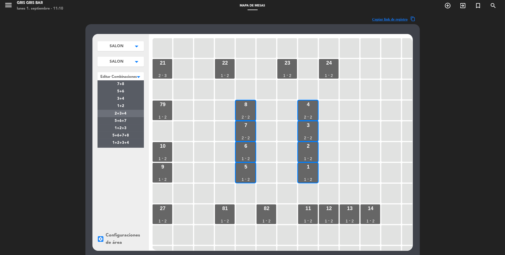
click at [122, 113] on span "2+3+4" at bounding box center [121, 114] width 12 height 4
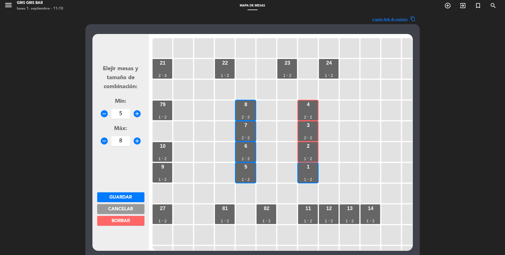
drag, startPoint x: 126, startPoint y: 210, endPoint x: 121, endPoint y: 171, distance: 39.4
click at [126, 191] on span "Cancelar" at bounding box center [120, 209] width 25 height 4
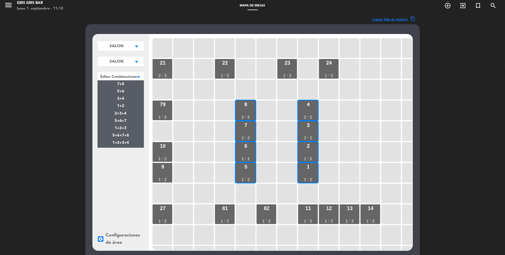
click at [122, 74] on div at bounding box center [120, 75] width 46 height 7
click at [125, 119] on span "5+6+7" at bounding box center [121, 121] width 12 height 4
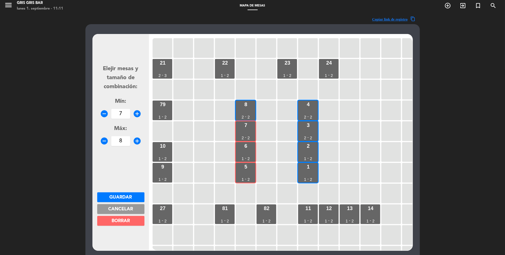
click at [103, 142] on icon "remove_circle" at bounding box center [104, 141] width 8 height 8
type input "7"
click at [122, 191] on span "Guardar" at bounding box center [121, 197] width 22 height 4
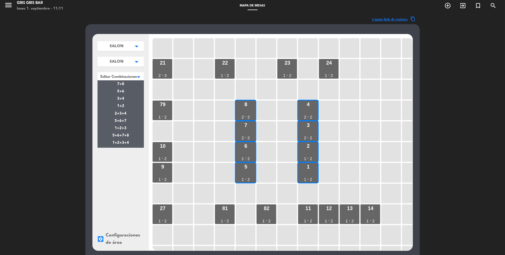
click at [127, 75] on div at bounding box center [120, 75] width 46 height 7
click at [127, 131] on div "1+2+3" at bounding box center [120, 127] width 46 height 7
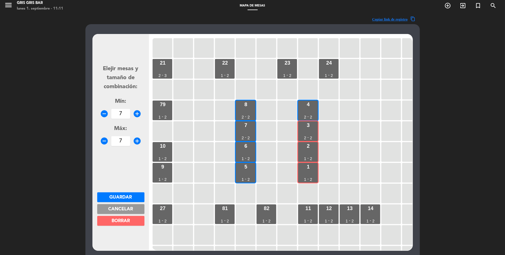
click at [113, 191] on span "Cancelar" at bounding box center [120, 209] width 25 height 4
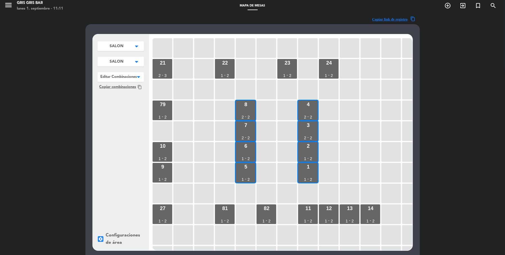
click at [120, 76] on div at bounding box center [120, 75] width 46 height 7
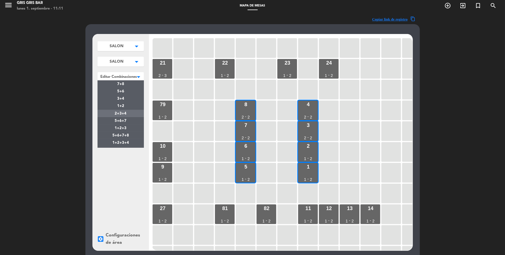
click at [125, 112] on span "2+3+4" at bounding box center [121, 114] width 12 height 4
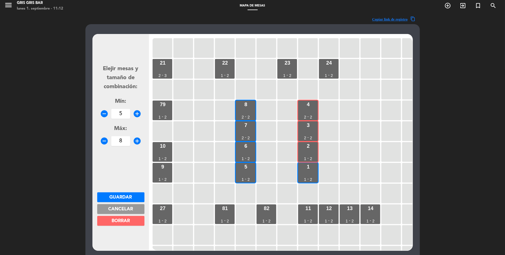
click at [126, 191] on button "Cancelar" at bounding box center [120, 209] width 47 height 10
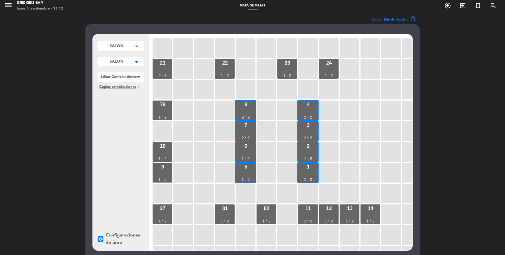
click at [129, 55] on div "SALON arrow_drop_down SALON edit renombrar borrar Agregar SALON arrow_drop_down…" at bounding box center [120, 63] width 46 height 55
click at [126, 51] on button "SALON arrow_drop_down" at bounding box center [120, 46] width 46 height 10
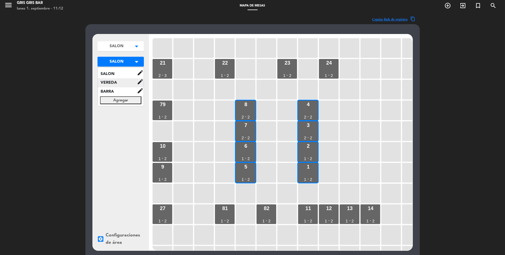
click at [122, 80] on span "VEREDA" at bounding box center [117, 83] width 39 height 6
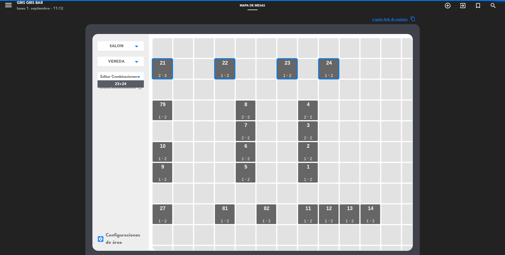
click at [144, 79] on span at bounding box center [144, 76] width 0 height 8
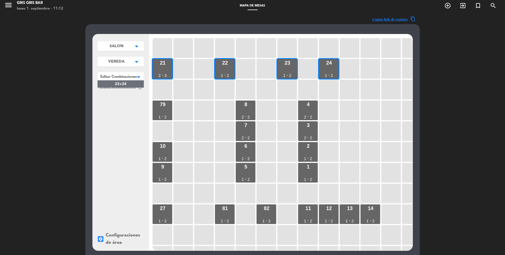
click at [129, 84] on div "23+24" at bounding box center [120, 83] width 46 height 7
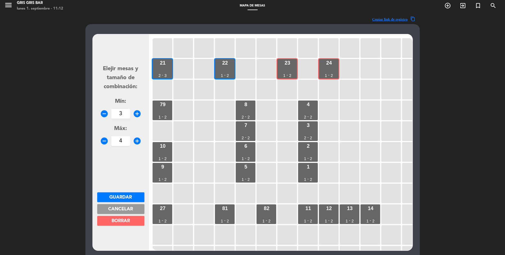
click at [112, 191] on span "Cancelar" at bounding box center [120, 209] width 25 height 4
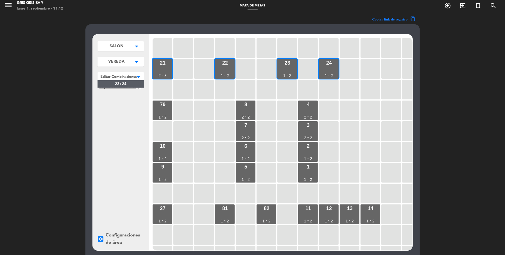
click at [125, 76] on div at bounding box center [120, 75] width 46 height 7
click at [121, 49] on span "VEREDA" at bounding box center [117, 46] width 14 height 6
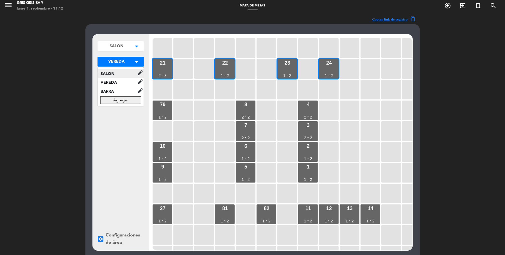
click at [113, 72] on span "SALON" at bounding box center [117, 74] width 39 height 6
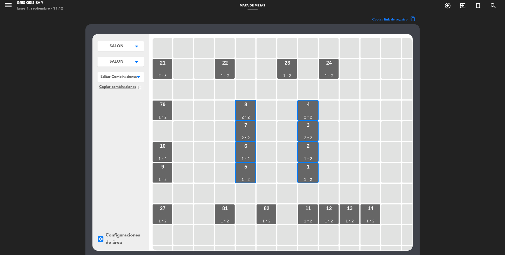
click at [128, 77] on div at bounding box center [120, 75] width 46 height 7
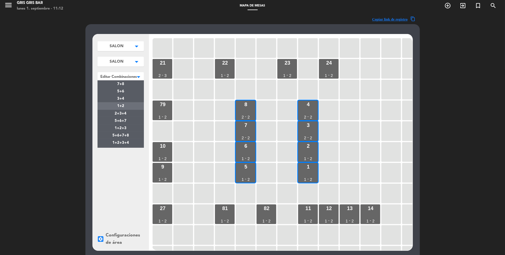
click at [127, 106] on div "1+2" at bounding box center [120, 105] width 46 height 7
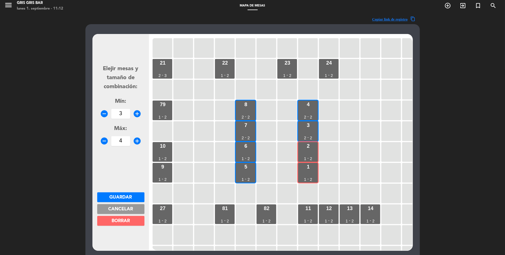
click at [135, 191] on button "Cancelar" at bounding box center [120, 209] width 47 height 10
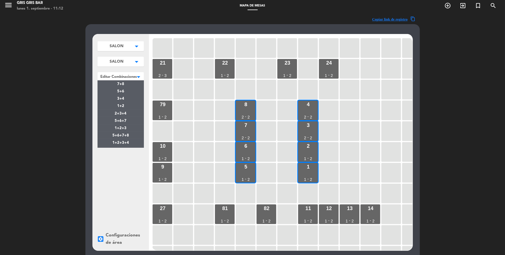
click at [132, 76] on div at bounding box center [120, 75] width 46 height 7
click at [126, 91] on div "5+6" at bounding box center [120, 91] width 46 height 7
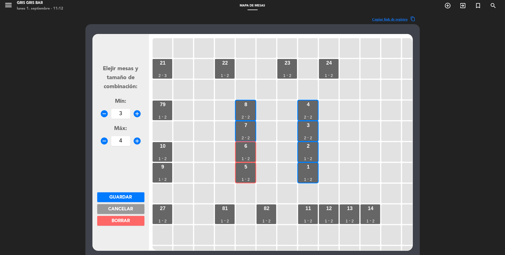
drag, startPoint x: 126, startPoint y: 210, endPoint x: 133, endPoint y: 149, distance: 61.4
click at [126, 191] on span "Cancelar" at bounding box center [120, 209] width 25 height 4
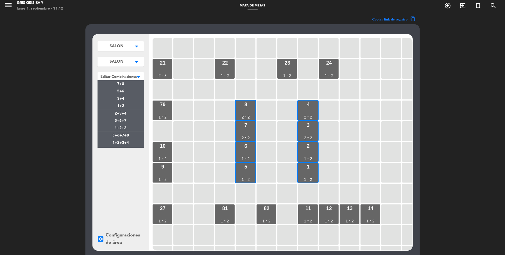
click at [131, 76] on div at bounding box center [120, 75] width 46 height 7
click at [127, 89] on div "5+6" at bounding box center [120, 91] width 46 height 7
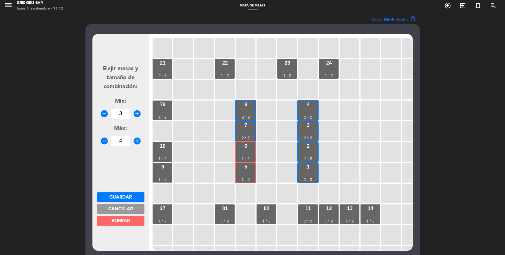
drag, startPoint x: 129, startPoint y: 208, endPoint x: 135, endPoint y: 160, distance: 49.0
click at [129, 191] on span "Cancelar" at bounding box center [120, 209] width 25 height 4
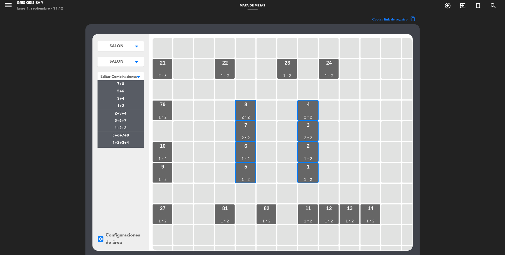
click at [135, 78] on div at bounding box center [120, 75] width 46 height 7
click at [126, 97] on div "3+4" at bounding box center [120, 98] width 46 height 7
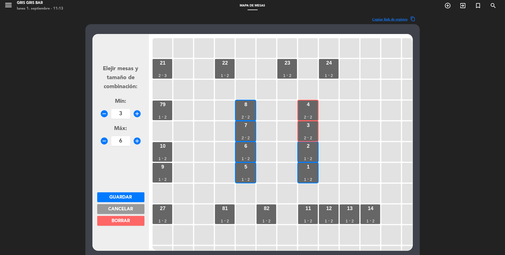
click at [129, 191] on span "Cancelar" at bounding box center [120, 209] width 25 height 4
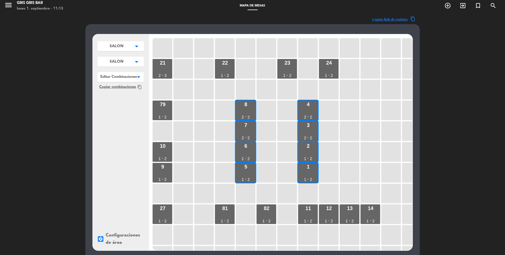
click at [132, 74] on div at bounding box center [120, 75] width 46 height 7
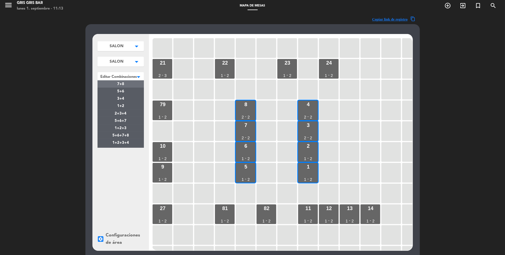
click at [131, 81] on div "7+8" at bounding box center [120, 83] width 46 height 7
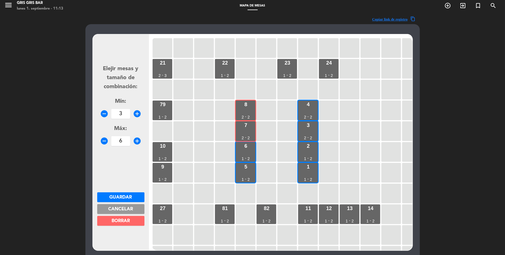
drag, startPoint x: 126, startPoint y: 208, endPoint x: 127, endPoint y: 171, distance: 37.7
click at [125, 191] on span "Cancelar" at bounding box center [120, 209] width 25 height 4
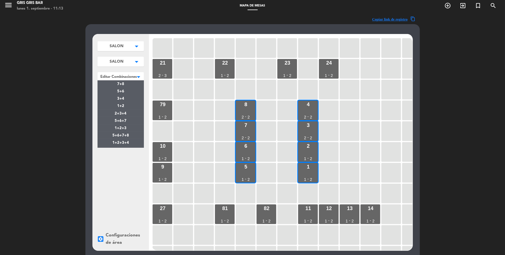
click at [125, 75] on div at bounding box center [120, 75] width 46 height 7
click at [127, 128] on span "5+6+7+8" at bounding box center [120, 130] width 17 height 4
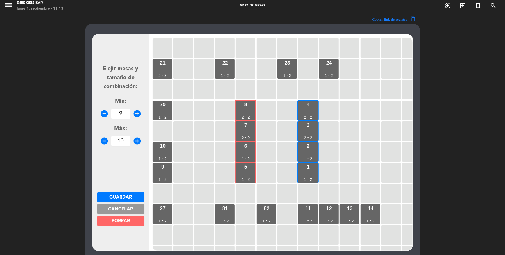
click at [130, 191] on button "BORRAR" at bounding box center [120, 221] width 47 height 10
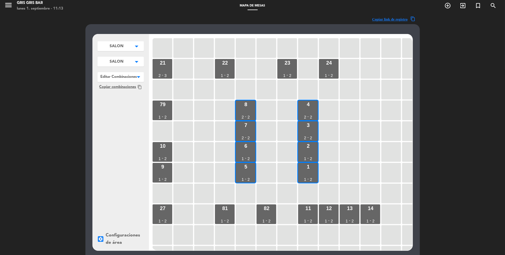
click at [130, 77] on div at bounding box center [120, 75] width 46 height 7
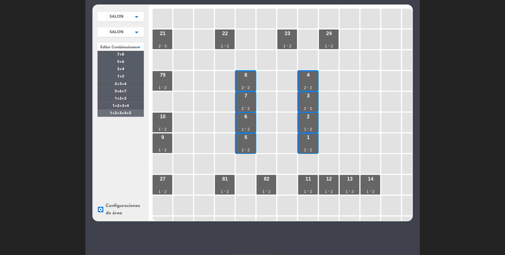
click at [115, 113] on span "1+2+3+4+5" at bounding box center [120, 114] width 21 height 4
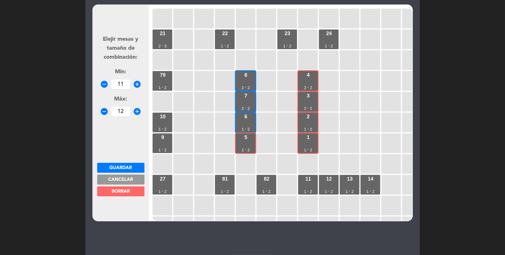
scroll to position [32, 0]
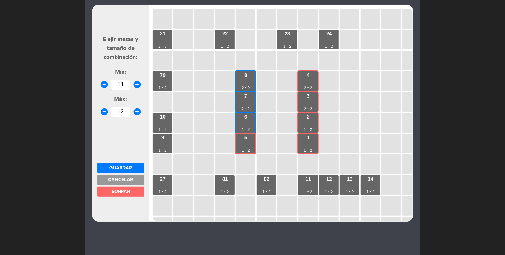
click at [128, 191] on button "BORRAR" at bounding box center [120, 192] width 47 height 10
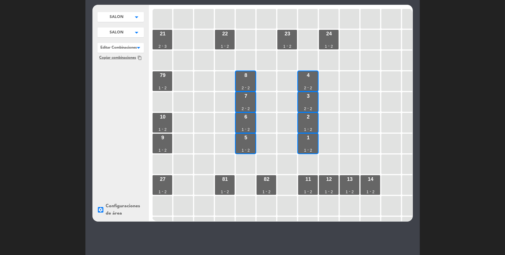
click at [126, 49] on div at bounding box center [120, 46] width 46 height 7
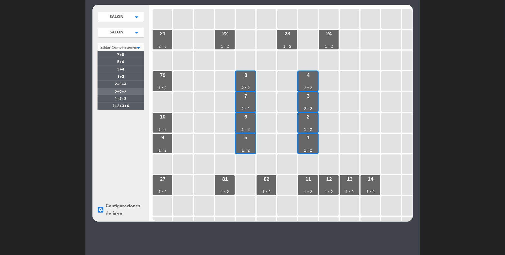
scroll to position [31, 0]
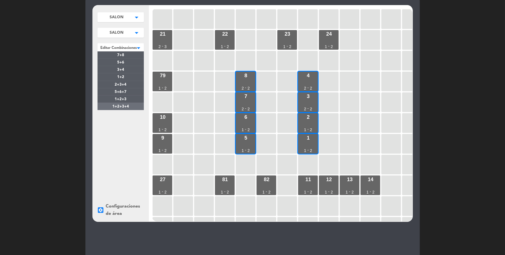
click at [123, 105] on span "1+2+3+4" at bounding box center [120, 107] width 17 height 4
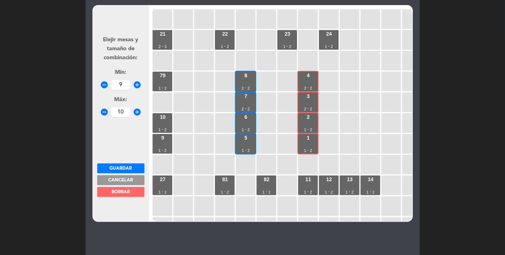
click at [128, 191] on span "BORRAR" at bounding box center [121, 192] width 18 height 4
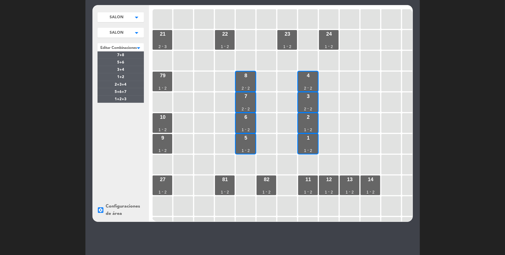
click at [126, 44] on div at bounding box center [120, 46] width 46 height 7
click at [128, 99] on div "1+2+3" at bounding box center [120, 99] width 46 height 7
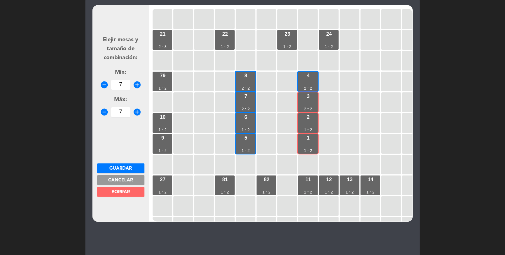
click at [123, 191] on span "BORRAR" at bounding box center [121, 192] width 18 height 4
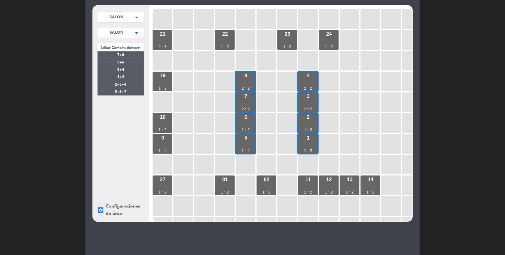
click at [121, 45] on div at bounding box center [120, 46] width 46 height 7
click at [129, 93] on div "5+6+7" at bounding box center [120, 91] width 46 height 7
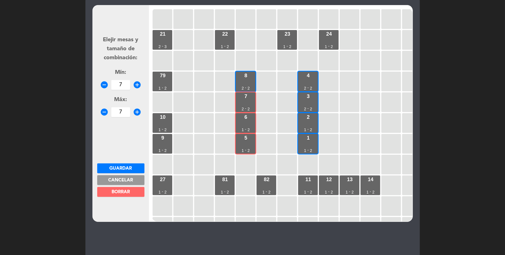
click at [131, 190] on button "BORRAR" at bounding box center [120, 192] width 47 height 10
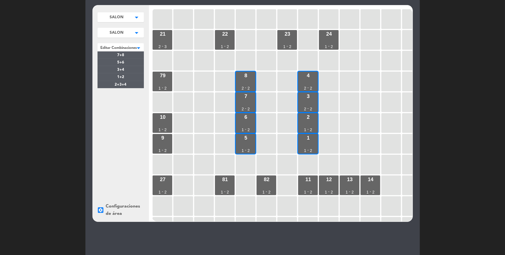
click at [112, 48] on div at bounding box center [120, 46] width 46 height 7
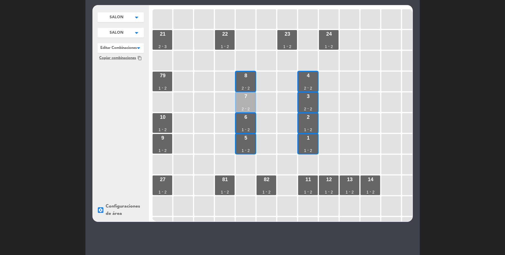
click at [244, 101] on div "7 2 - 2" at bounding box center [246, 102] width 20 height 20
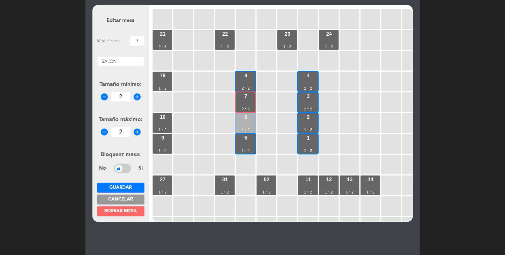
click at [246, 125] on div "6 1 - 2" at bounding box center [246, 123] width 20 height 20
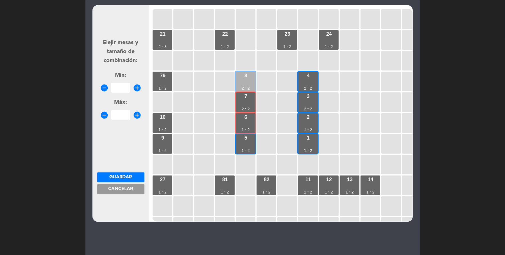
click at [250, 75] on div "8 2 - 2" at bounding box center [246, 82] width 20 height 20
click at [130, 89] on input "number" at bounding box center [120, 88] width 19 height 10
click at [128, 187] on span "Cancelar" at bounding box center [120, 189] width 25 height 4
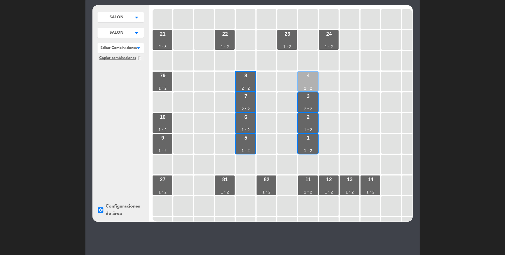
click at [307, 85] on div "4 2 - 2" at bounding box center [308, 82] width 20 height 20
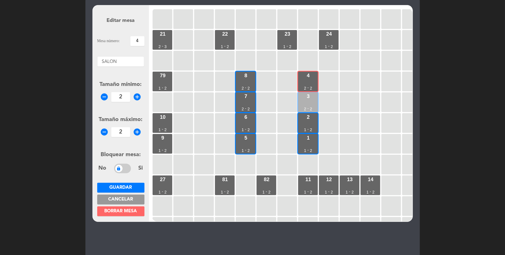
click at [309, 103] on div "3 2 - 2" at bounding box center [308, 102] width 20 height 20
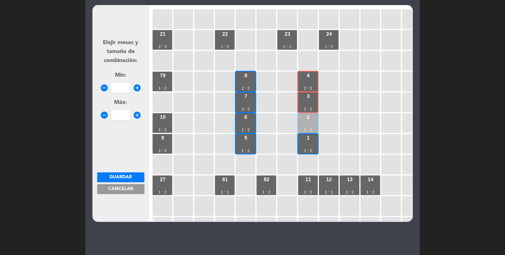
click at [308, 122] on div "2 1 - 2" at bounding box center [308, 123] width 20 height 20
click at [120, 89] on input "number" at bounding box center [120, 88] width 19 height 10
type input "7"
click at [121, 115] on input "number" at bounding box center [120, 115] width 19 height 10
type input "8"
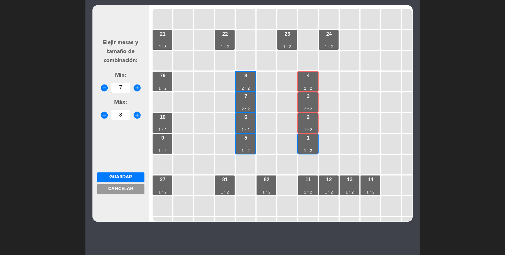
click at [132, 176] on span "Guardar" at bounding box center [121, 177] width 22 height 4
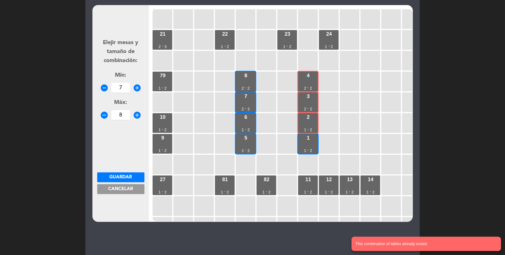
click at [108, 190] on button "Cancelar" at bounding box center [120, 189] width 47 height 10
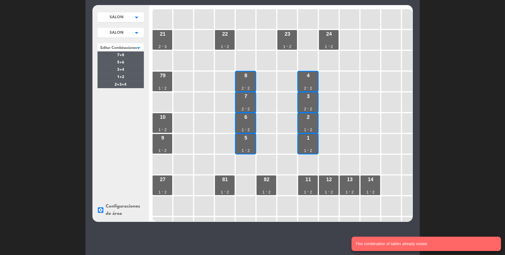
click at [115, 47] on div at bounding box center [120, 46] width 46 height 7
click at [123, 85] on span "2+3+4" at bounding box center [121, 85] width 12 height 4
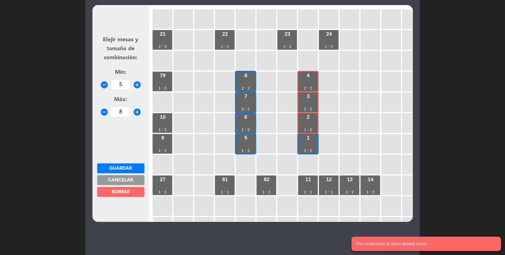
click at [136, 86] on icon "add_circle" at bounding box center [137, 85] width 8 height 8
type input "7"
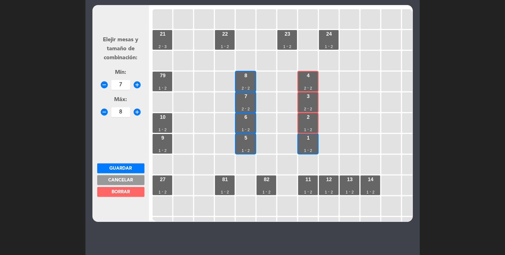
click at [123, 166] on span "Guardar" at bounding box center [121, 168] width 22 height 4
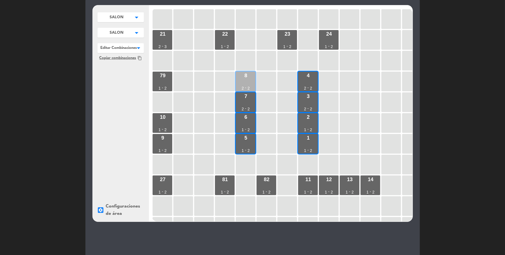
click at [242, 86] on div "2" at bounding box center [243, 88] width 2 height 4
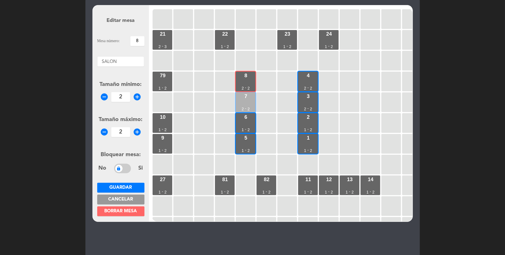
click at [247, 103] on div "7 2 - 2" at bounding box center [246, 102] width 20 height 20
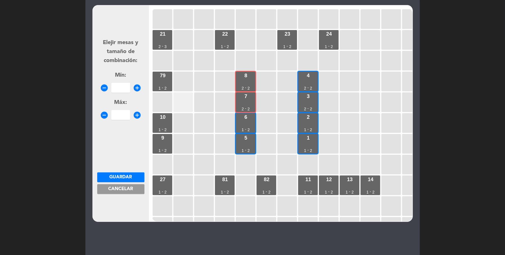
drag, startPoint x: 248, startPoint y: 121, endPoint x: 180, endPoint y: 98, distance: 71.3
click at [248, 121] on div "6 1 - 2" at bounding box center [246, 123] width 20 height 20
click at [134, 86] on icon "add_circle" at bounding box center [137, 88] width 8 height 8
click at [118, 87] on input "1" at bounding box center [120, 88] width 19 height 10
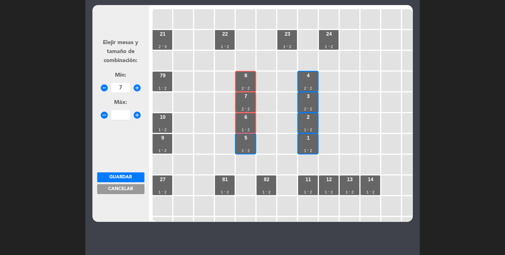
type input "7"
click at [133, 179] on button "Guardar" at bounding box center [120, 177] width 47 height 10
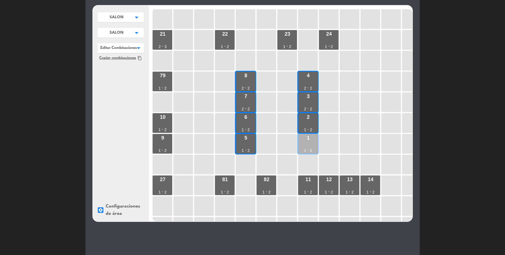
click at [309, 143] on div "1 1 - 2" at bounding box center [308, 144] width 20 height 20
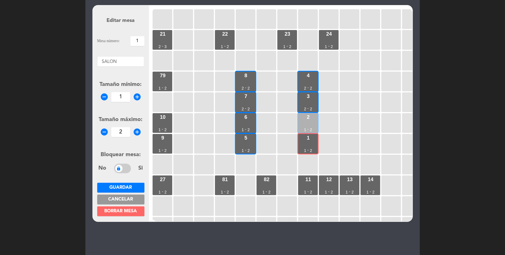
click at [301, 122] on div "2 1 - 2" at bounding box center [308, 123] width 20 height 20
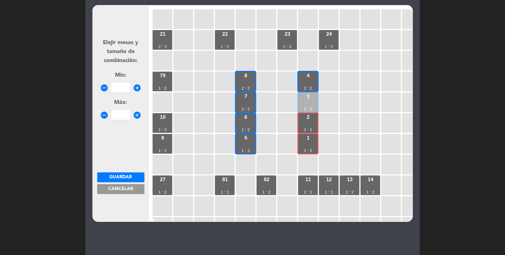
click at [306, 95] on div "3 2 - 2" at bounding box center [308, 102] width 20 height 20
drag, startPoint x: 304, startPoint y: 82, endPoint x: 221, endPoint y: 97, distance: 84.2
click at [304, 82] on div "4 2 - 2" at bounding box center [308, 82] width 20 height 20
click at [130, 89] on input "number" at bounding box center [120, 88] width 19 height 10
type input "9"
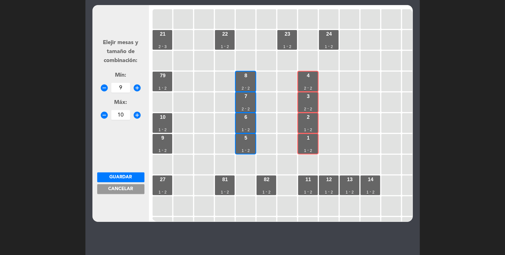
type input "10"
click at [128, 175] on span "Guardar" at bounding box center [121, 177] width 22 height 4
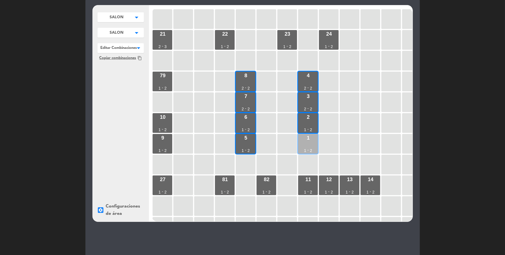
click at [308, 145] on div "1 1 - 2" at bounding box center [308, 144] width 20 height 20
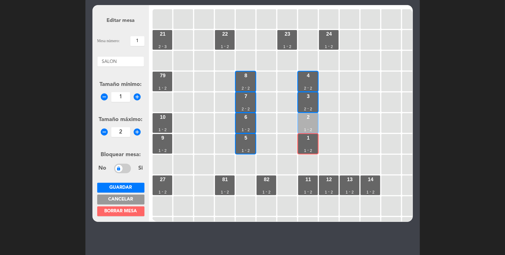
click at [305, 126] on div "2 1 - 2" at bounding box center [308, 123] width 20 height 20
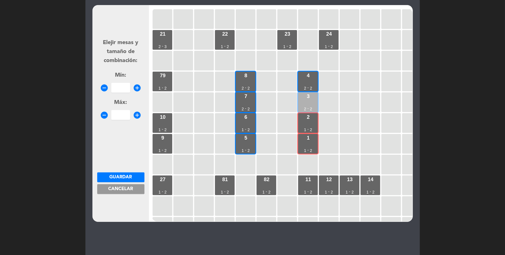
click at [310, 99] on div "3 2 - 2" at bounding box center [308, 102] width 20 height 20
click at [307, 79] on div "4 2 - 2" at bounding box center [308, 82] width 20 height 20
click at [240, 144] on div "5 1 - 2" at bounding box center [246, 144] width 20 height 20
click at [123, 89] on input "number" at bounding box center [120, 88] width 19 height 10
type input "11"
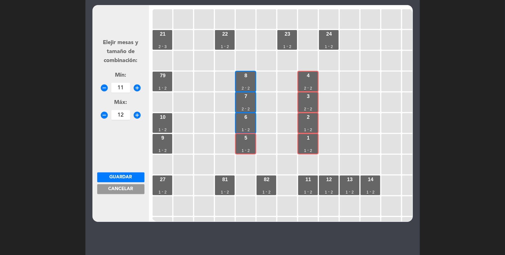
type input "12"
click at [121, 175] on span "Guardar" at bounding box center [121, 177] width 22 height 4
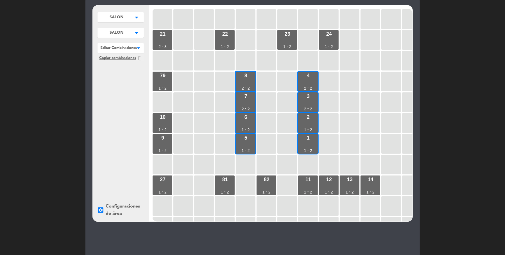
scroll to position [0, 0]
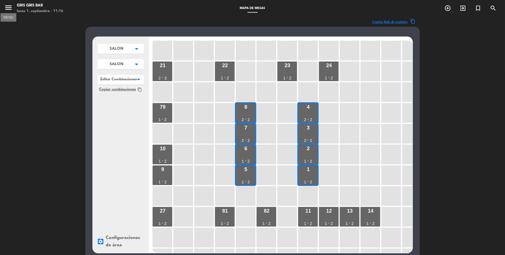
click at [5, 7] on icon "menu" at bounding box center [8, 7] width 8 height 8
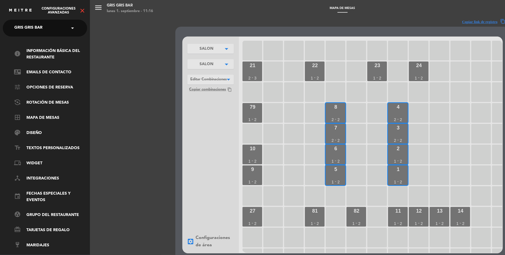
click at [78, 13] on span "Configuraciones avanzadas" at bounding box center [58, 11] width 41 height 8
click at [80, 11] on icon "close" at bounding box center [82, 10] width 7 height 7
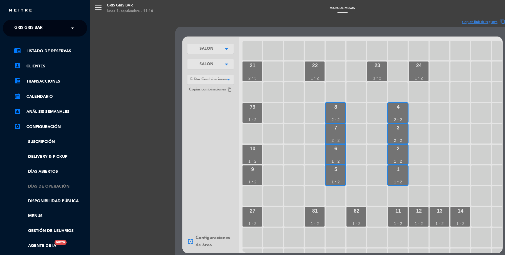
click at [40, 187] on link "Días de Operación" at bounding box center [50, 186] width 73 height 6
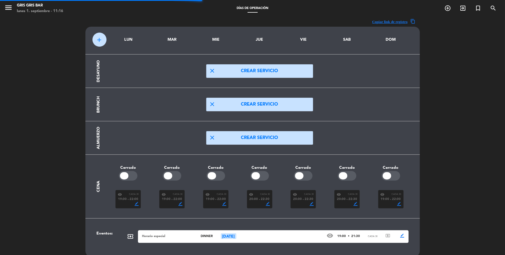
scroll to position [17, 0]
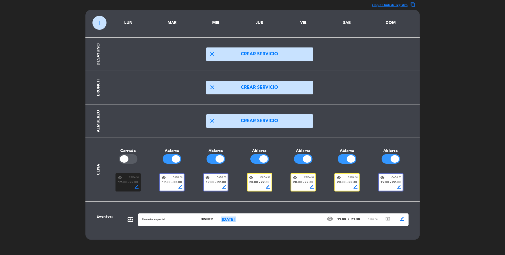
click at [253, 183] on span "20:00" at bounding box center [253, 182] width 9 height 5
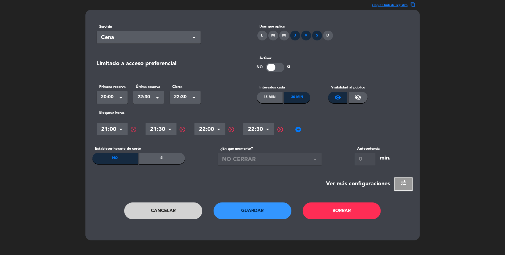
scroll to position [0, 0]
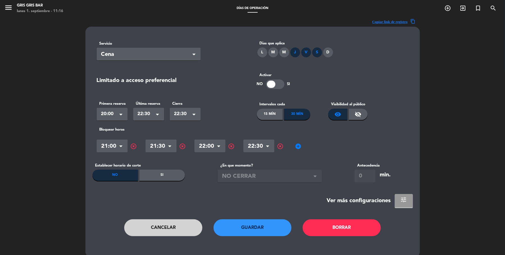
drag, startPoint x: 398, startPoint y: 207, endPoint x: 398, endPoint y: 201, distance: 5.9
click at [378, 191] on button "tune" at bounding box center [404, 200] width 18 height 13
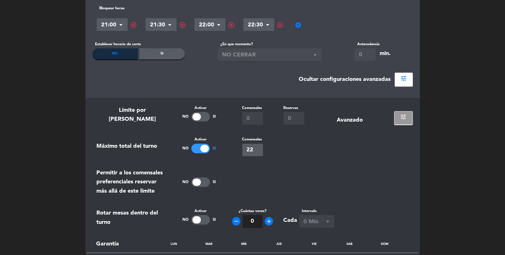
scroll to position [121, 0]
click at [378, 115] on div "tune" at bounding box center [399, 116] width 27 height 20
click at [378, 119] on button "tune" at bounding box center [404, 118] width 18 height 13
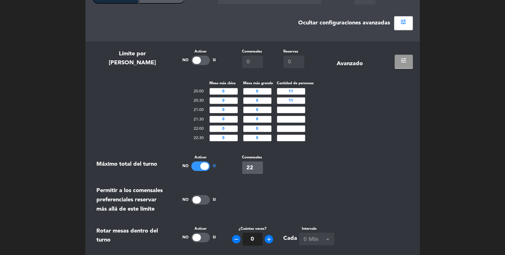
scroll to position [179, 0]
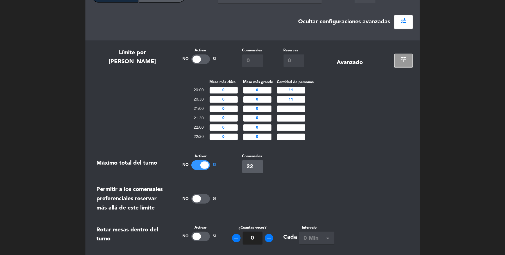
click at [287, 88] on input "11" at bounding box center [291, 90] width 28 height 6
click at [288, 98] on input "11" at bounding box center [291, 99] width 28 height 6
click at [286, 89] on input "11" at bounding box center [291, 90] width 28 height 6
drag, startPoint x: 284, startPoint y: 88, endPoint x: 310, endPoint y: 89, distance: 25.6
click at [310, 89] on td "11" at bounding box center [294, 90] width 40 height 9
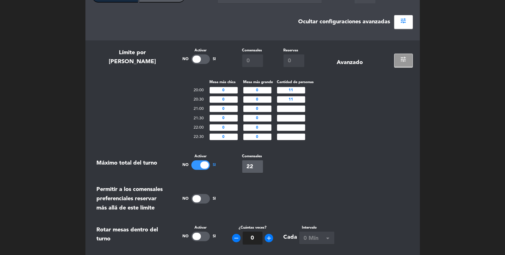
click at [287, 98] on input "11" at bounding box center [291, 99] width 28 height 6
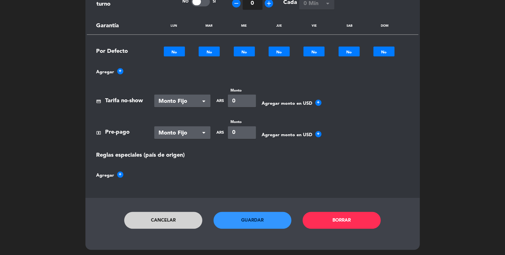
click at [180, 191] on div "Cancelar Guardar Borrar" at bounding box center [252, 226] width 320 height 28
click at [177, 191] on button "Cancelar" at bounding box center [163, 220] width 78 height 17
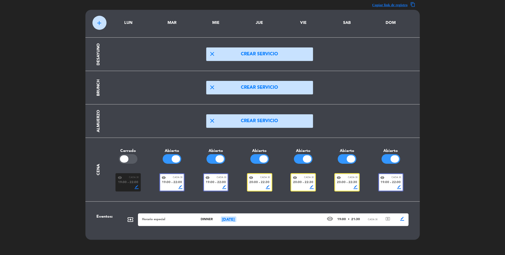
click at [216, 180] on div "19:00 fiber_manual_record 22:00" at bounding box center [215, 182] width 21 height 5
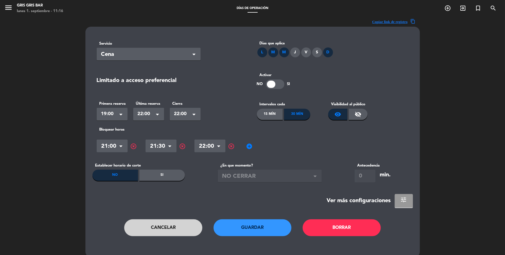
click at [378, 191] on span "tune" at bounding box center [403, 199] width 7 height 7
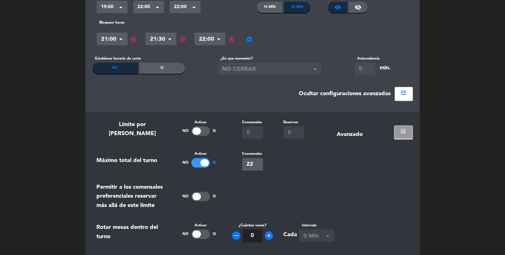
scroll to position [111, 0]
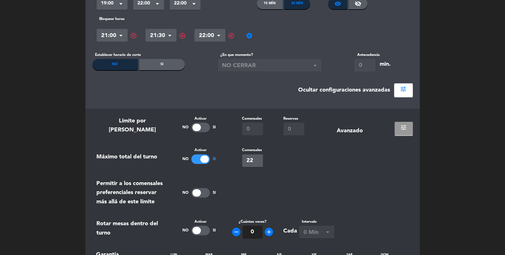
click at [378, 133] on button "tune" at bounding box center [404, 128] width 18 height 13
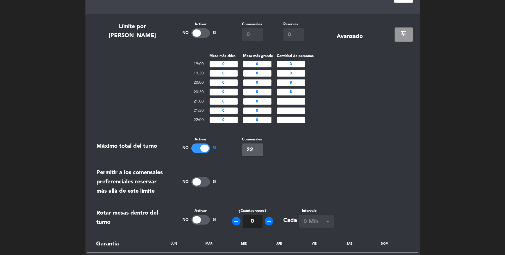
scroll to position [173, 0]
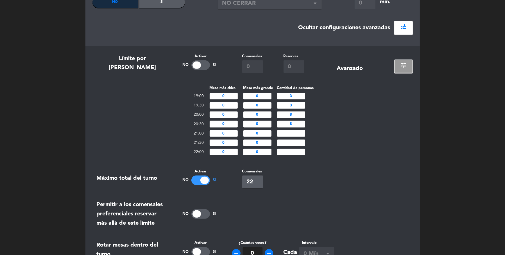
type input "9"
click at [292, 113] on input "9" at bounding box center [291, 115] width 28 height 6
click at [287, 112] on input "9" at bounding box center [291, 115] width 28 height 6
type input "8"
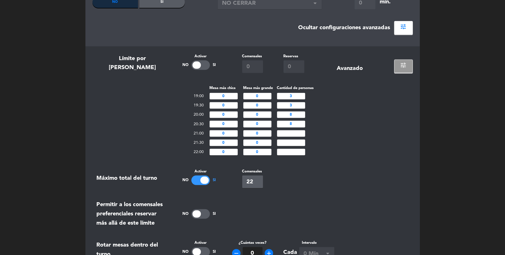
click at [348, 130] on div "Mesa más chica Mesa más grande Cantidad de personas 19:00 0 0 3 19:30 0 0 3 20:…" at bounding box center [252, 121] width 320 height 72
drag, startPoint x: 256, startPoint y: 180, endPoint x: 221, endPoint y: 180, distance: 34.6
click at [229, 180] on div "Comensales 22" at bounding box center [252, 179] width 53 height 20
click at [296, 94] on input "3" at bounding box center [291, 96] width 28 height 6
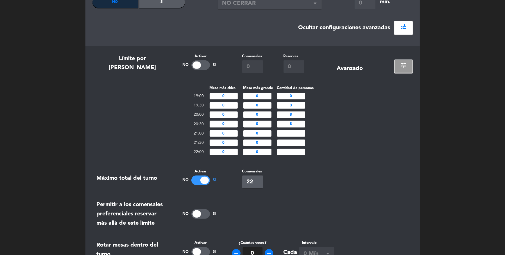
type input "0"
click at [302, 97] on input "0" at bounding box center [291, 96] width 28 height 6
click at [298, 103] on input "3" at bounding box center [291, 105] width 28 height 6
click at [300, 116] on input "8" at bounding box center [291, 115] width 28 height 6
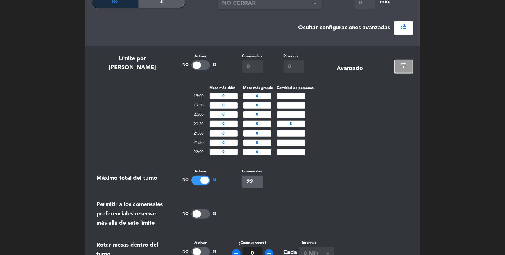
click at [299, 123] on input "8" at bounding box center [291, 124] width 28 height 6
click at [299, 123] on input "number" at bounding box center [291, 124] width 28 height 6
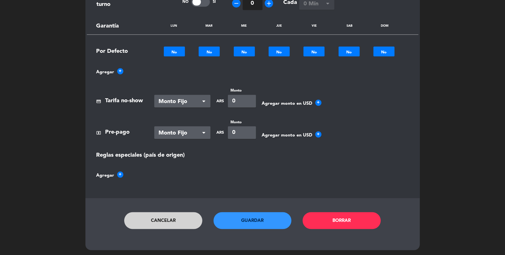
click at [258, 191] on button "Guardar" at bounding box center [253, 220] width 78 height 17
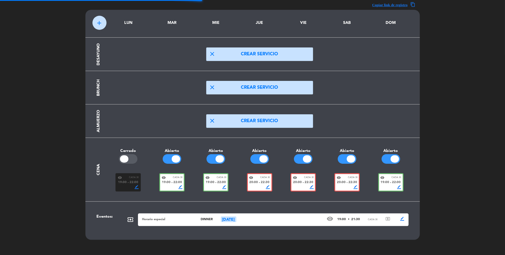
scroll to position [17, 0]
click at [348, 180] on div "visibility Cada 30" at bounding box center [347, 178] width 21 height 4
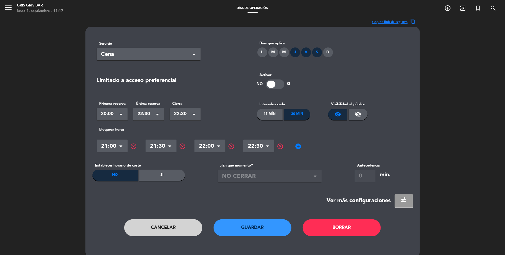
click at [378, 191] on button "tune" at bounding box center [404, 200] width 18 height 13
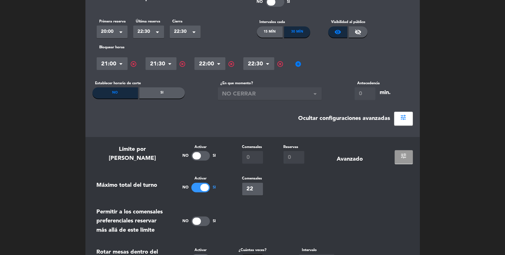
click at [378, 151] on button "tune" at bounding box center [404, 156] width 18 height 13
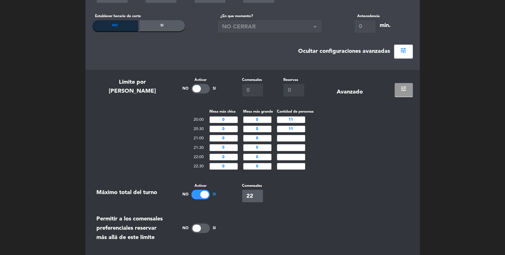
scroll to position [153, 0]
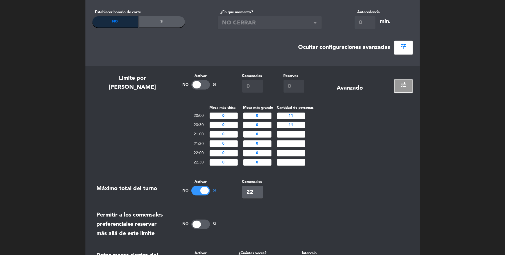
click at [295, 115] on input "11" at bounding box center [291, 116] width 28 height 6
type input "12"
click at [300, 124] on input "11" at bounding box center [291, 125] width 28 height 6
type input "12"
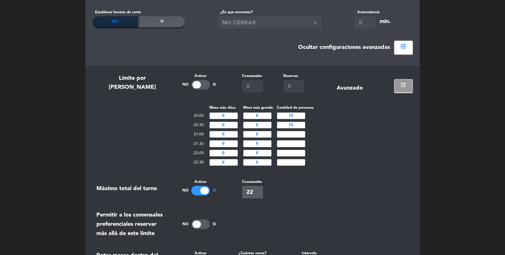
click at [284, 116] on input "12" at bounding box center [291, 116] width 28 height 6
click at [298, 126] on input "12" at bounding box center [291, 125] width 28 height 6
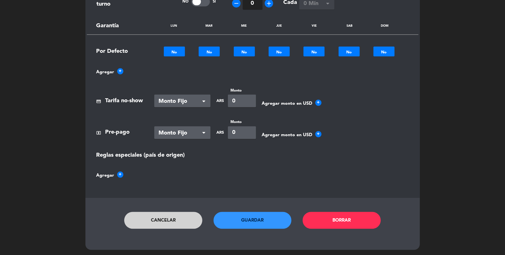
click at [265, 191] on button "Guardar" at bounding box center [253, 220] width 78 height 17
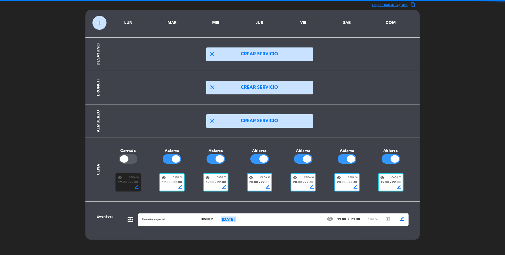
scroll to position [0, 0]
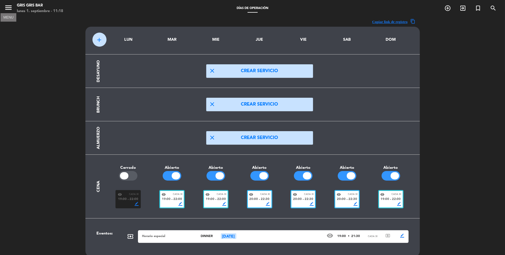
click at [8, 9] on icon "menu" at bounding box center [8, 7] width 8 height 8
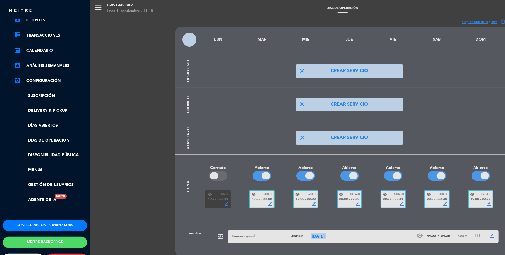
scroll to position [67, 0]
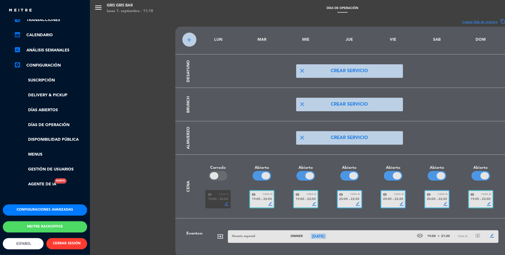
click at [49, 191] on button "Configuraciones avanzadas" at bounding box center [45, 210] width 84 height 11
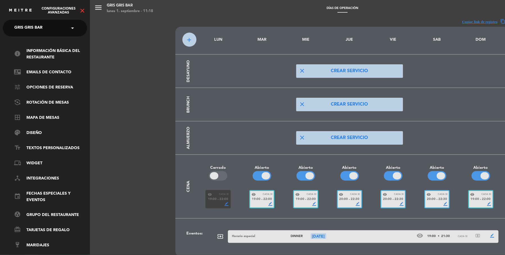
click at [30, 114] on ul "info Información básica del restaurante contact_mail Emails de Contacto tune Op…" at bounding box center [45, 148] width 84 height 201
click at [31, 116] on link "border_all Mapa de mesas" at bounding box center [50, 118] width 73 height 7
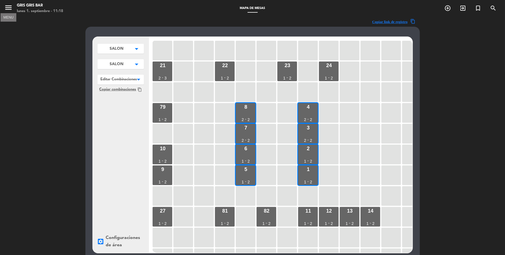
click at [6, 7] on icon "menu" at bounding box center [8, 7] width 8 height 8
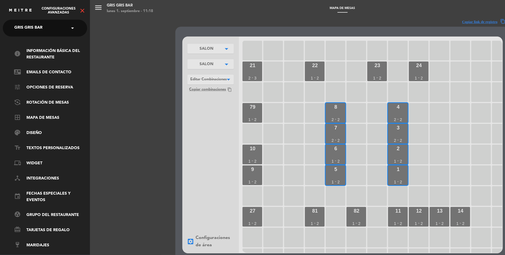
click at [84, 11] on icon "close" at bounding box center [82, 10] width 7 height 7
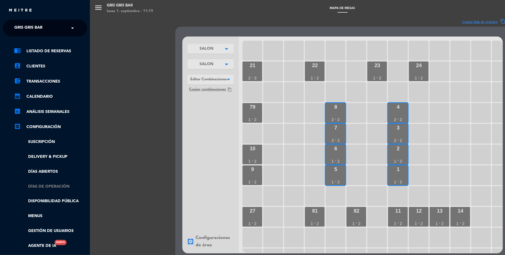
click at [42, 187] on link "Días de Operación" at bounding box center [50, 186] width 73 height 6
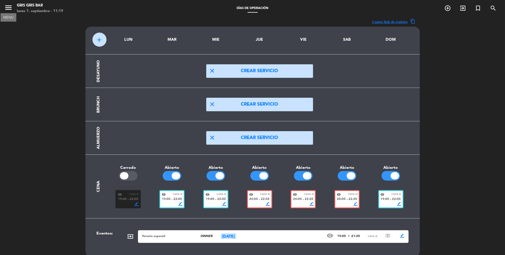
drag, startPoint x: 9, startPoint y: 5, endPoint x: 22, endPoint y: 63, distance: 59.6
click at [9, 5] on icon "menu" at bounding box center [8, 7] width 8 height 8
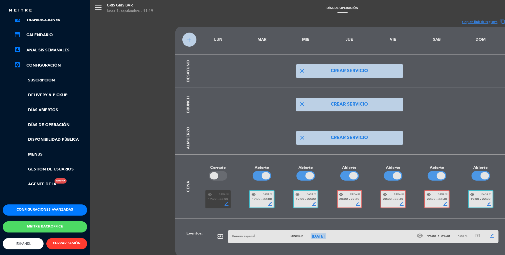
scroll to position [67, 0]
drag, startPoint x: 47, startPoint y: 213, endPoint x: 45, endPoint y: 207, distance: 6.2
click at [47, 191] on div "Configuraciones avanzadas Meitre backoffice English Español Português Español E…" at bounding box center [45, 240] width 93 height 70
click at [44, 191] on button "Configuraciones avanzadas" at bounding box center [45, 210] width 84 height 11
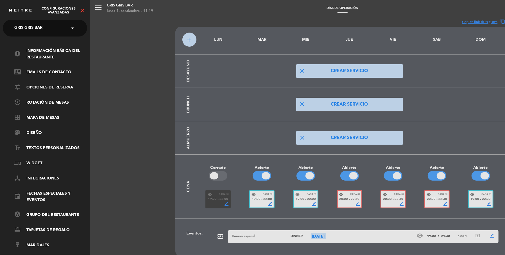
scroll to position [0, 1]
click at [39, 119] on link "border_all Mapa de mesas" at bounding box center [49, 118] width 73 height 7
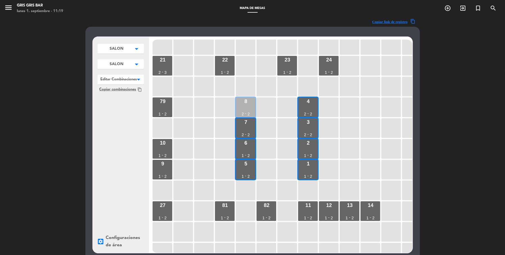
scroll to position [0, 0]
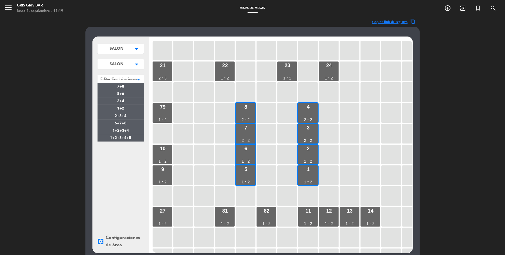
click at [119, 78] on div at bounding box center [120, 78] width 46 height 7
click at [121, 138] on span "1+2+3+4+5" at bounding box center [120, 138] width 21 height 4
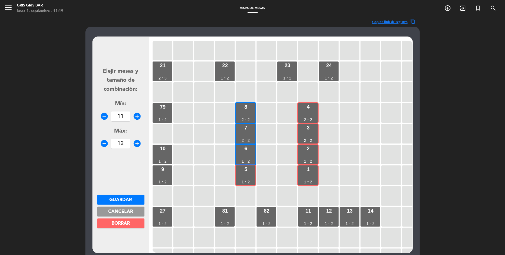
drag, startPoint x: 119, startPoint y: 206, endPoint x: 120, endPoint y: 177, distance: 29.3
click at [119, 191] on button "Cancelar" at bounding box center [120, 212] width 47 height 10
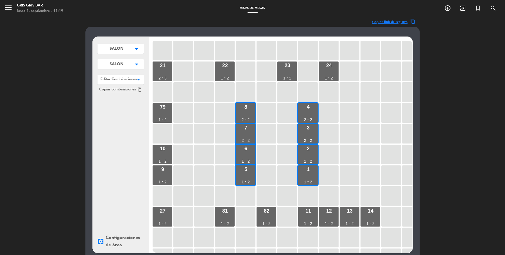
click at [131, 82] on div at bounding box center [120, 78] width 46 height 7
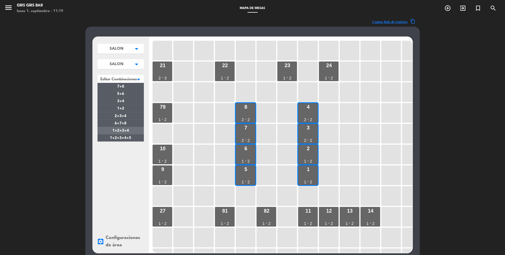
click at [125, 131] on span "1+2+3+4" at bounding box center [120, 131] width 17 height 4
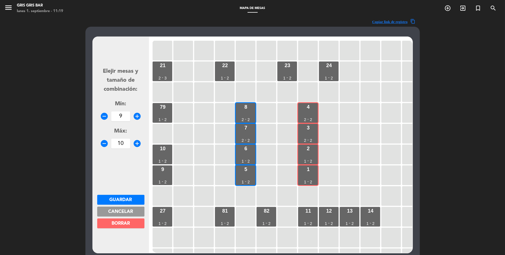
drag, startPoint x: 122, startPoint y: 207, endPoint x: 122, endPoint y: 205, distance: 2.8
click at [122, 191] on button "Cancelar" at bounding box center [120, 212] width 47 height 10
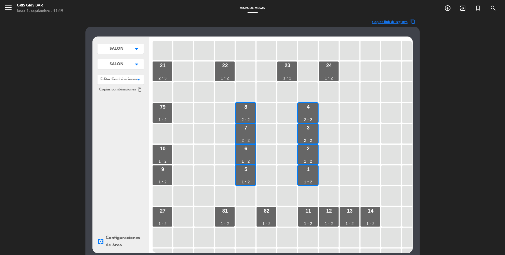
click at [133, 79] on div at bounding box center [120, 78] width 46 height 7
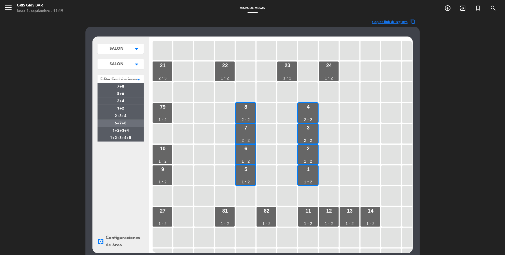
click at [130, 122] on div "6+7+8" at bounding box center [120, 123] width 46 height 7
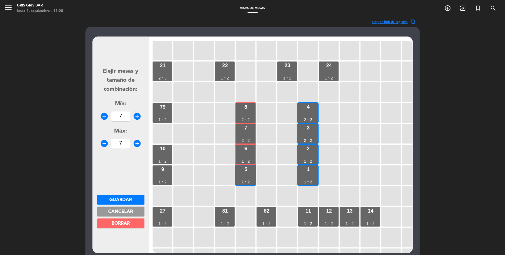
click at [124, 191] on span "Cancelar" at bounding box center [120, 212] width 25 height 4
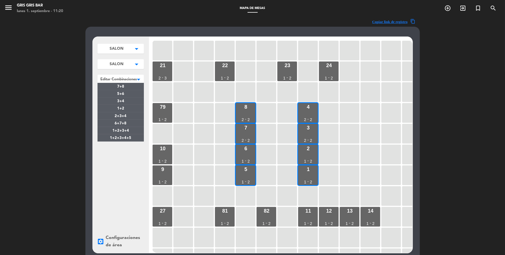
click at [122, 80] on div at bounding box center [120, 78] width 46 height 7
click at [128, 139] on span "1+2+3+4+5" at bounding box center [120, 138] width 21 height 4
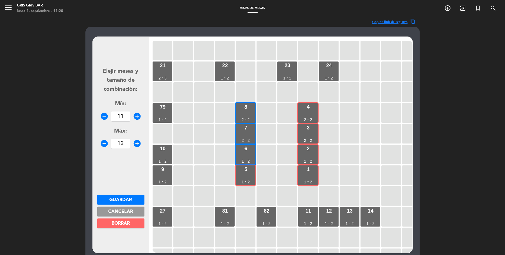
drag, startPoint x: 122, startPoint y: 211, endPoint x: 122, endPoint y: 160, distance: 50.9
click at [122, 160] on form "Elejir mesas y tamaño de combinación: Mín: remove_circle 11 add_circle Máx: rem…" at bounding box center [120, 145] width 47 height 214
click at [114, 191] on button "Cancelar" at bounding box center [120, 212] width 47 height 10
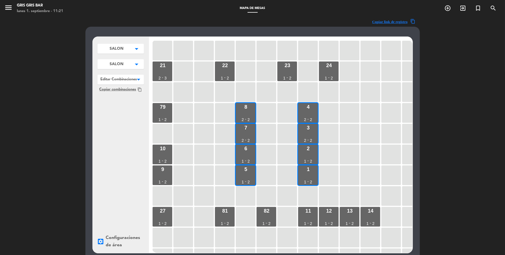
click at [118, 77] on div at bounding box center [120, 78] width 46 height 7
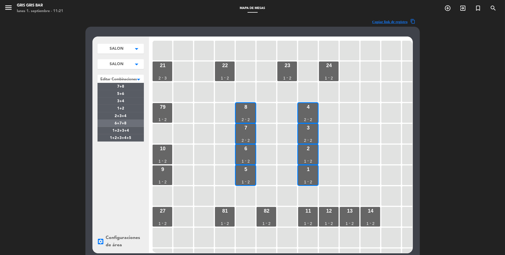
click at [125, 122] on span "6+7+8" at bounding box center [121, 124] width 12 height 4
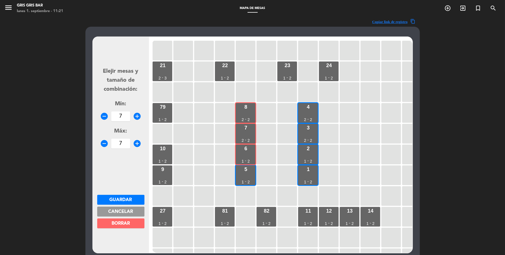
click at [135, 191] on button "Cancelar" at bounding box center [120, 212] width 47 height 10
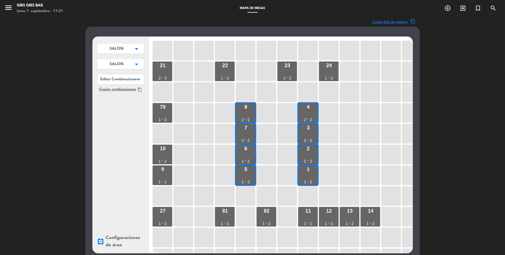
click at [144, 80] on span at bounding box center [144, 79] width 0 height 8
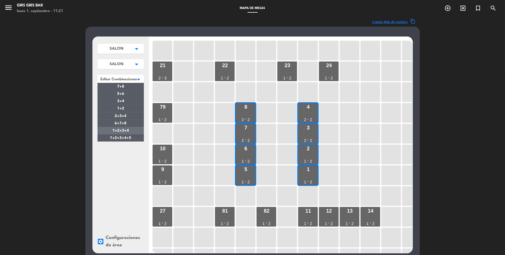
click at [133, 131] on div "1+2+3+4" at bounding box center [120, 130] width 46 height 7
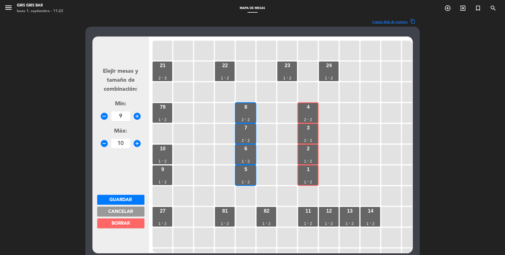
click at [137, 191] on button "Cancelar" at bounding box center [120, 212] width 47 height 10
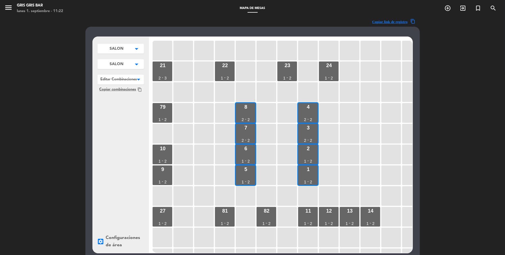
click at [123, 52] on span "SALON" at bounding box center [117, 49] width 14 height 6
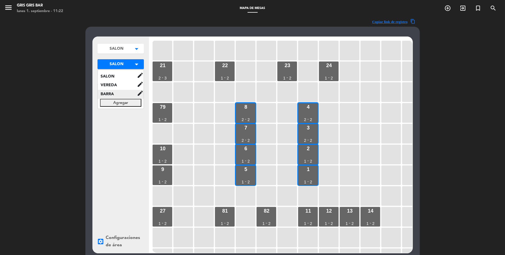
click at [116, 91] on span "BARRA" at bounding box center [117, 94] width 39 height 6
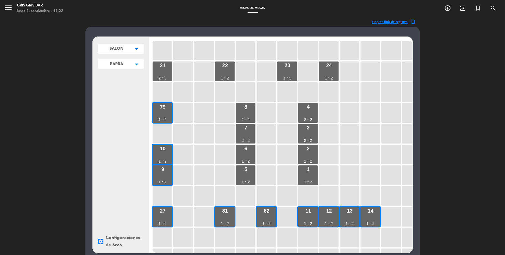
click at [125, 191] on div "settings_applications Configuraciones de área" at bounding box center [120, 241] width 47 height 15
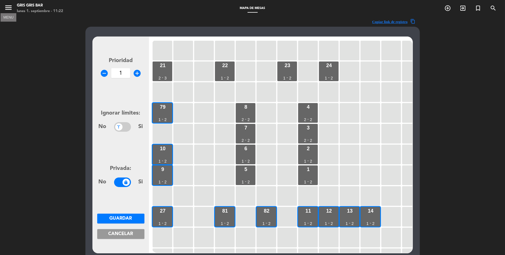
click at [4, 6] on icon "menu" at bounding box center [8, 7] width 8 height 8
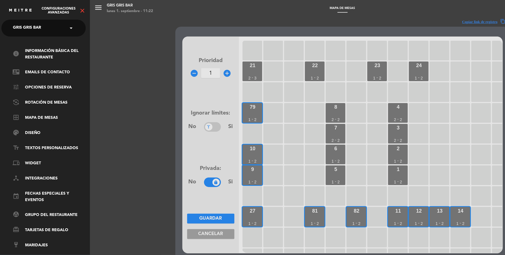
click at [83, 5] on div "Configuraciones avanzadas close" at bounding box center [45, 8] width 90 height 17
click at [79, 7] on icon "close" at bounding box center [82, 10] width 7 height 7
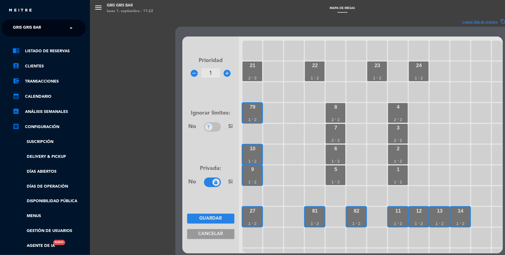
click at [38, 191] on ul "chrome_reader_mode Listado de Reservas account_box Clientes account_balance_wal…" at bounding box center [43, 148] width 84 height 201
click at [38, 191] on link "Menus" at bounding box center [49, 216] width 73 height 6
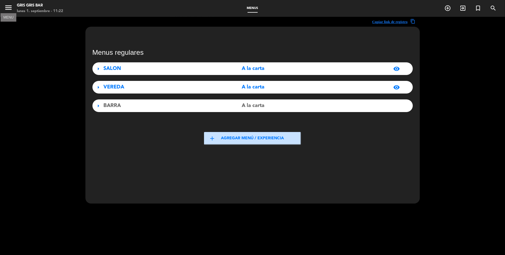
click at [8, 5] on icon "menu" at bounding box center [8, 7] width 8 height 8
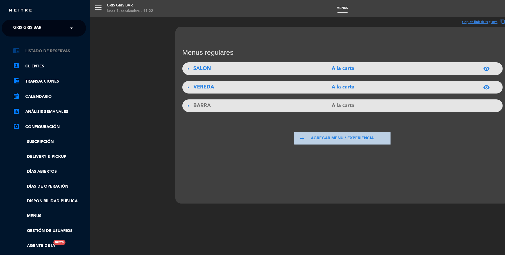
click at [60, 49] on link "chrome_reader_mode Listado de Reservas" at bounding box center [49, 51] width 73 height 7
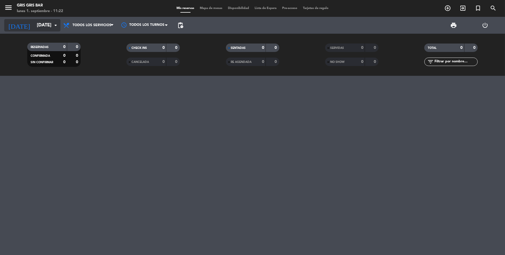
click at [55, 26] on icon "arrow_drop_down" at bounding box center [55, 25] width 7 height 7
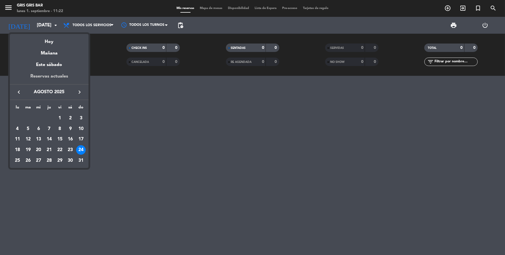
click at [56, 78] on div "Reservas actuales" at bounding box center [49, 79] width 79 height 12
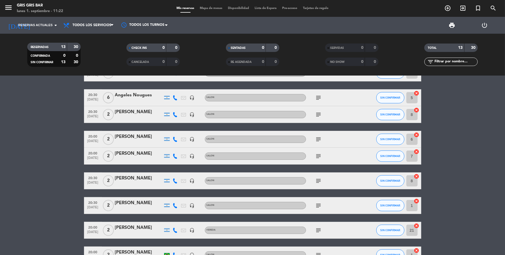
scroll to position [143, 0]
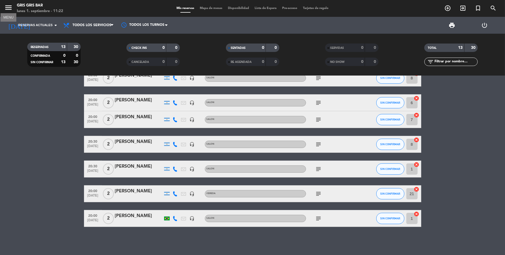
click at [4, 6] on icon "menu" at bounding box center [8, 7] width 8 height 8
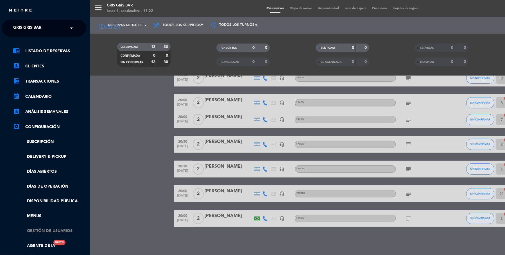
click at [47, 191] on link "Gestión de usuarios" at bounding box center [49, 231] width 73 height 6
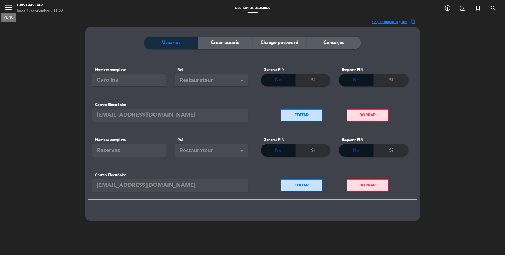
click at [8, 8] on icon "menu" at bounding box center [8, 7] width 8 height 8
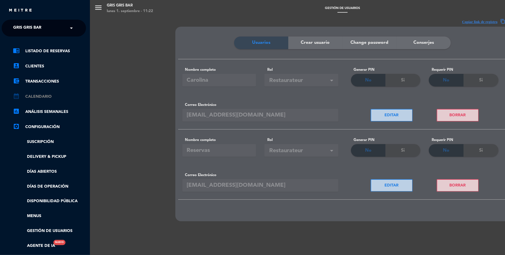
click at [43, 98] on link "calendar_month Calendario" at bounding box center [49, 96] width 73 height 7
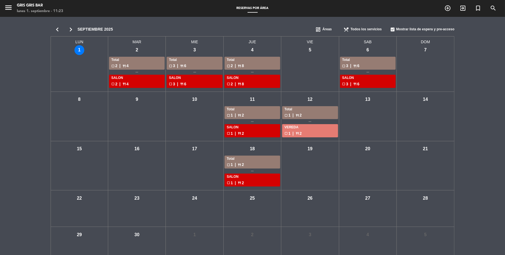
click at [327, 26] on div "dashboard Áreas" at bounding box center [328, 29] width 28 height 11
click at [6, 7] on icon "menu" at bounding box center [8, 7] width 8 height 8
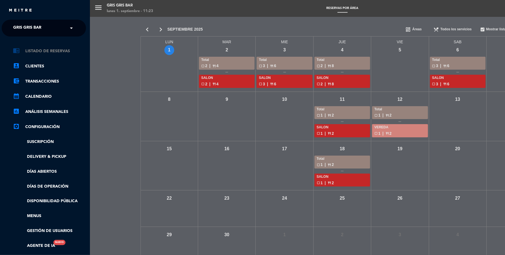
click at [52, 48] on link "chrome_reader_mode Listado de Reservas" at bounding box center [49, 51] width 73 height 7
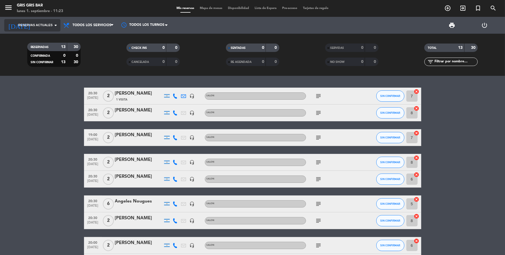
click at [39, 27] on span "Reservas actuales" at bounding box center [35, 25] width 34 height 5
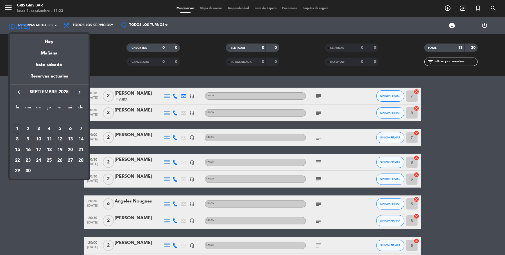
click at [42, 27] on div at bounding box center [252, 127] width 505 height 255
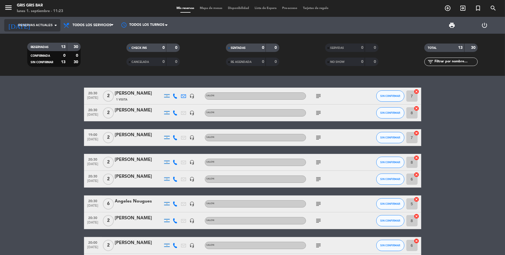
click at [43, 26] on span "Reservas actuales" at bounding box center [35, 25] width 34 height 5
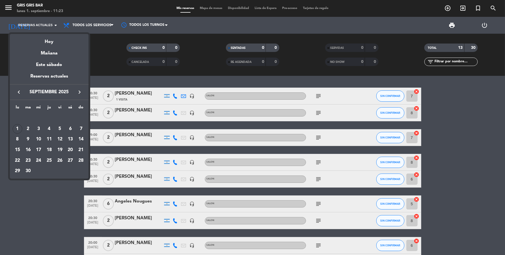
click at [94, 29] on div at bounding box center [252, 127] width 505 height 255
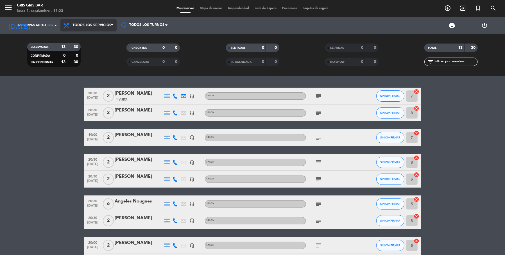
click at [95, 25] on span "Todos los servicios" at bounding box center [91, 25] width 39 height 4
click at [32, 139] on bookings-row "20:30 sep. 2 2 Olivia Spanier 1 Visita headset_mic SALON subject SIN CONFIRMAR …" at bounding box center [252, 229] width 505 height 282
